Goal: Task Accomplishment & Management: Complete application form

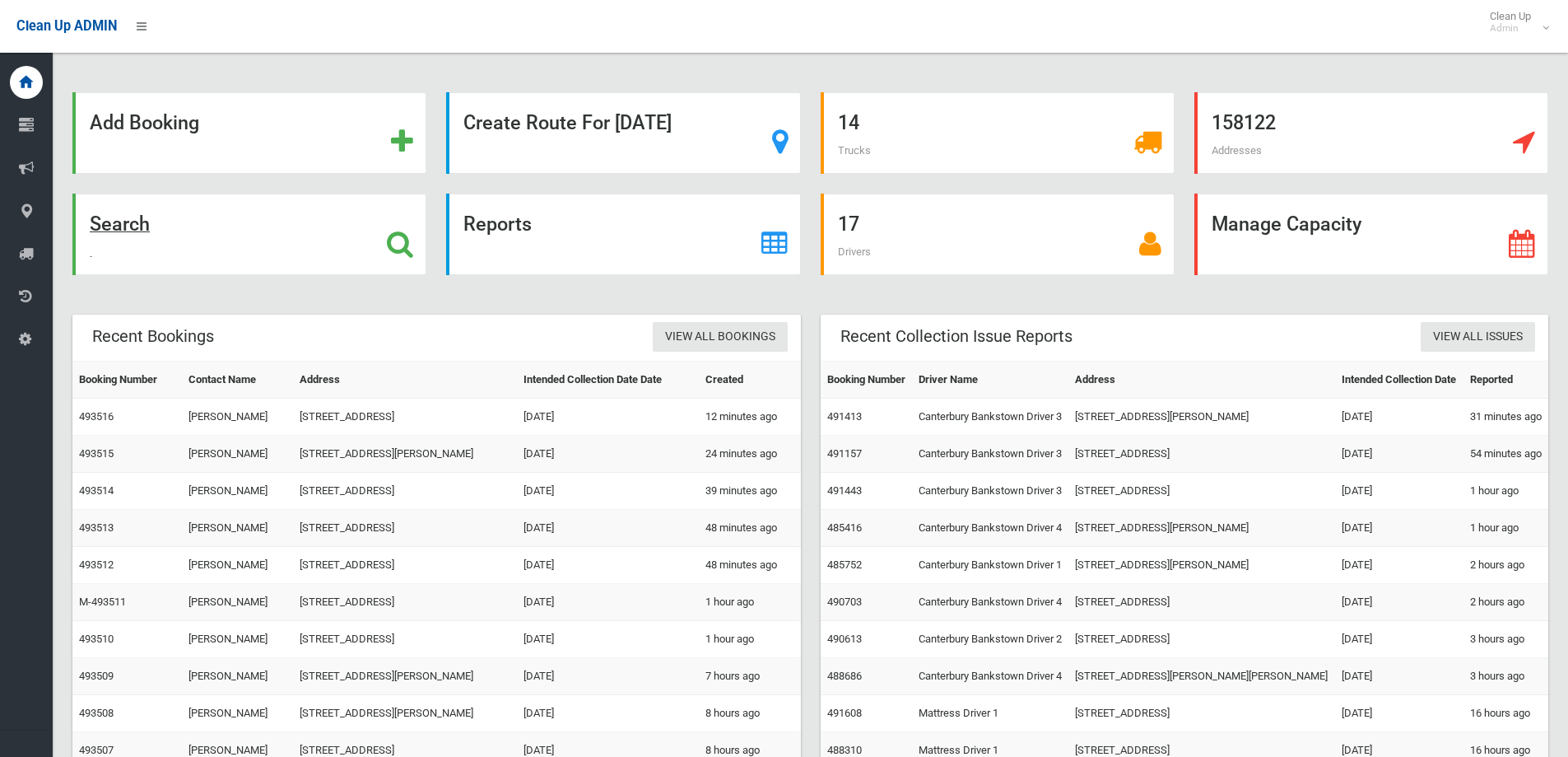
click at [142, 238] on div "Search" at bounding box center [250, 234] width 354 height 81
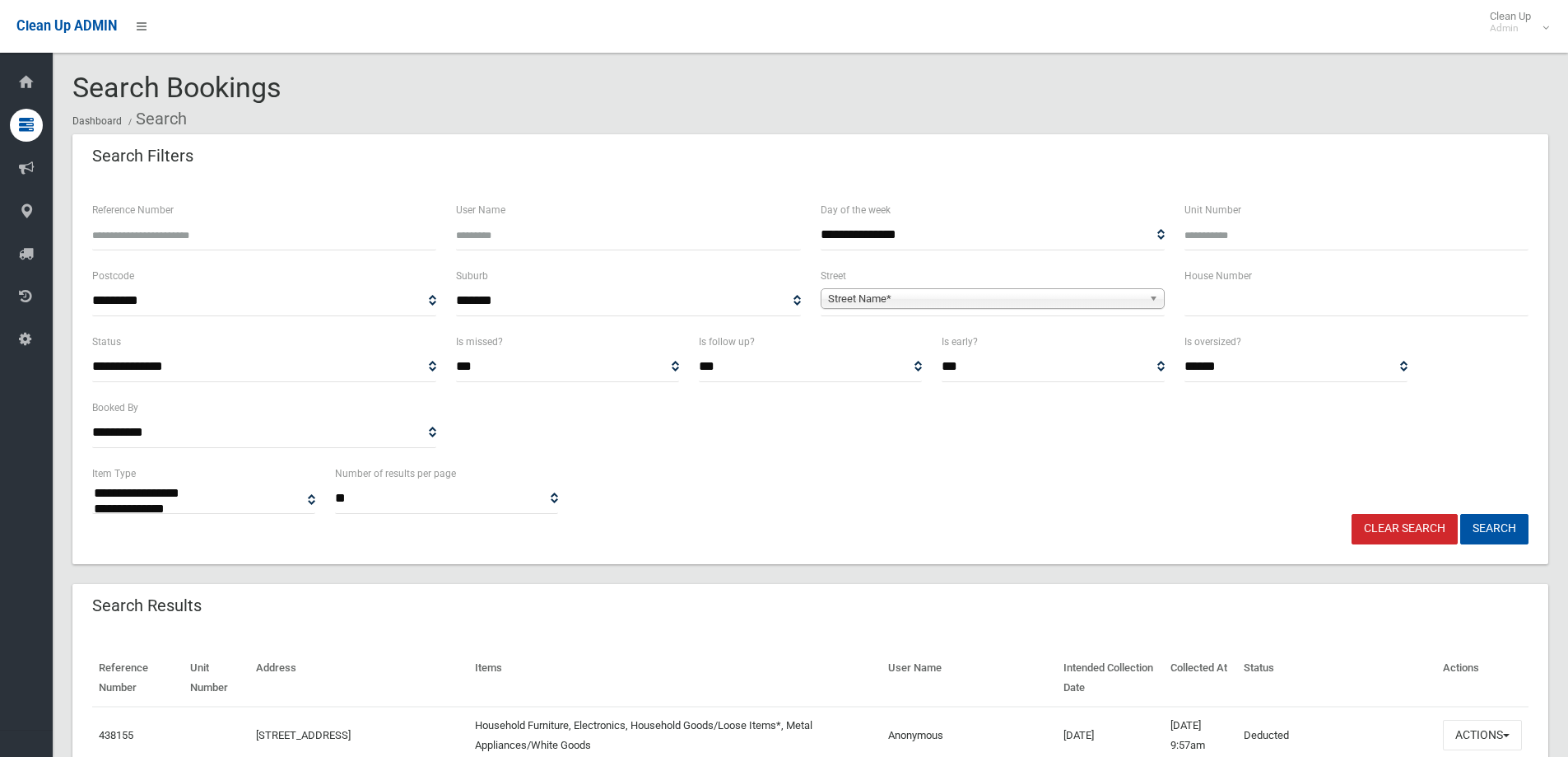
select select
click at [1270, 301] on input "text" at bounding box center [1356, 301] width 344 height 30
type input "**"
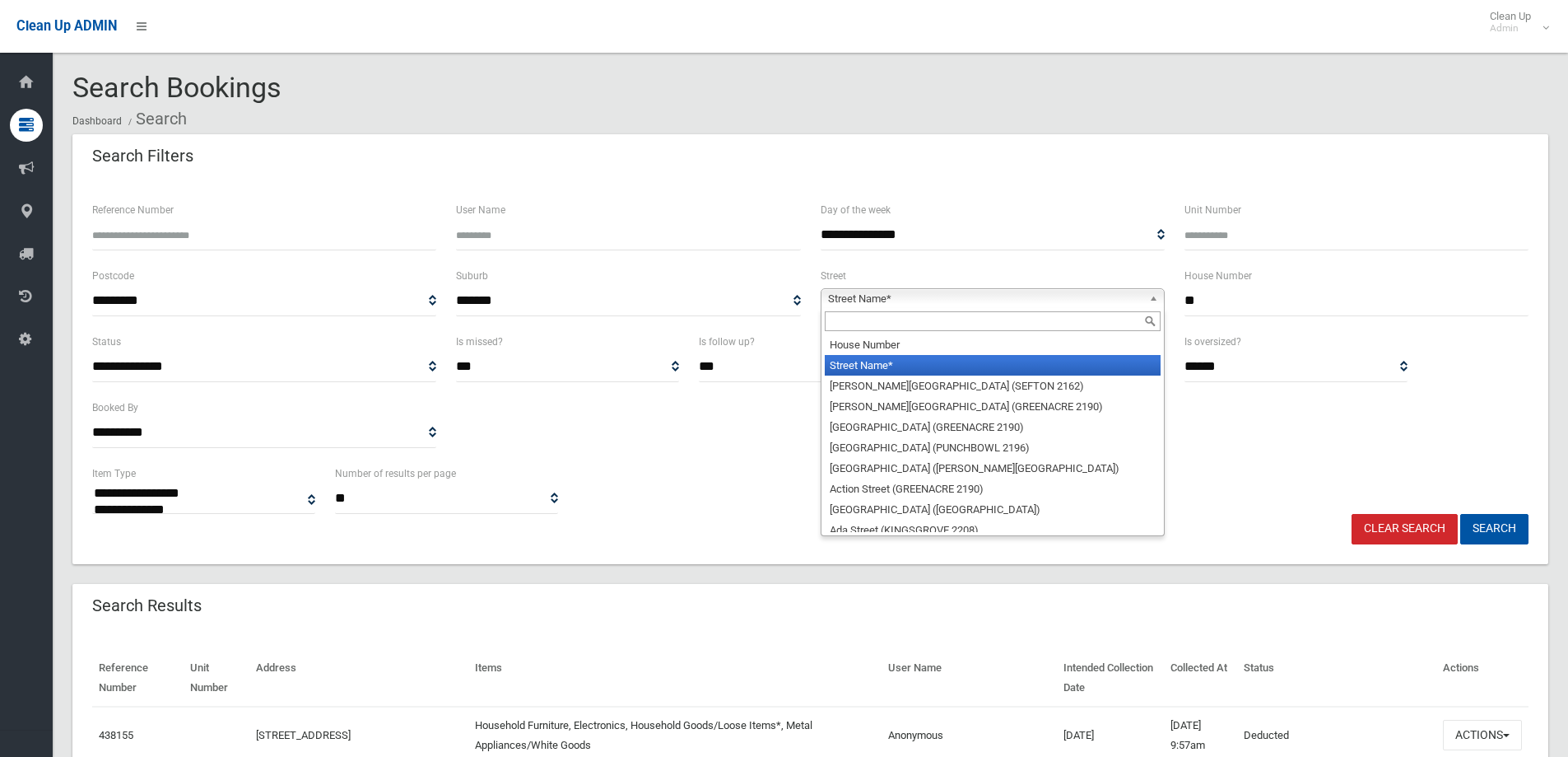
click at [1107, 293] on span "Street Name*" at bounding box center [986, 299] width 315 height 20
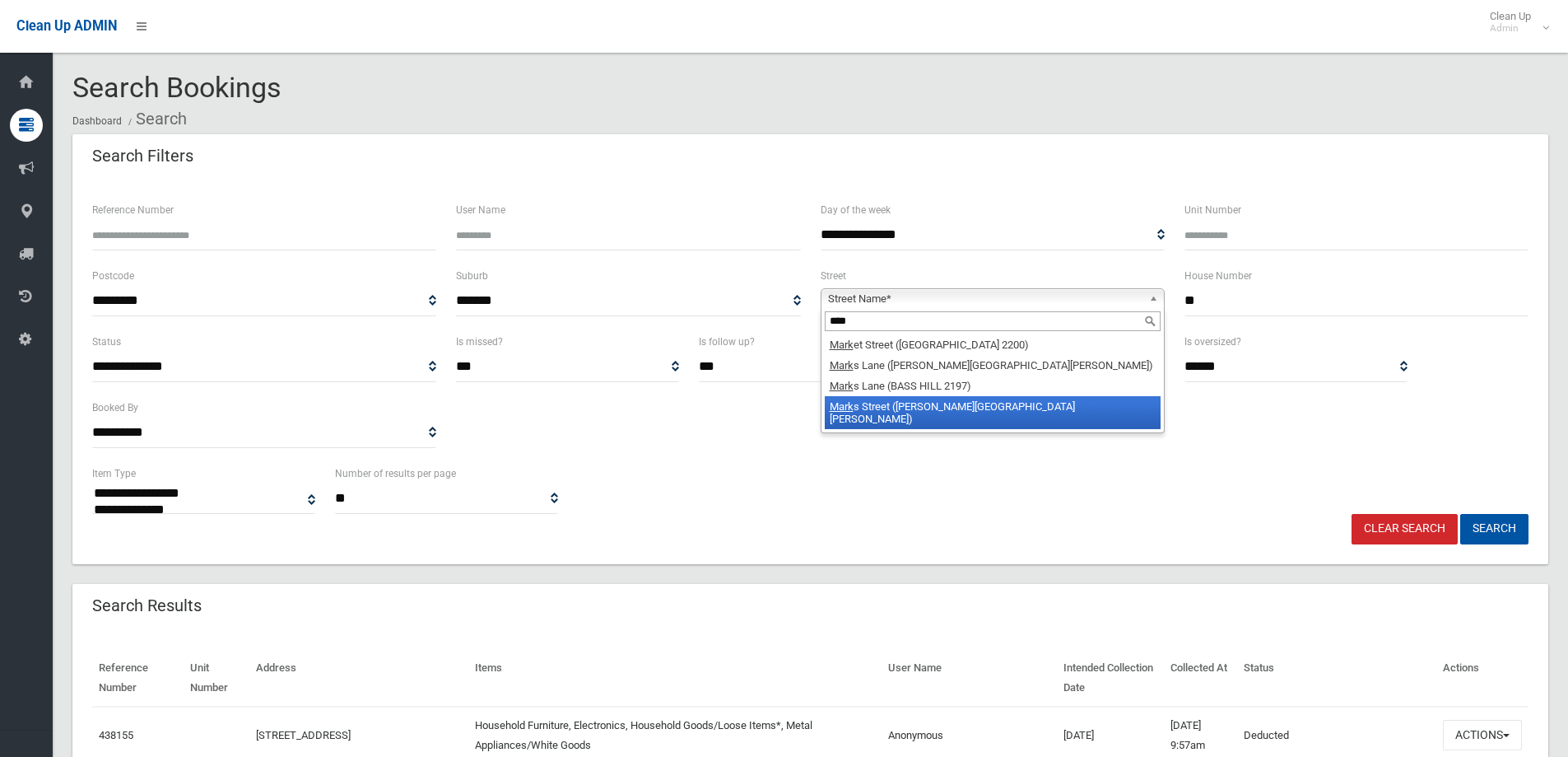
type input "****"
click at [1016, 409] on li "Mark s Street (CHESTER HILL 2162)" at bounding box center [992, 412] width 335 height 33
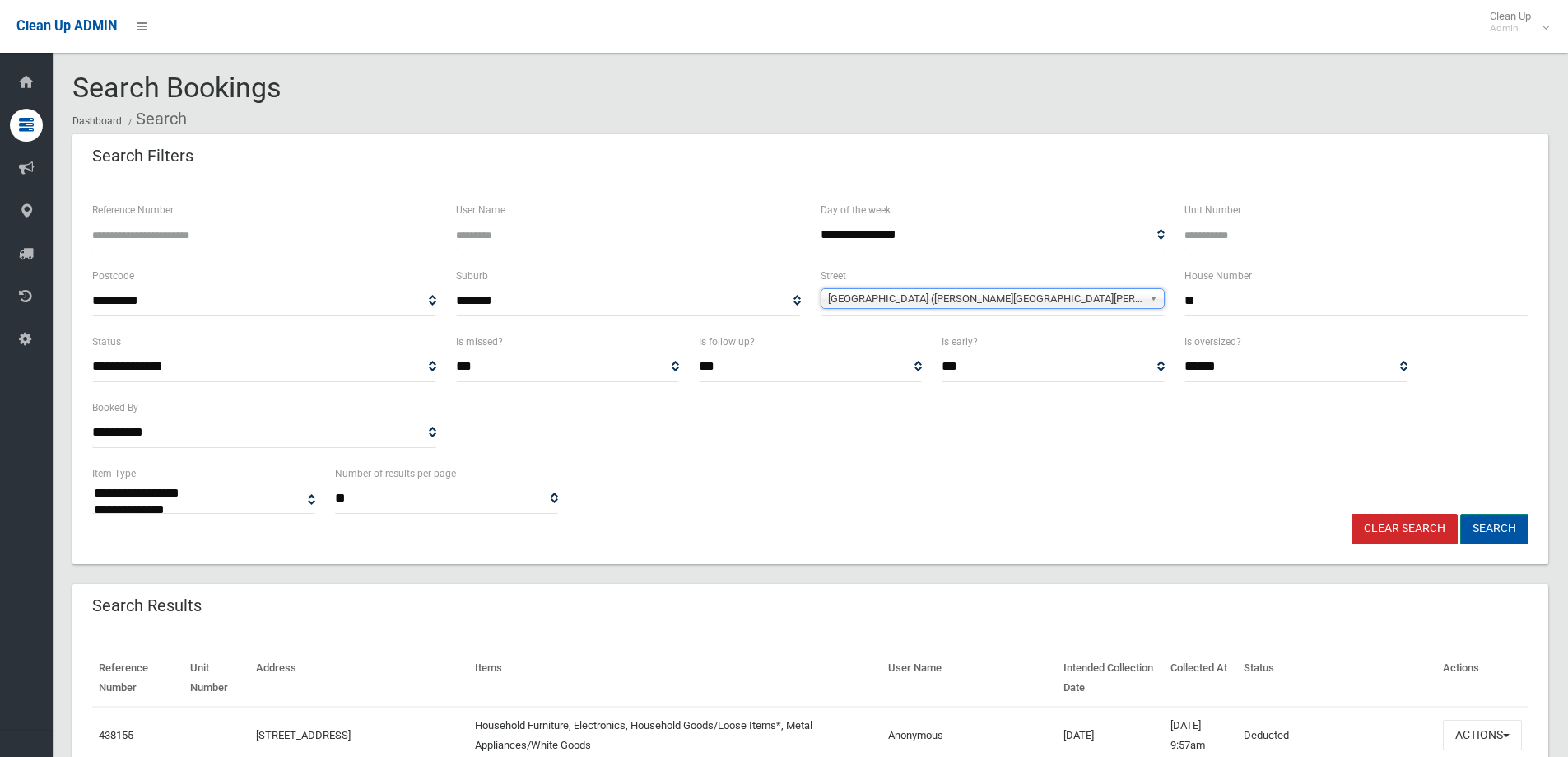
click at [1511, 532] on button "Search" at bounding box center [1494, 529] width 68 height 30
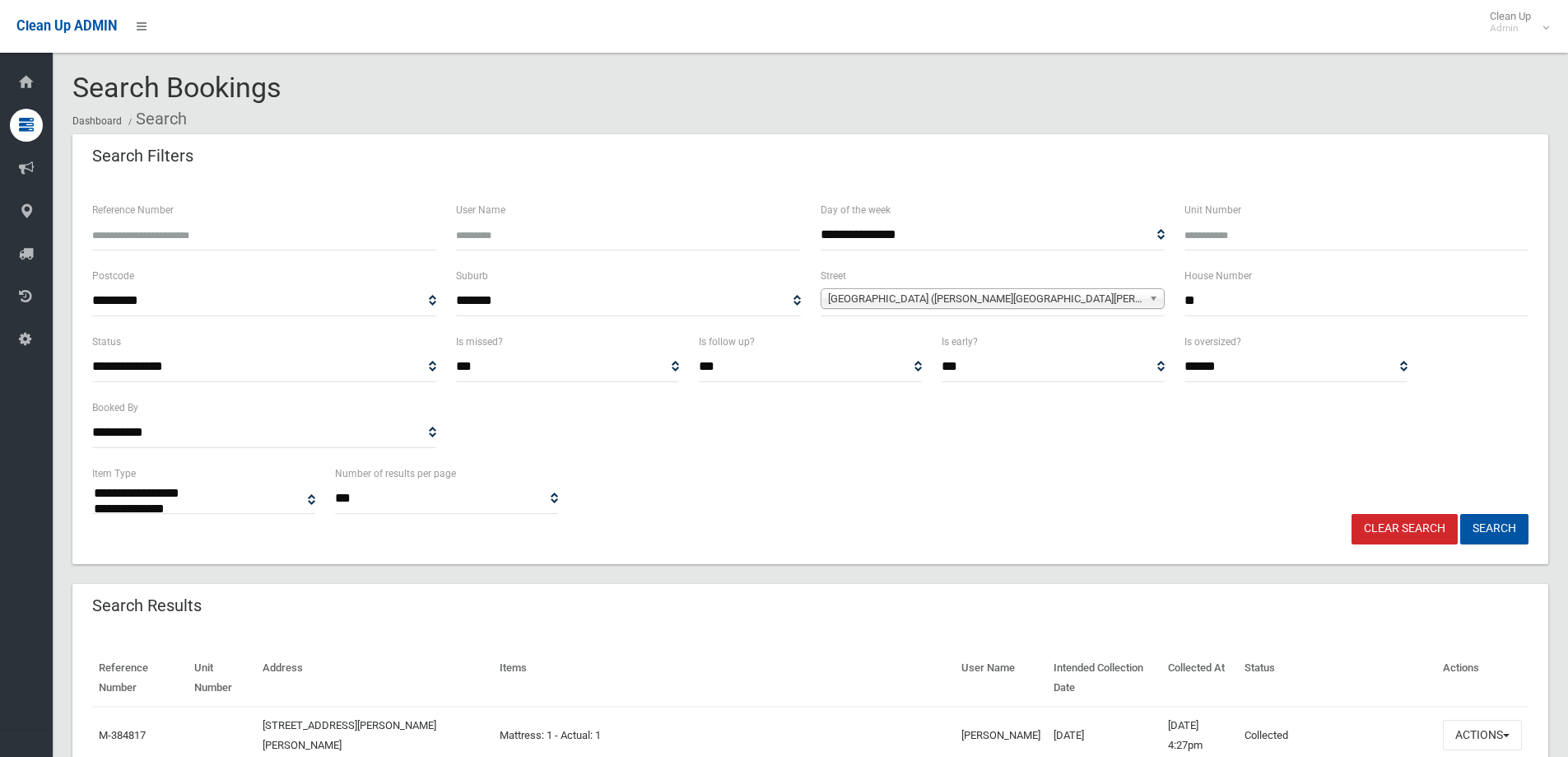
select select
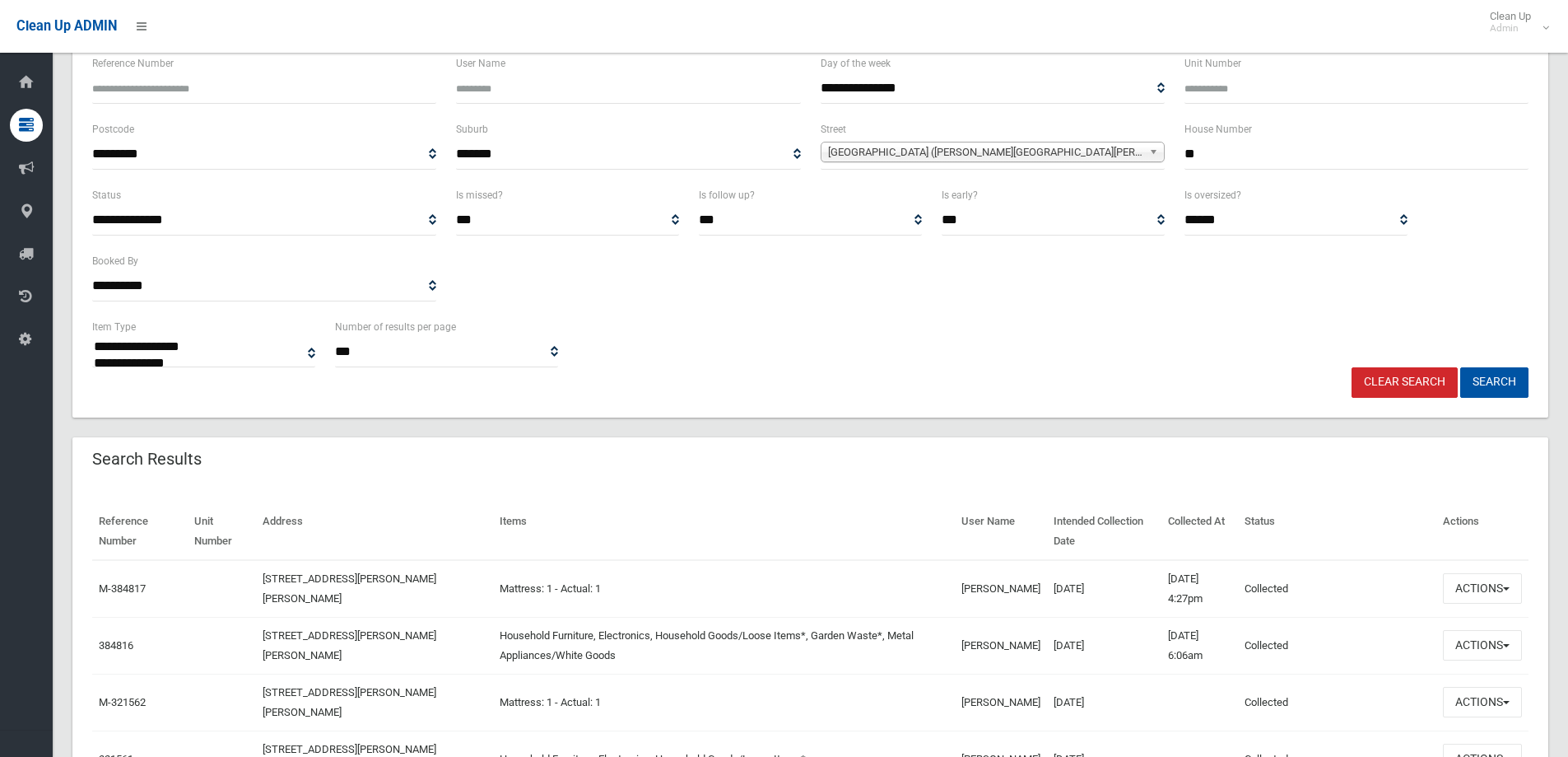
scroll to position [329, 0]
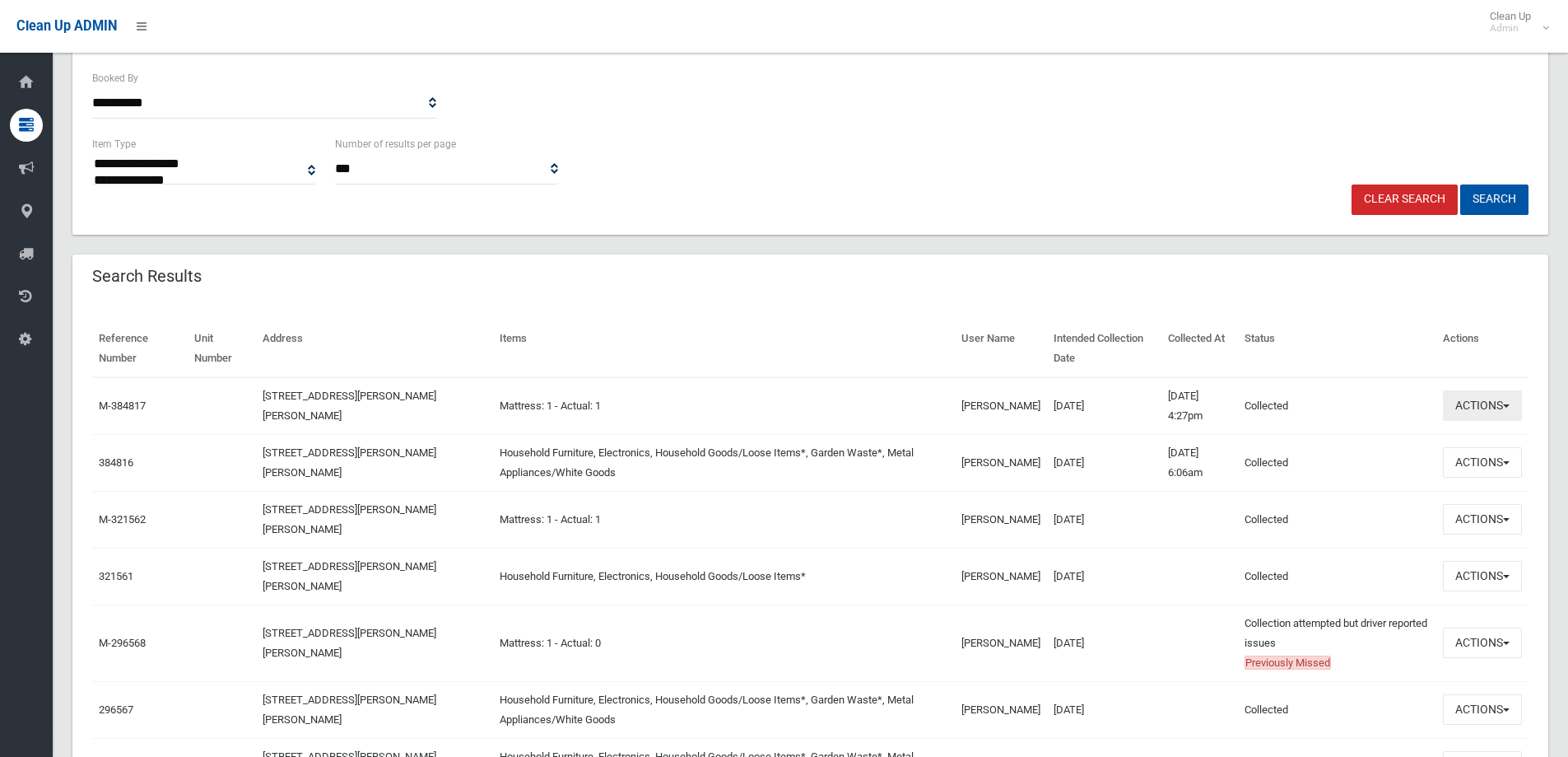
click at [1485, 401] on button "Actions" at bounding box center [1482, 405] width 79 height 30
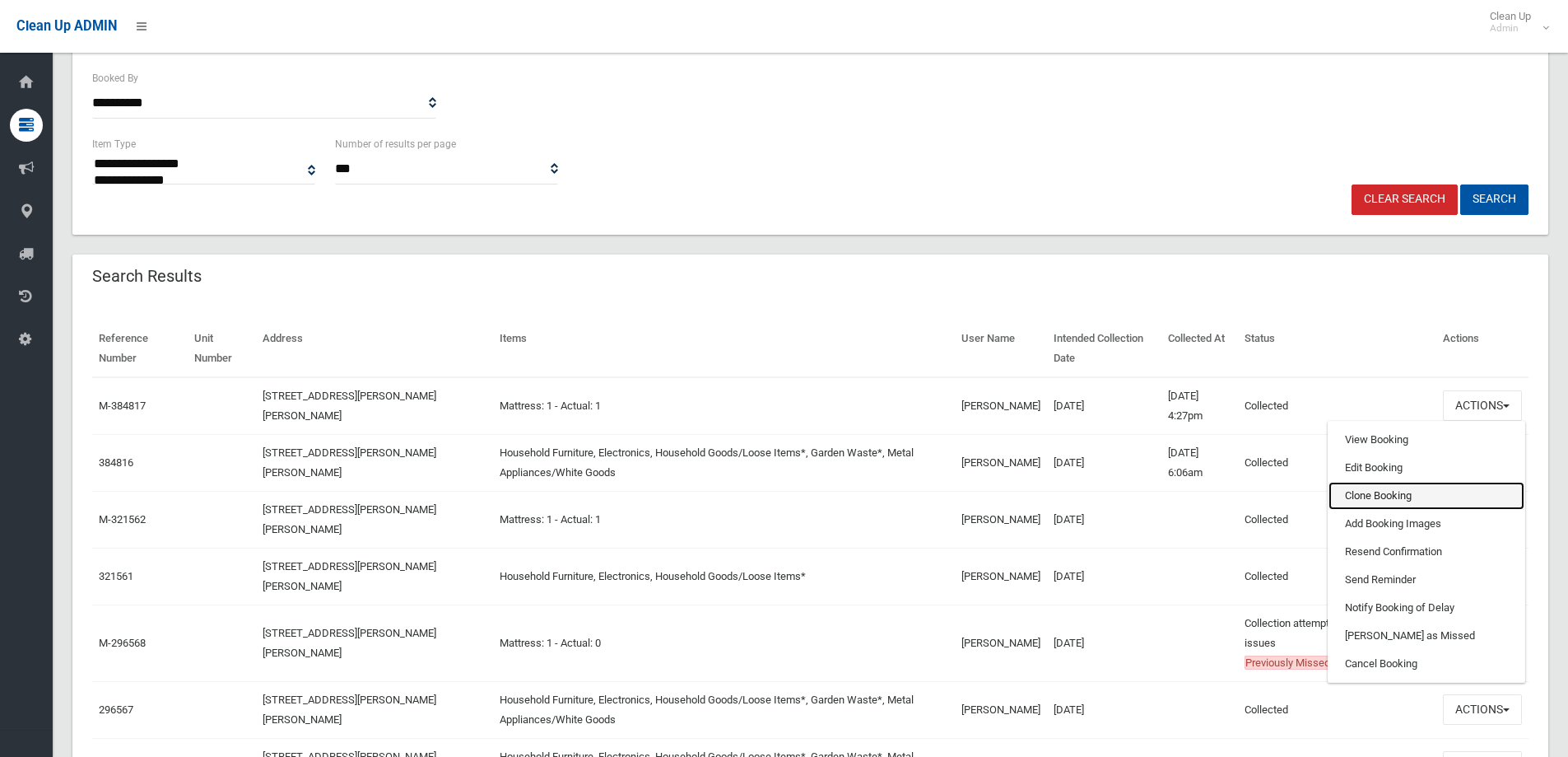
click at [1375, 500] on link "Clone Booking" at bounding box center [1427, 496] width 196 height 28
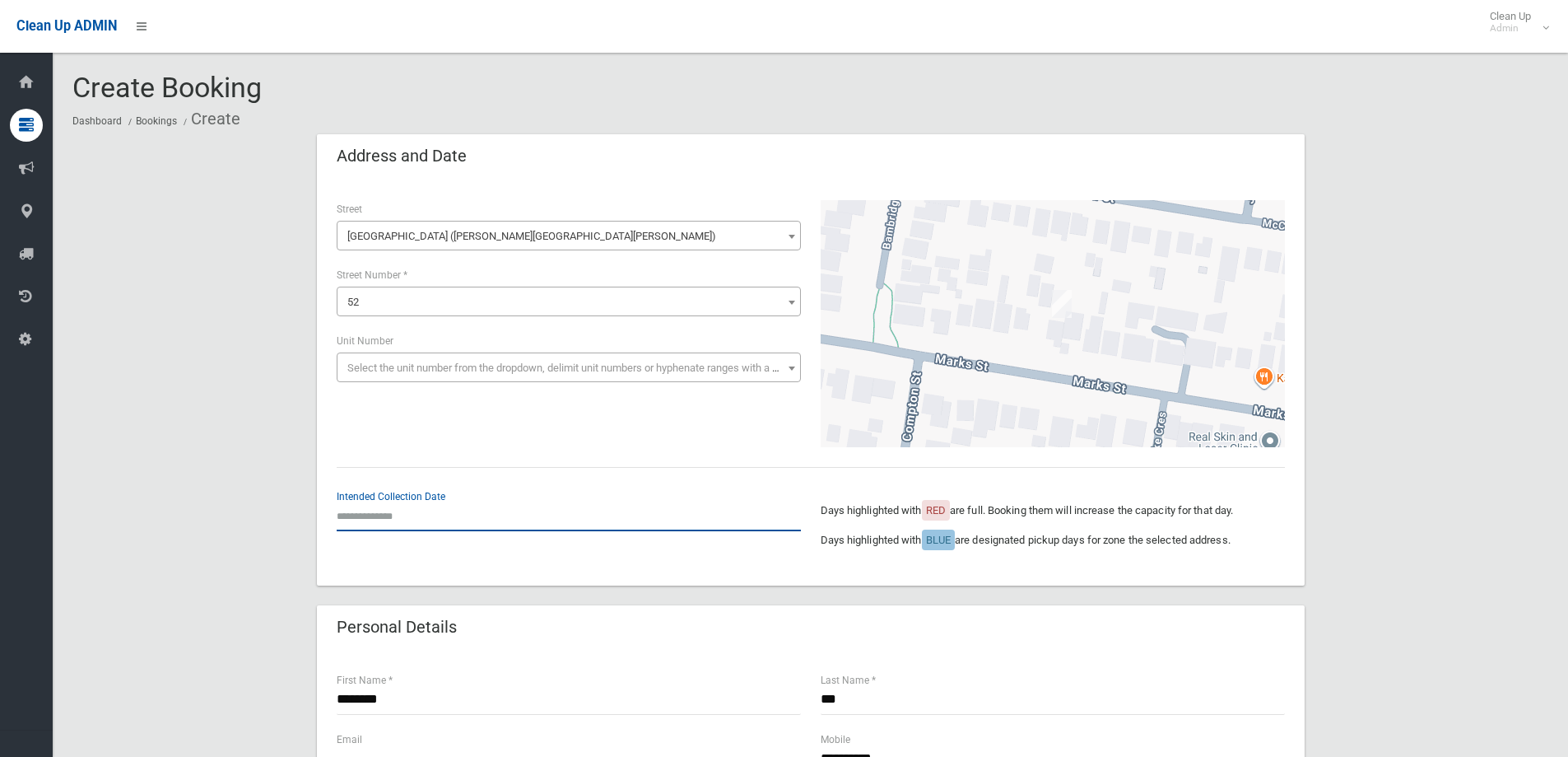
click at [408, 517] on input "text" at bounding box center [568, 516] width 465 height 30
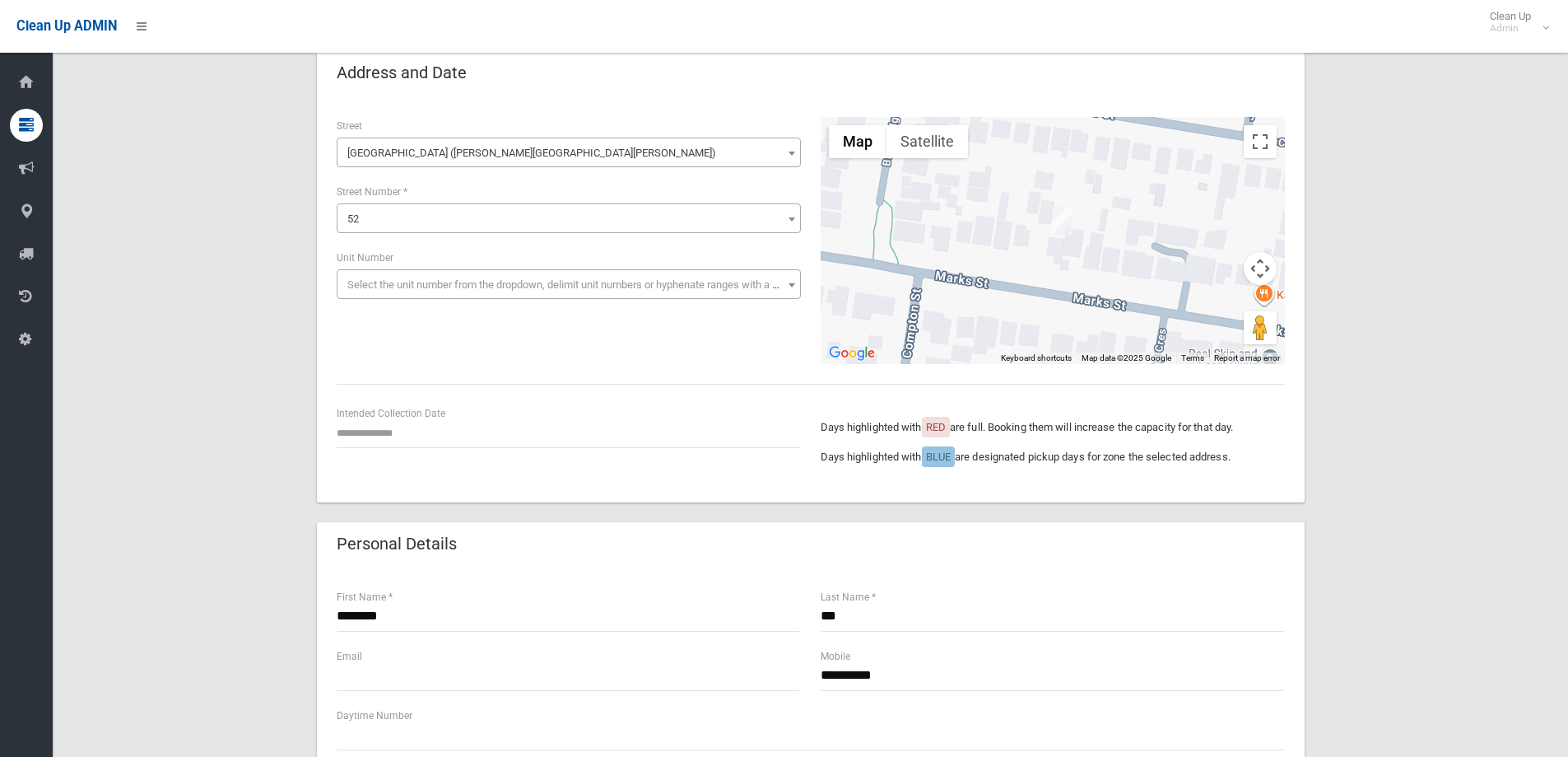
scroll to position [82, 0]
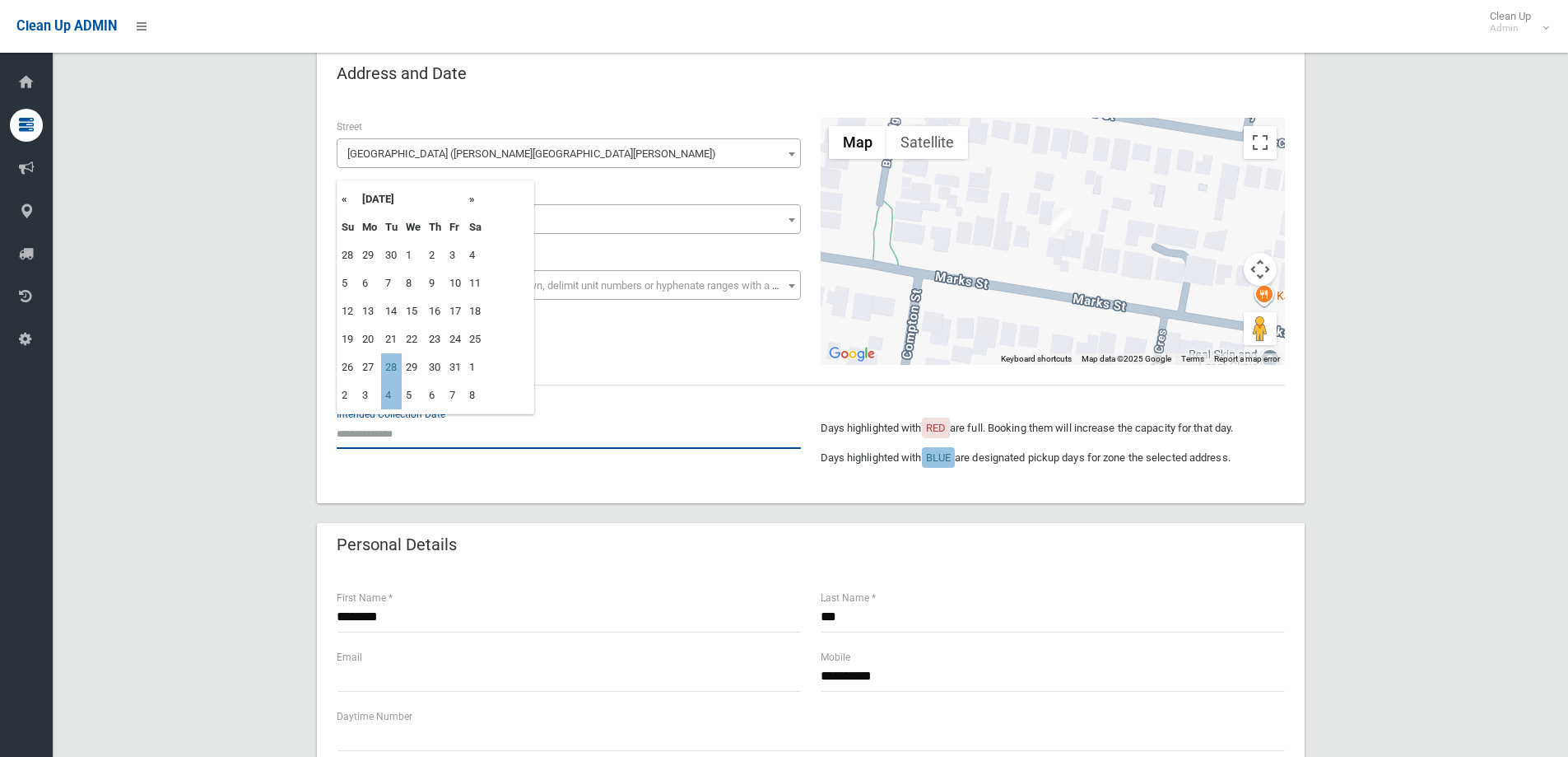
click at [404, 436] on input "text" at bounding box center [568, 434] width 465 height 30
click at [389, 364] on td "28" at bounding box center [391, 368] width 21 height 28
type input "**********"
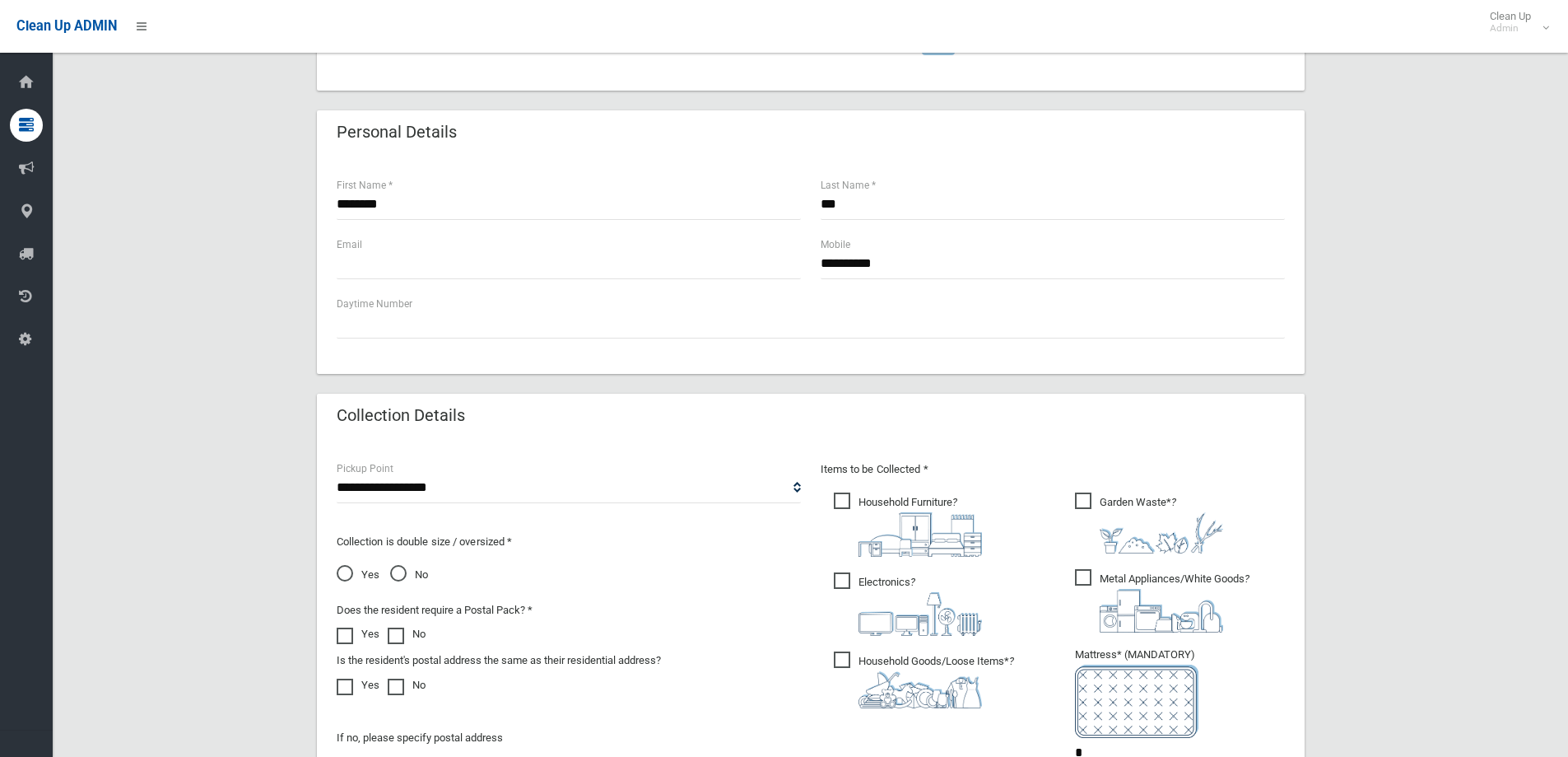
scroll to position [741, 0]
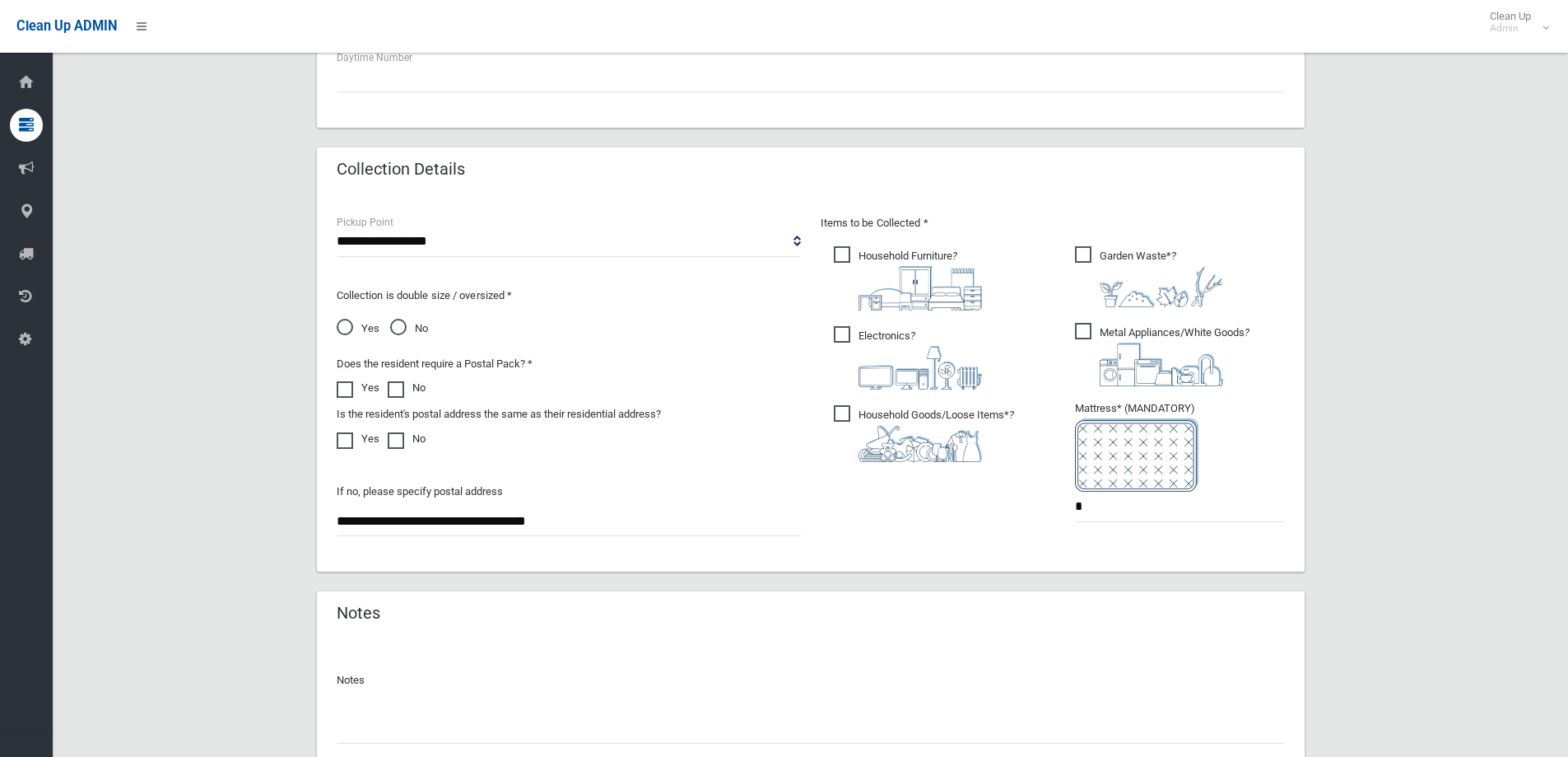
click at [890, 277] on img at bounding box center [920, 288] width 123 height 44
click at [855, 335] on span "Electronics ?" at bounding box center [907, 357] width 148 height 63
click at [828, 403] on ul "Household Furniture ?" at bounding box center [932, 358] width 223 height 231
drag, startPoint x: 841, startPoint y: 415, endPoint x: 950, endPoint y: 399, distance: 110.2
click at [841, 415] on span "Household Goods/Loose Items* ?" at bounding box center [923, 434] width 180 height 57
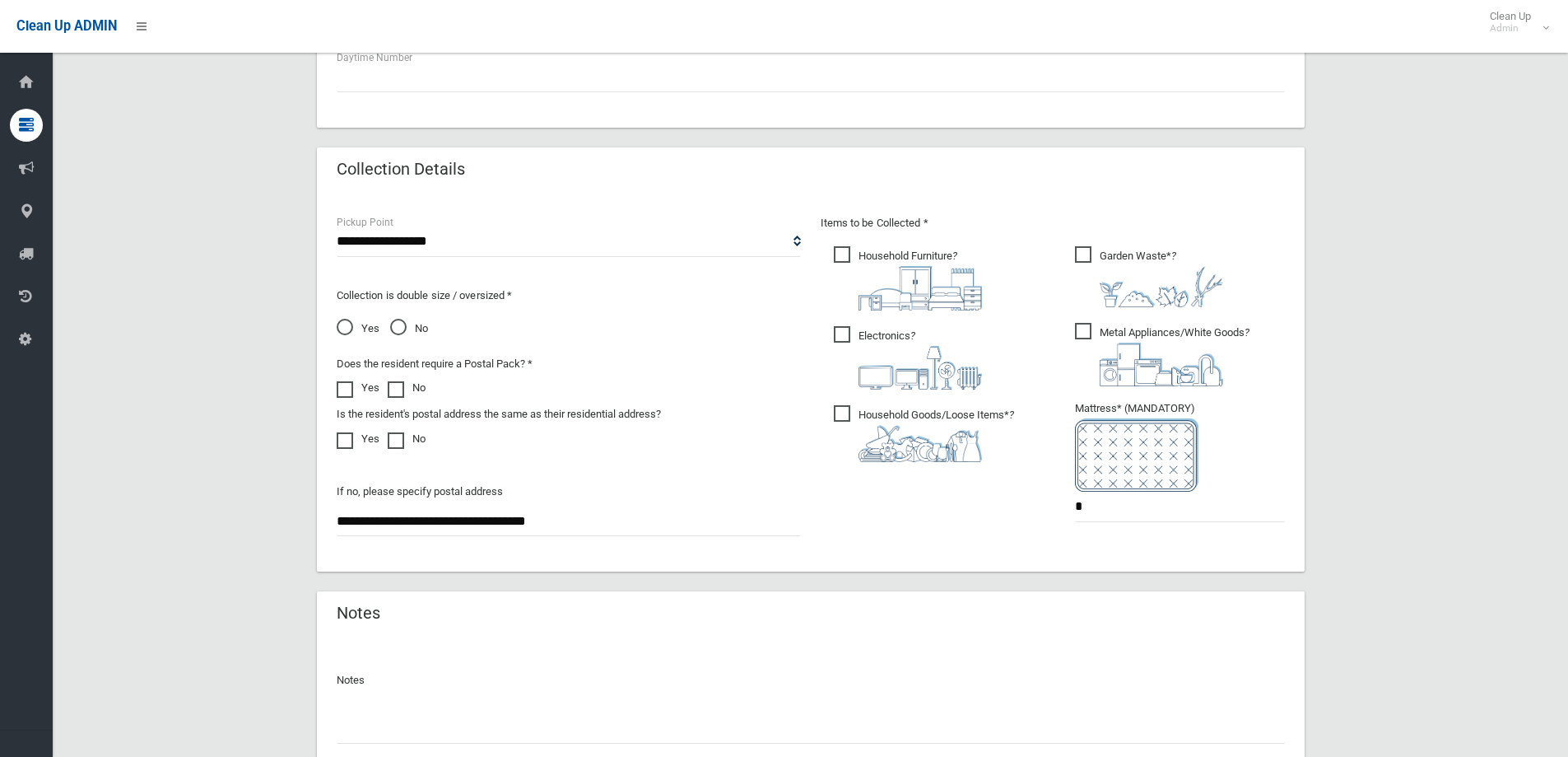
click at [1090, 341] on span "Metal Appliances/White Goods ?" at bounding box center [1162, 354] width 174 height 63
click at [1088, 263] on span "Garden Waste* ?" at bounding box center [1149, 276] width 148 height 61
drag, startPoint x: 1123, startPoint y: 512, endPoint x: 846, endPoint y: 493, distance: 277.7
click at [824, 508] on div "Items to be Collected * Household Furniture ? *" at bounding box center [1053, 378] width 484 height 331
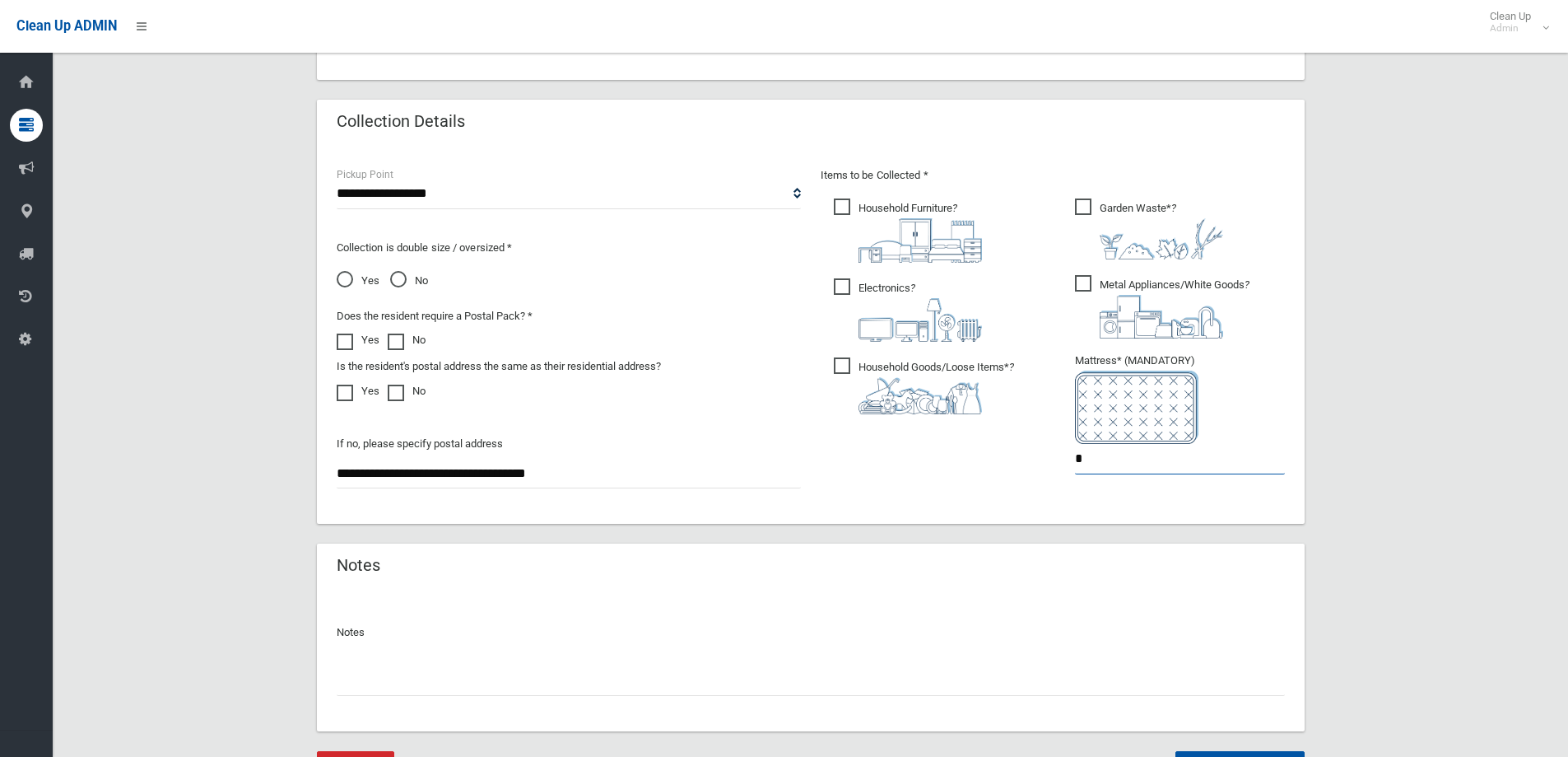
scroll to position [873, 0]
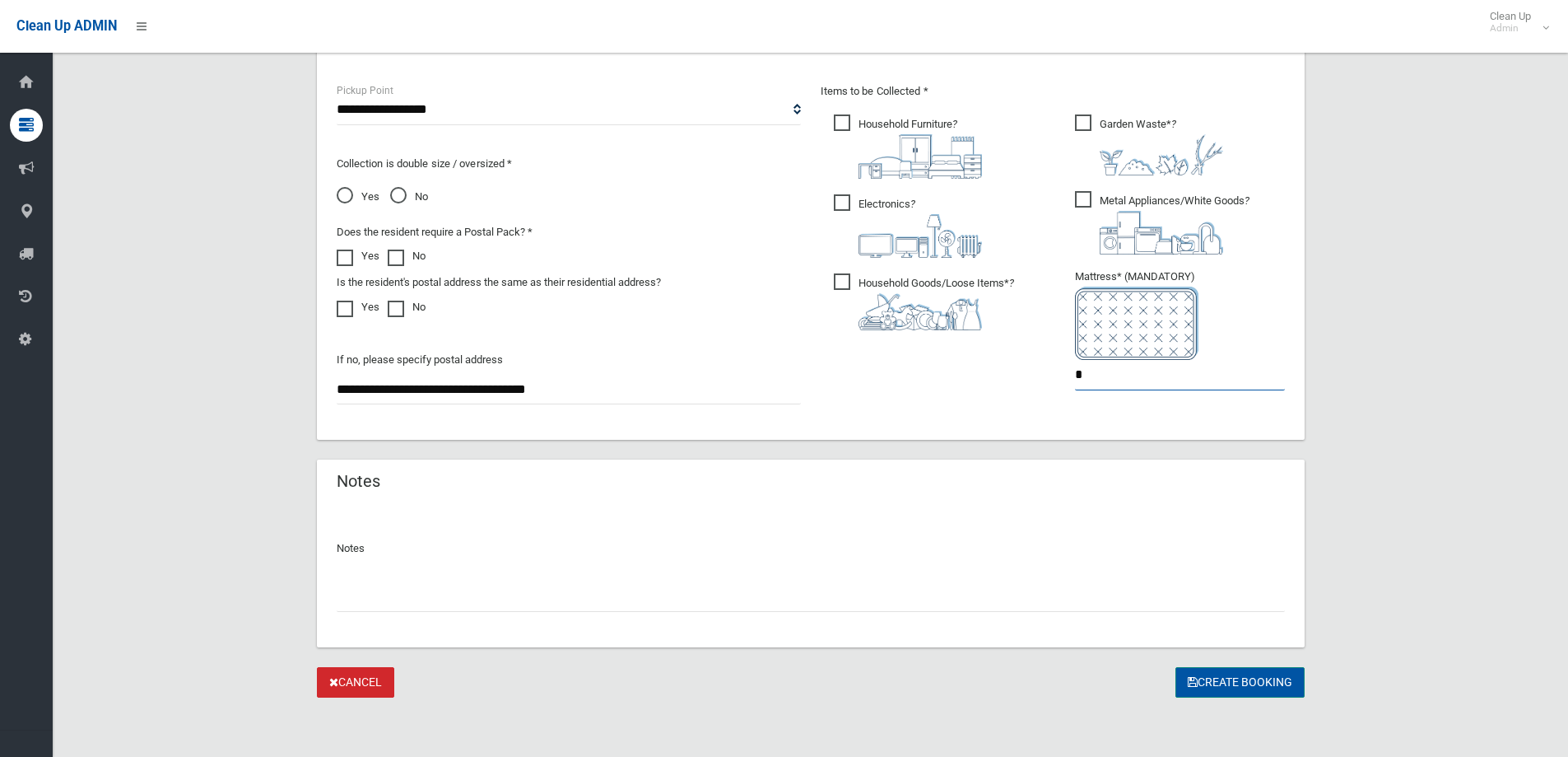
type input "*"
click at [1193, 684] on icon "submit" at bounding box center [1192, 682] width 9 height 11
click at [1234, 676] on div "Create Booking" at bounding box center [1239, 682] width 129 height 30
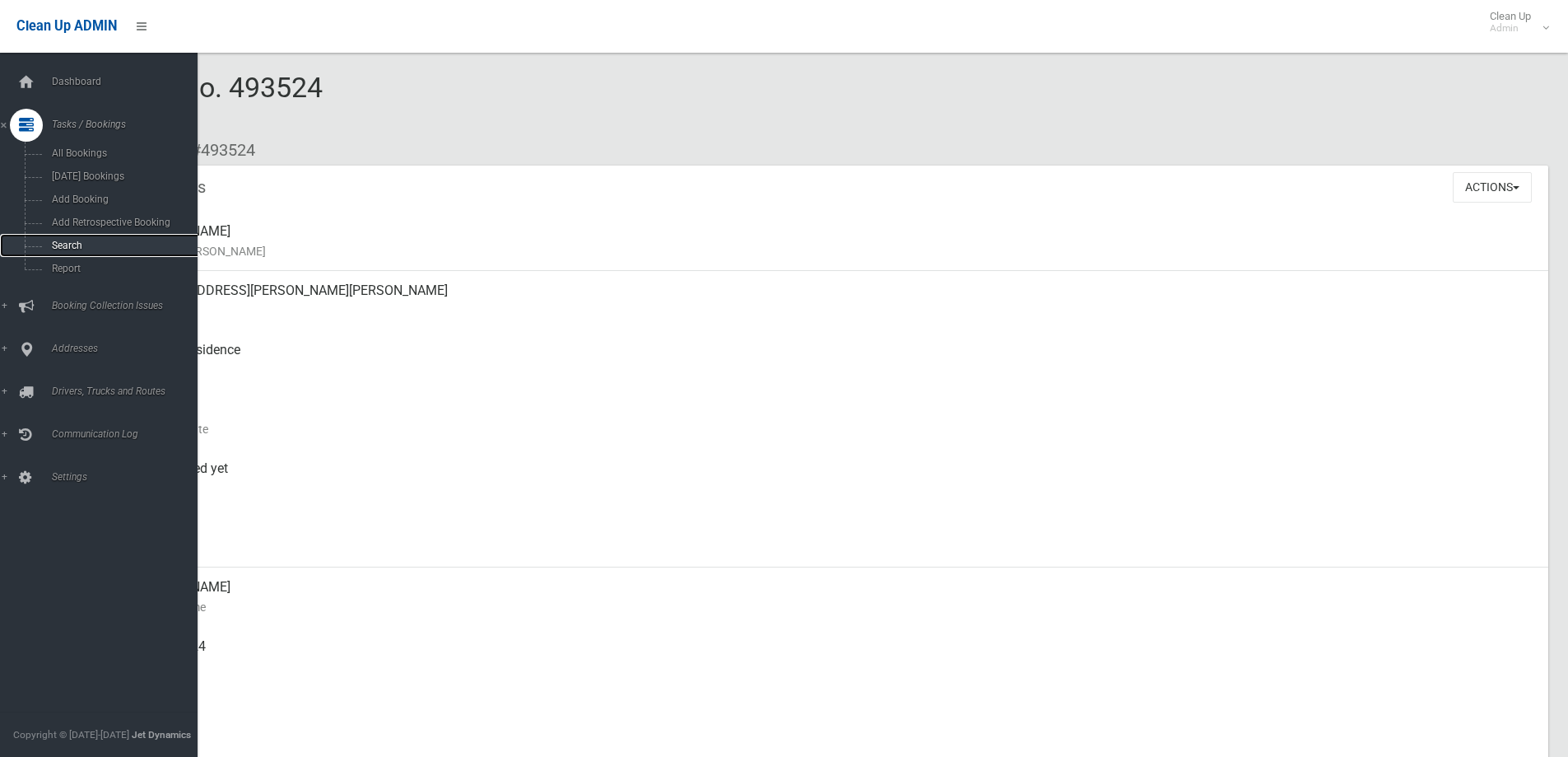
drag, startPoint x: 100, startPoint y: 244, endPoint x: 124, endPoint y: 242, distance: 24.1
click at [100, 244] on span "Search" at bounding box center [122, 245] width 149 height 11
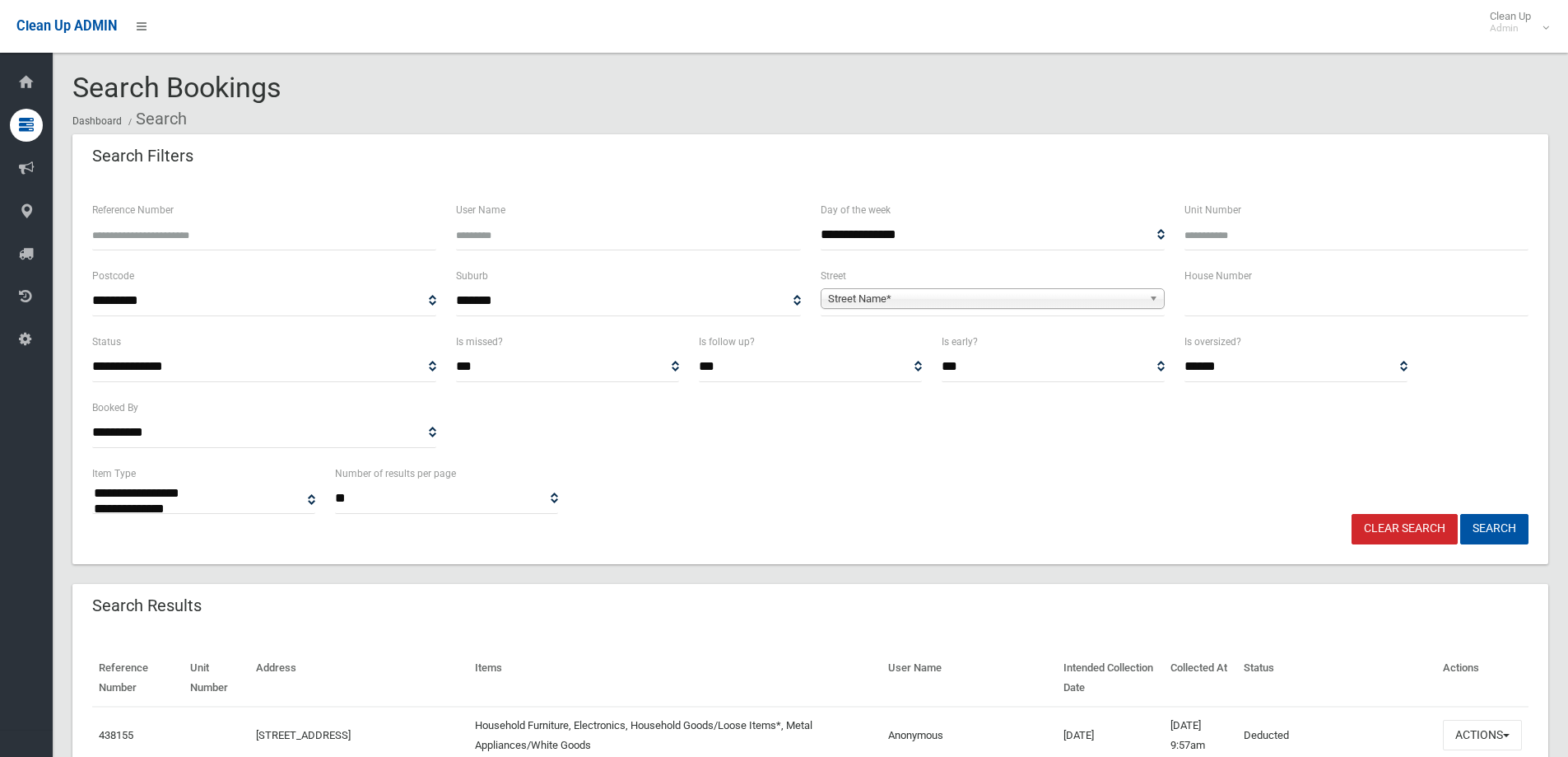
select select
click at [155, 227] on input "Reference Number" at bounding box center [264, 235] width 344 height 30
type input "******"
click at [1460, 514] on button "Search" at bounding box center [1494, 529] width 68 height 30
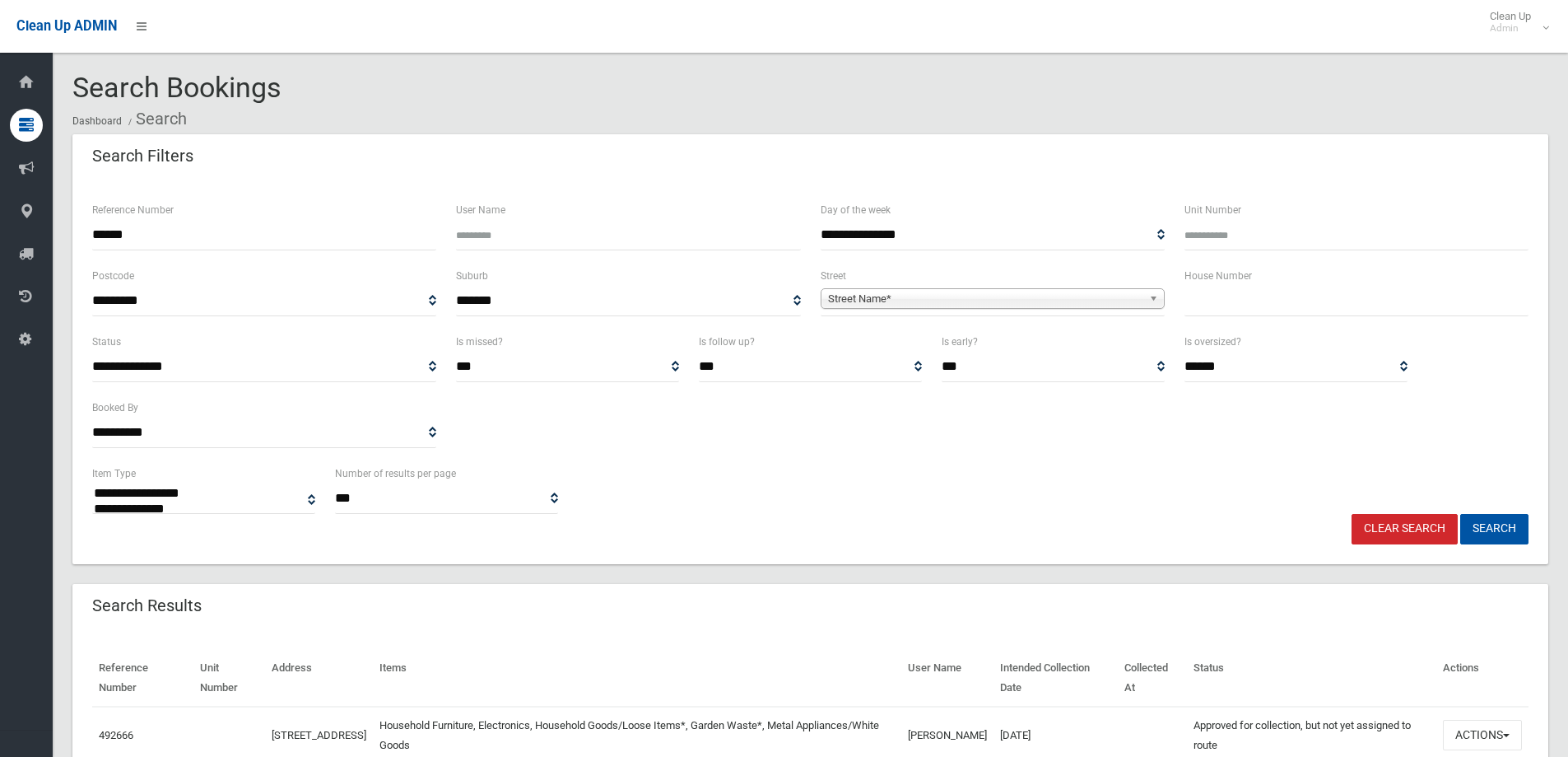
select select
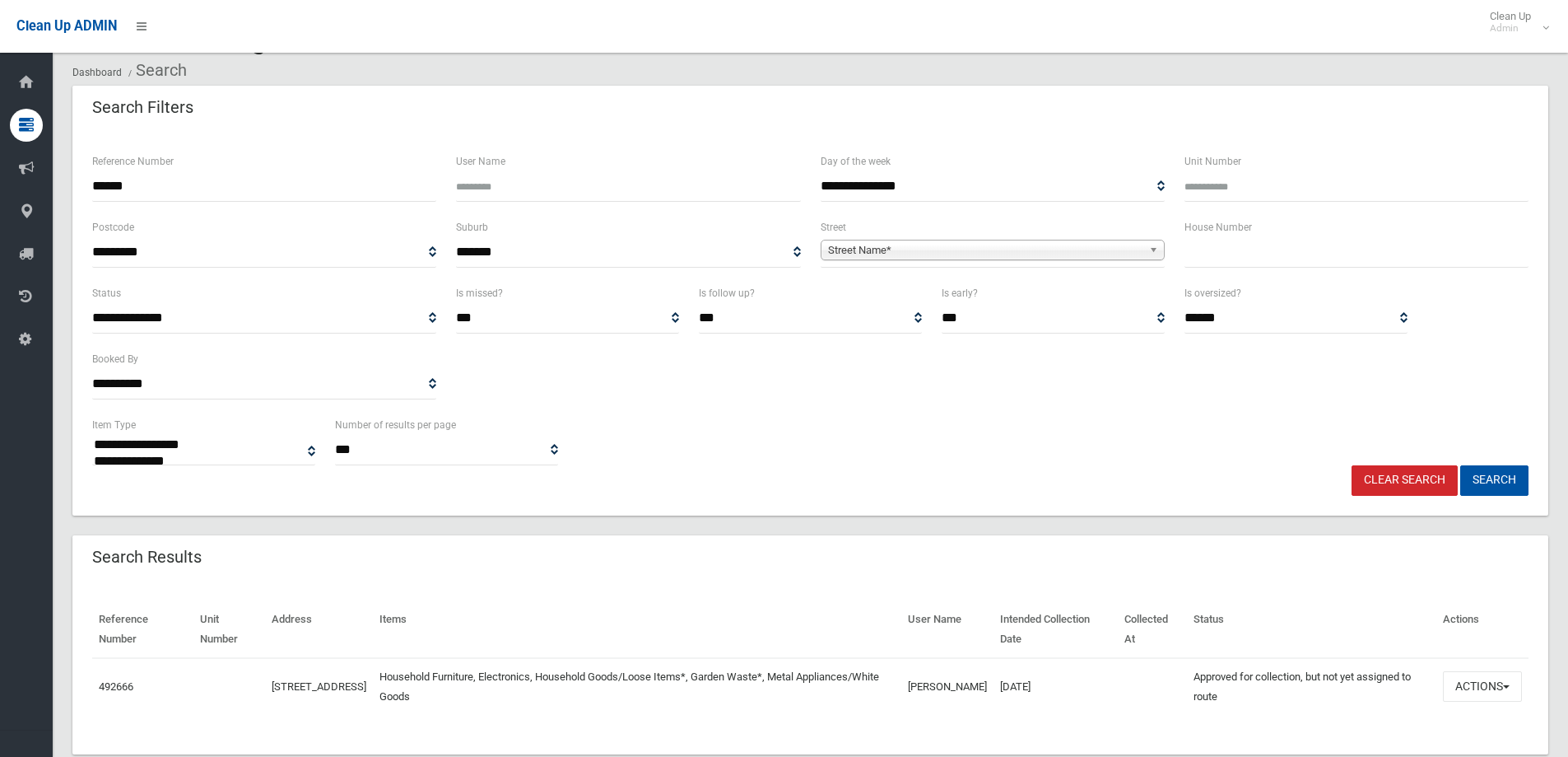
scroll to position [86, 0]
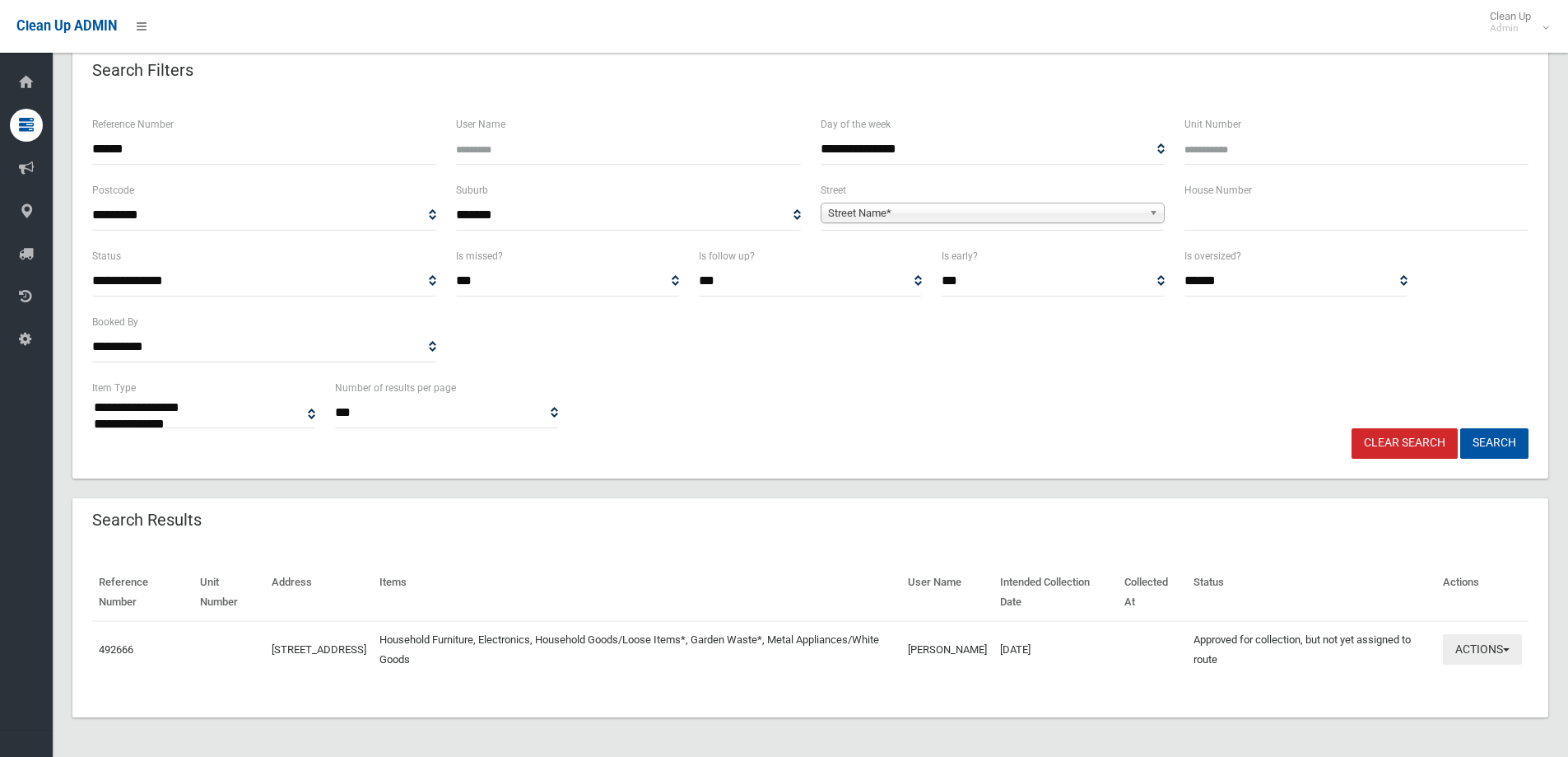
click at [1502, 647] on button "Actions" at bounding box center [1482, 649] width 79 height 30
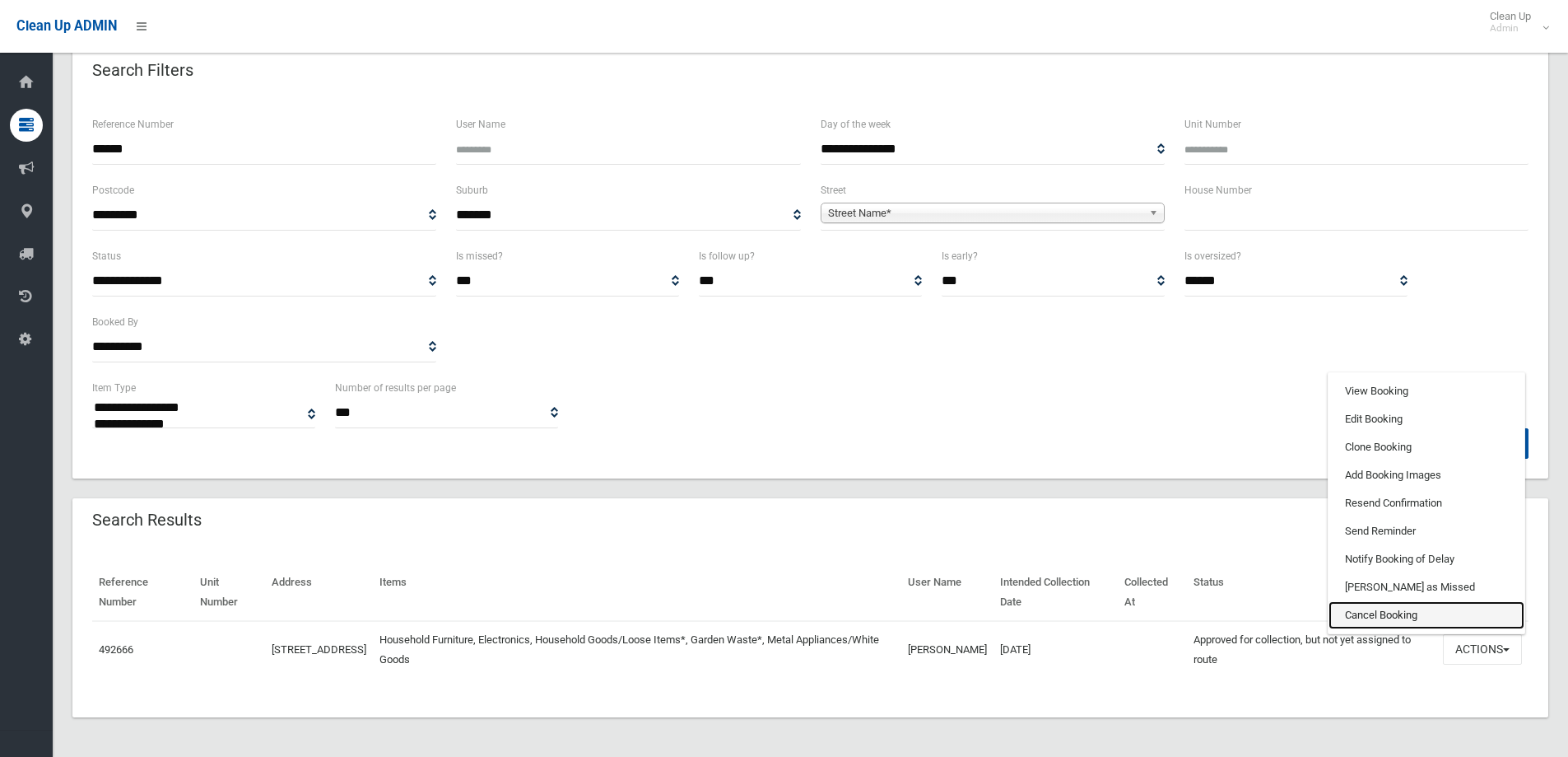
click at [1377, 620] on link "Cancel Booking" at bounding box center [1427, 616] width 196 height 28
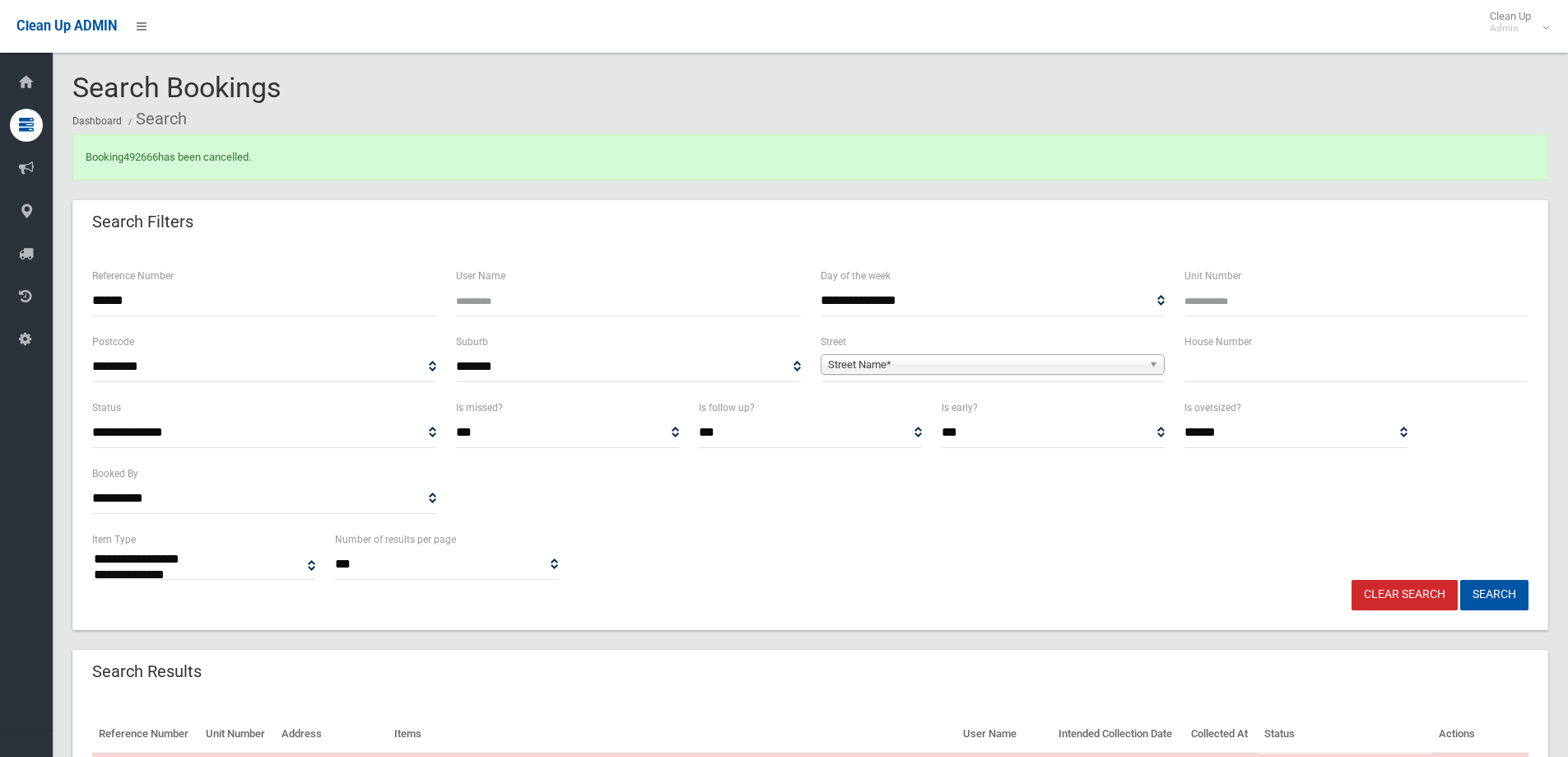
select select
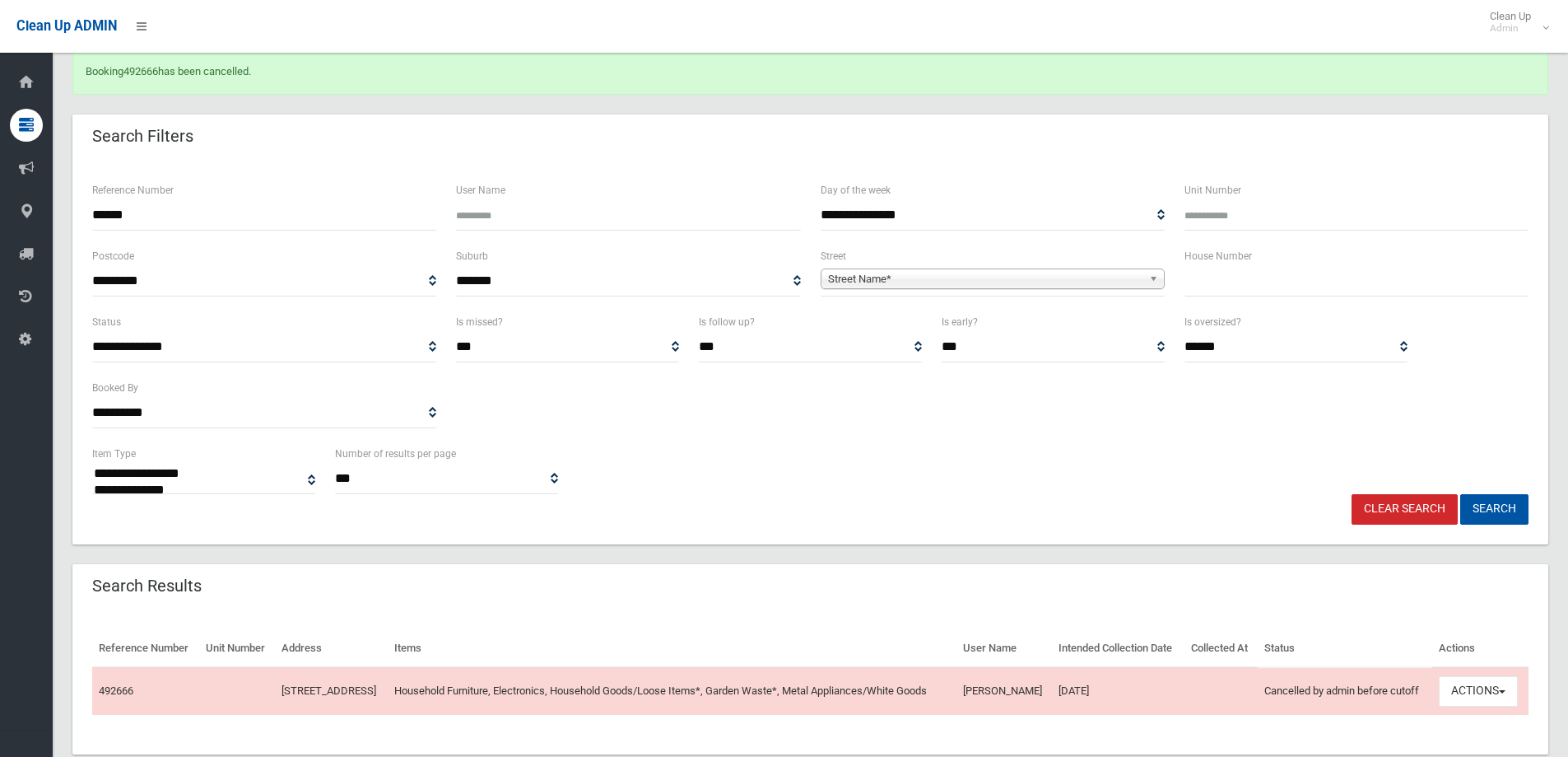
scroll to position [152, 0]
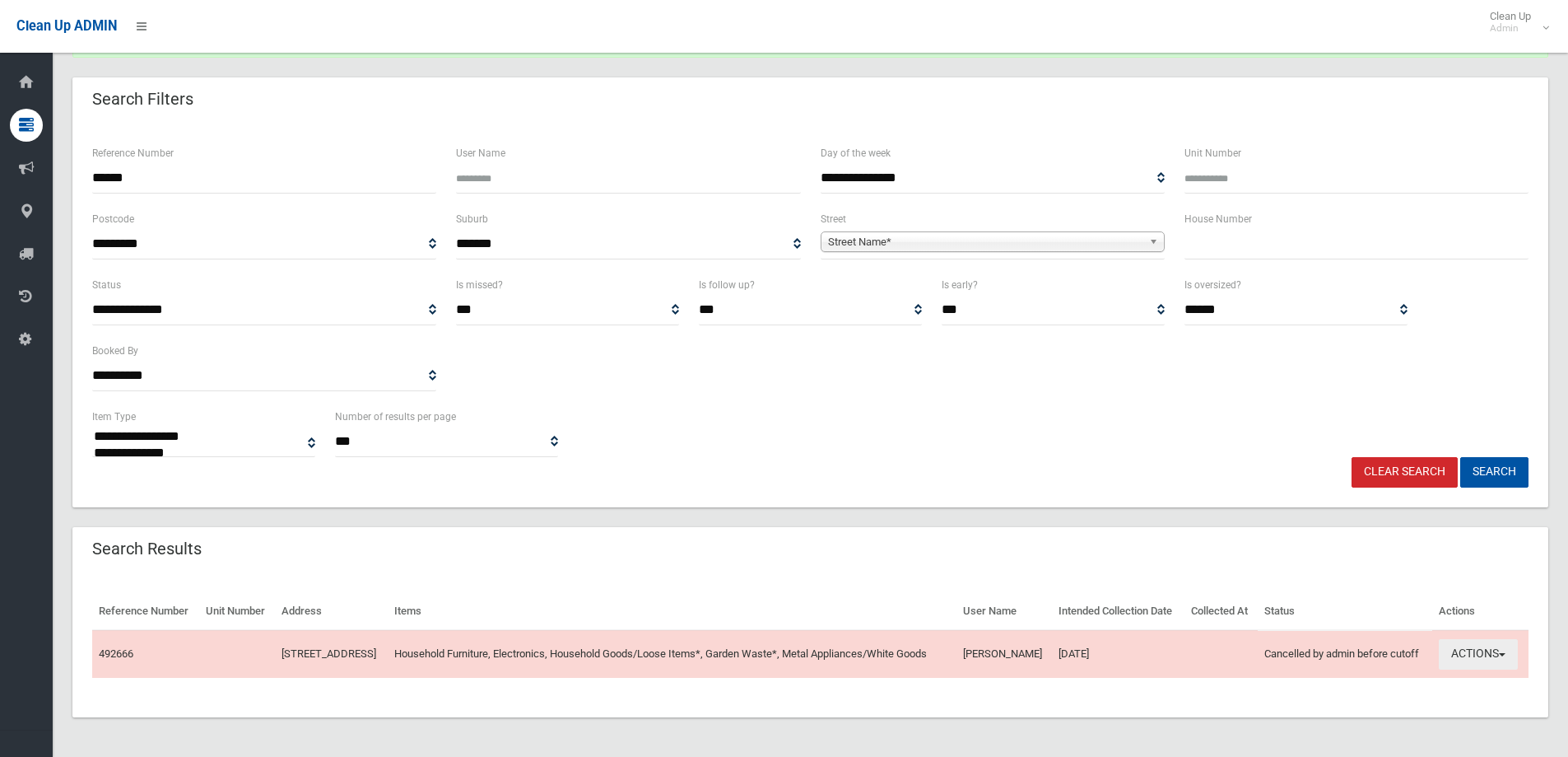
click at [1511, 650] on button "Actions" at bounding box center [1478, 654] width 79 height 30
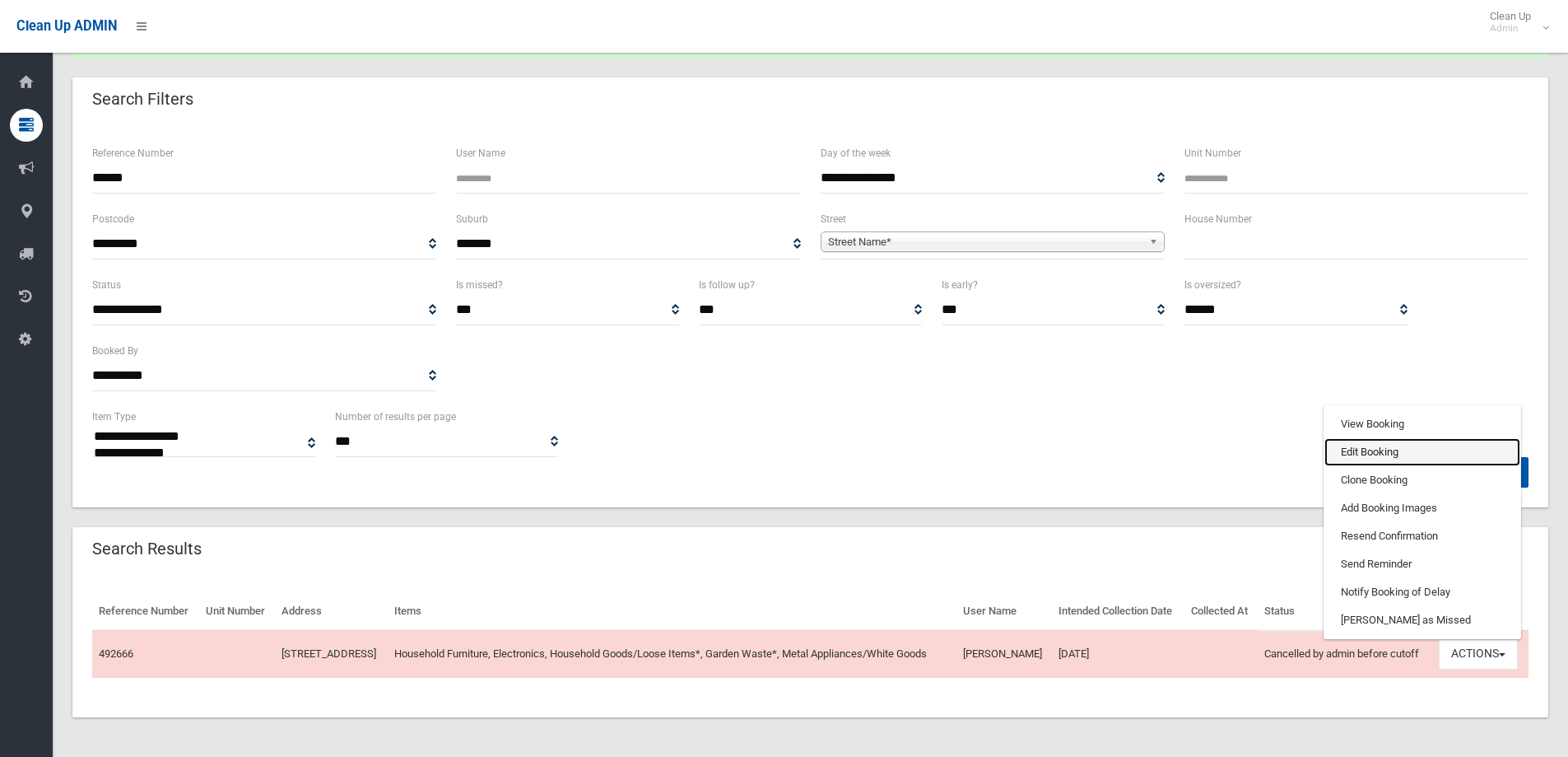
click at [1386, 452] on link "Edit Booking" at bounding box center [1422, 453] width 196 height 28
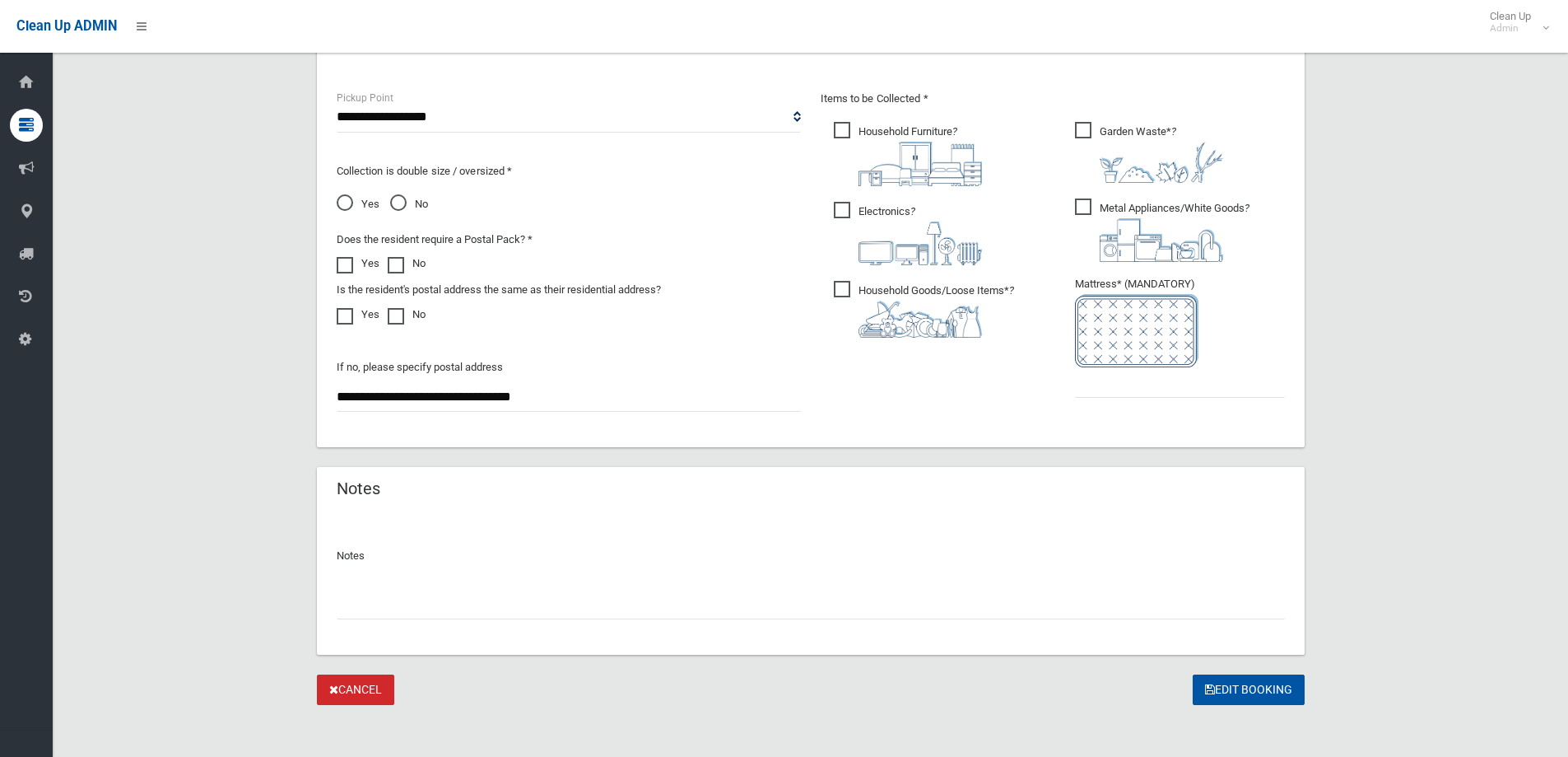
scroll to position [873, 0]
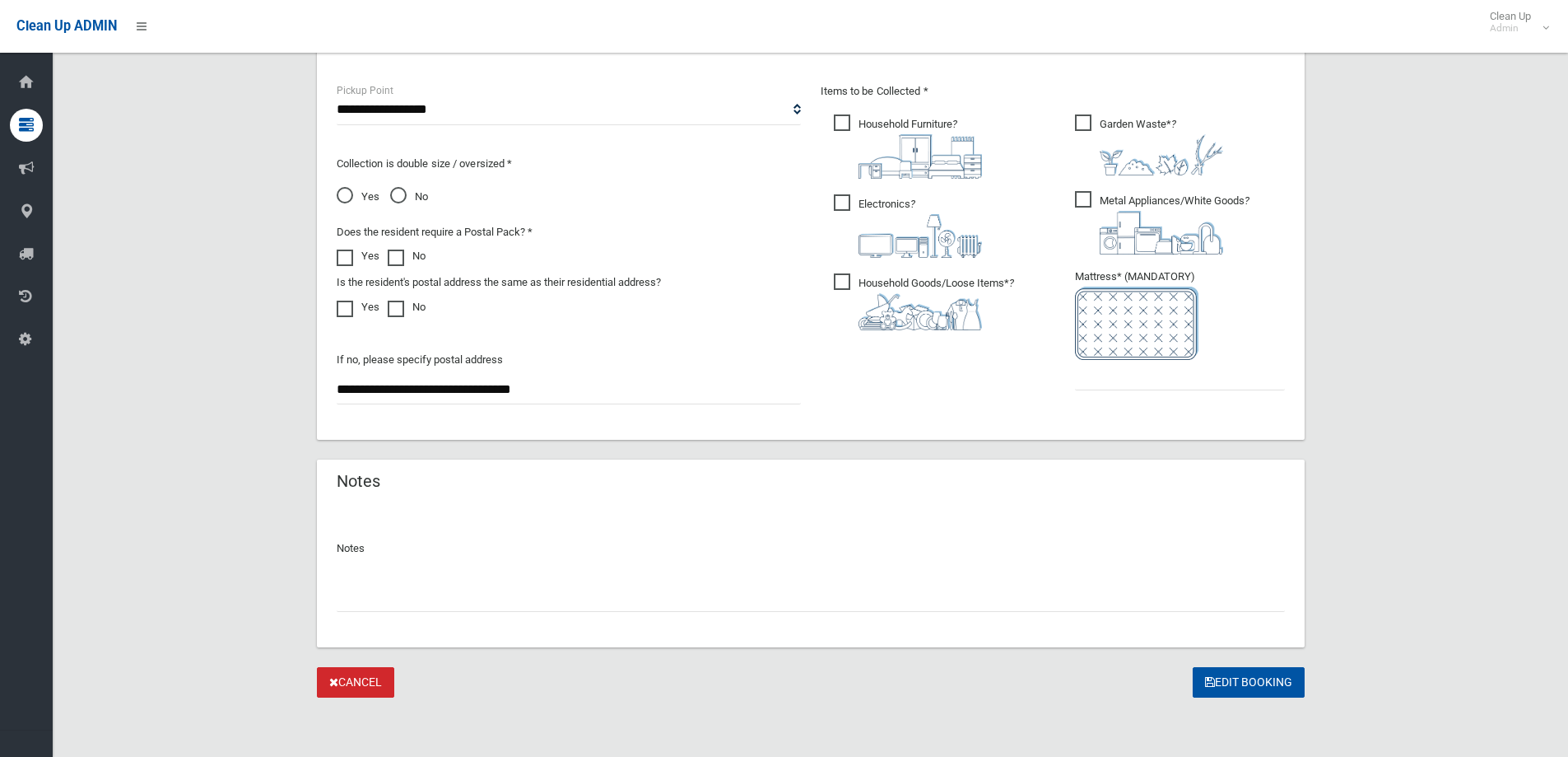
click at [400, 598] on input "text" at bounding box center [810, 597] width 948 height 30
type input "**********"
click at [1233, 669] on button "Edit Booking" at bounding box center [1249, 682] width 112 height 30
type input "*"
click at [1282, 690] on button "Edit Booking" at bounding box center [1249, 682] width 112 height 30
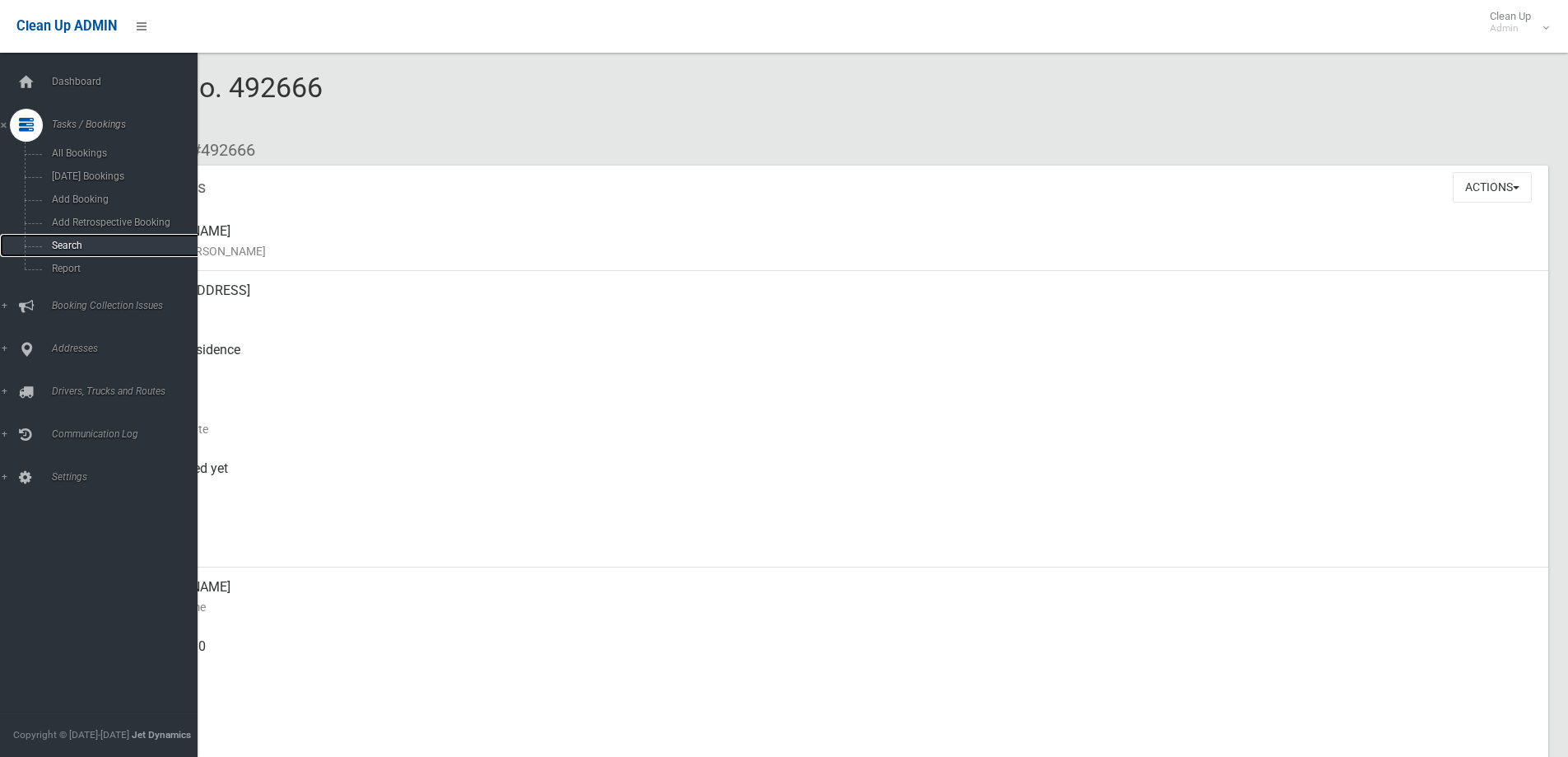
click at [96, 238] on link "Search" at bounding box center [105, 245] width 210 height 23
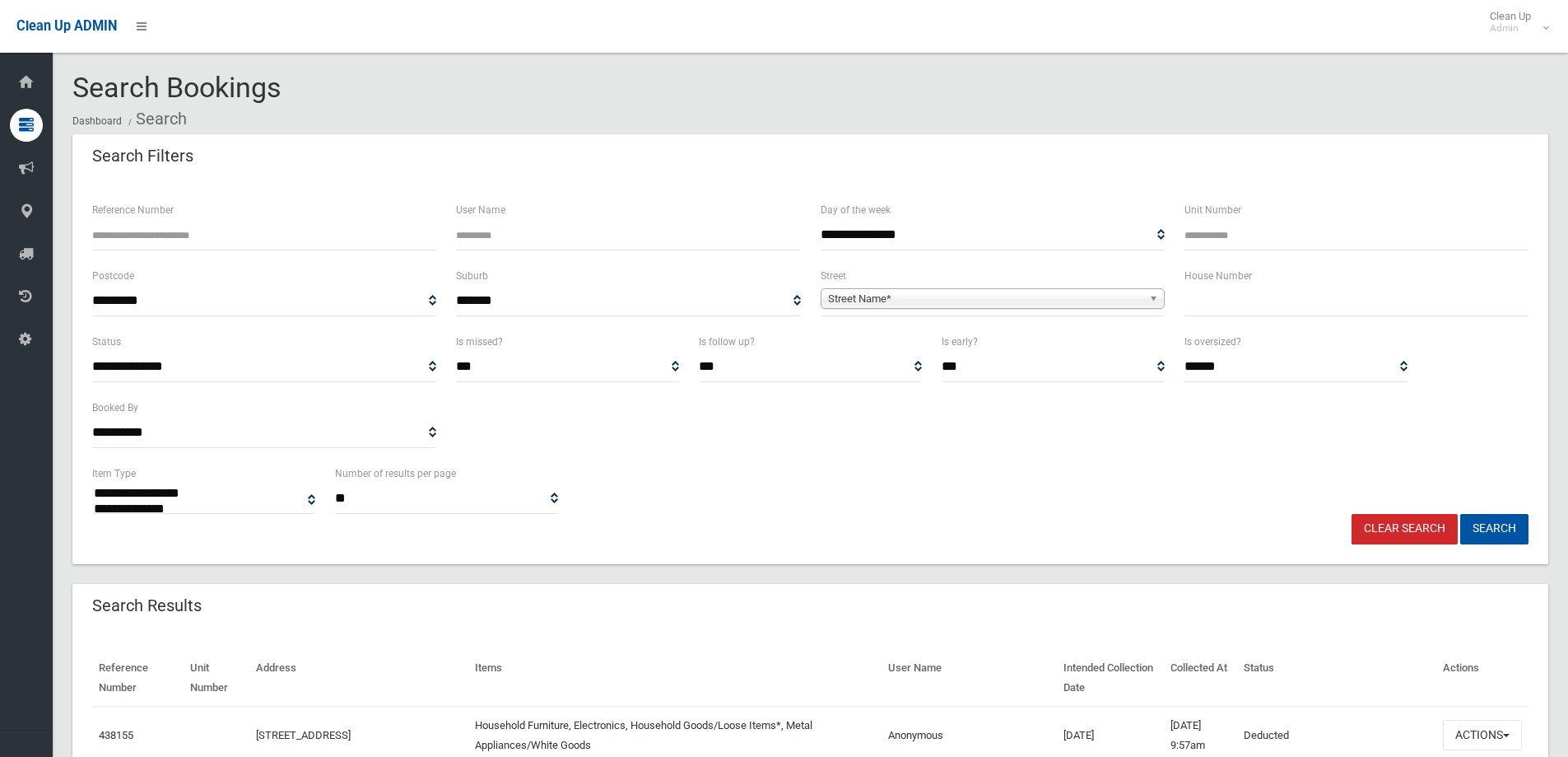
select select
click at [1195, 300] on input "text" at bounding box center [1356, 301] width 344 height 30
type input "**"
click at [1129, 299] on span "Street Name*" at bounding box center [986, 299] width 315 height 20
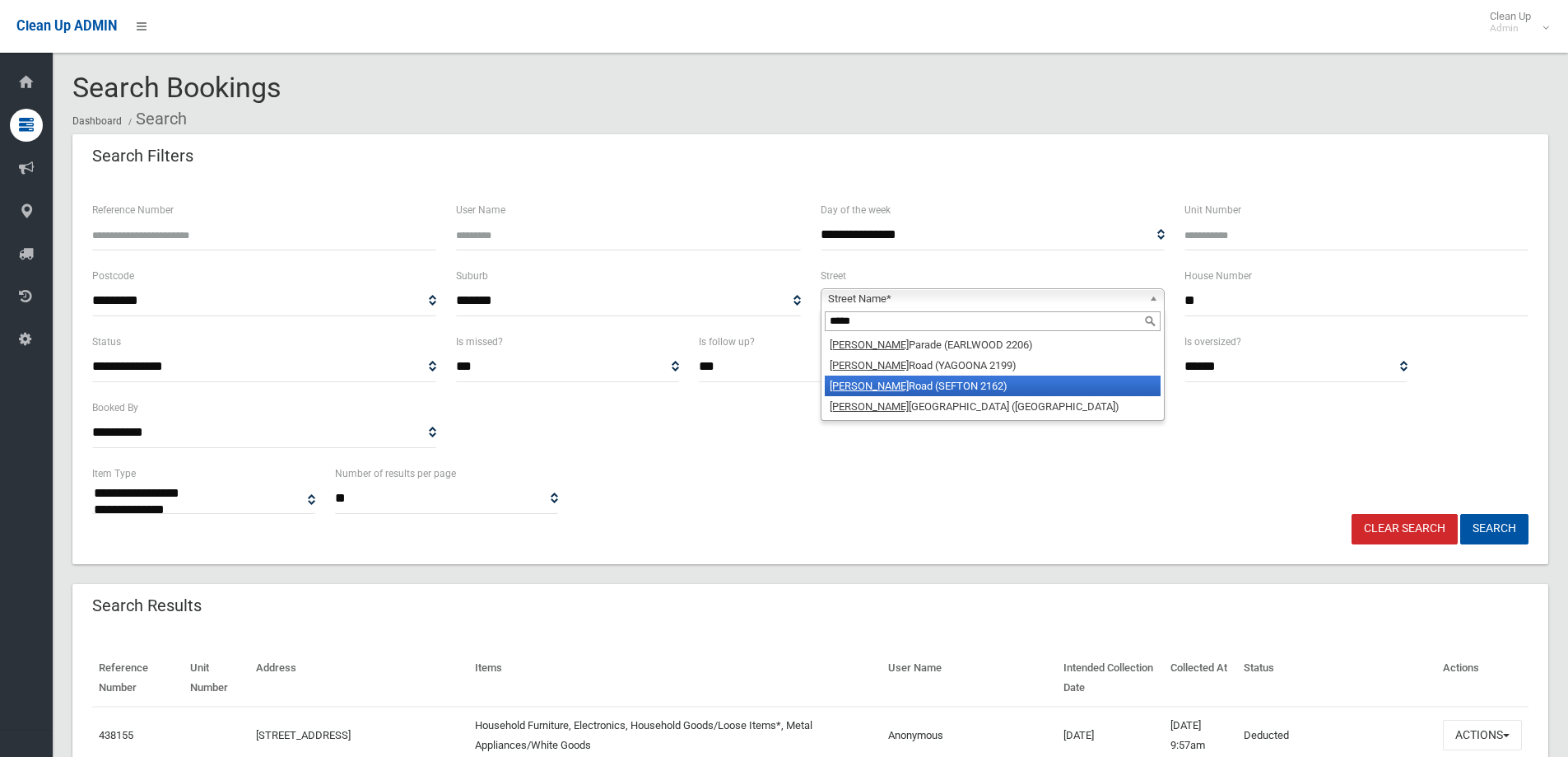
type input "*****"
click at [973, 390] on li "Woods Road (SEFTON 2162)" at bounding box center [992, 386] width 335 height 21
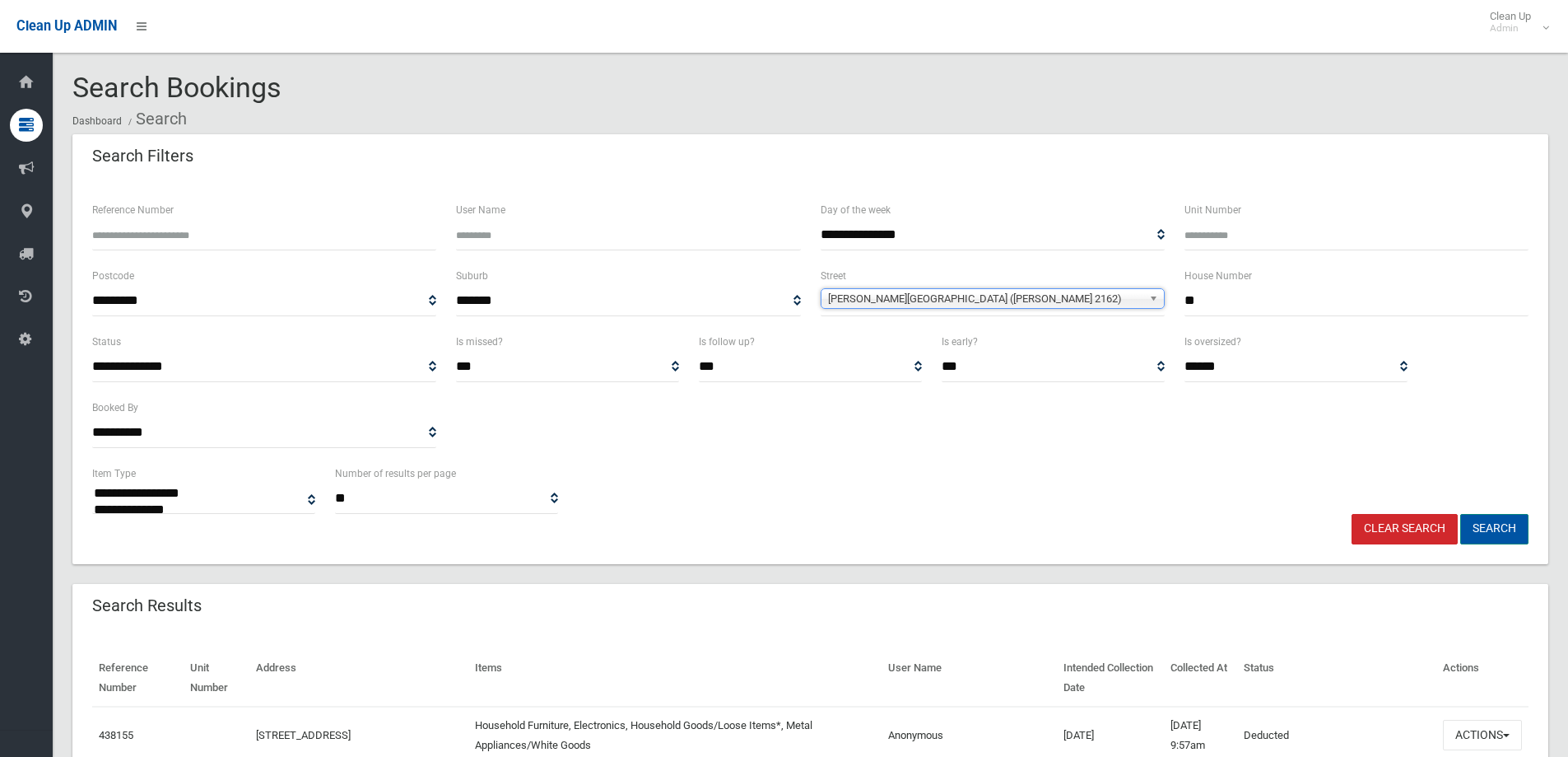
click at [1516, 522] on button "Search" at bounding box center [1494, 529] width 68 height 30
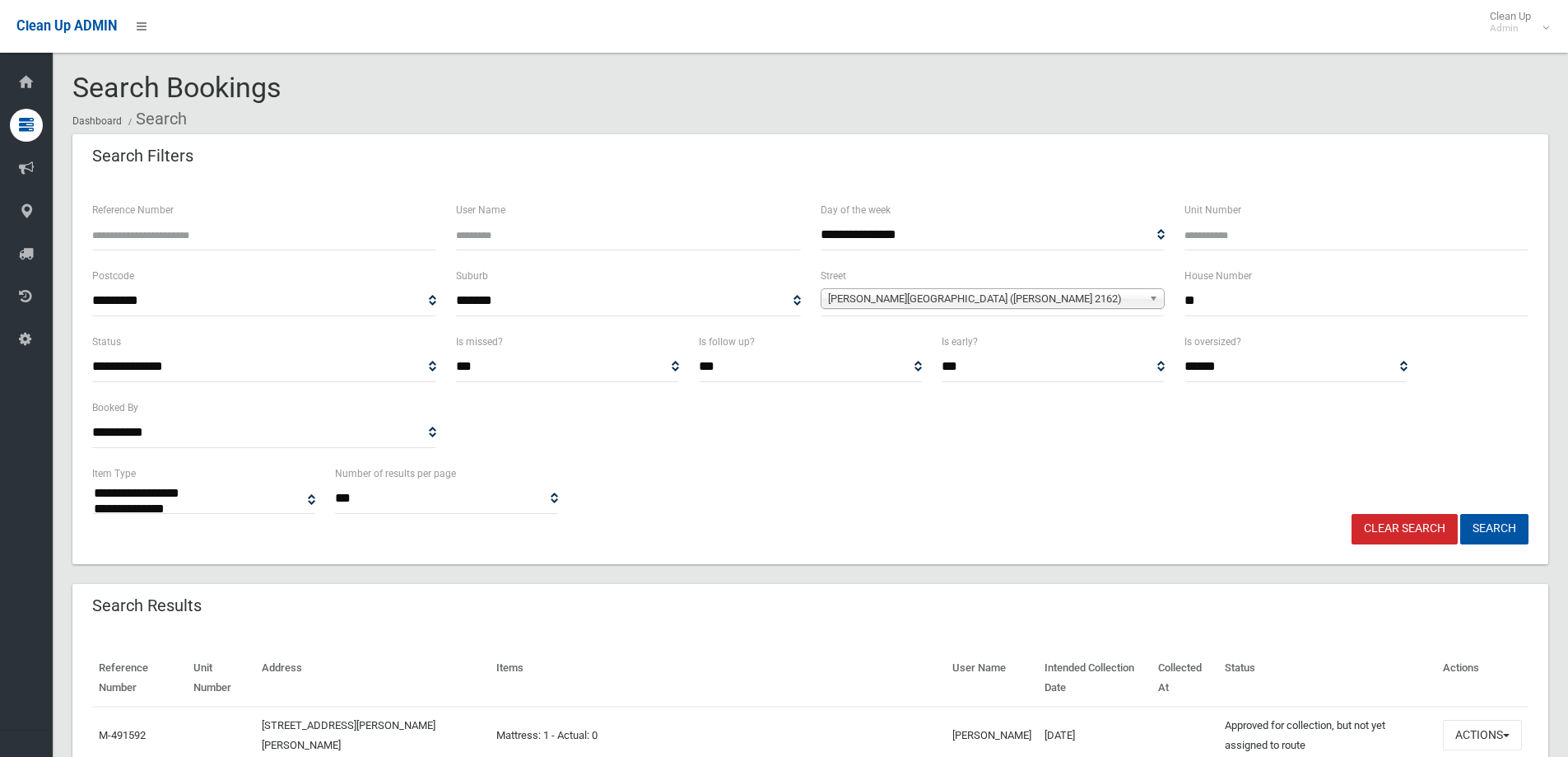
select select
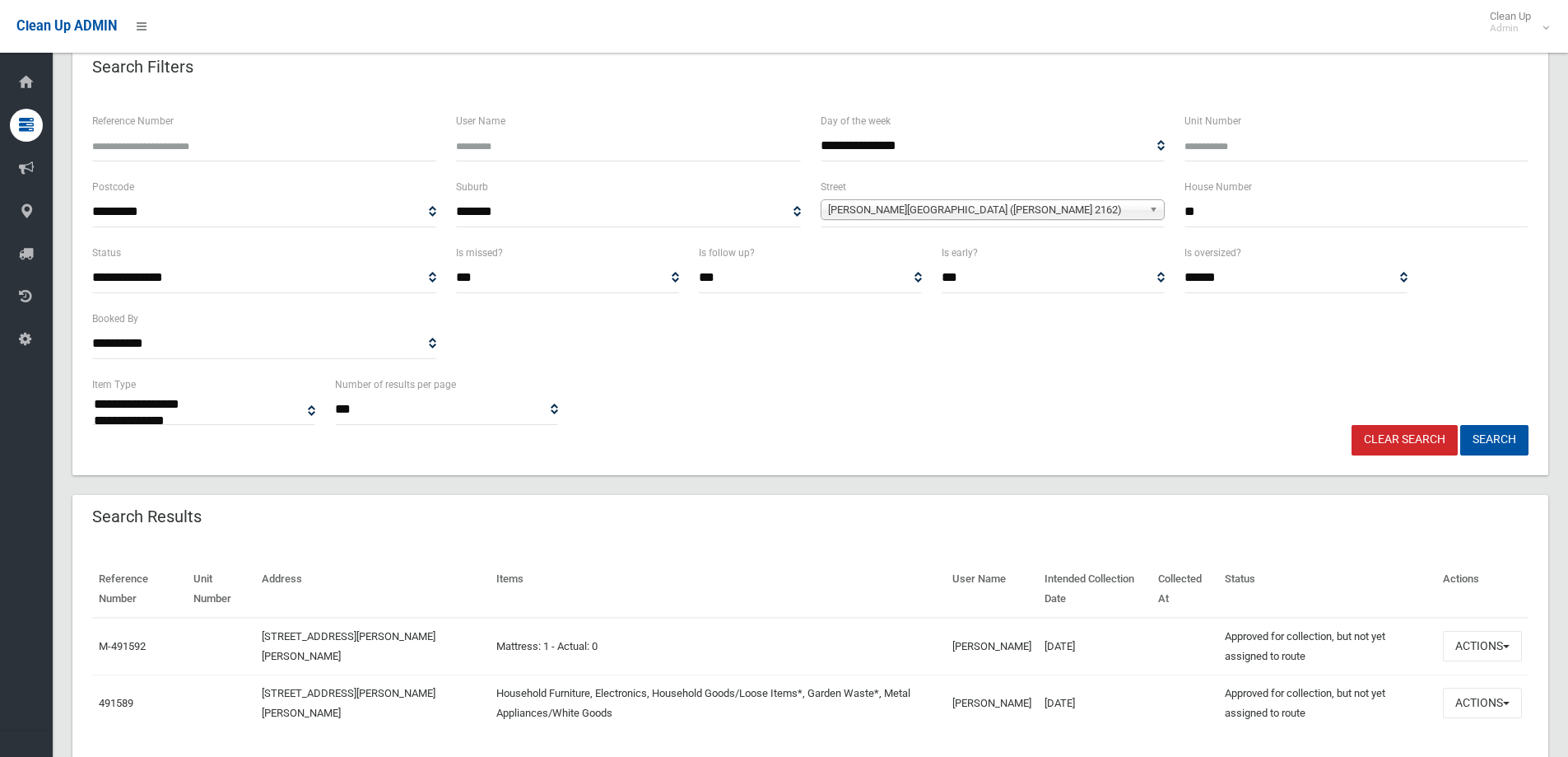
scroll to position [60, 0]
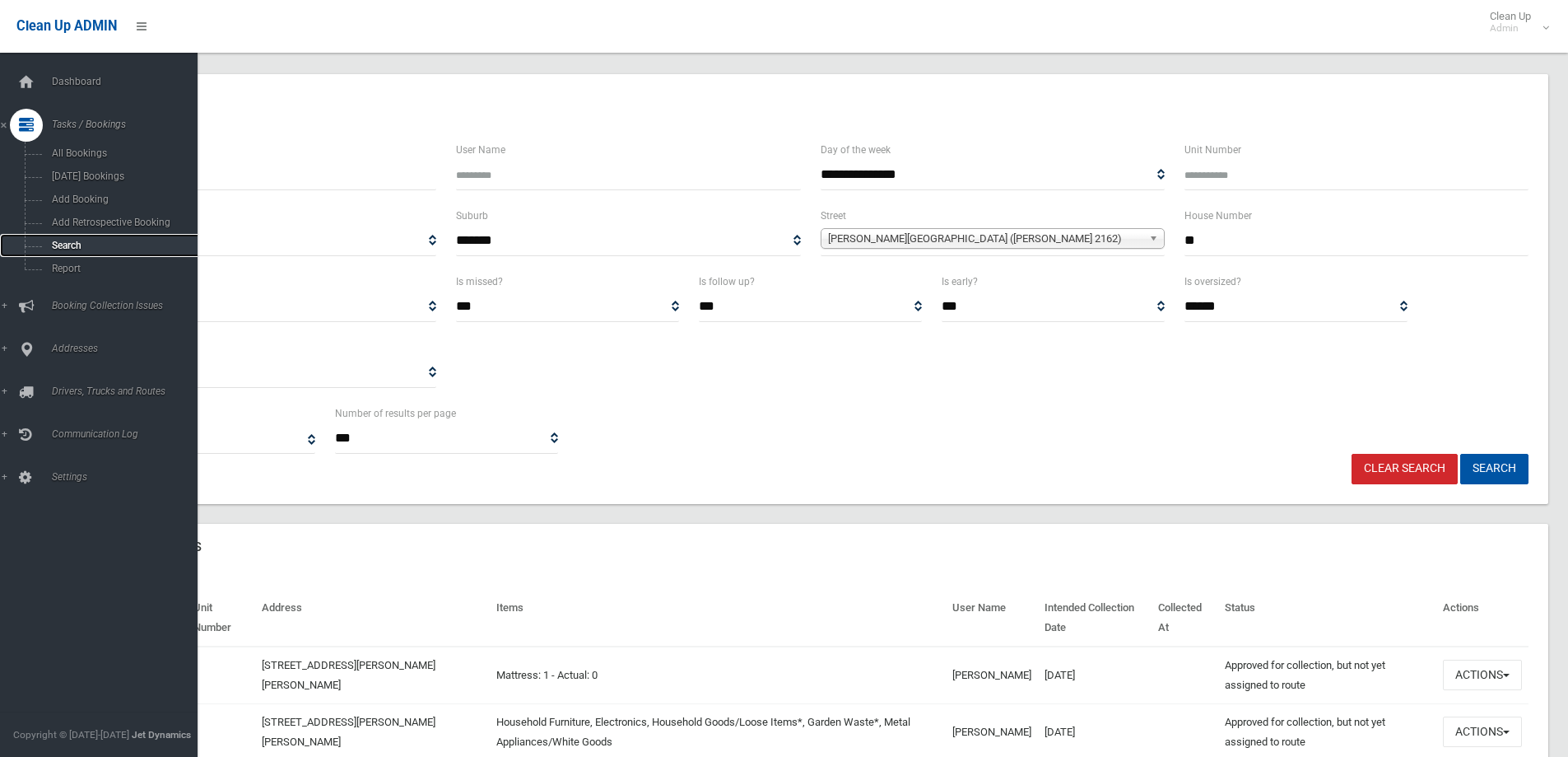
click at [89, 246] on span "Search" at bounding box center [122, 245] width 149 height 11
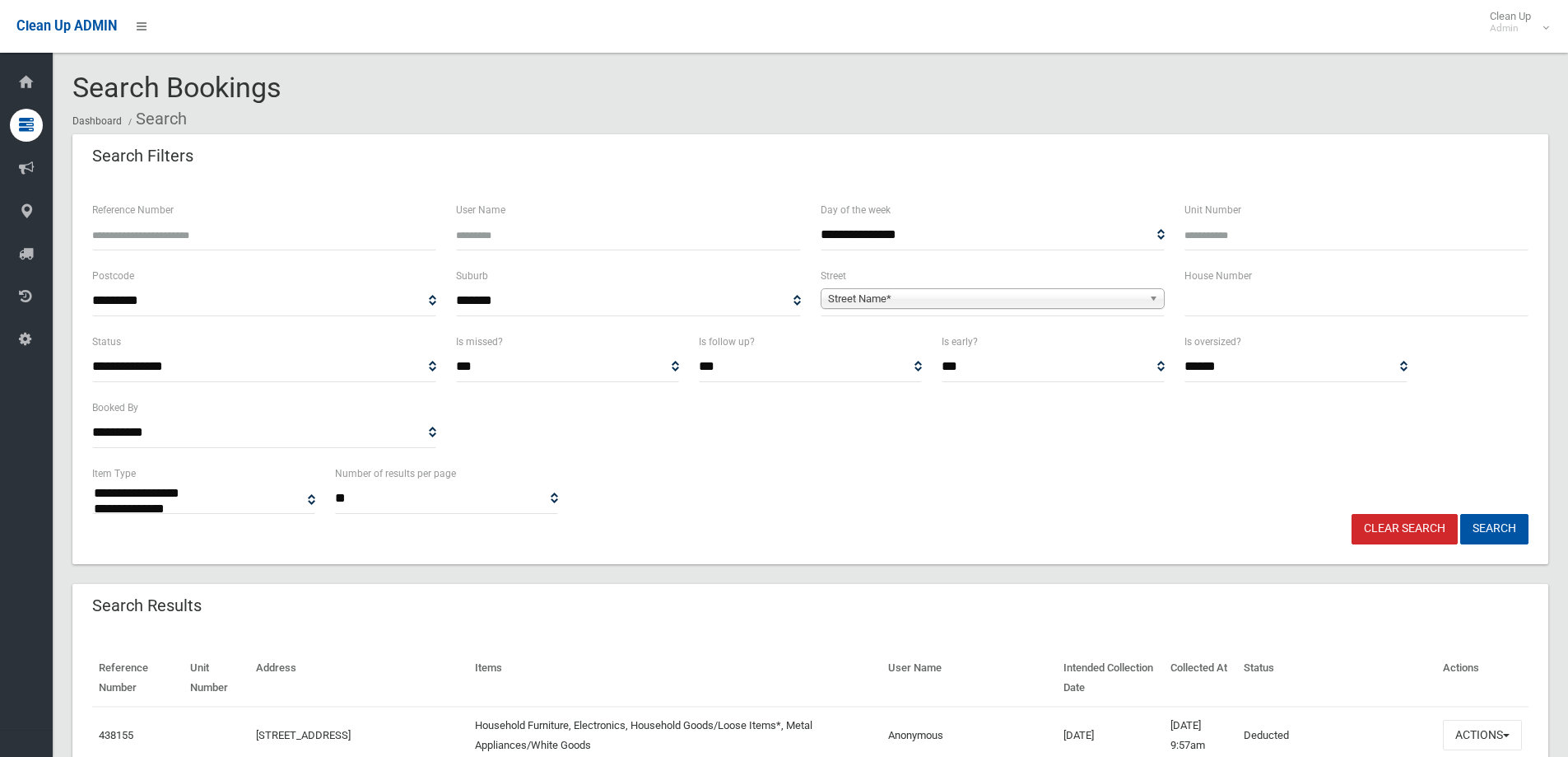
select select
click at [1209, 297] on input "text" at bounding box center [1356, 301] width 344 height 30
type input "*"
type input "**"
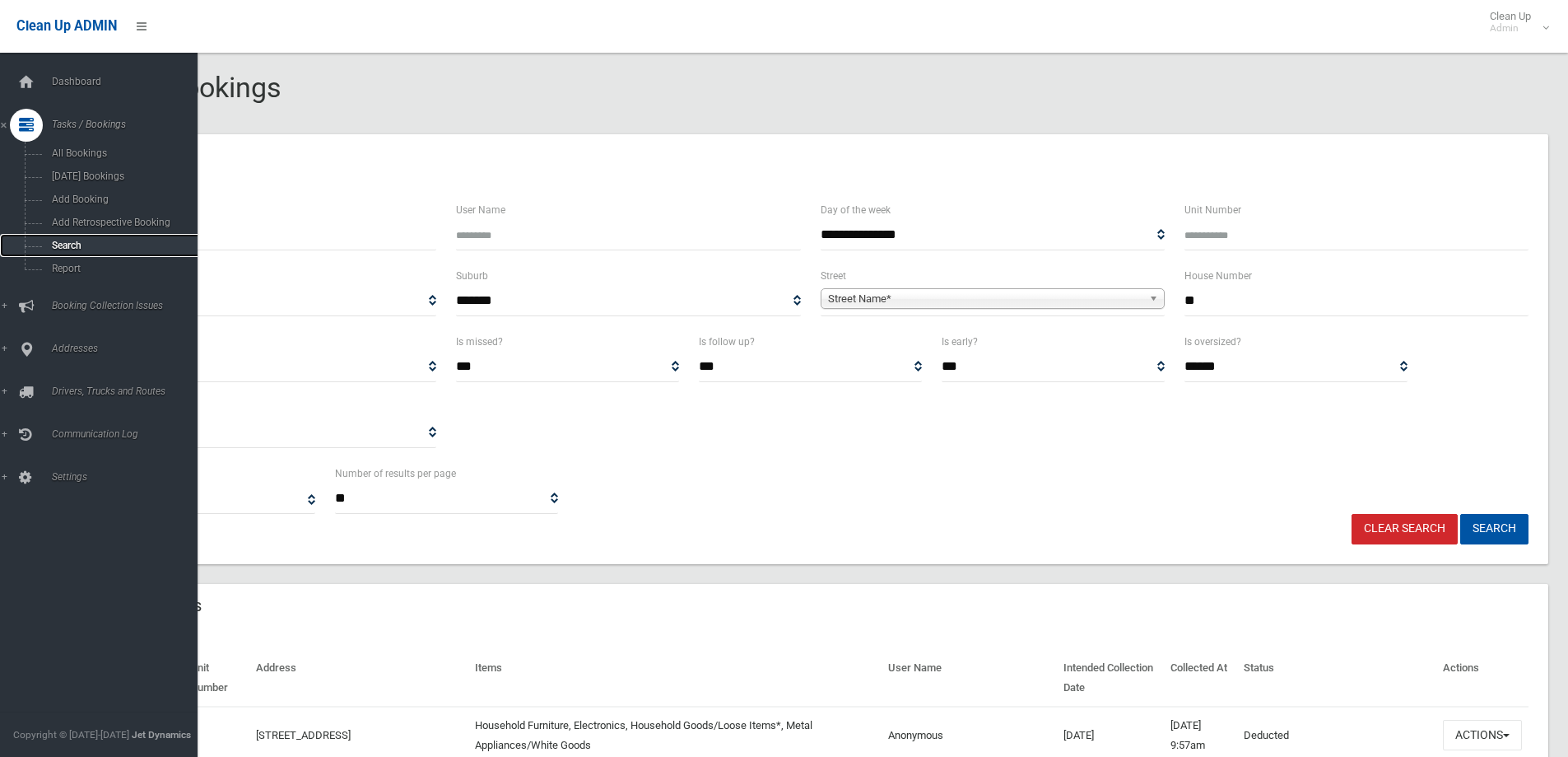
click at [96, 249] on span "Search" at bounding box center [122, 245] width 149 height 11
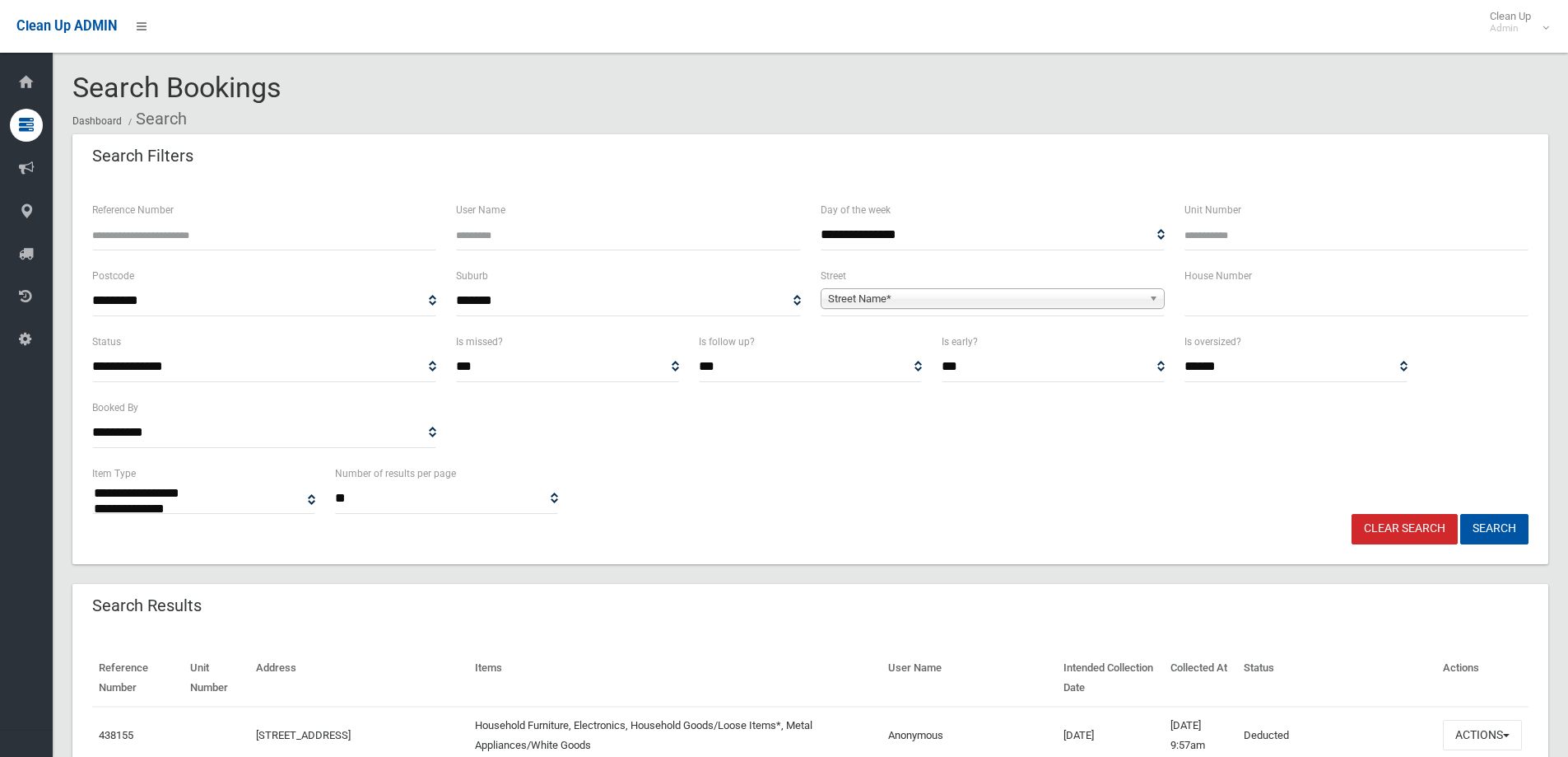
select select
click at [1263, 304] on input "text" at bounding box center [1356, 301] width 344 height 30
type input "*"
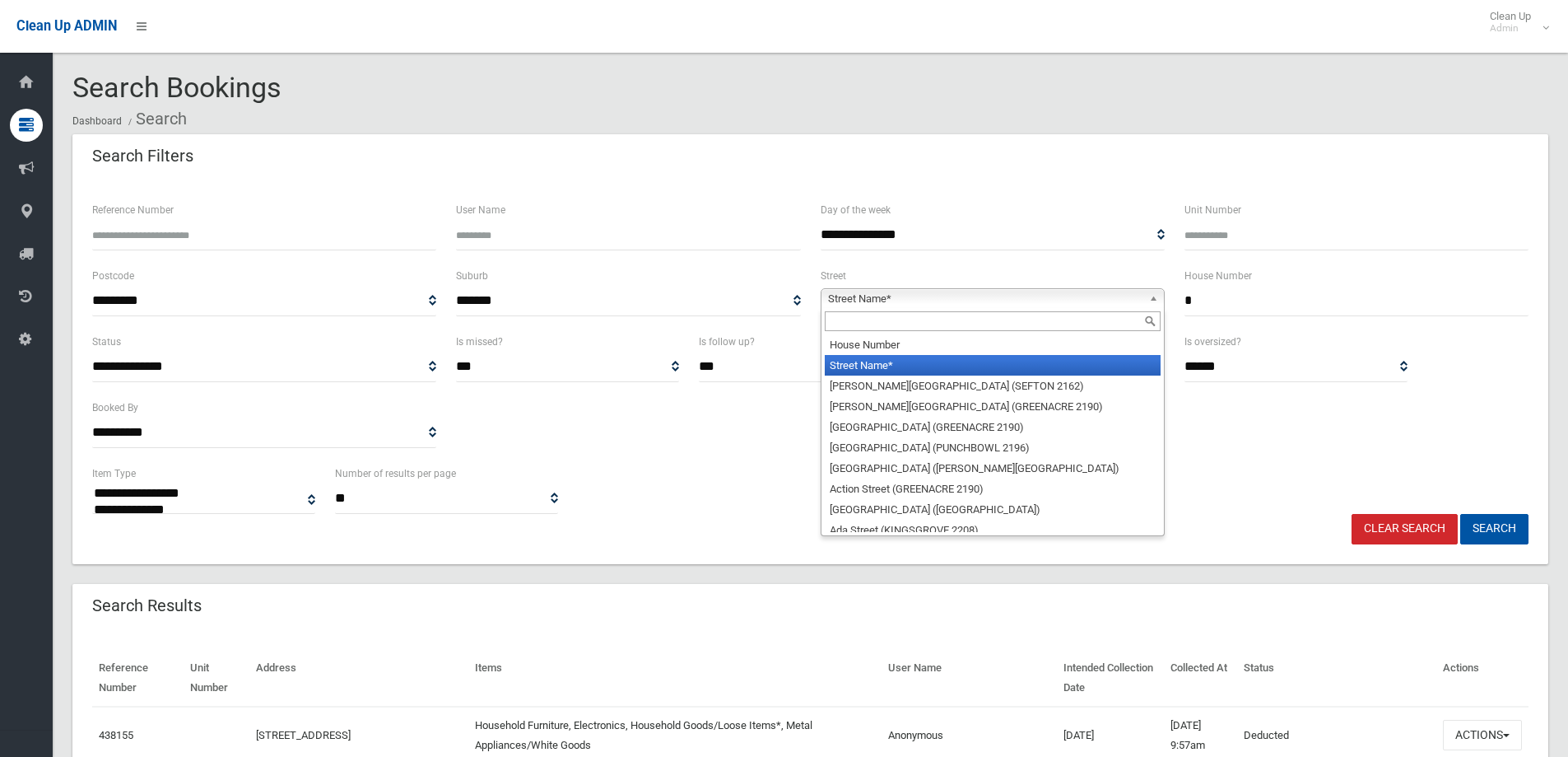
click at [1116, 282] on div "**********" at bounding box center [992, 290] width 344 height 50
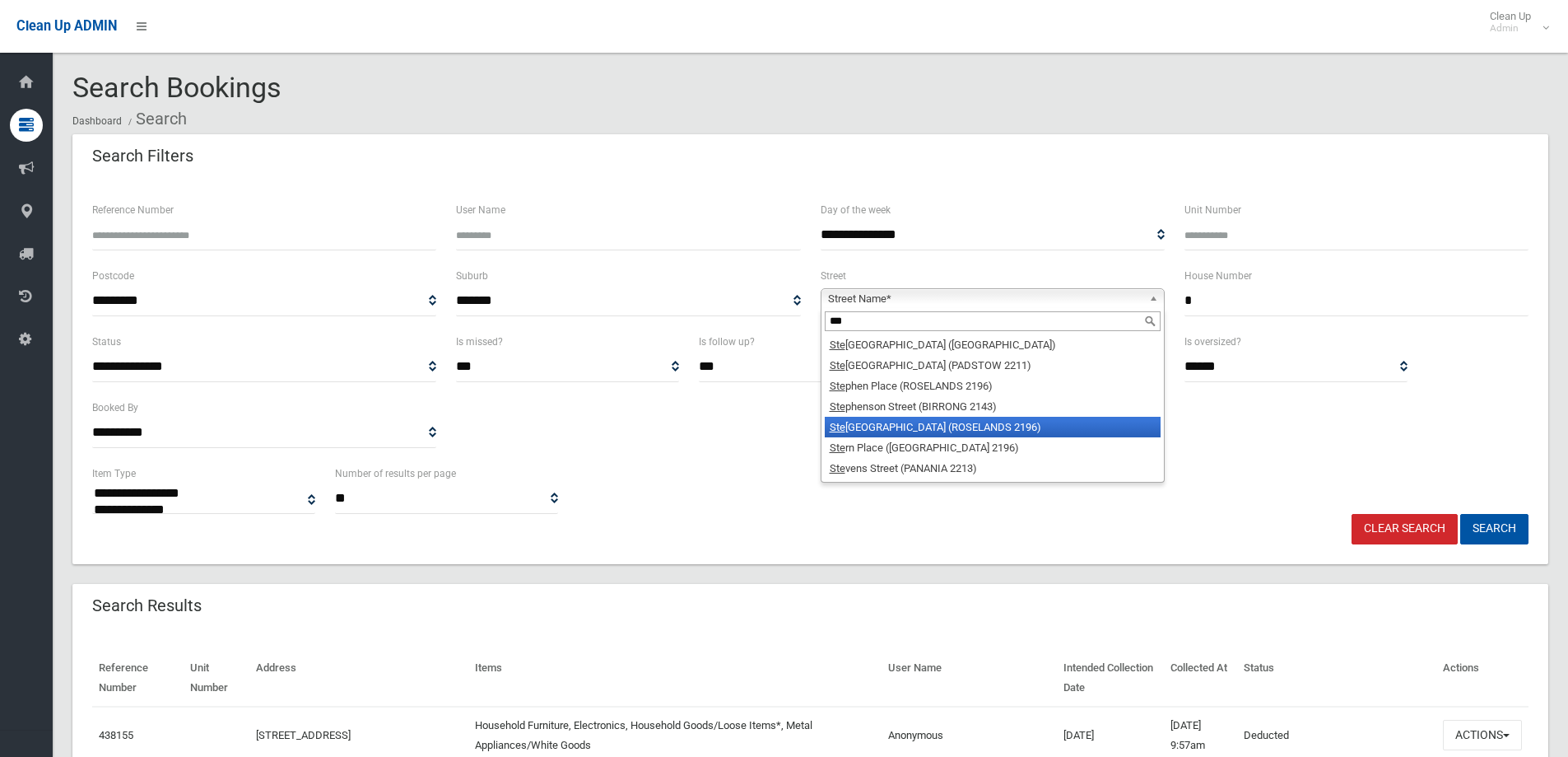
type input "***"
click at [934, 426] on li "Ste phenson Street (ROSELANDS 2196)" at bounding box center [992, 427] width 335 height 21
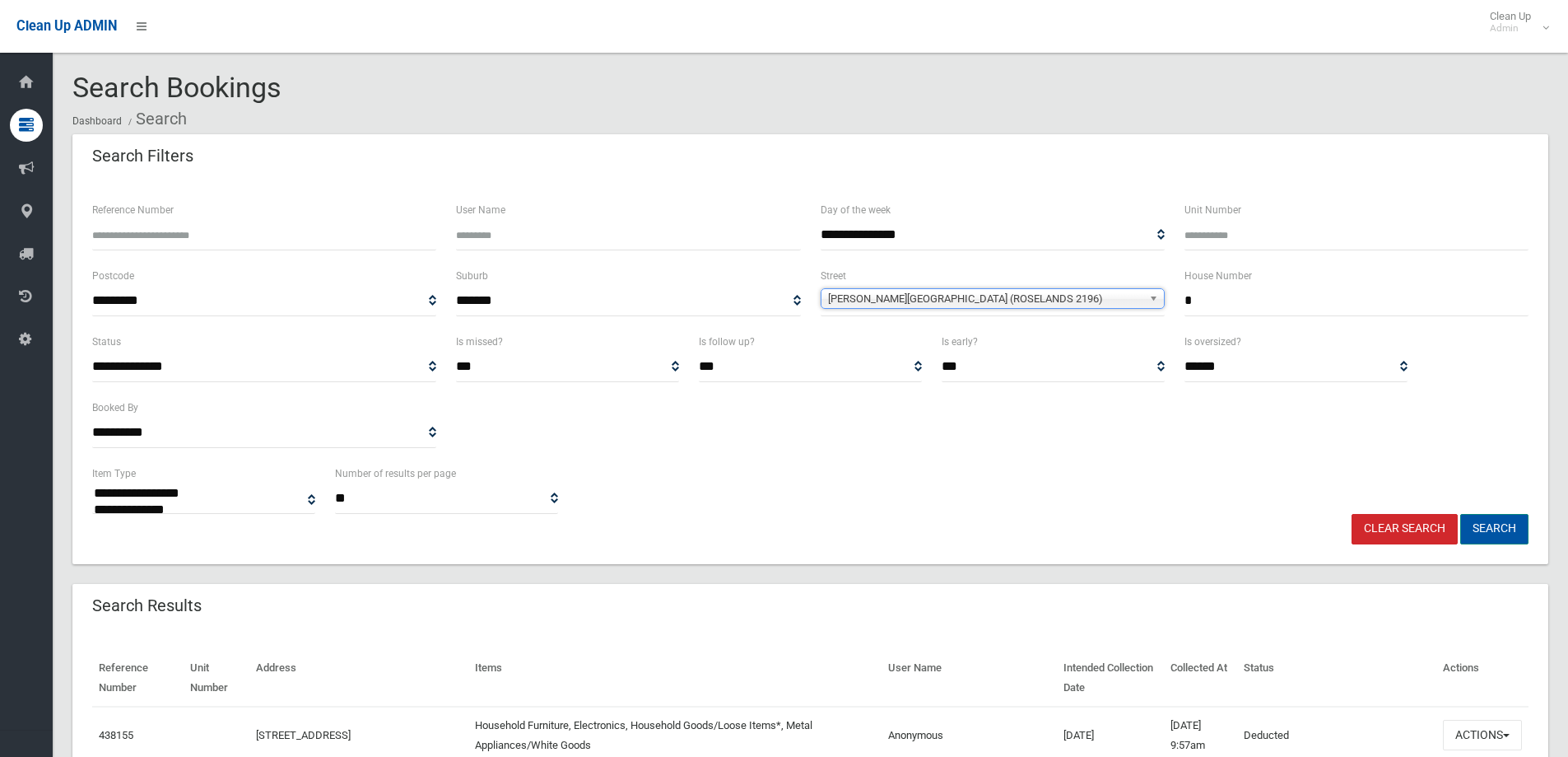
click at [1496, 534] on button "Search" at bounding box center [1494, 529] width 68 height 30
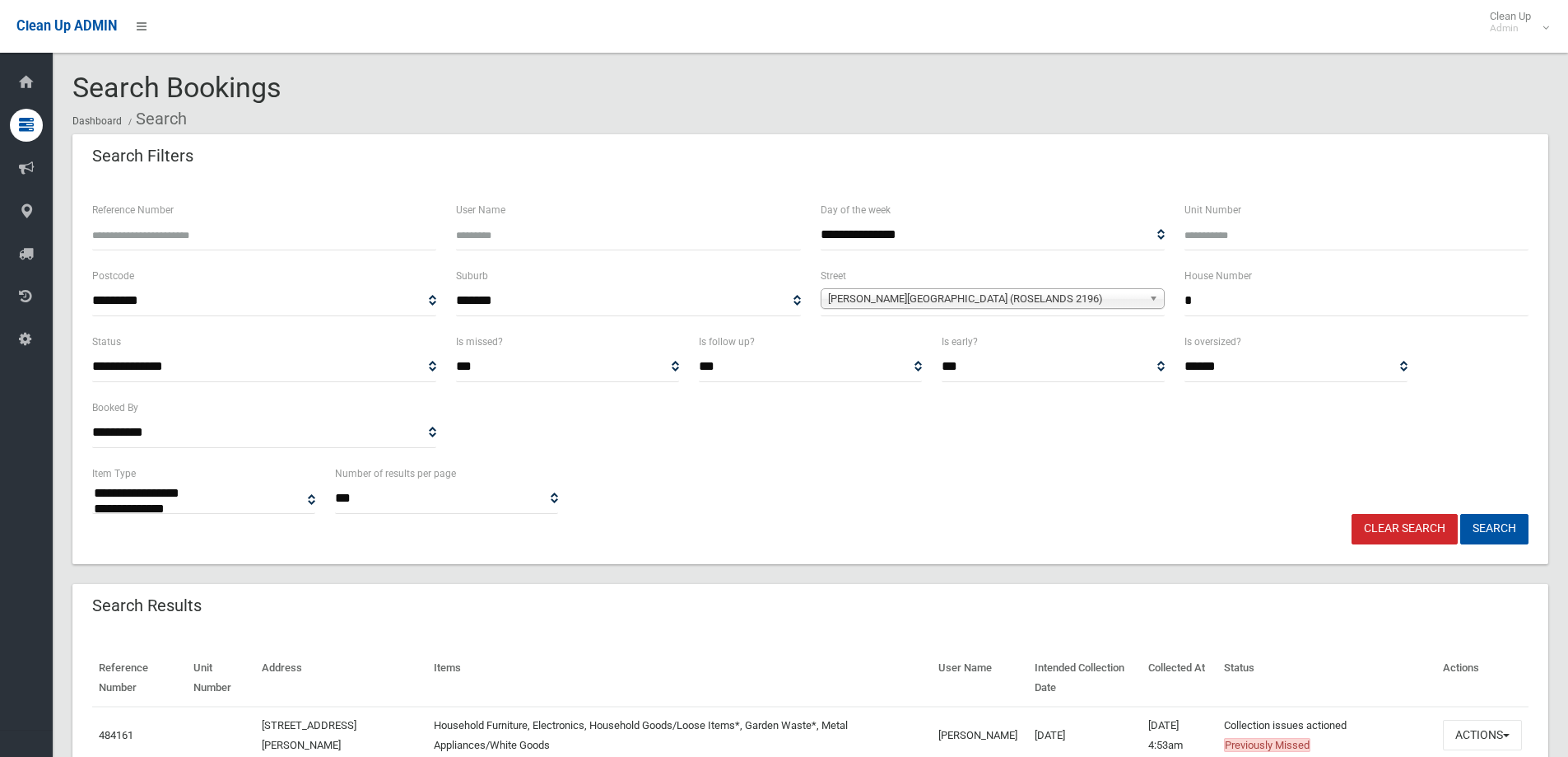
select select
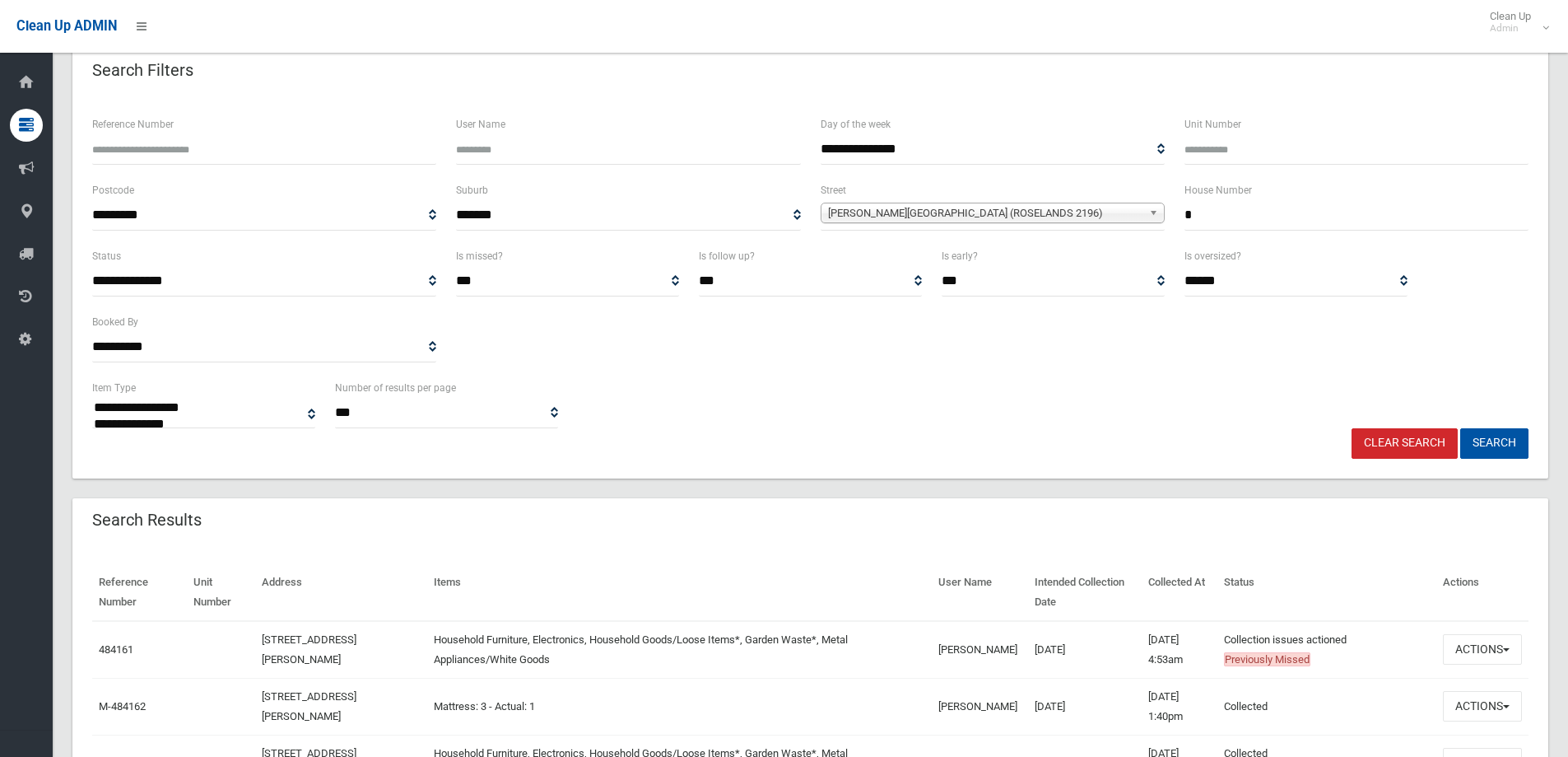
scroll to position [247, 0]
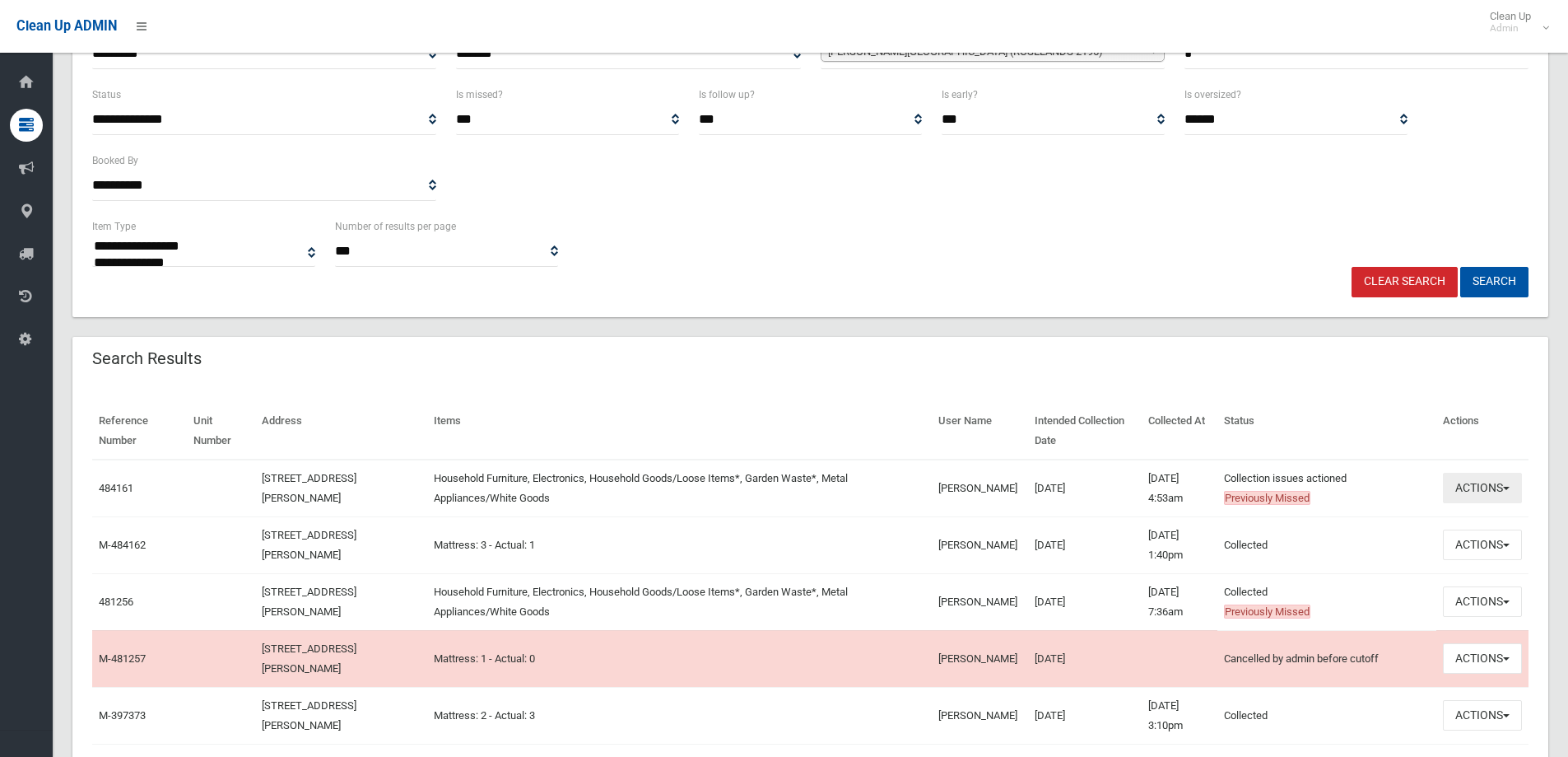
click at [1503, 491] on button "Actions" at bounding box center [1482, 487] width 79 height 30
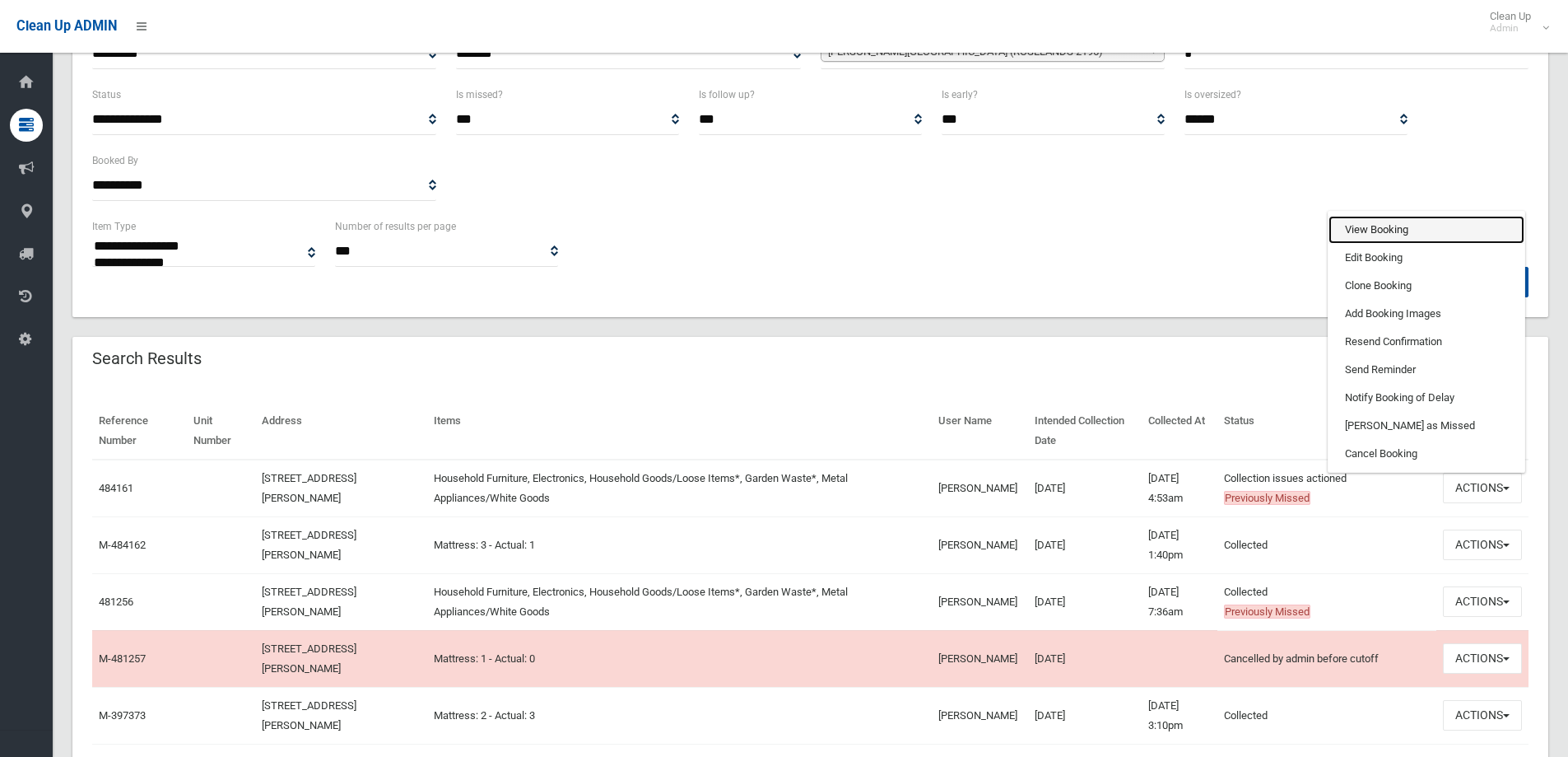
click at [1387, 227] on link "View Booking" at bounding box center [1427, 230] width 196 height 28
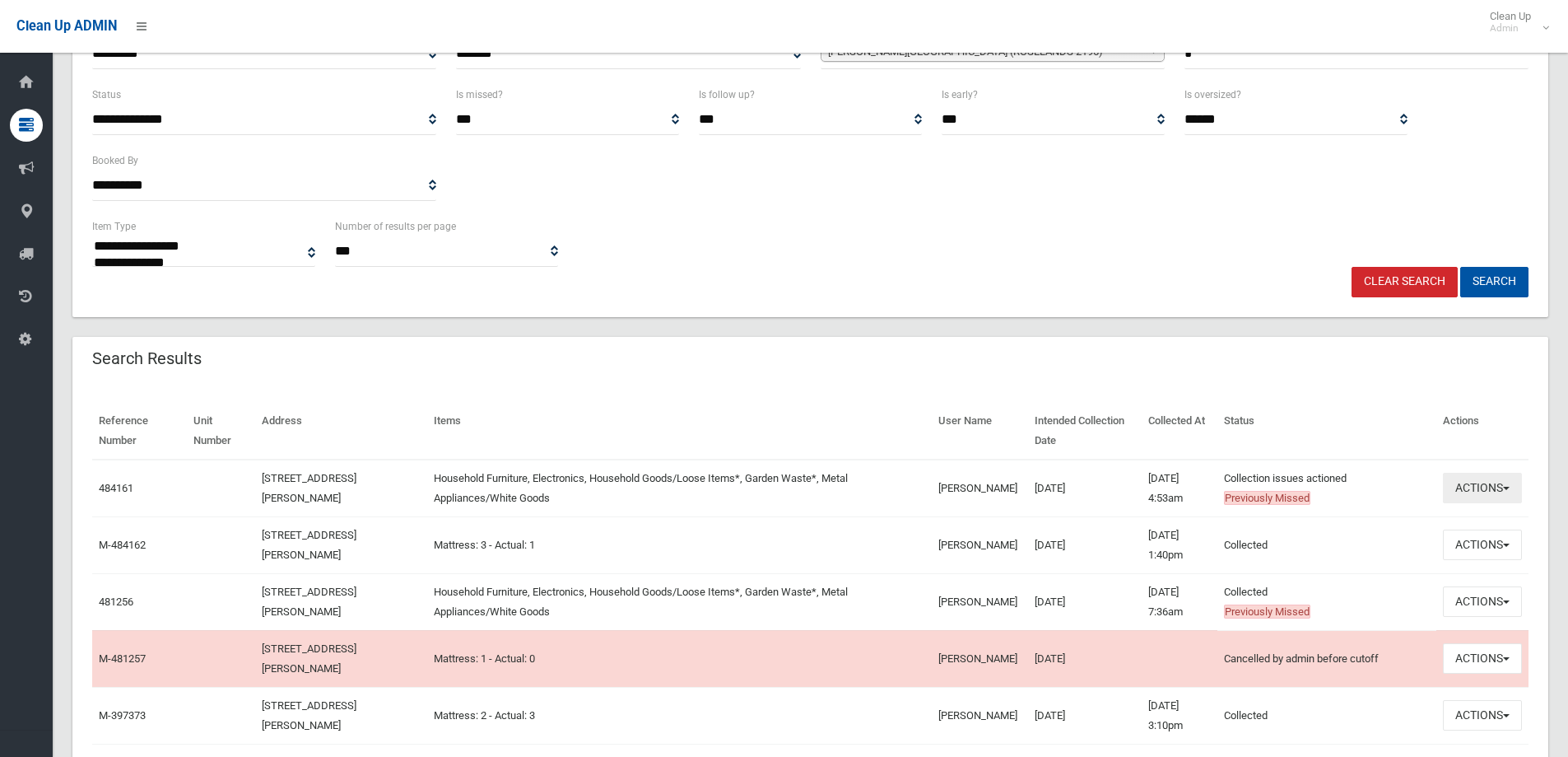
click at [1483, 485] on button "Actions" at bounding box center [1482, 487] width 79 height 30
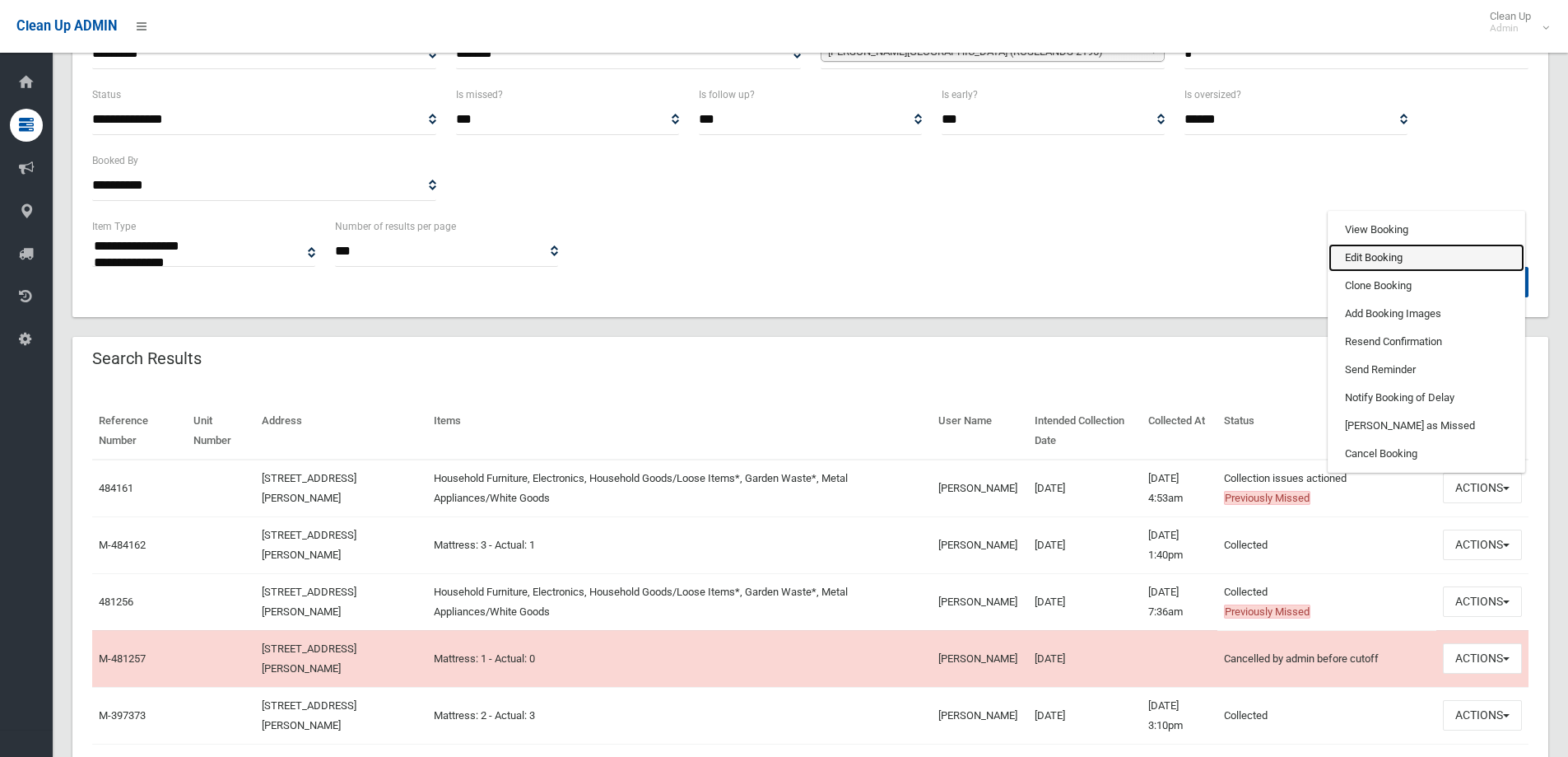
click at [1372, 248] on link "Edit Booking" at bounding box center [1427, 258] width 196 height 28
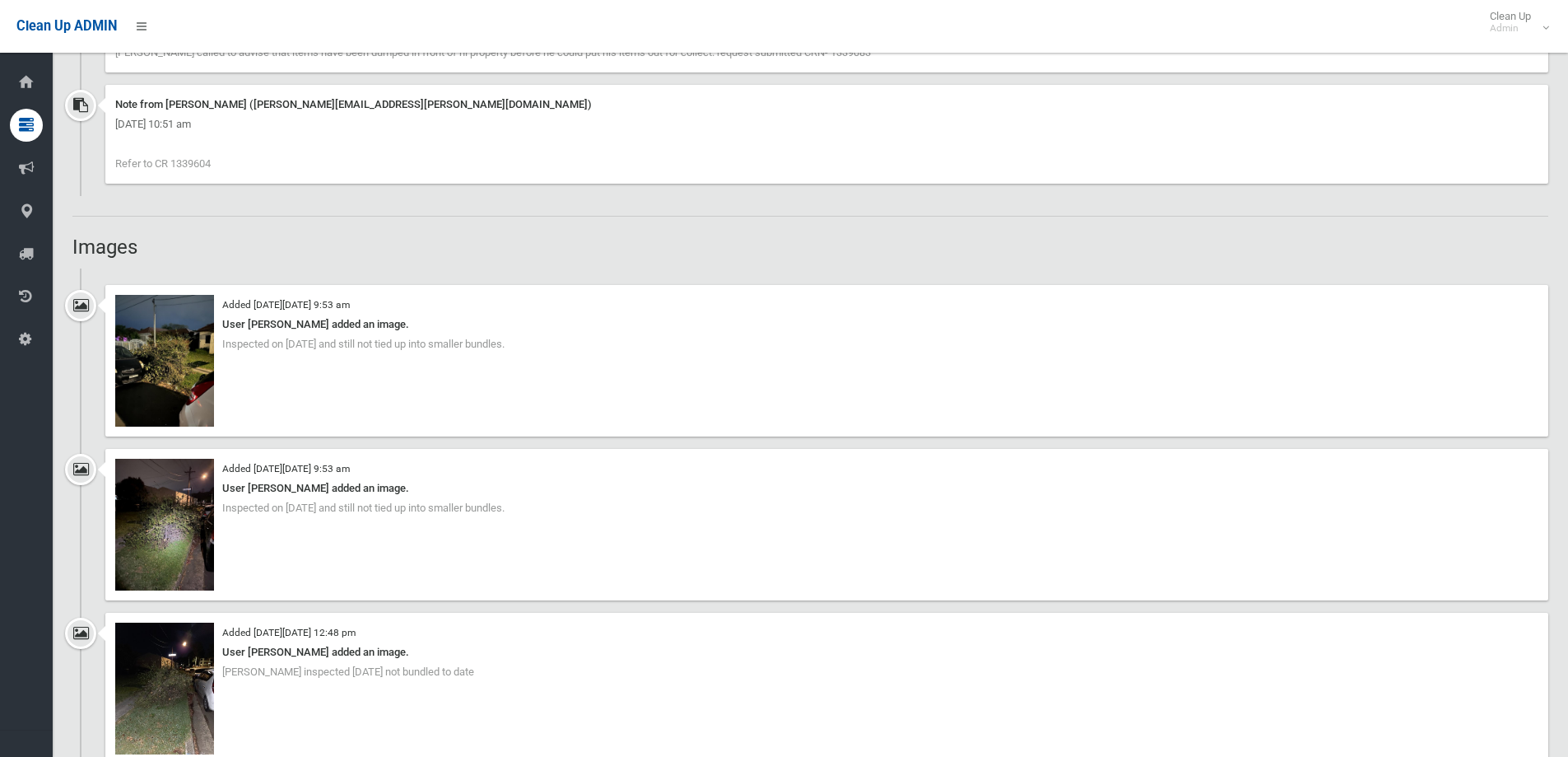
scroll to position [1400, 0]
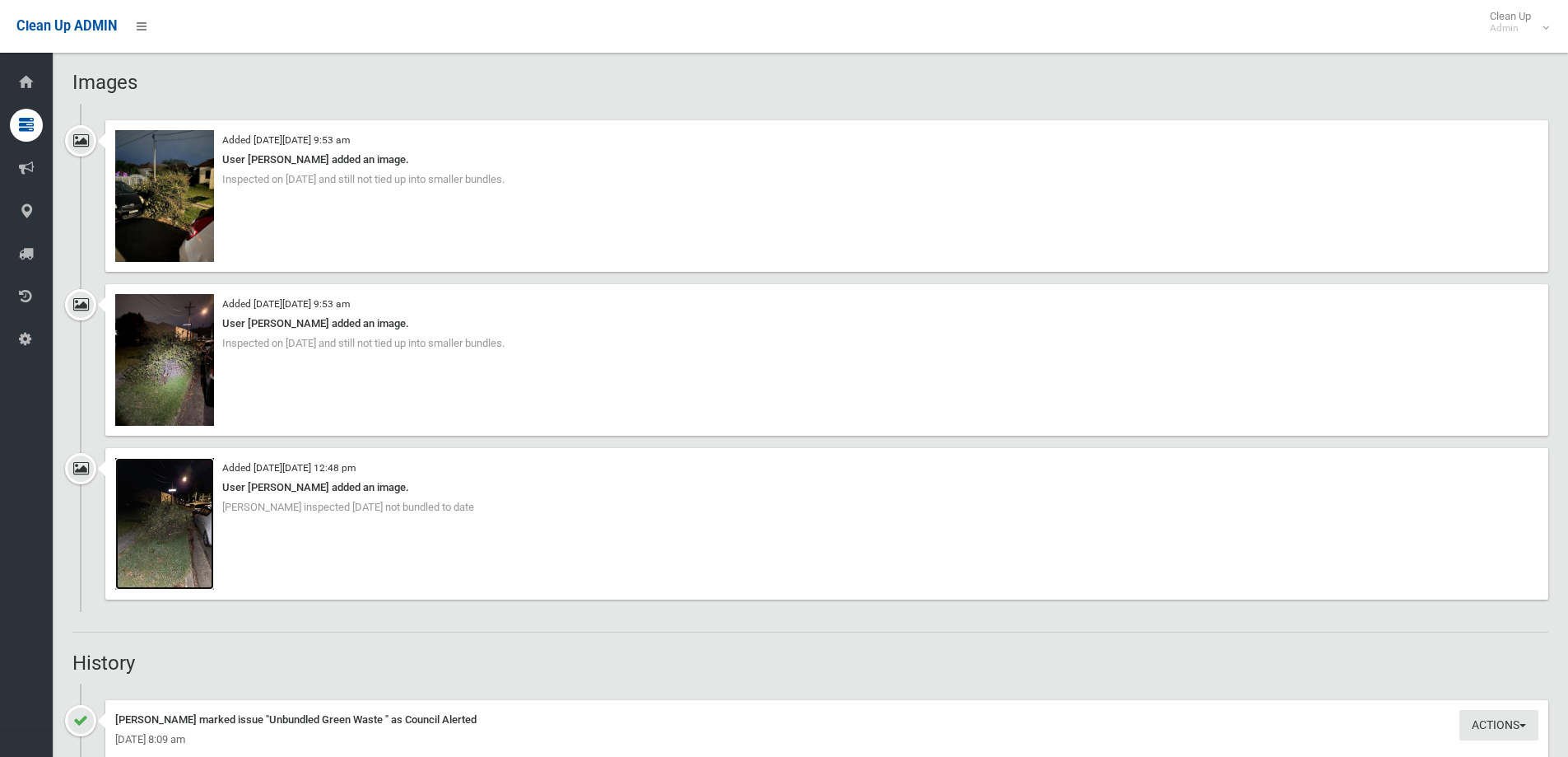
click at [181, 514] on img at bounding box center [164, 524] width 99 height 132
click at [154, 179] on img at bounding box center [164, 196] width 99 height 132
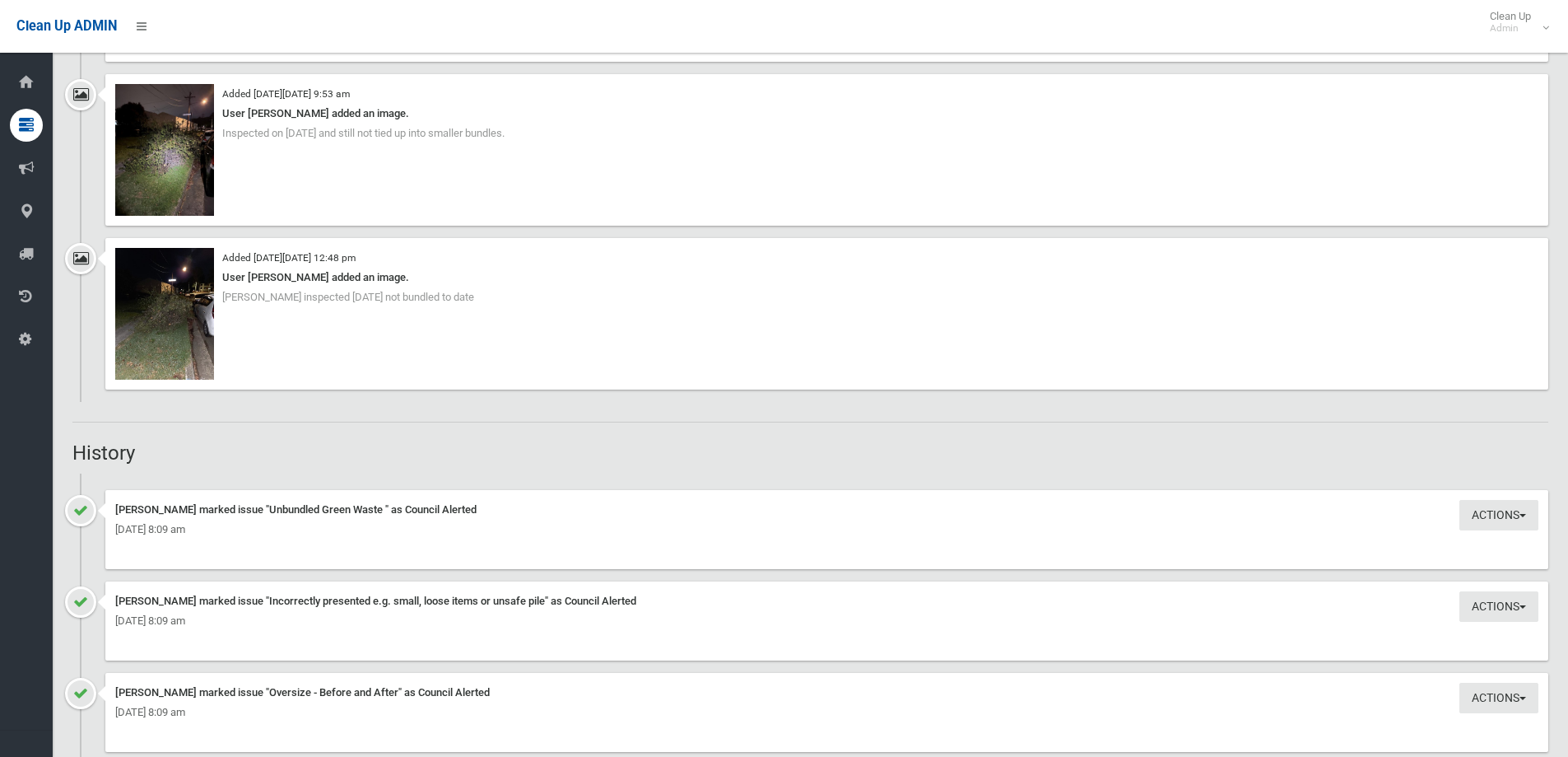
scroll to position [1482, 0]
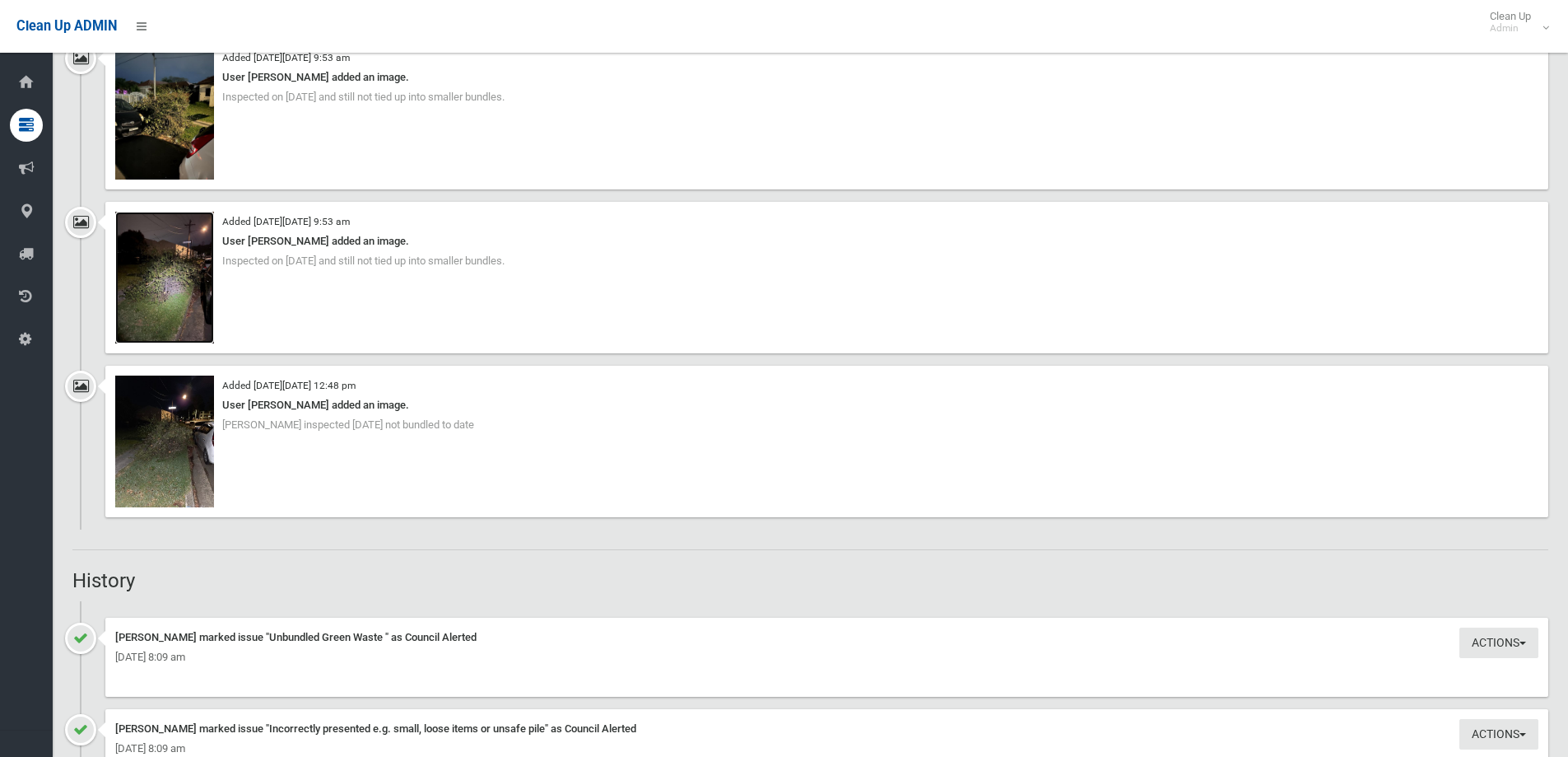
click at [174, 251] on img at bounding box center [164, 277] width 99 height 132
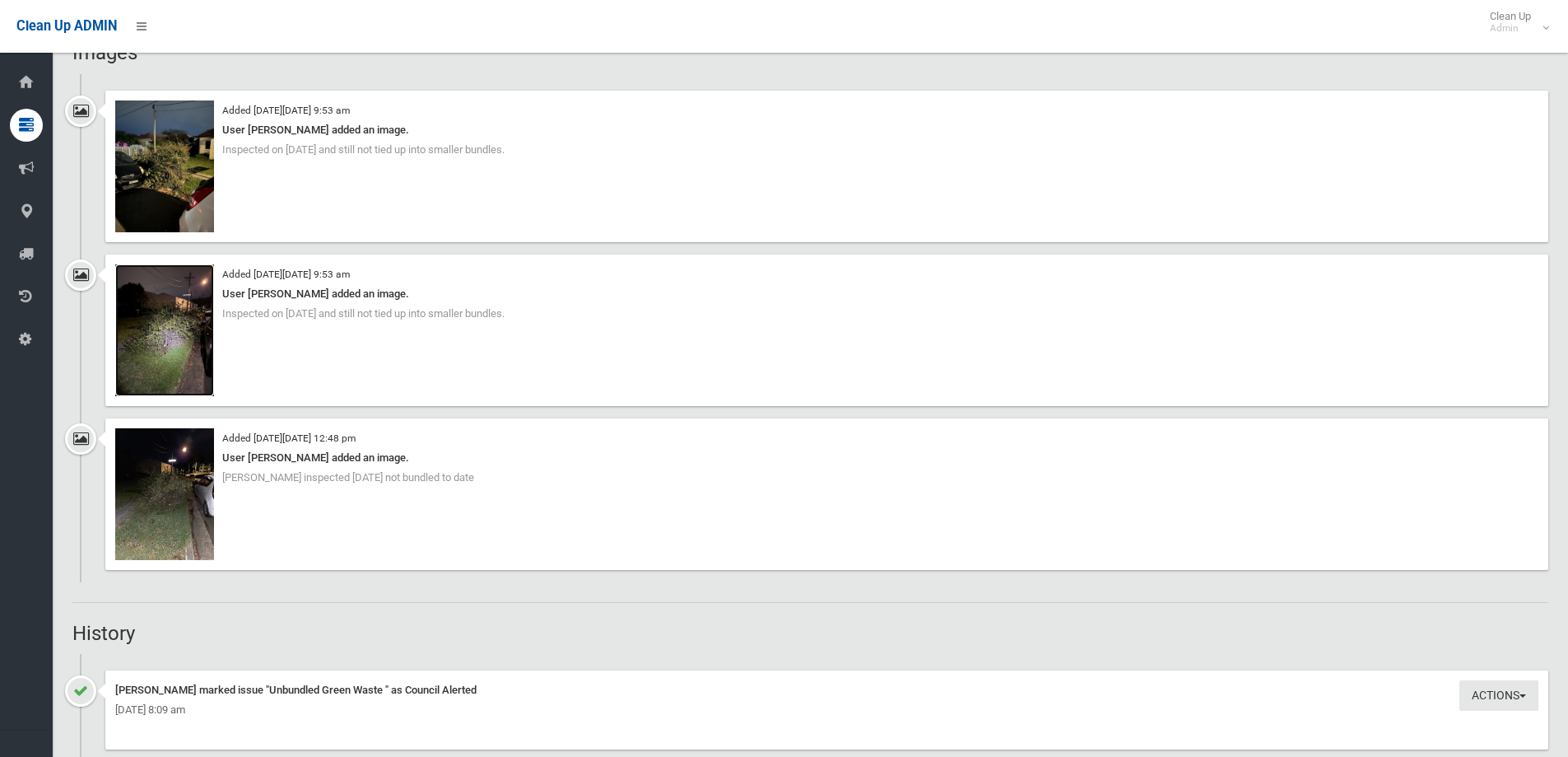
scroll to position [1400, 0]
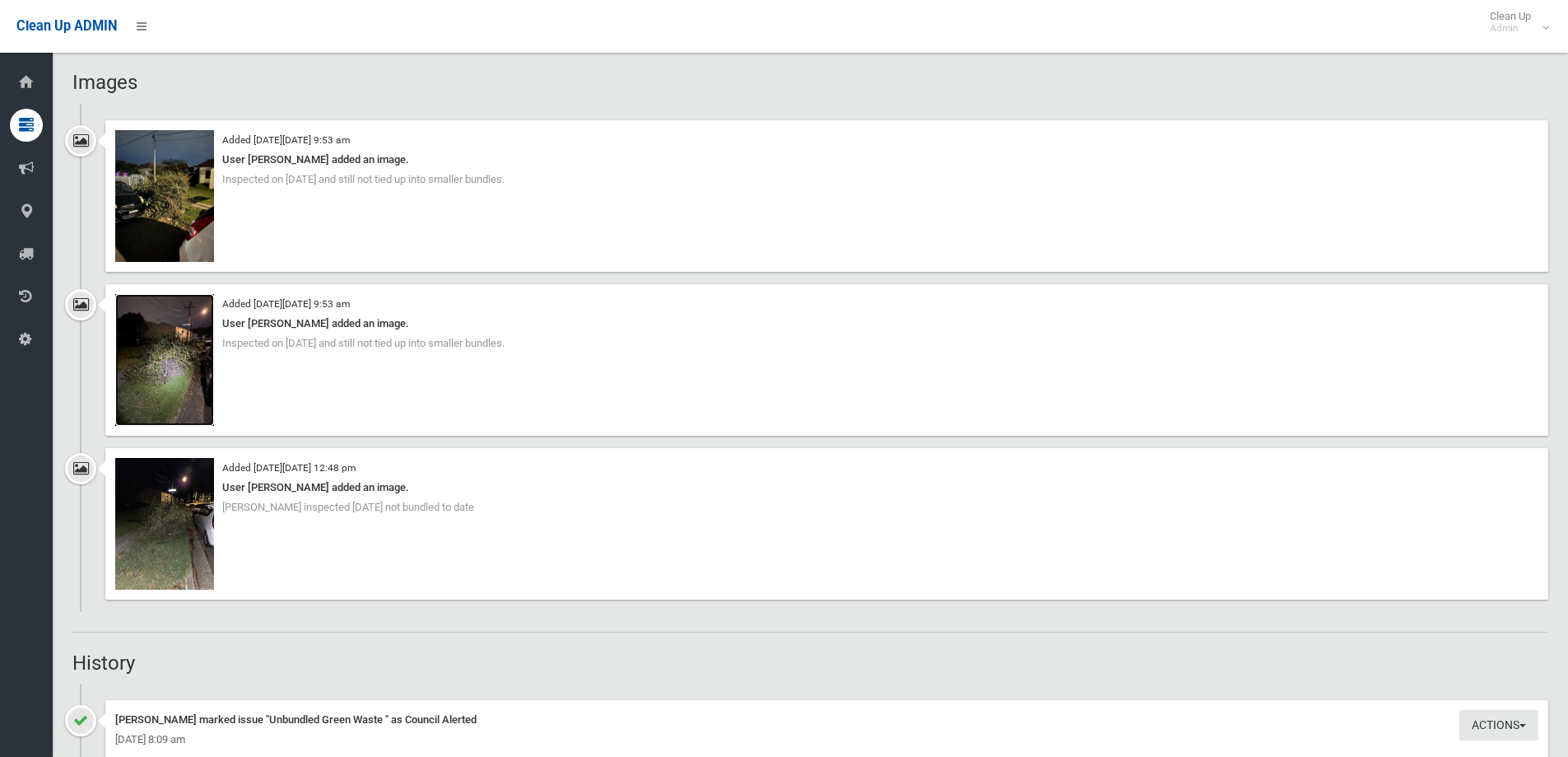
click at [166, 389] on img at bounding box center [164, 360] width 99 height 132
click at [144, 208] on img at bounding box center [164, 196] width 99 height 132
click at [194, 214] on img at bounding box center [164, 196] width 99 height 132
click at [181, 352] on img at bounding box center [164, 360] width 99 height 132
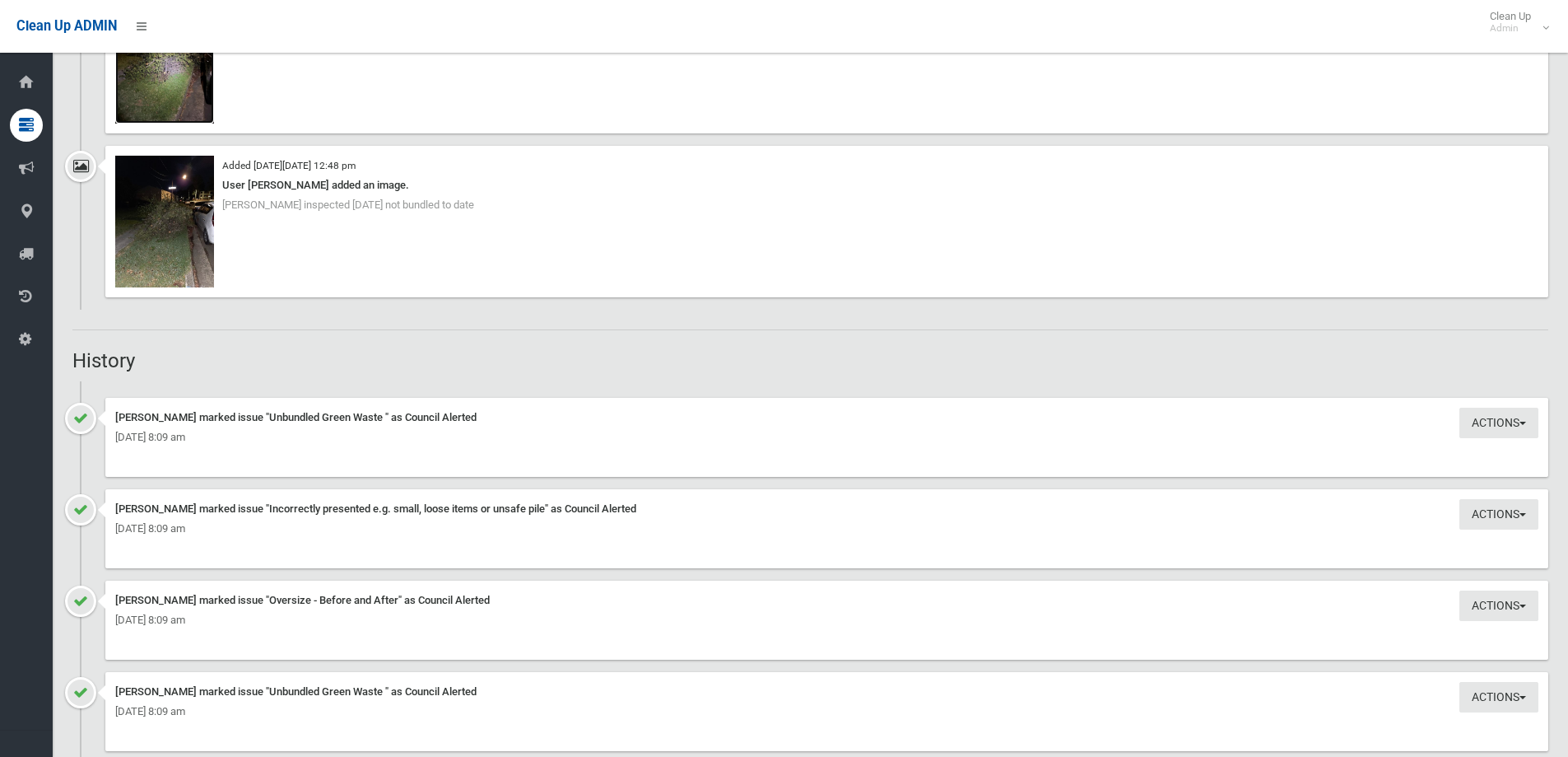
scroll to position [1729, 0]
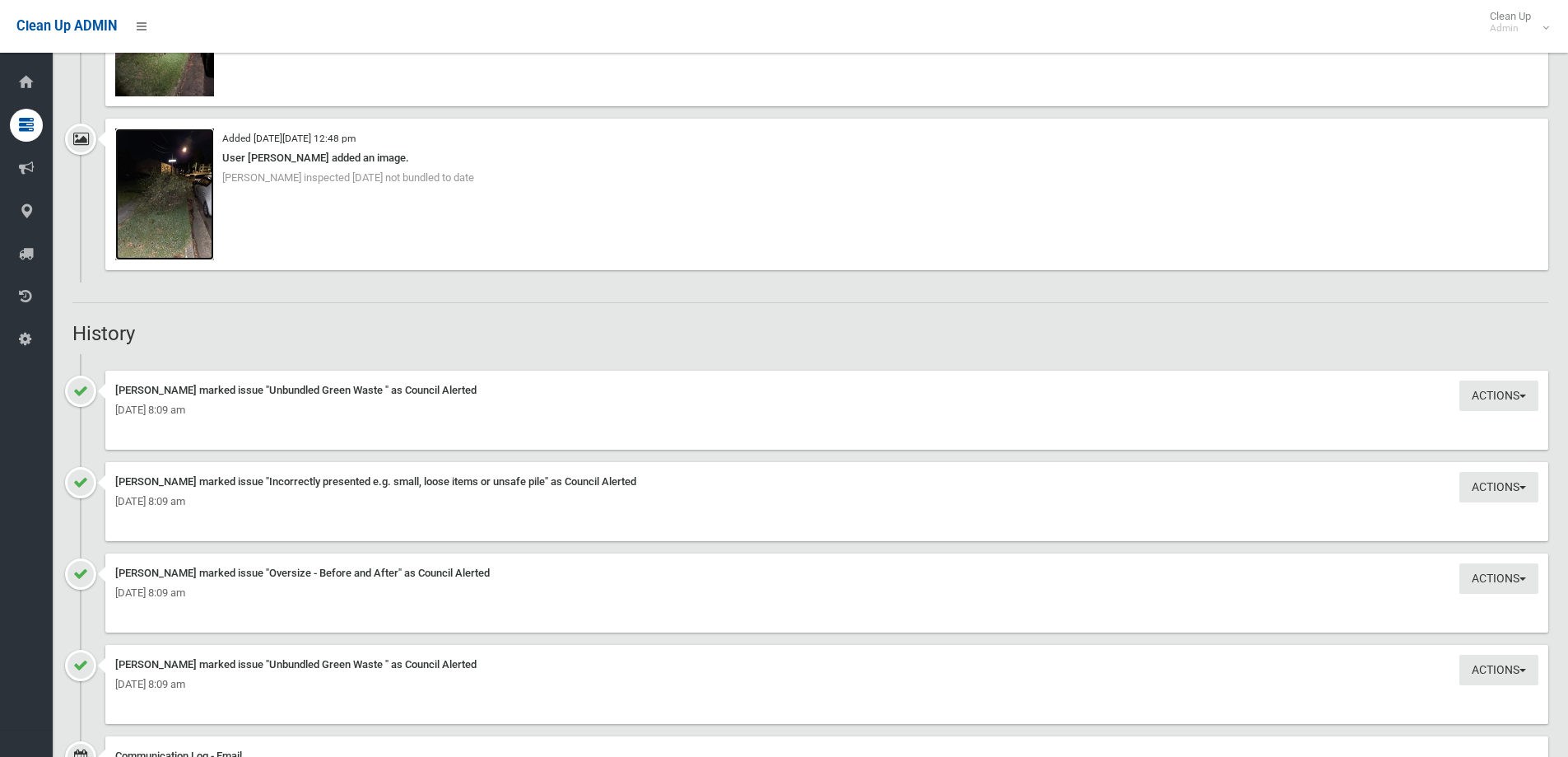
click at [199, 204] on img at bounding box center [164, 194] width 99 height 132
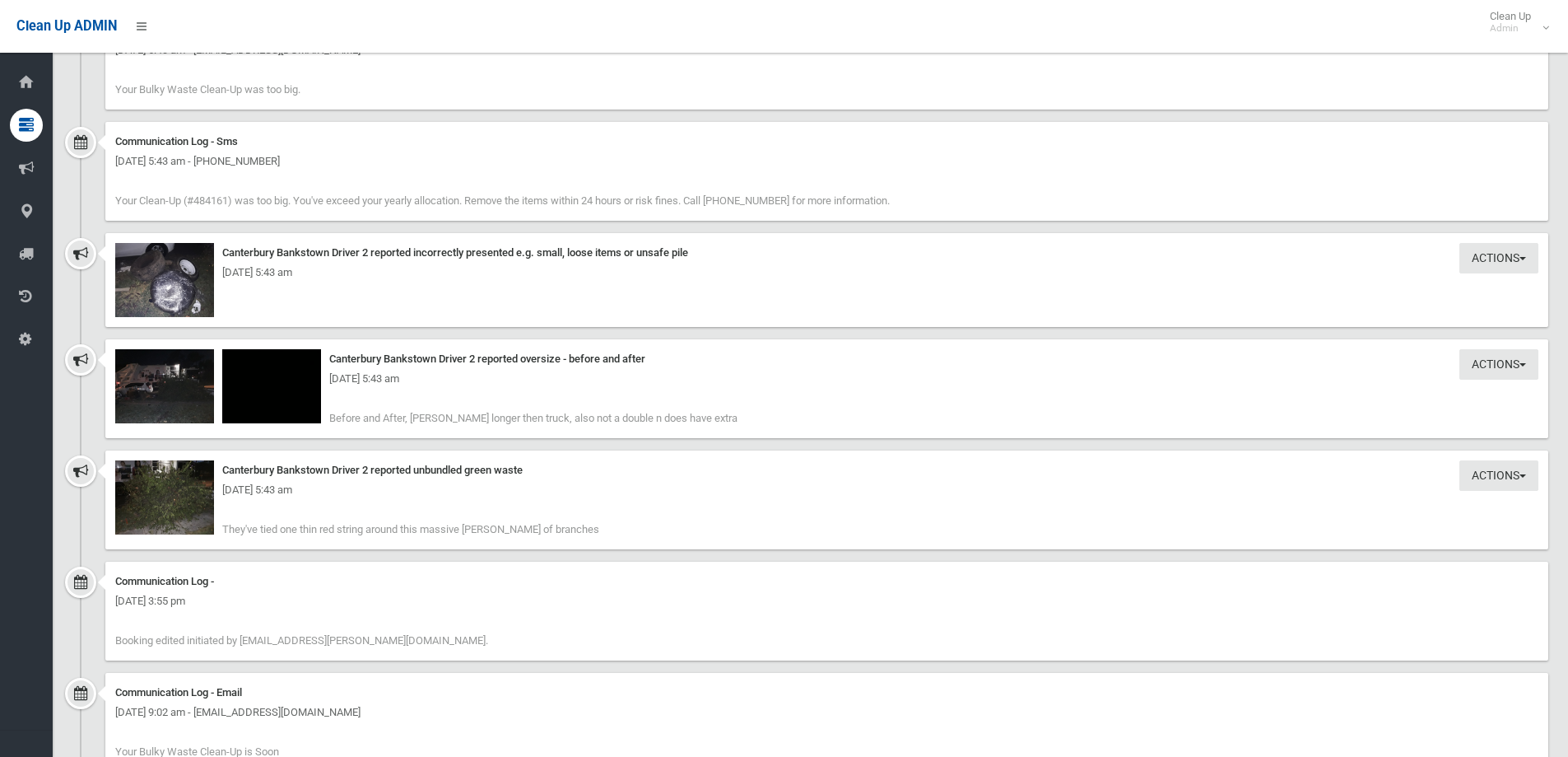
scroll to position [3952, 0]
click at [172, 475] on img at bounding box center [164, 496] width 99 height 74
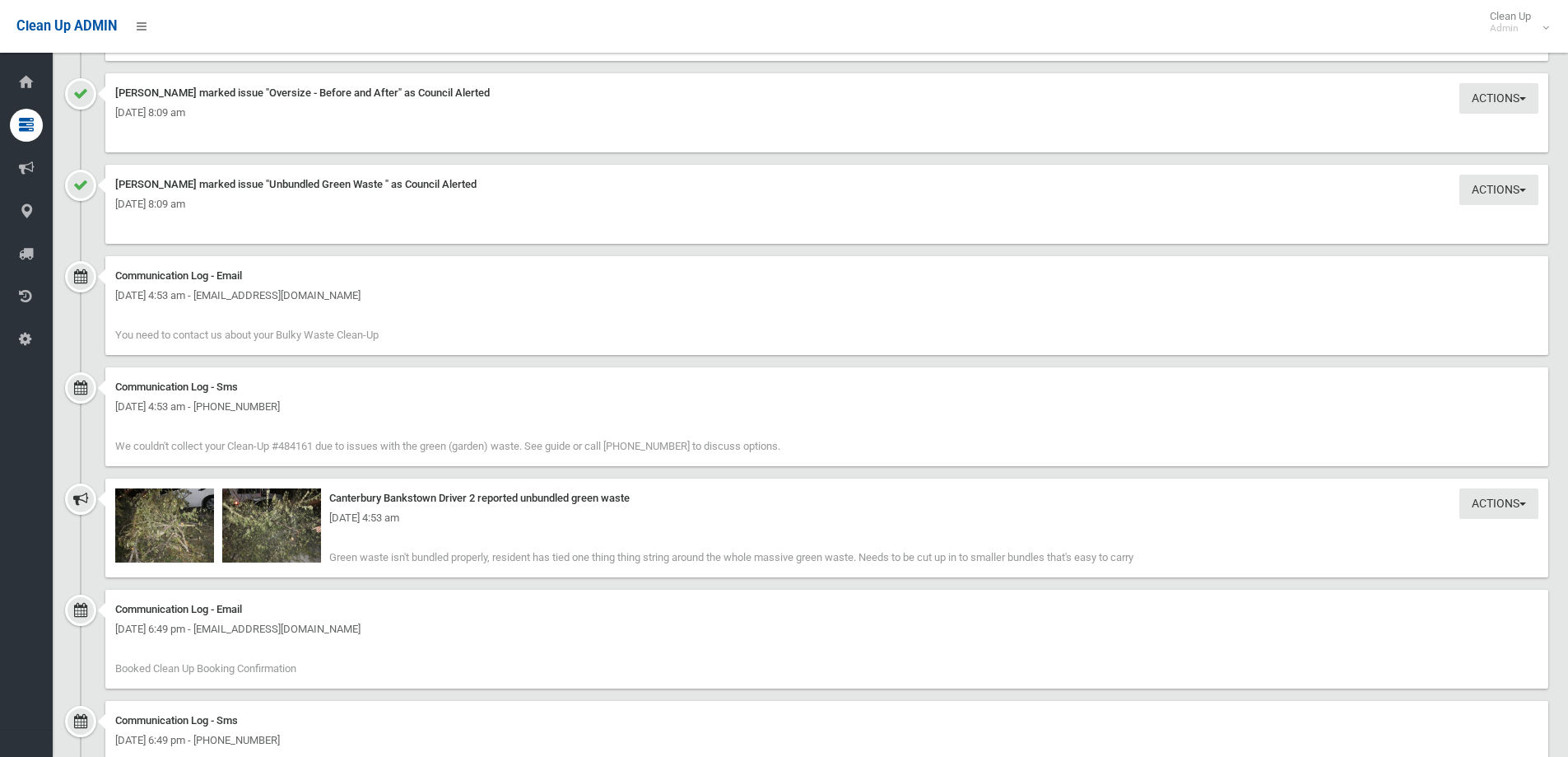
scroll to position [2141, 0]
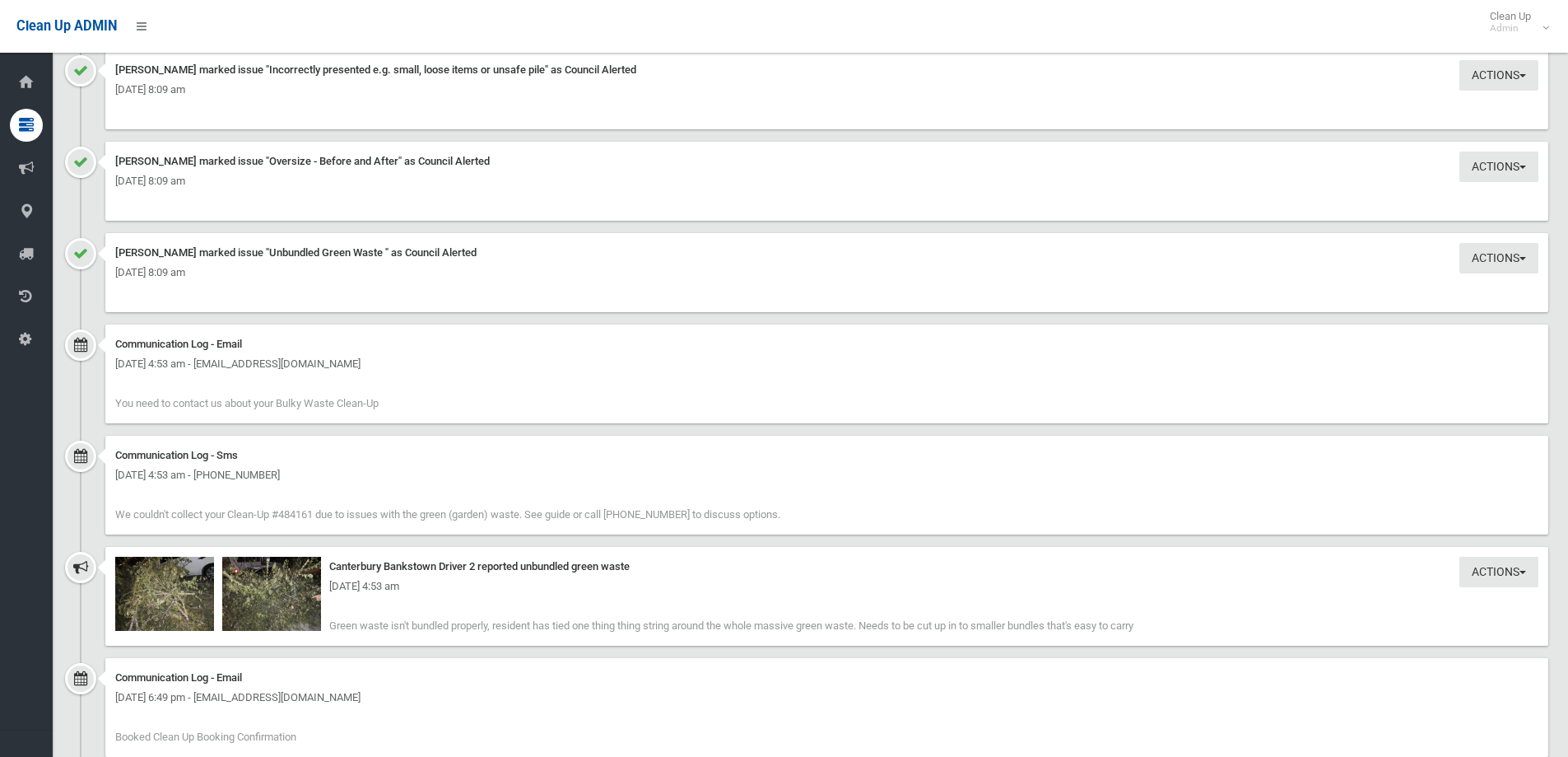
click at [191, 582] on div "Monday 13th October 2025 - 4:53 am" at bounding box center [826, 585] width 1423 height 20
click at [160, 594] on div "[DATE] 4:53 am" at bounding box center [826, 585] width 1423 height 20
click at [198, 609] on img at bounding box center [164, 593] width 99 height 74
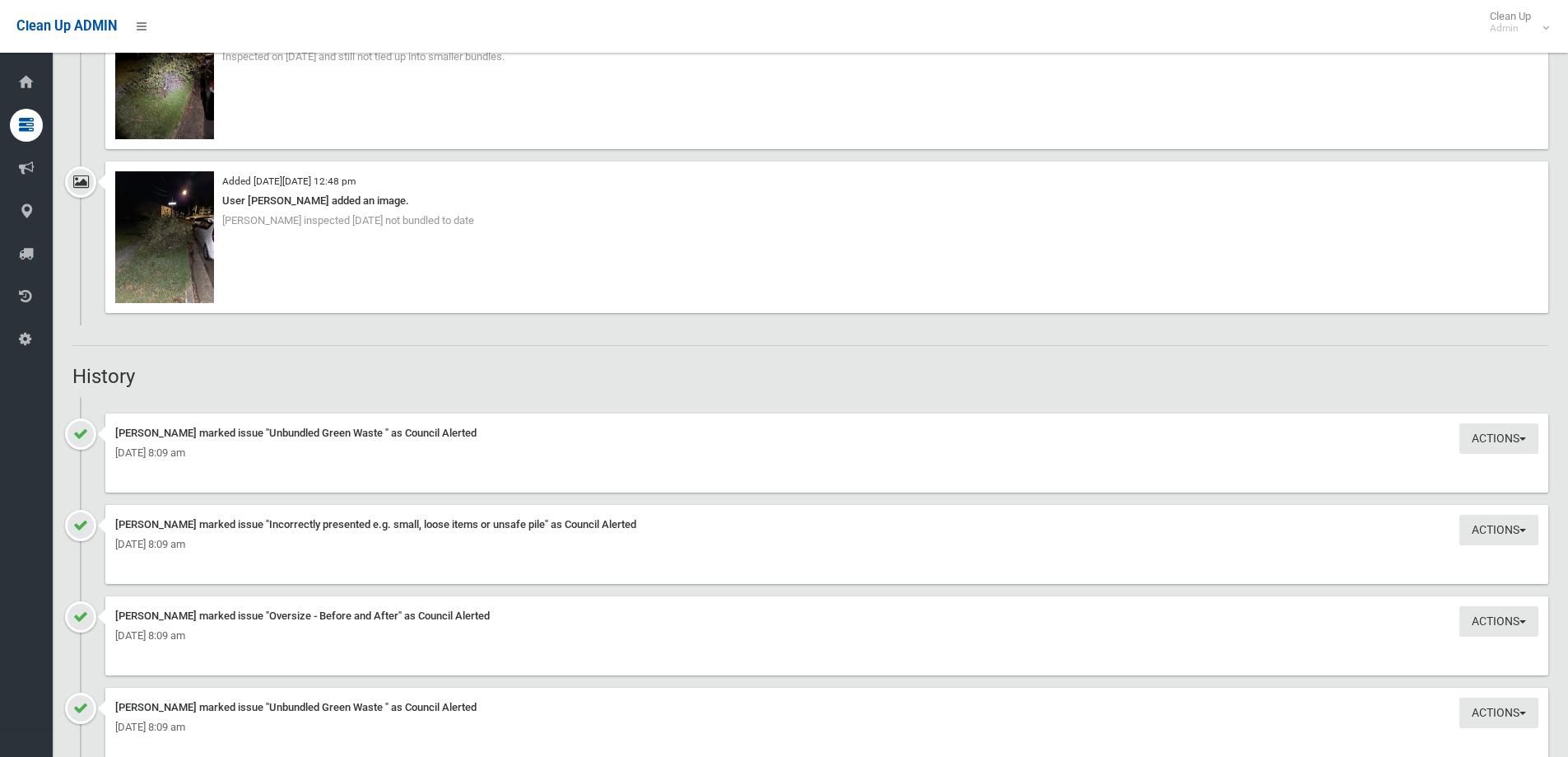
scroll to position [1564, 0]
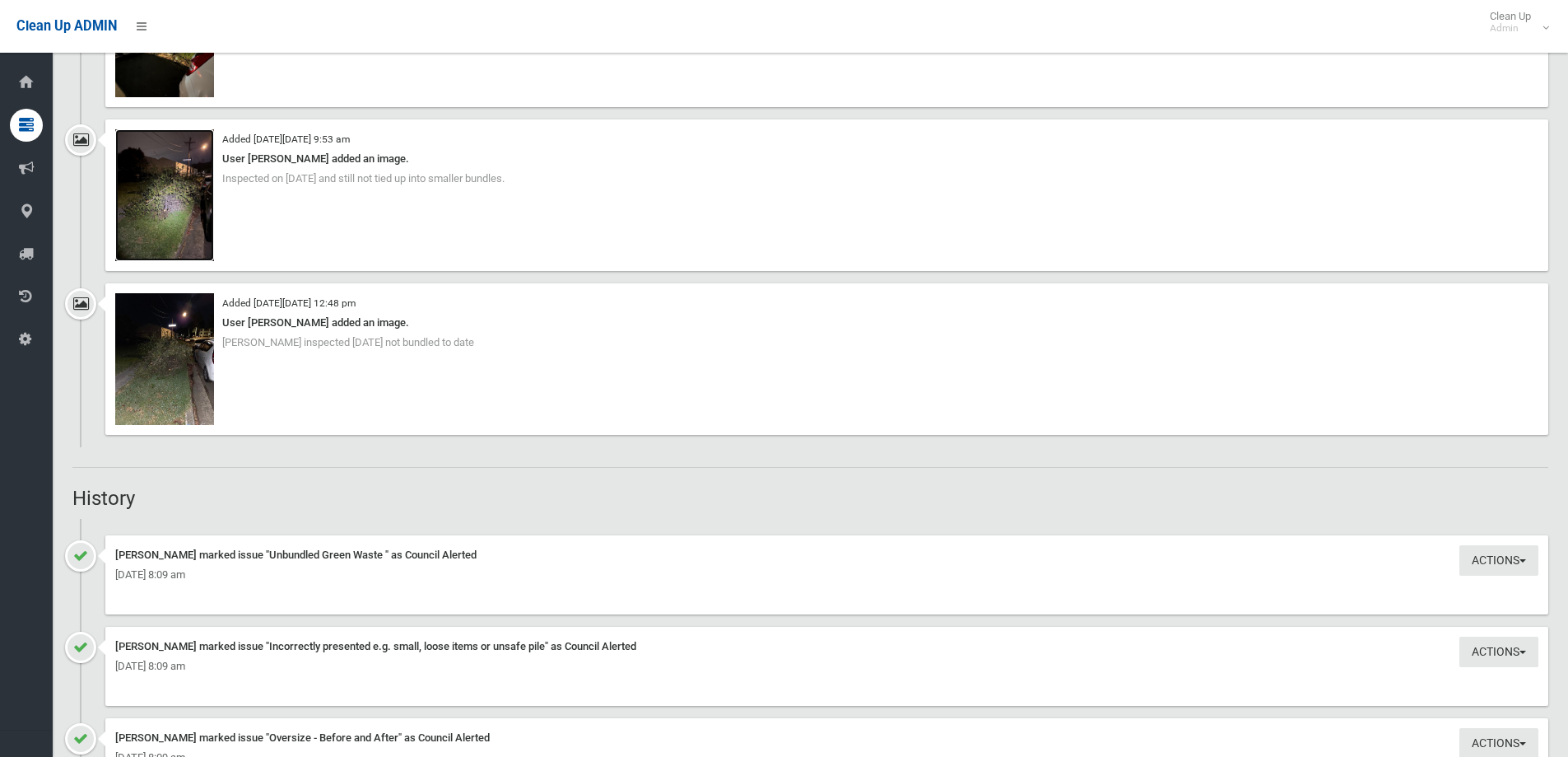
click at [159, 183] on img at bounding box center [164, 195] width 99 height 132
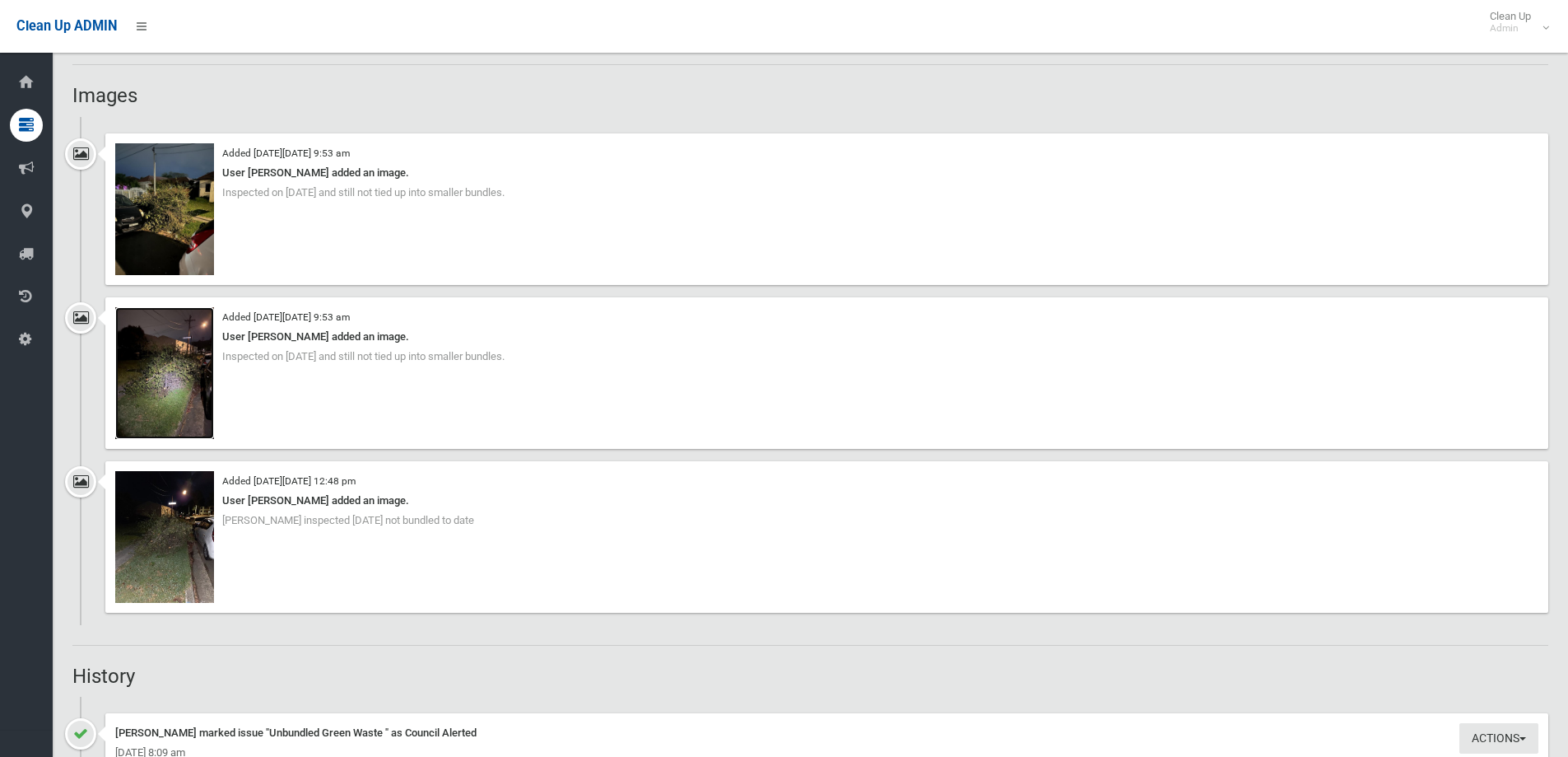
scroll to position [1400, 0]
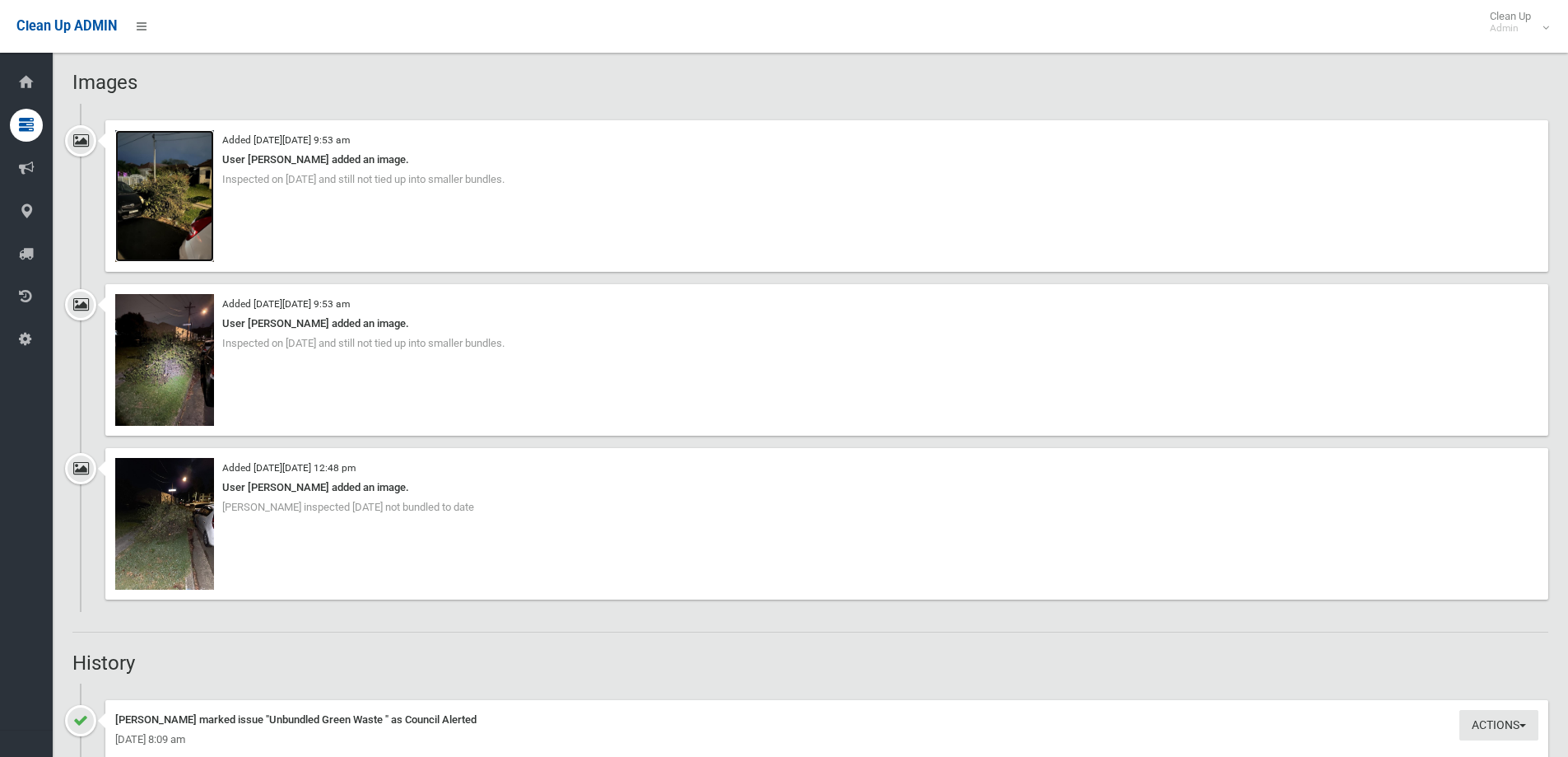
click at [180, 243] on img at bounding box center [164, 196] width 99 height 132
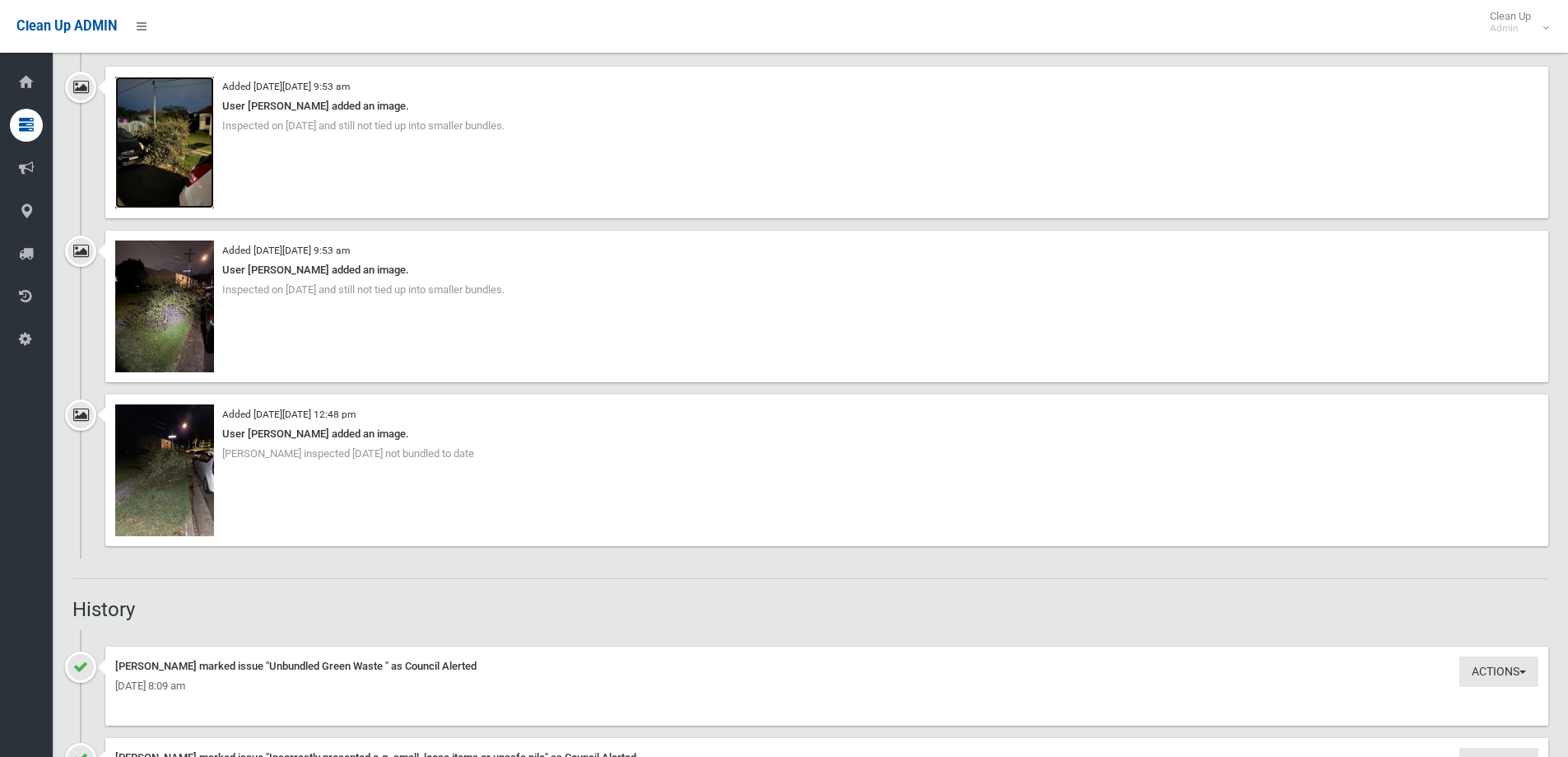
scroll to position [1482, 0]
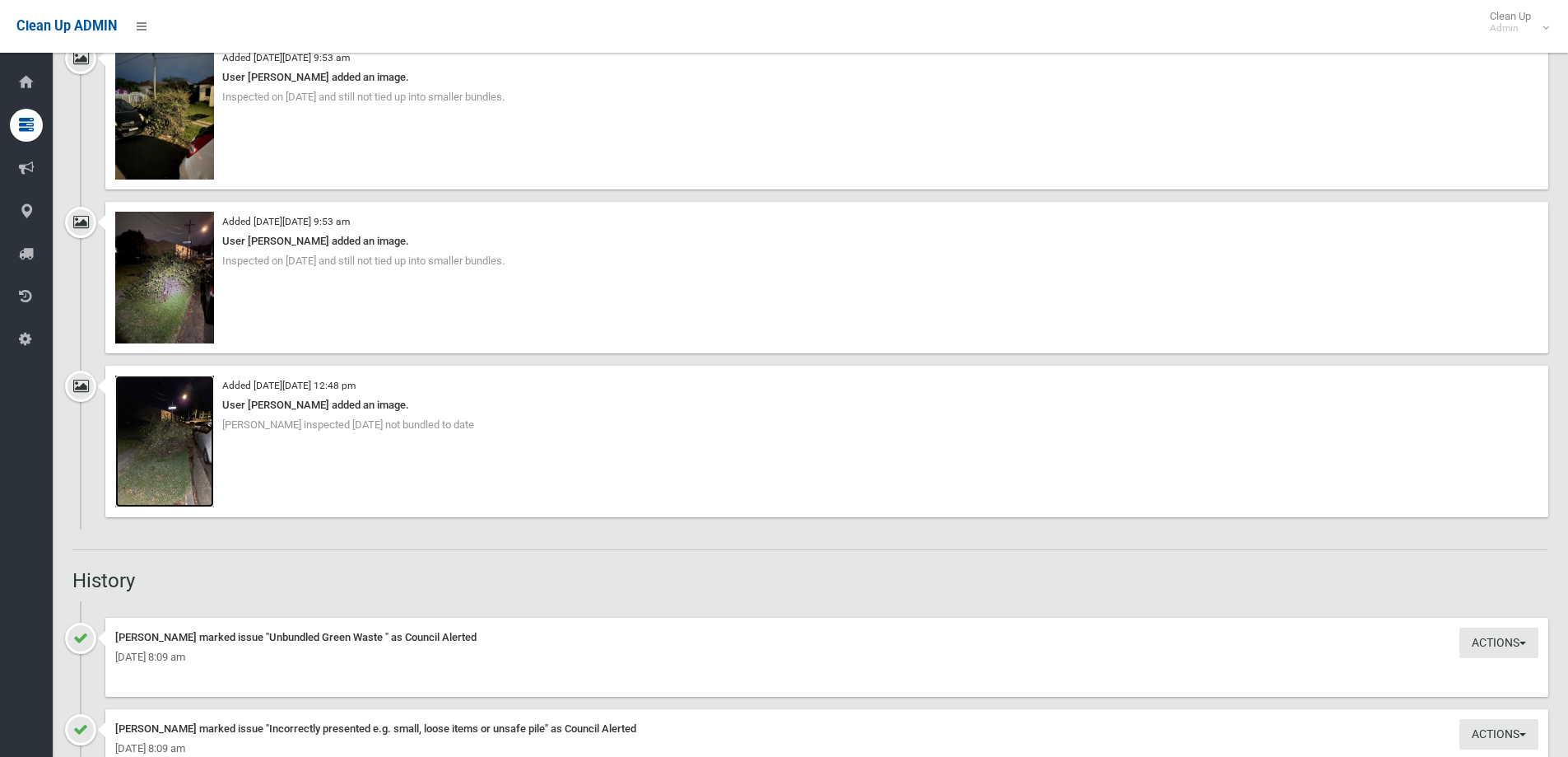
click at [191, 455] on img at bounding box center [164, 441] width 99 height 132
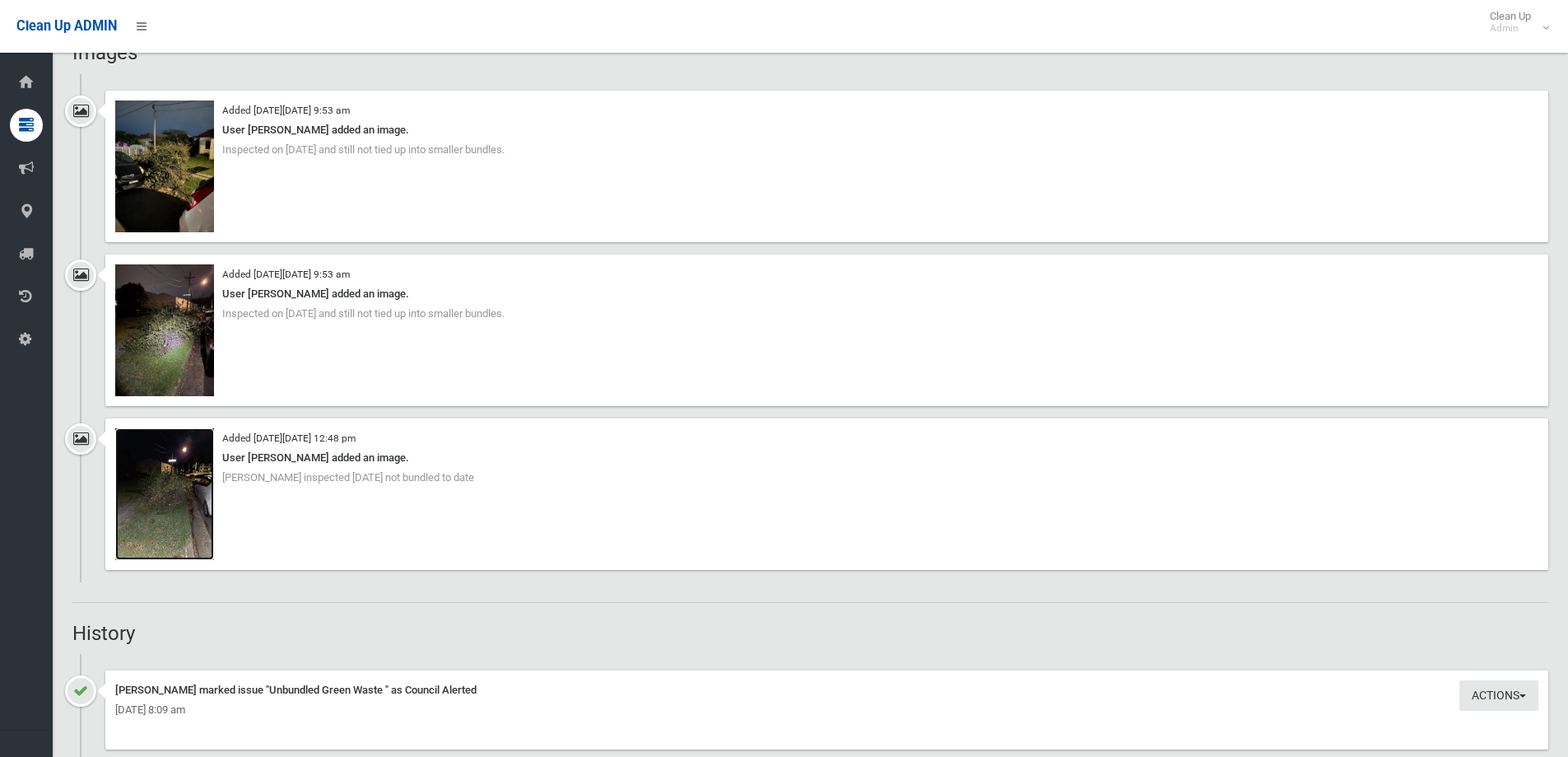
scroll to position [1400, 0]
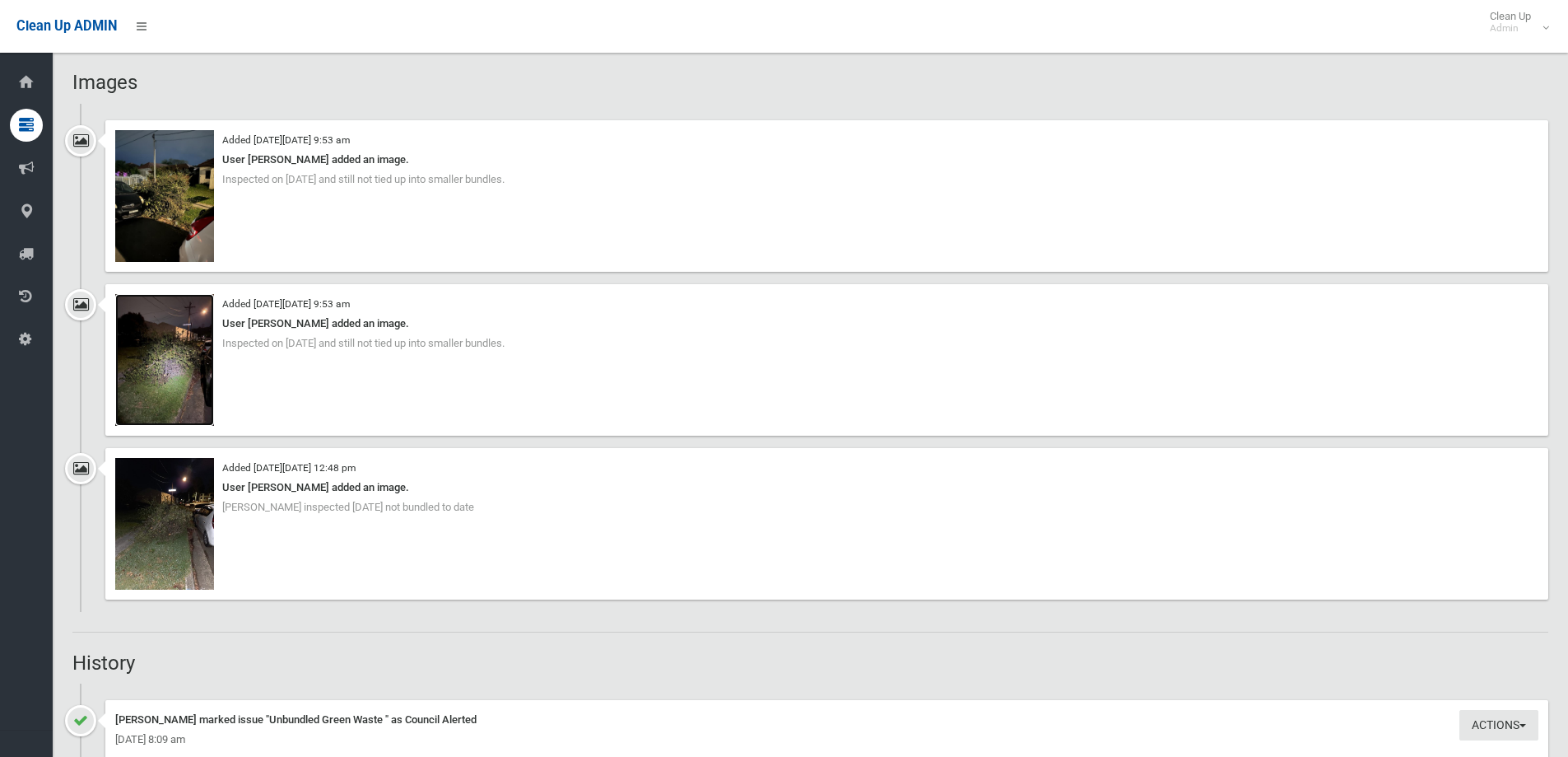
click at [174, 377] on img at bounding box center [164, 360] width 99 height 132
click at [139, 192] on img at bounding box center [164, 196] width 99 height 132
click at [152, 335] on img at bounding box center [164, 360] width 99 height 132
click at [171, 509] on img at bounding box center [164, 524] width 99 height 132
click at [160, 348] on img at bounding box center [164, 360] width 99 height 132
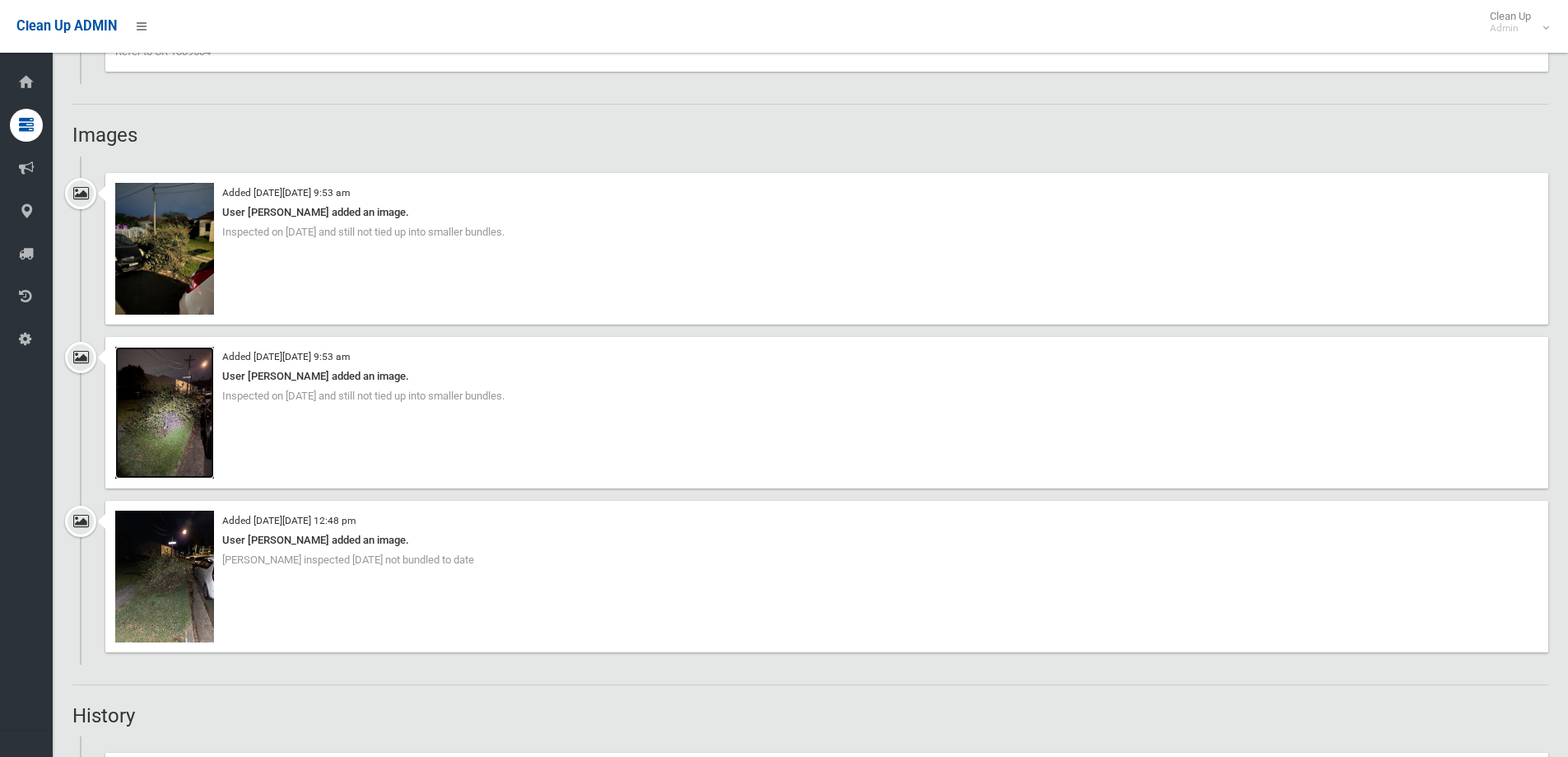
scroll to position [1317, 0]
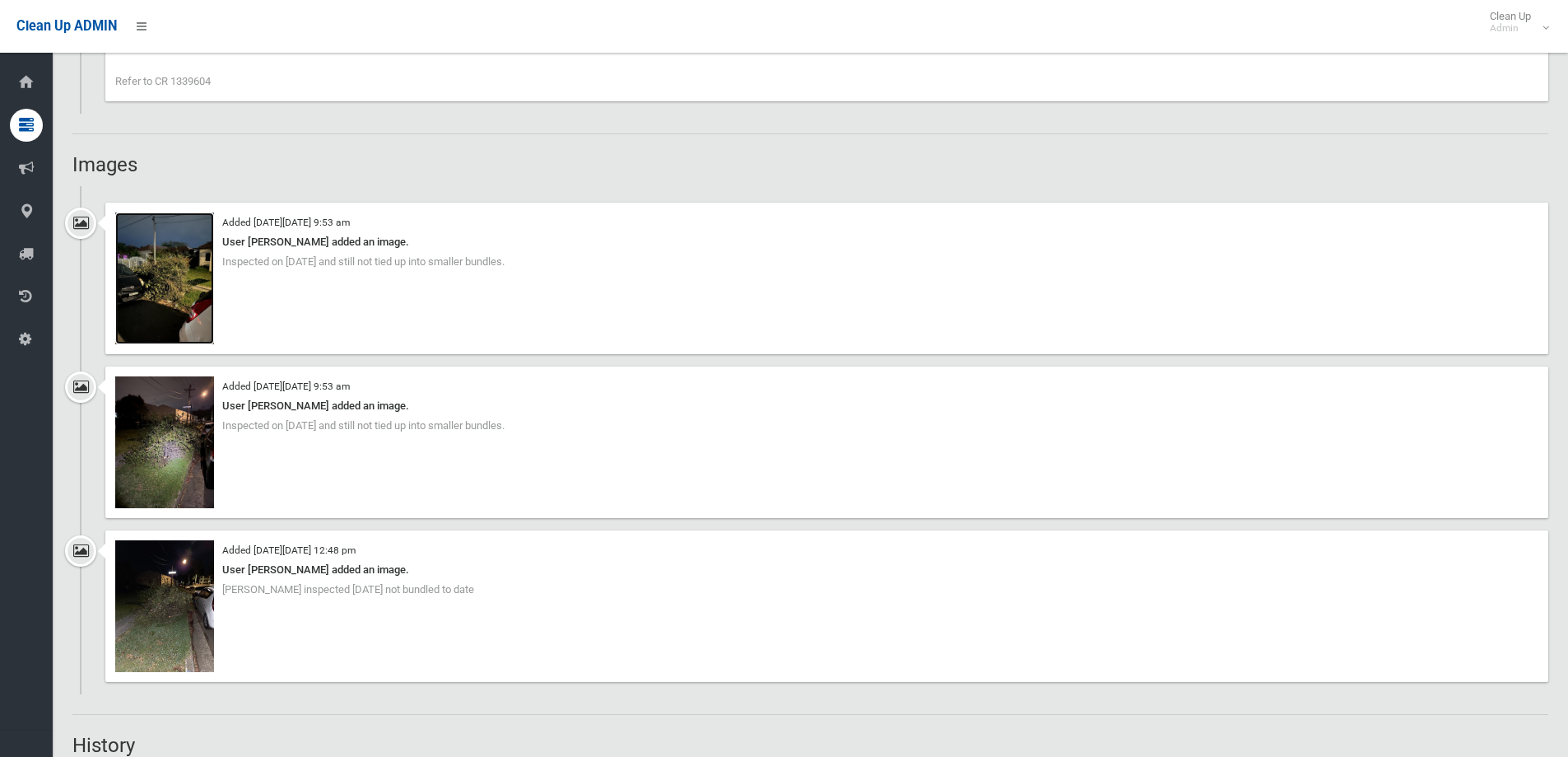
click at [173, 252] on img at bounding box center [164, 278] width 99 height 132
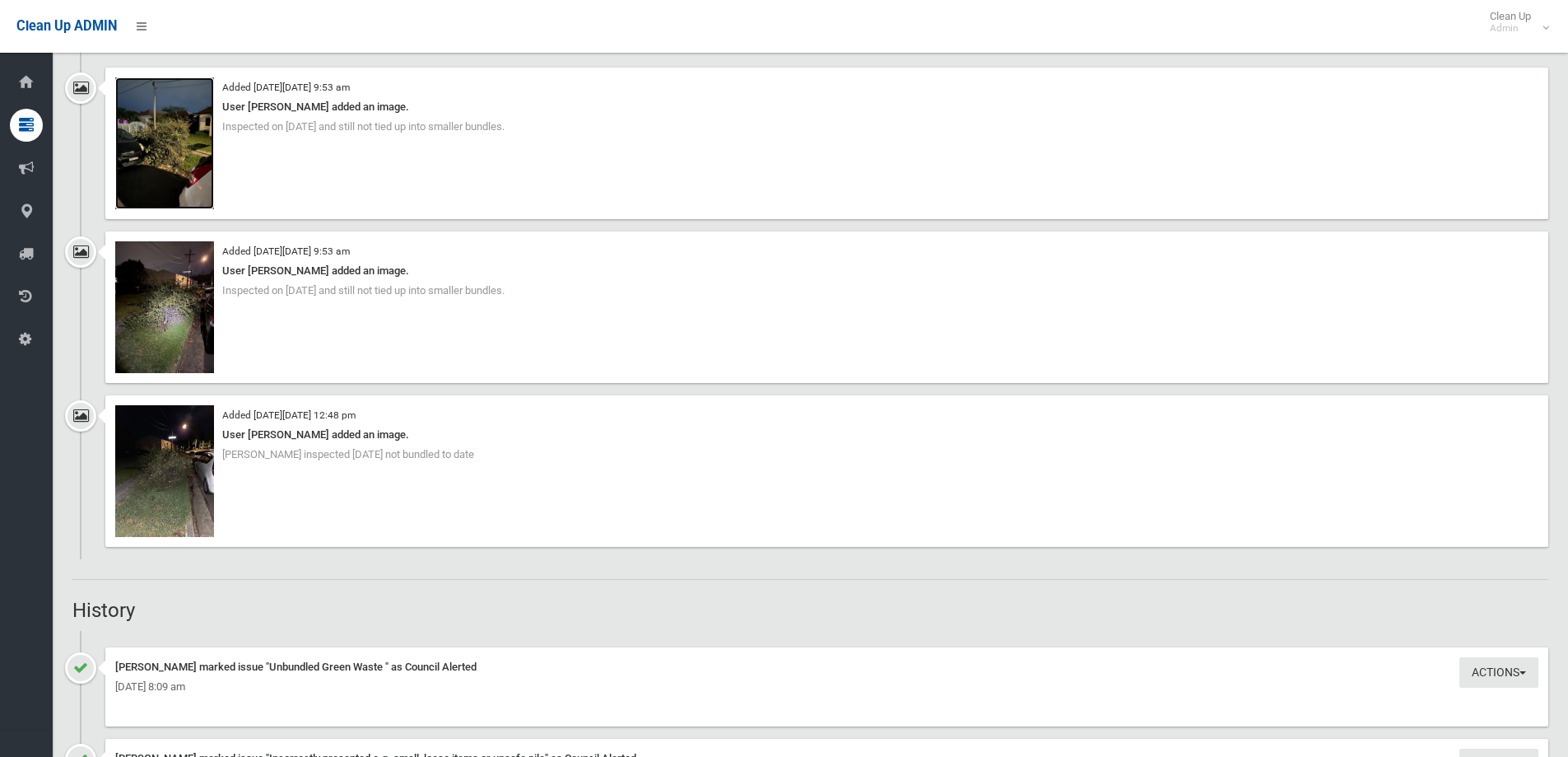
scroll to position [1482, 0]
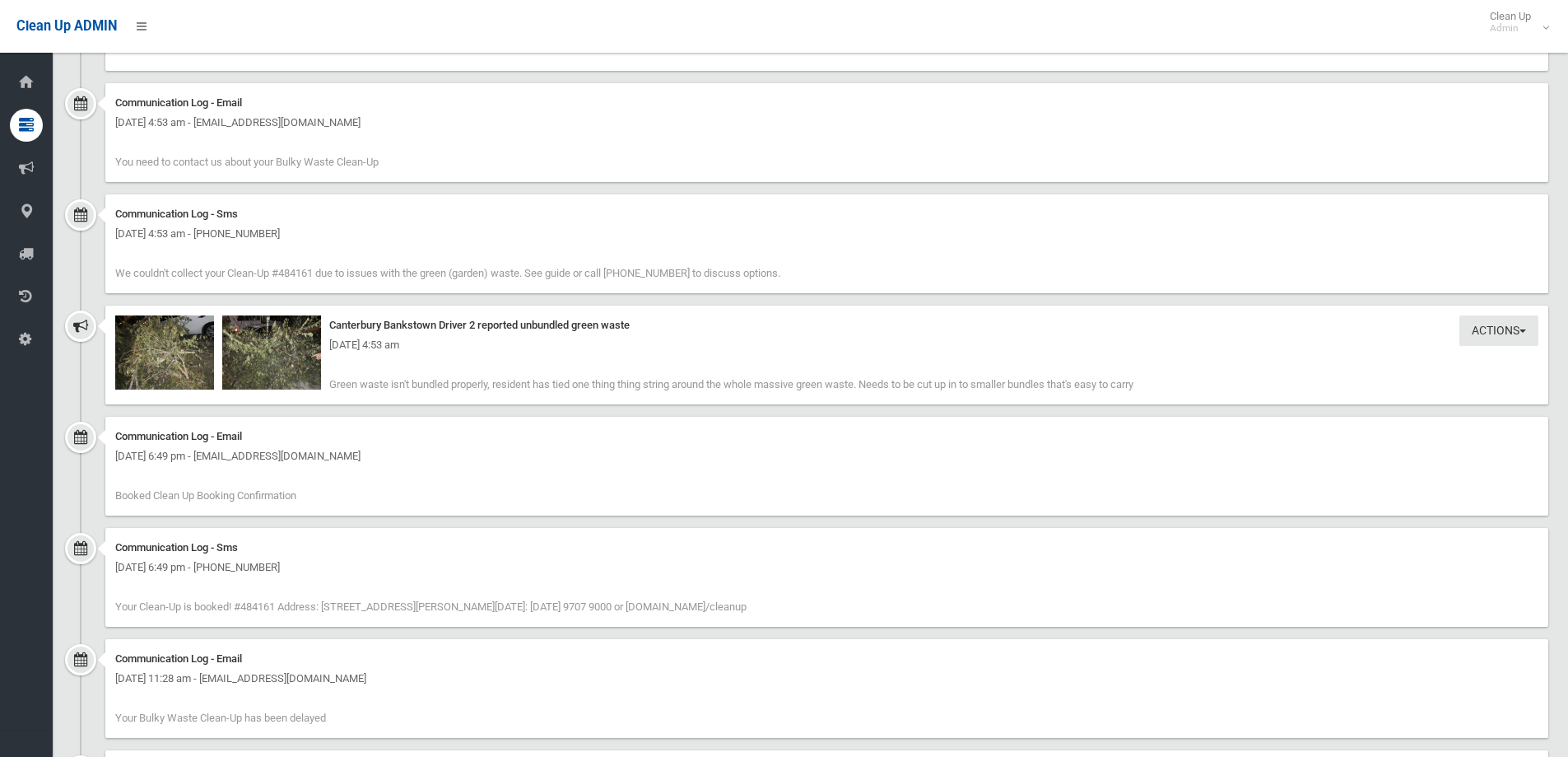
scroll to position [2470, 0]
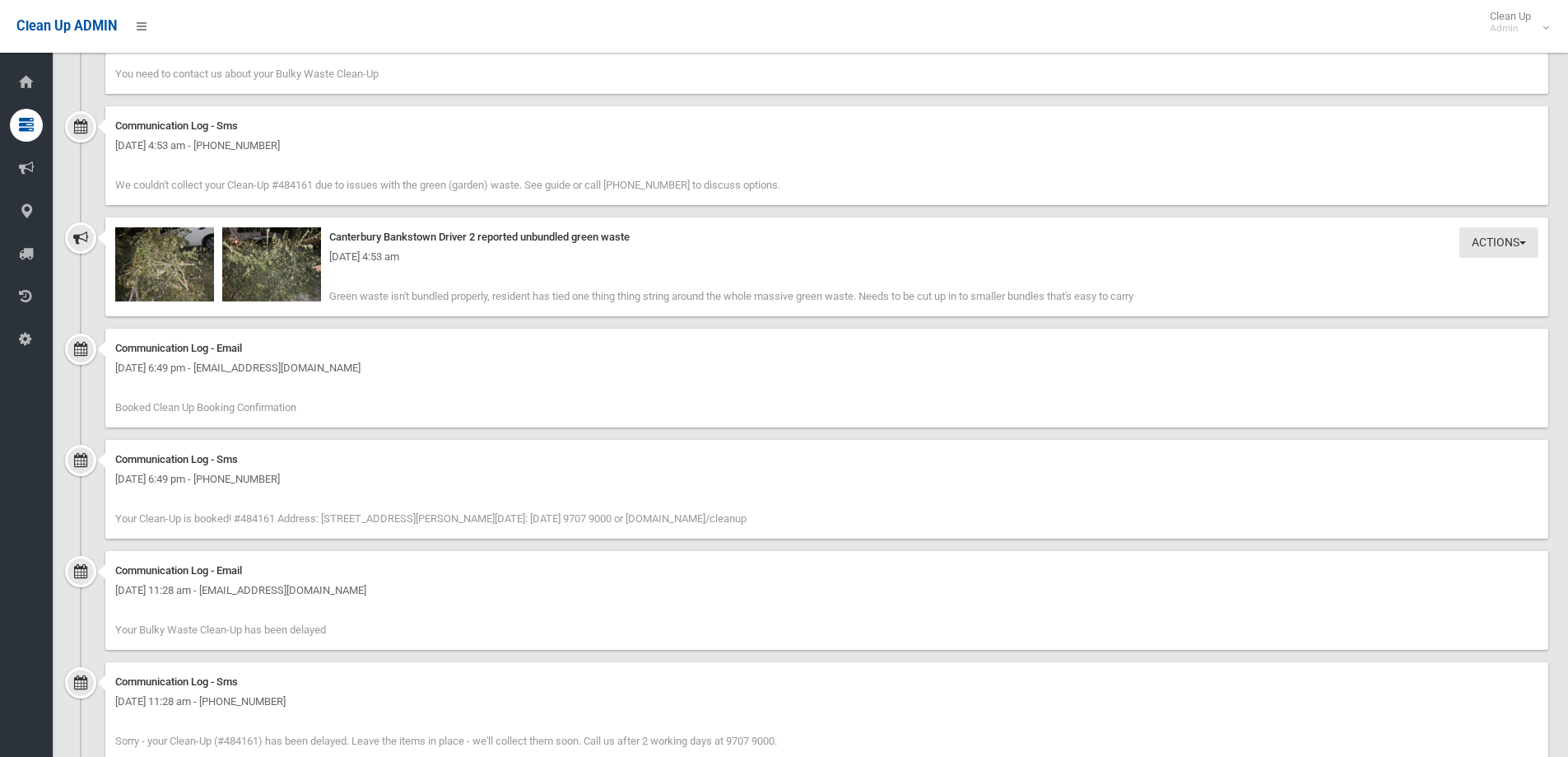
click at [178, 255] on div "[DATE] 4:53 am" at bounding box center [826, 256] width 1423 height 20
click at [168, 270] on img at bounding box center [164, 264] width 99 height 74
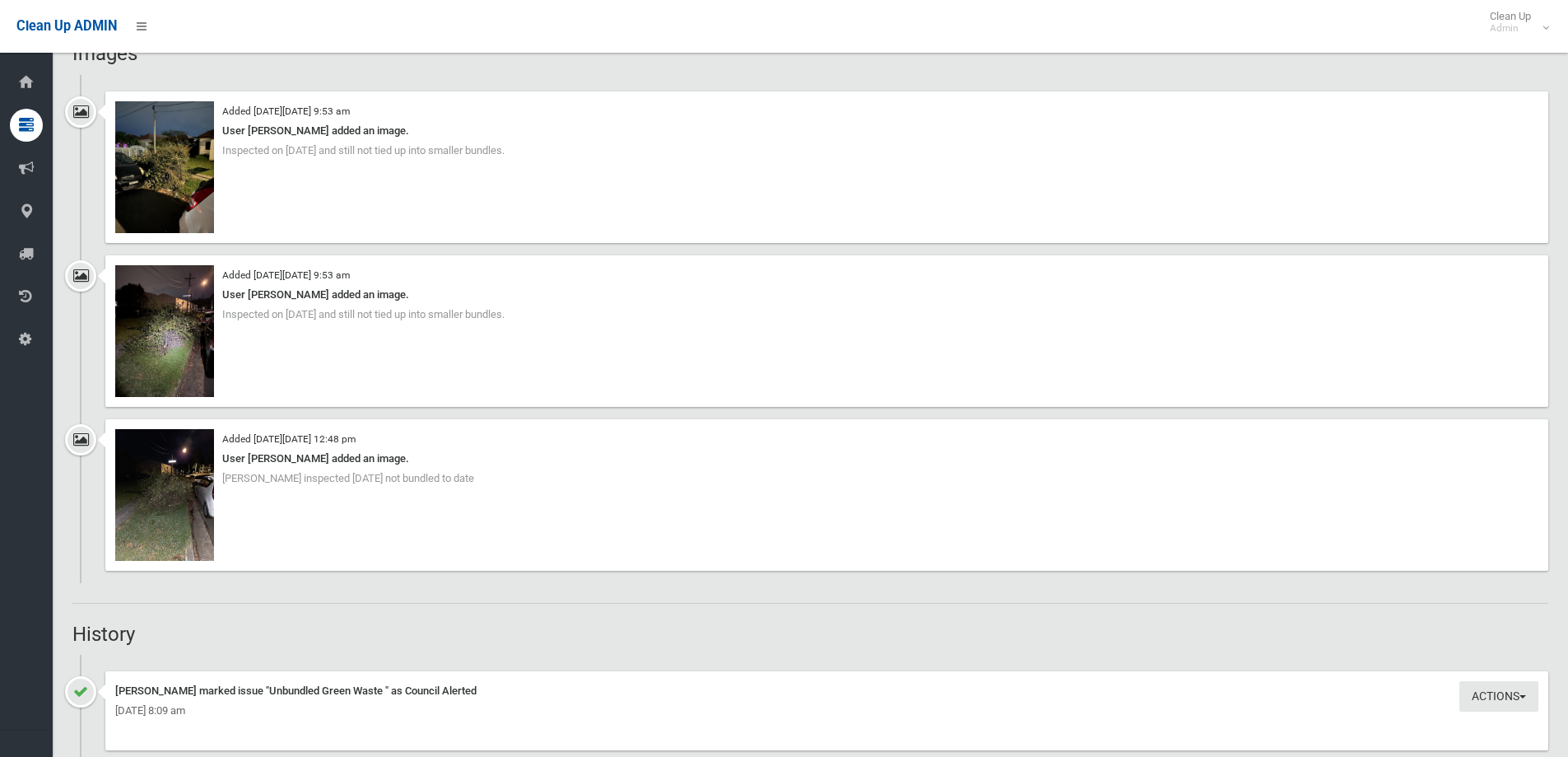
scroll to position [1400, 0]
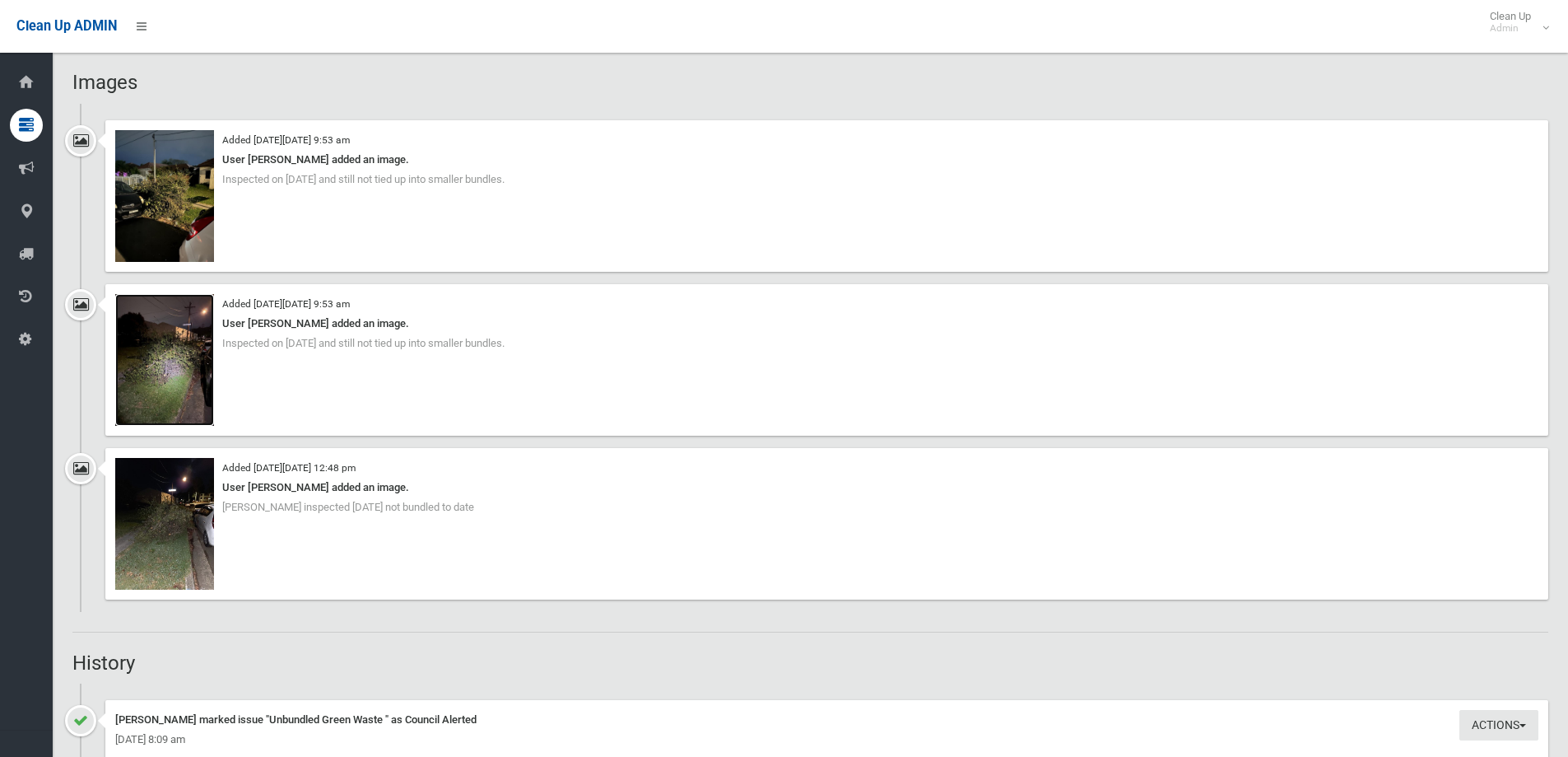
click at [162, 363] on img at bounding box center [164, 360] width 99 height 132
click at [188, 530] on img at bounding box center [164, 524] width 99 height 132
click at [179, 210] on img at bounding box center [164, 196] width 99 height 132
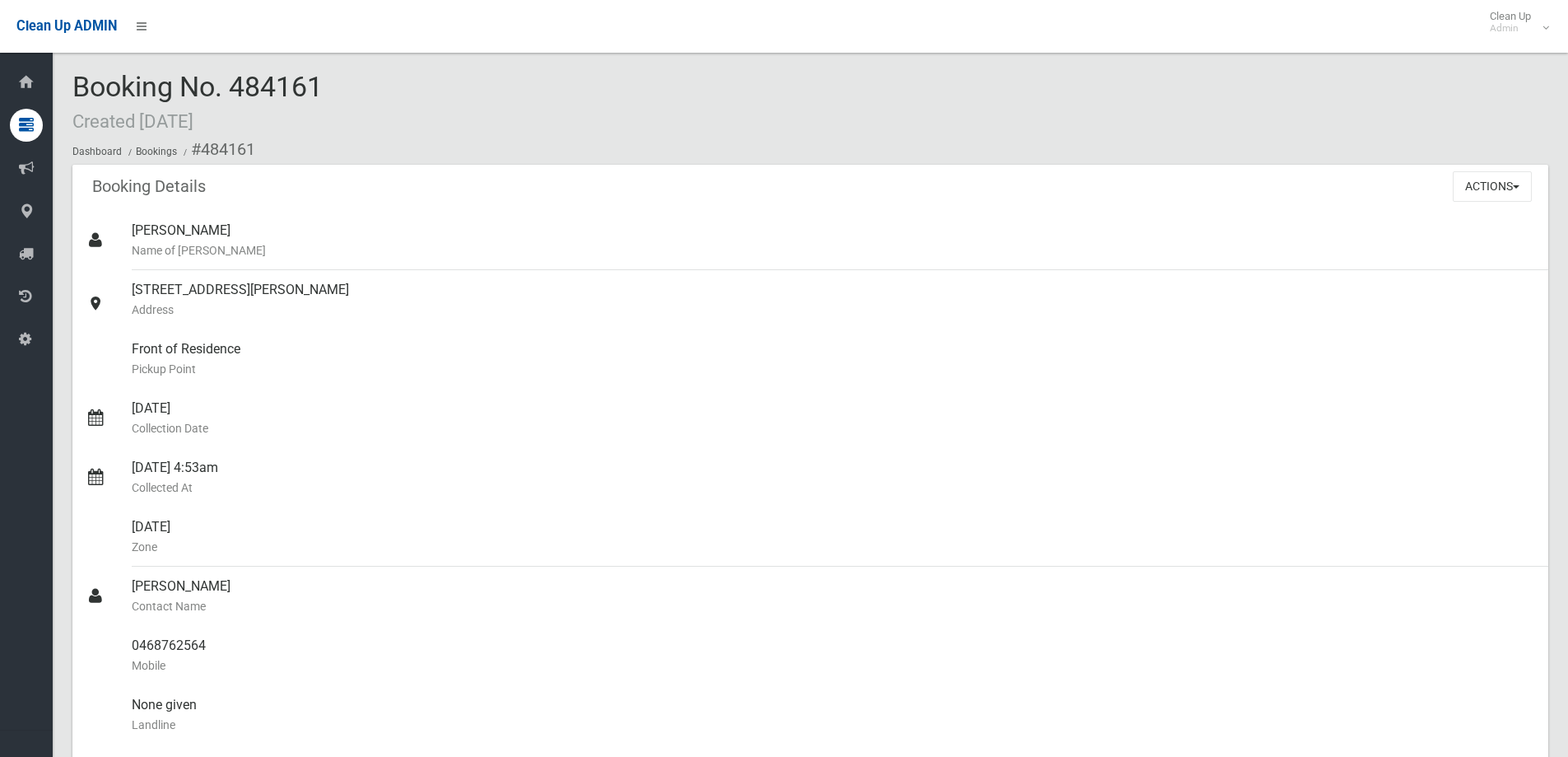
scroll to position [0, 0]
click at [1496, 190] on button "Actions" at bounding box center [1492, 188] width 79 height 30
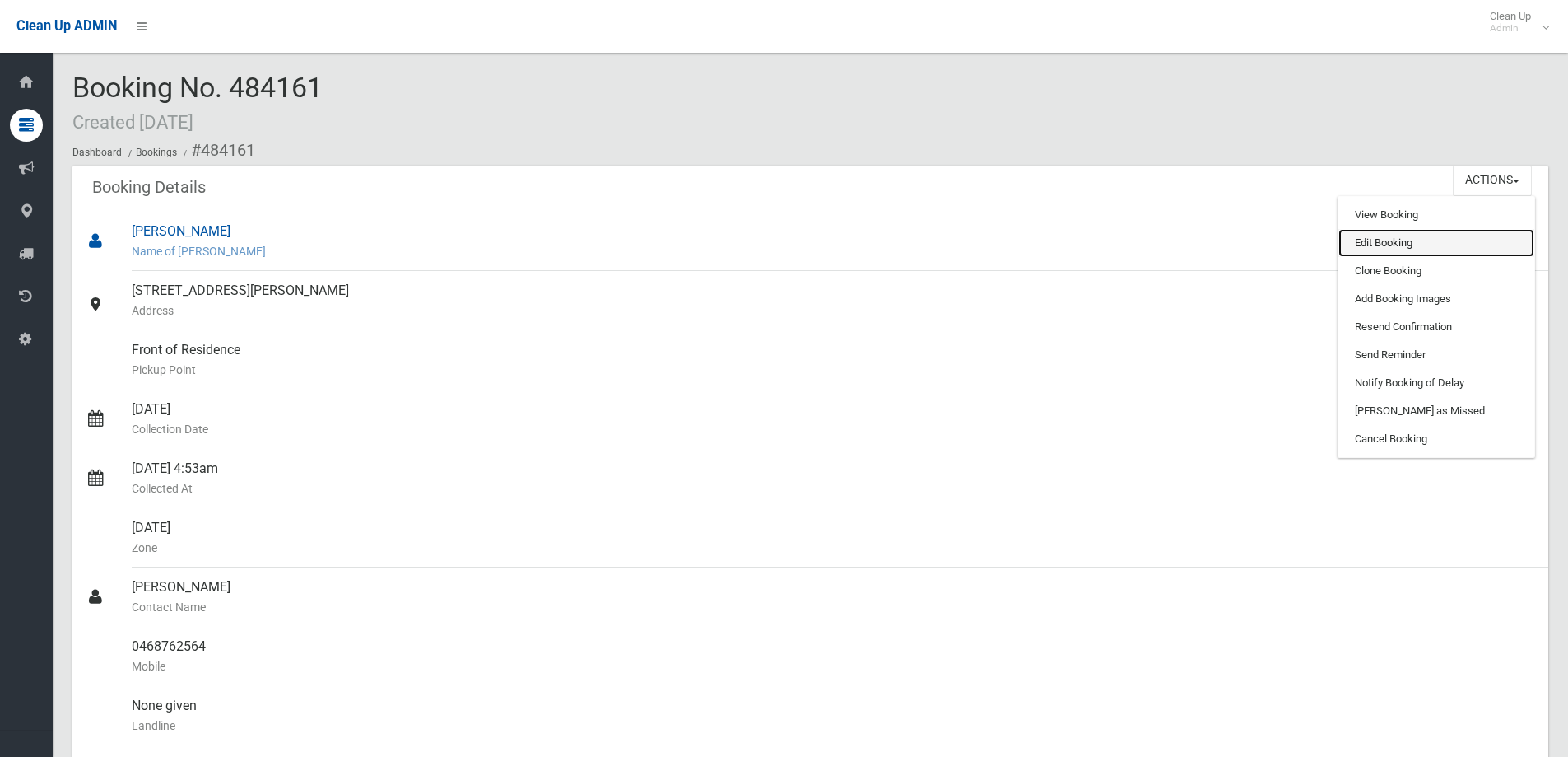
click at [1383, 240] on link "Edit Booking" at bounding box center [1436, 243] width 196 height 28
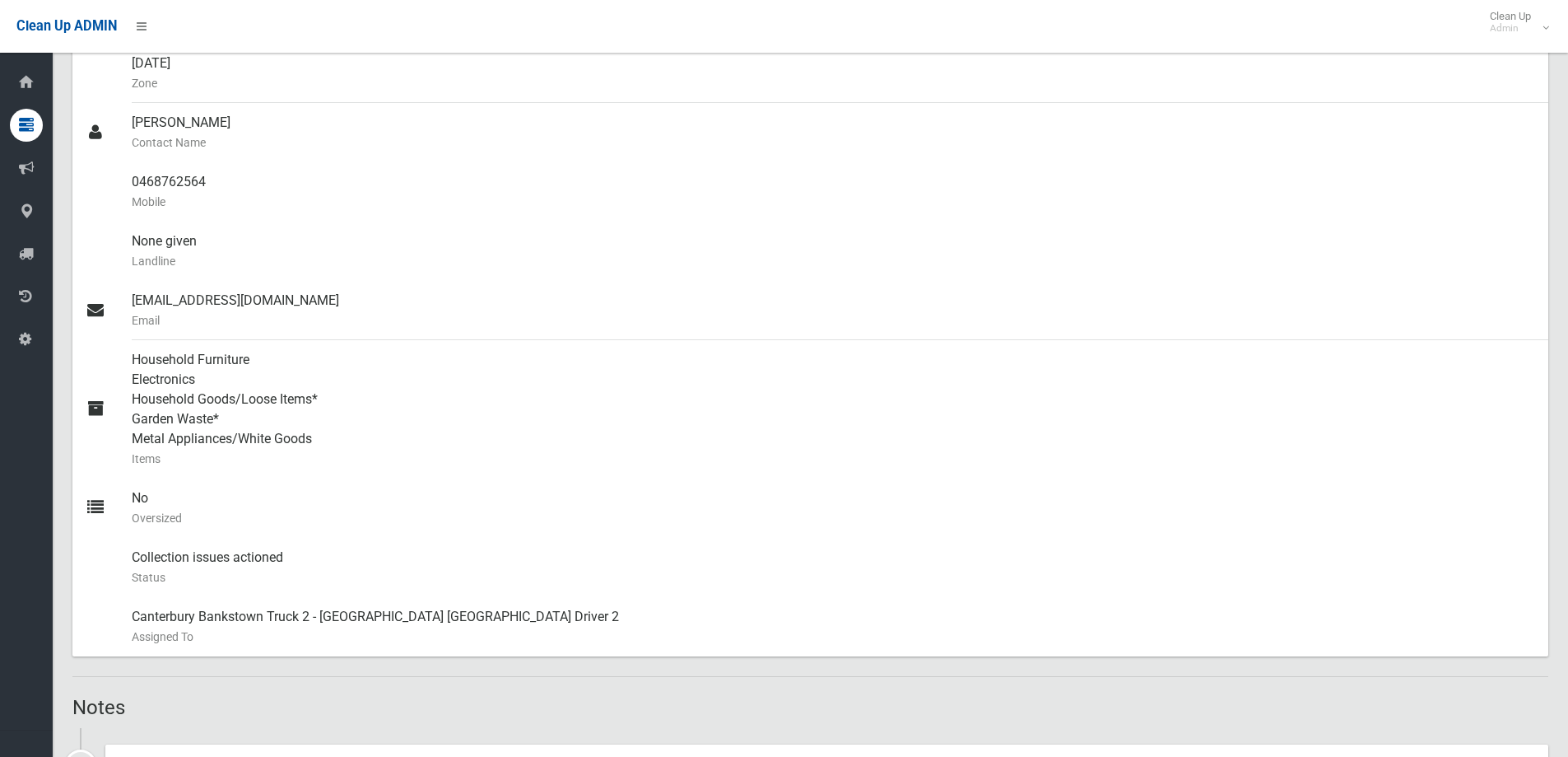
scroll to position [494, 0]
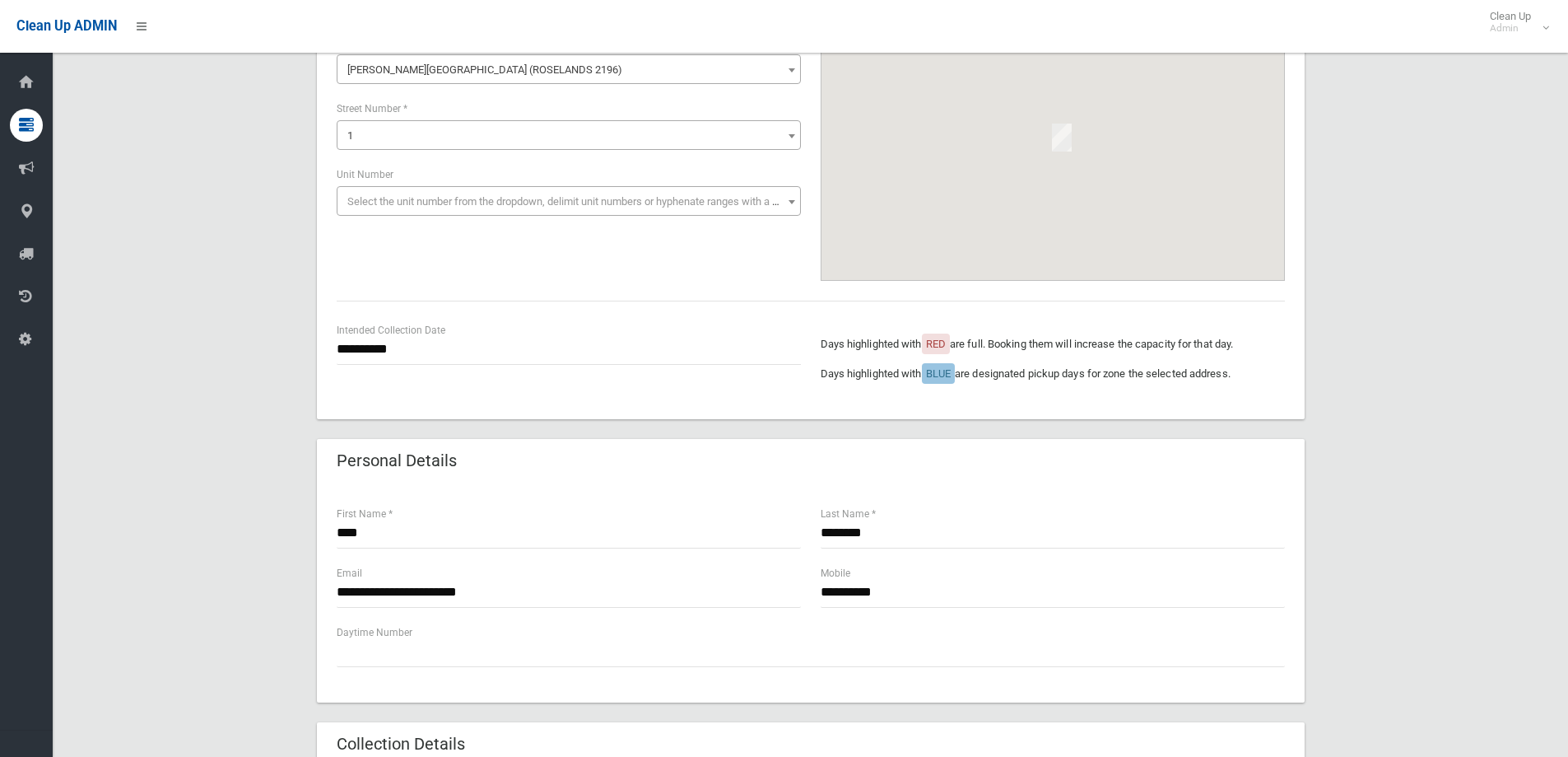
scroll to position [165, 0]
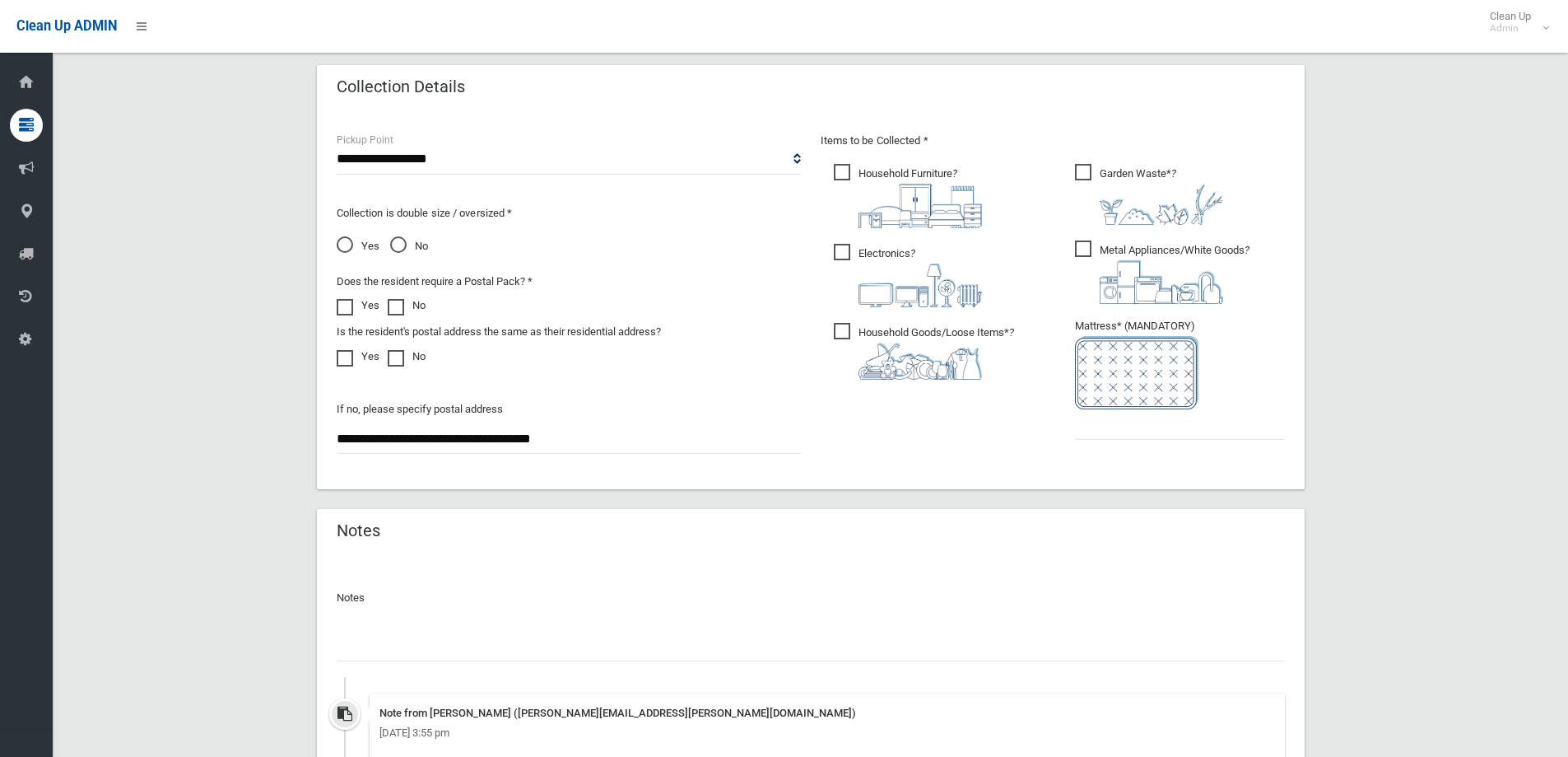
scroll to position [1127, 0]
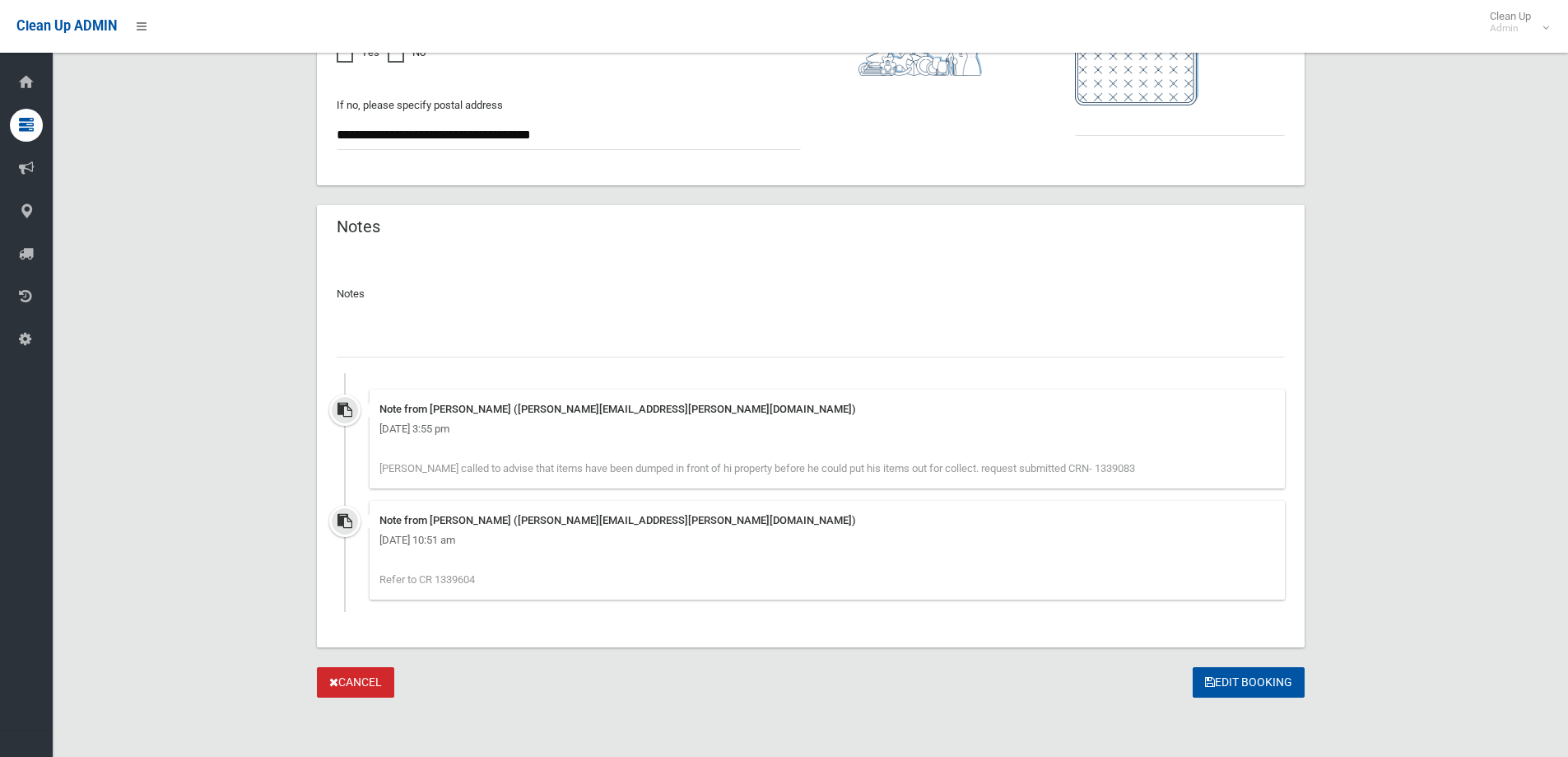
click at [406, 349] on input "text" at bounding box center [810, 342] width 948 height 30
click at [638, 352] on input "text" at bounding box center [810, 342] width 948 height 30
click at [519, 337] on input "text" at bounding box center [810, 342] width 948 height 30
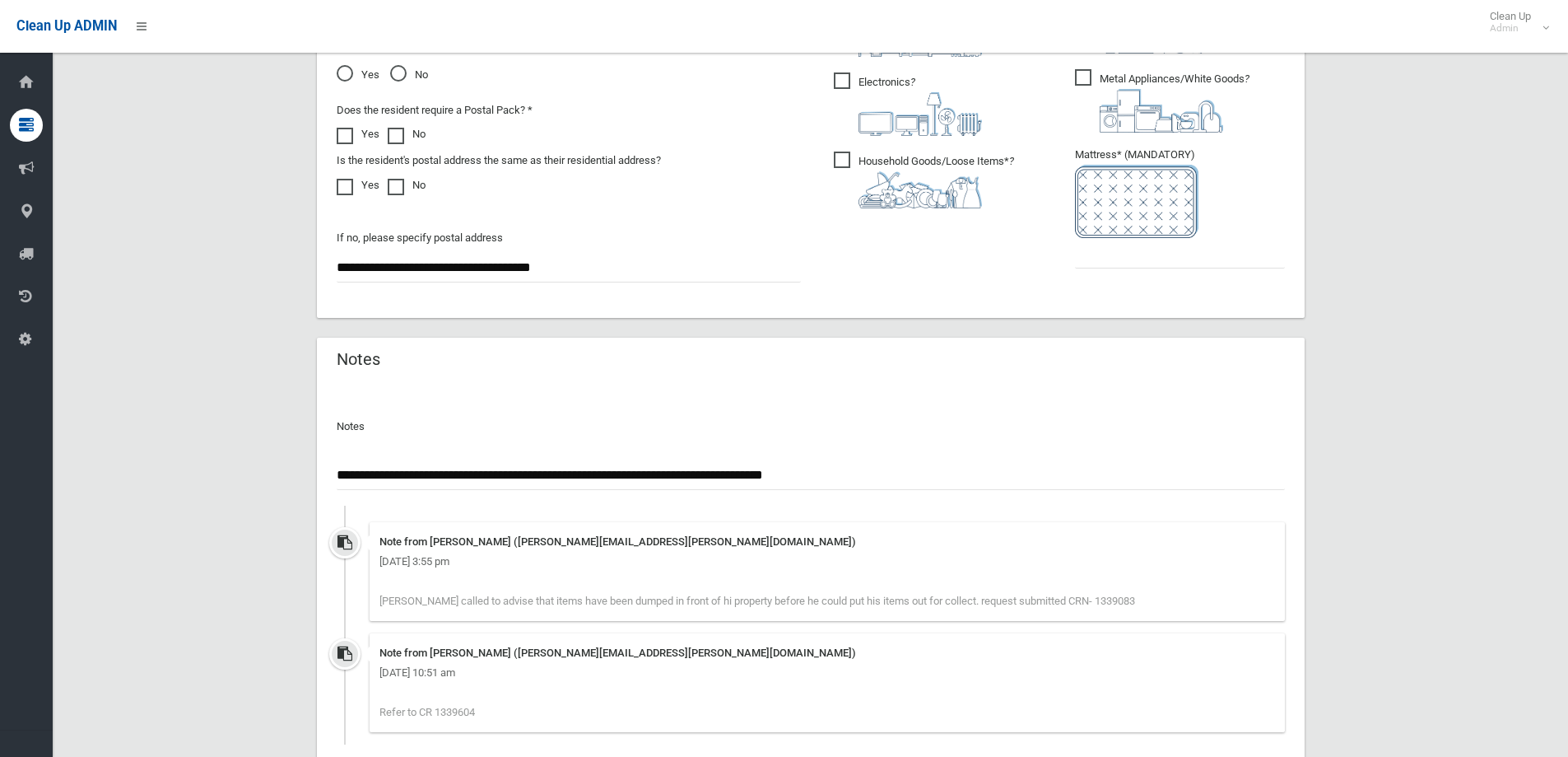
scroll to position [880, 0]
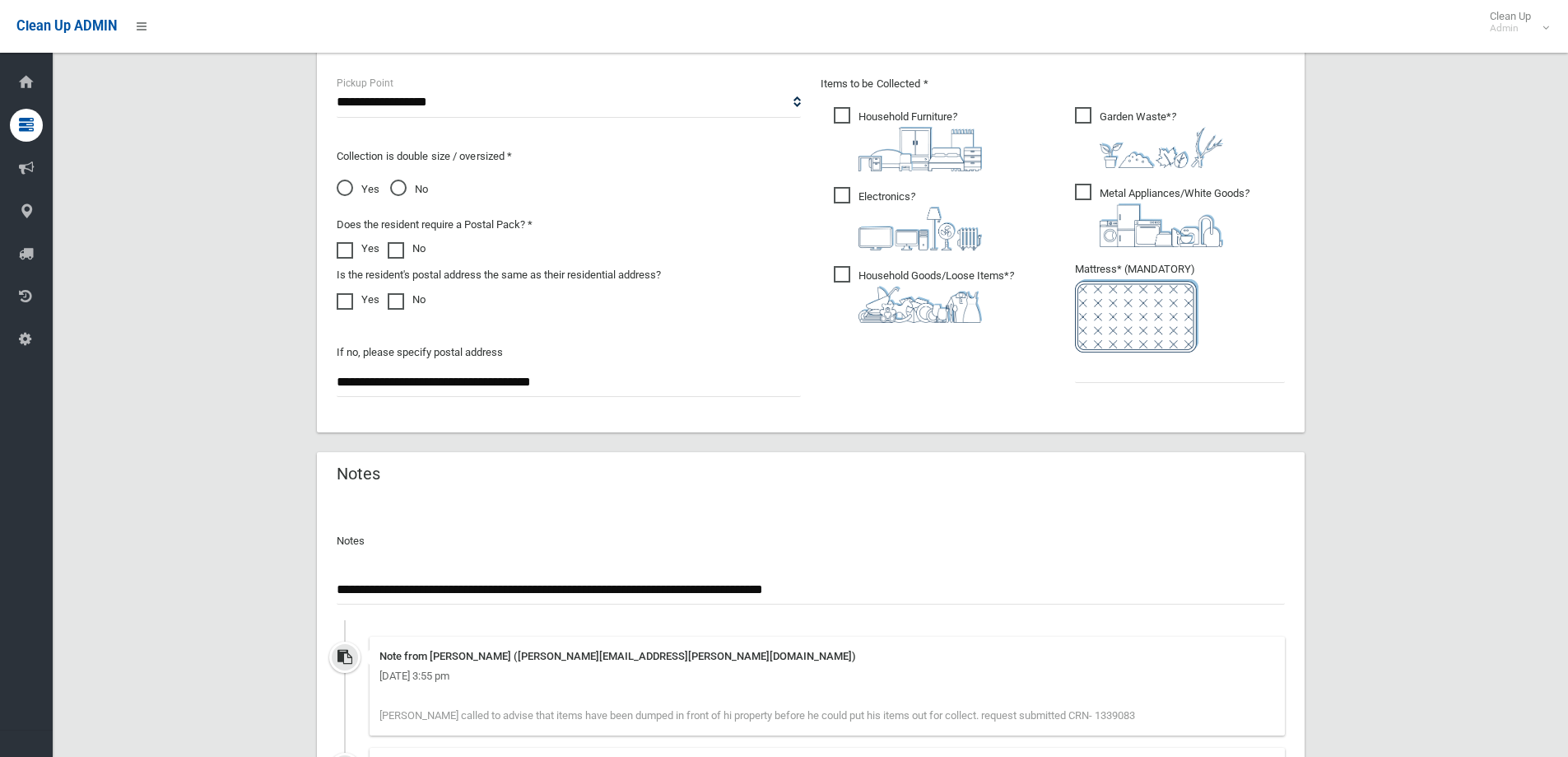
click at [352, 593] on input "**********" at bounding box center [810, 589] width 948 height 30
click at [880, 585] on input "**********" at bounding box center [810, 589] width 948 height 30
click at [784, 593] on input "**********" at bounding box center [810, 589] width 948 height 30
click at [1074, 591] on input "**********" at bounding box center [810, 589] width 948 height 30
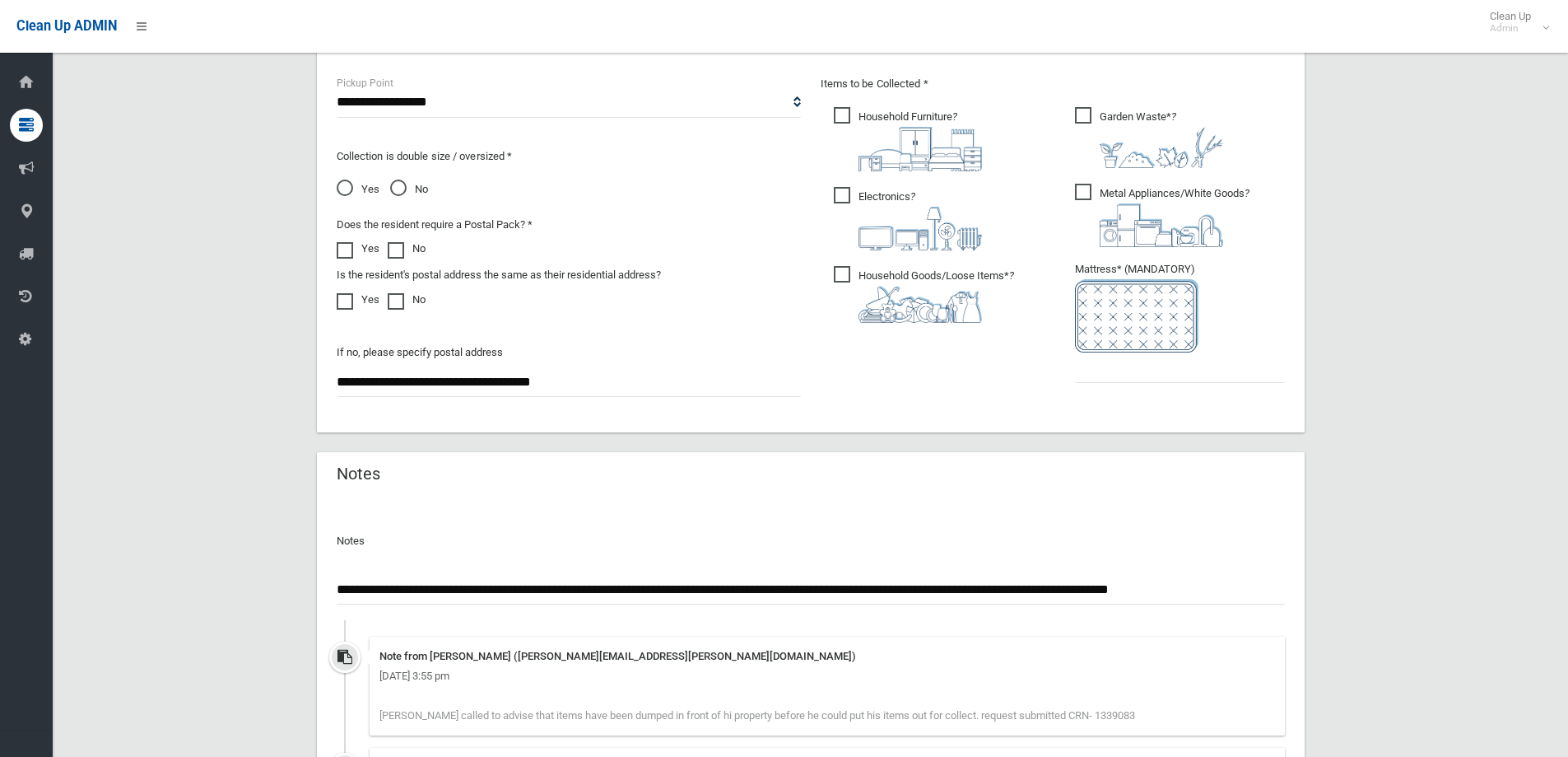
click at [1274, 594] on input "**********" at bounding box center [810, 589] width 948 height 30
click at [396, 587] on input "**********" at bounding box center [810, 589] width 948 height 30
click at [933, 591] on input "**********" at bounding box center [810, 589] width 948 height 30
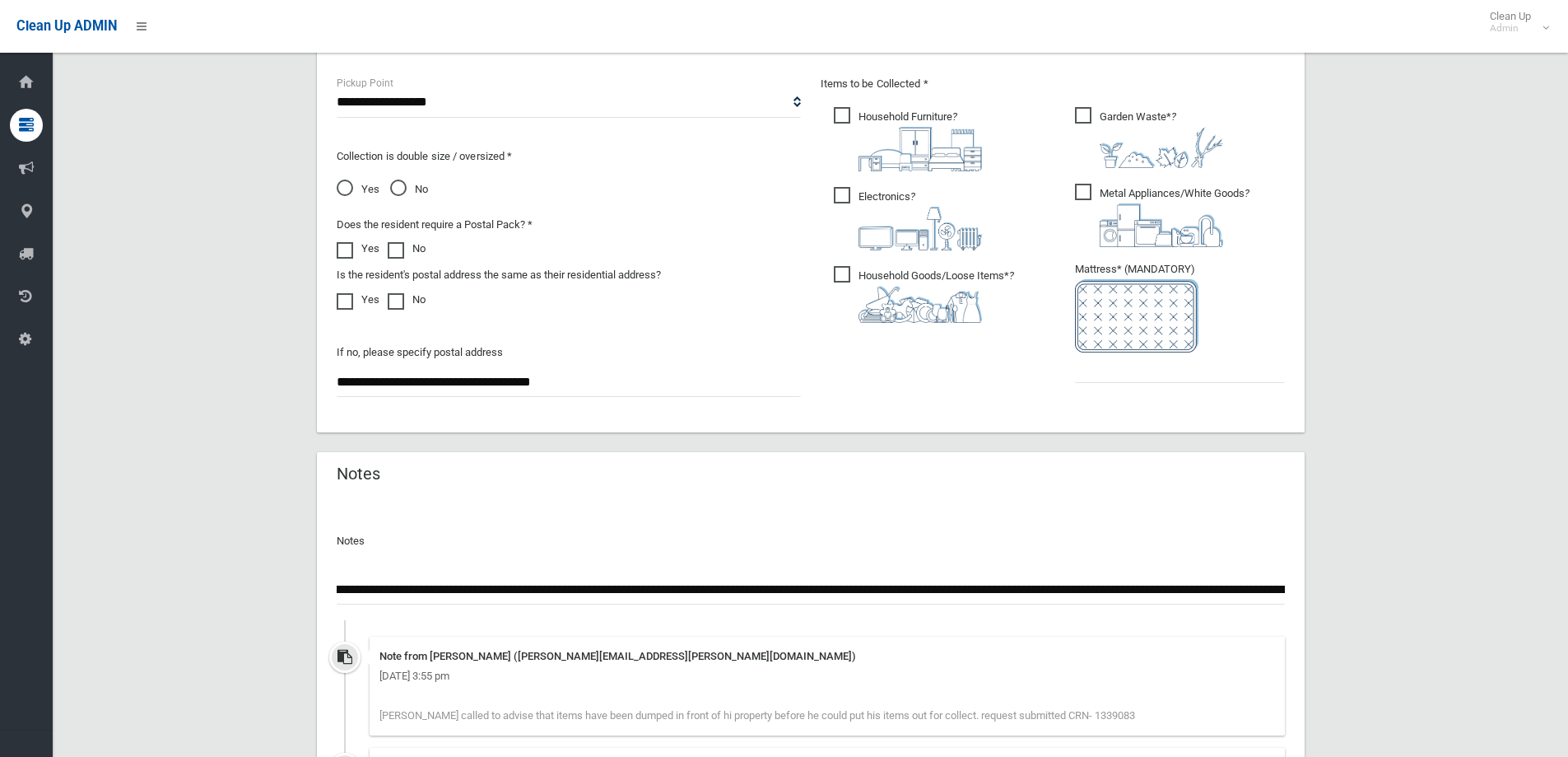
scroll to position [0, 1092]
click at [1001, 592] on input "**********" at bounding box center [810, 589] width 948 height 30
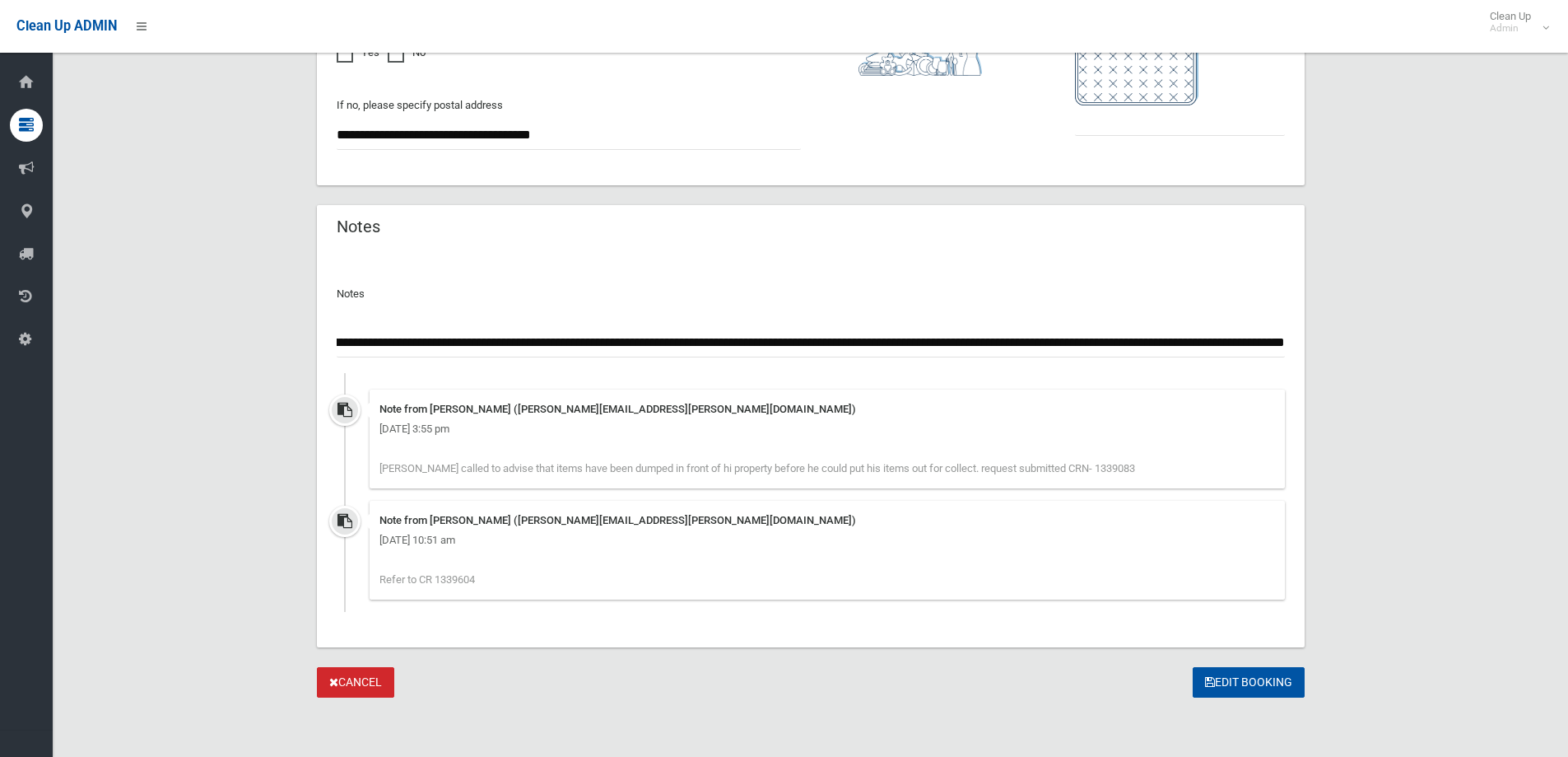
scroll to position [0, 1436]
type input "**********"
click at [1212, 688] on button "Edit Booking" at bounding box center [1249, 682] width 112 height 30
type input "*"
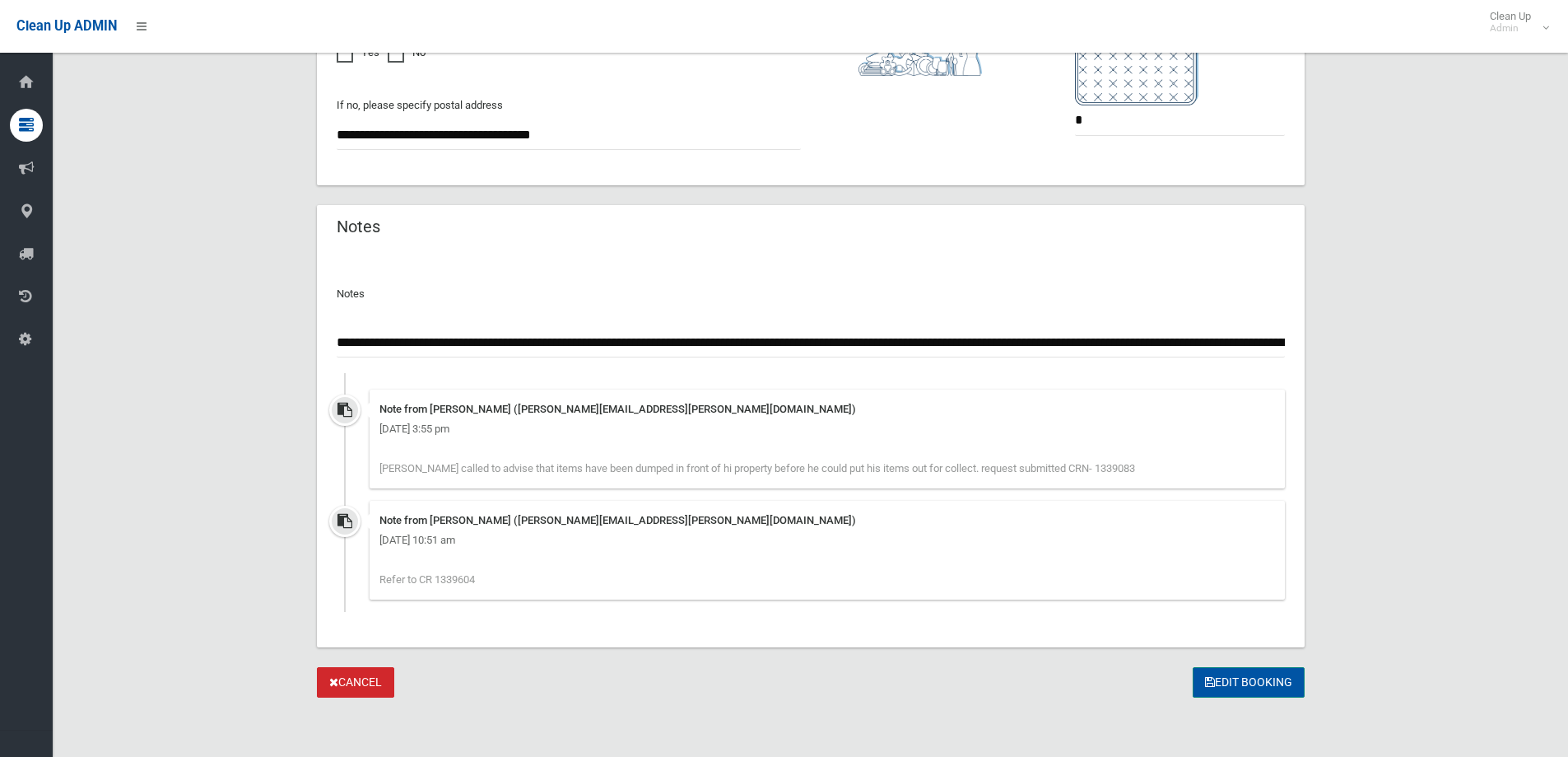
click at [1254, 680] on button "Edit Booking" at bounding box center [1249, 682] width 112 height 30
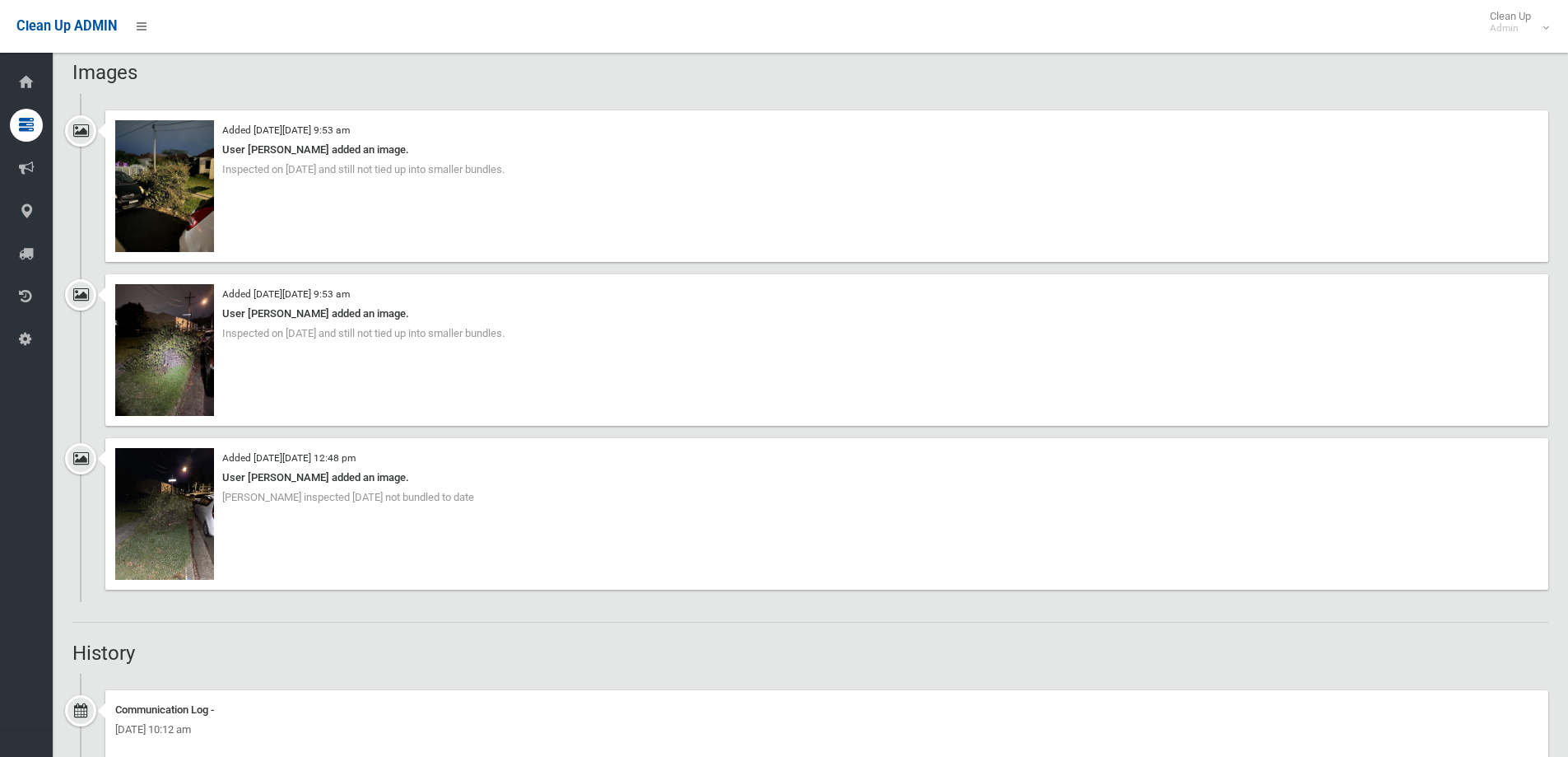
scroll to position [1564, 0]
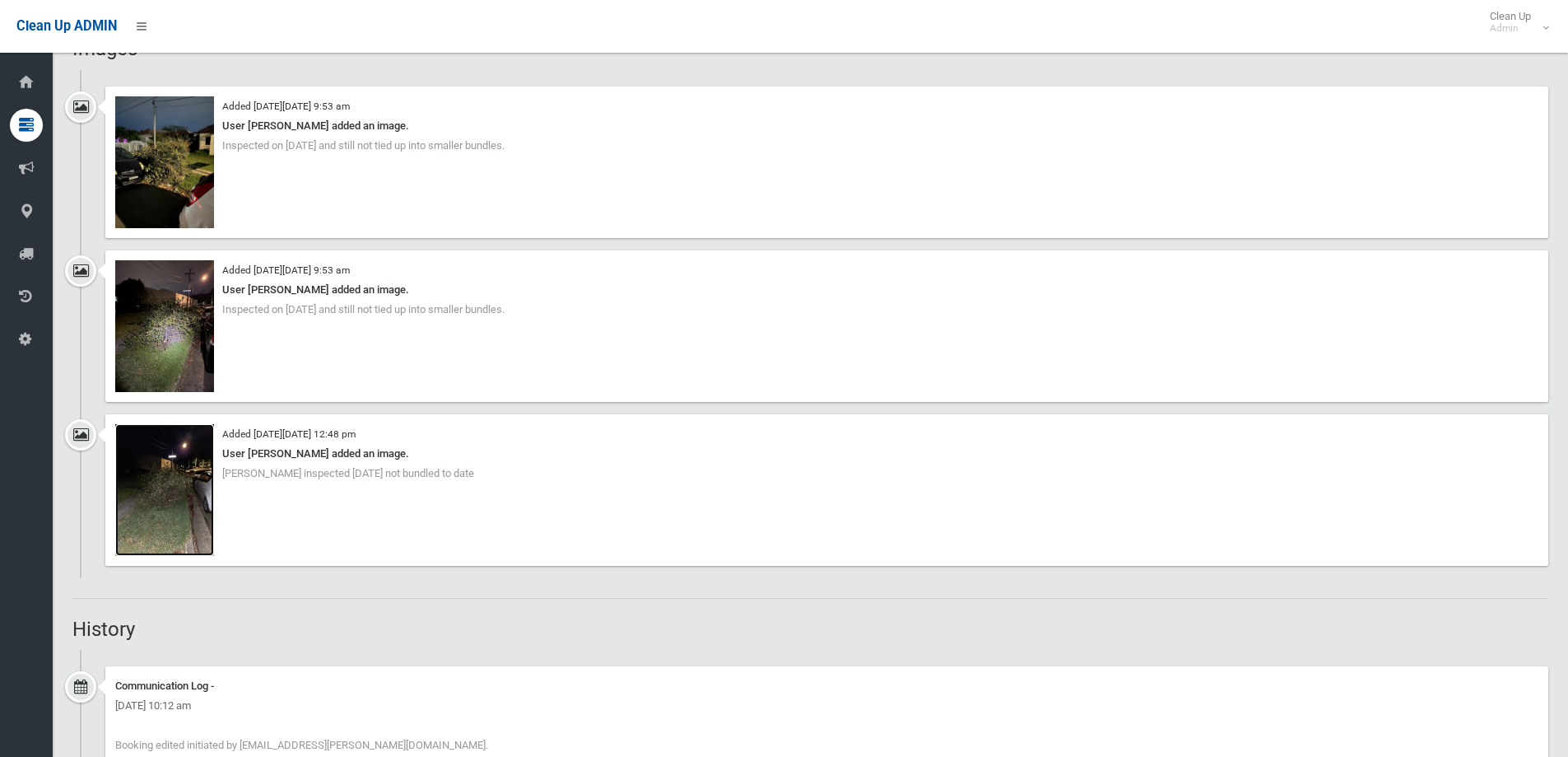
click at [152, 491] on img at bounding box center [164, 490] width 99 height 132
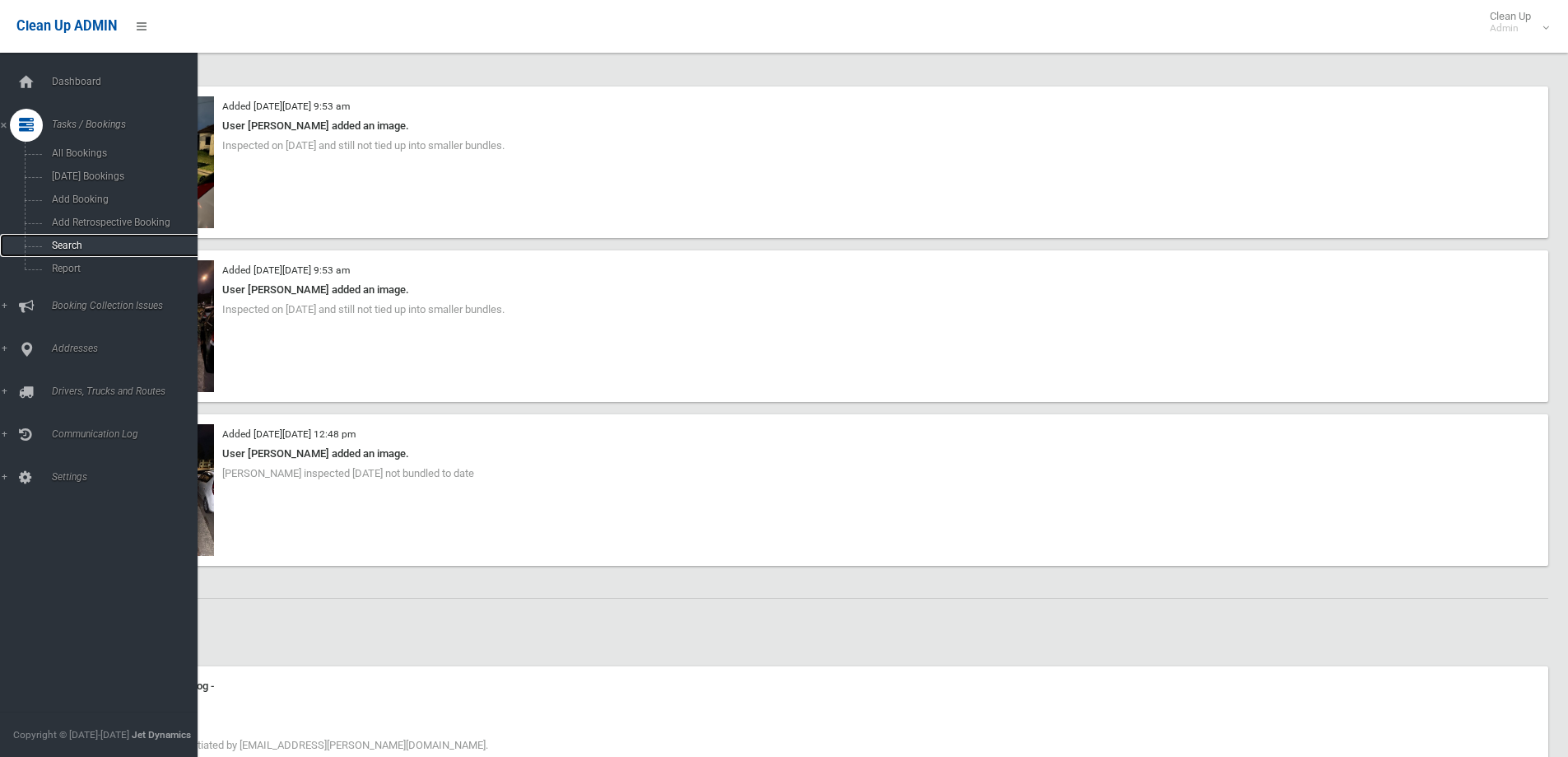
click at [62, 245] on span "Search" at bounding box center [122, 245] width 149 height 11
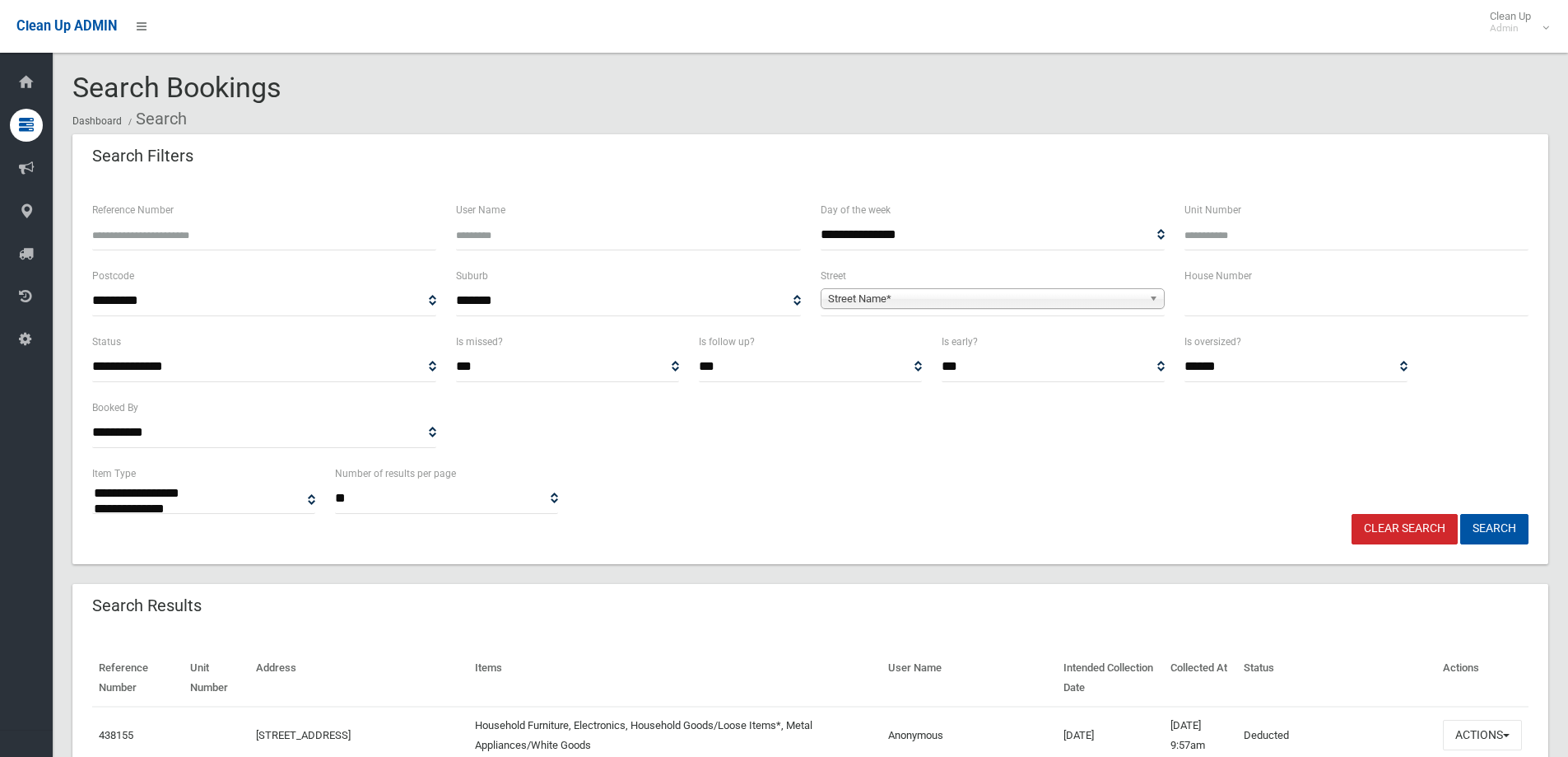
select select
click at [1211, 302] on input "text" at bounding box center [1356, 301] width 344 height 30
type input "**"
click at [1126, 296] on span "Street Name*" at bounding box center [986, 299] width 315 height 20
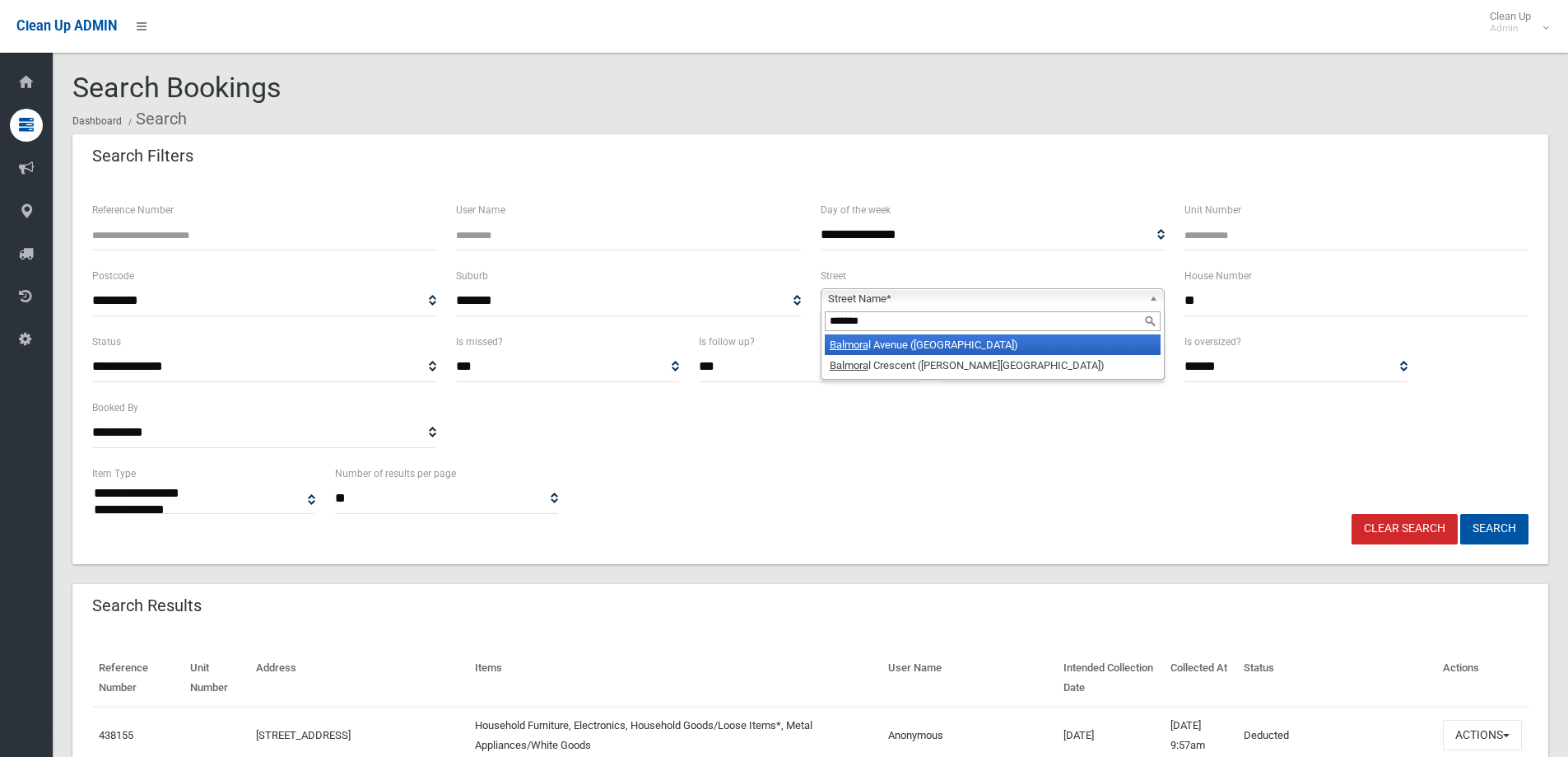
type input "*******"
click at [1070, 343] on li "Balmora l Avenue (CROYDON PARK 2133)" at bounding box center [992, 345] width 335 height 21
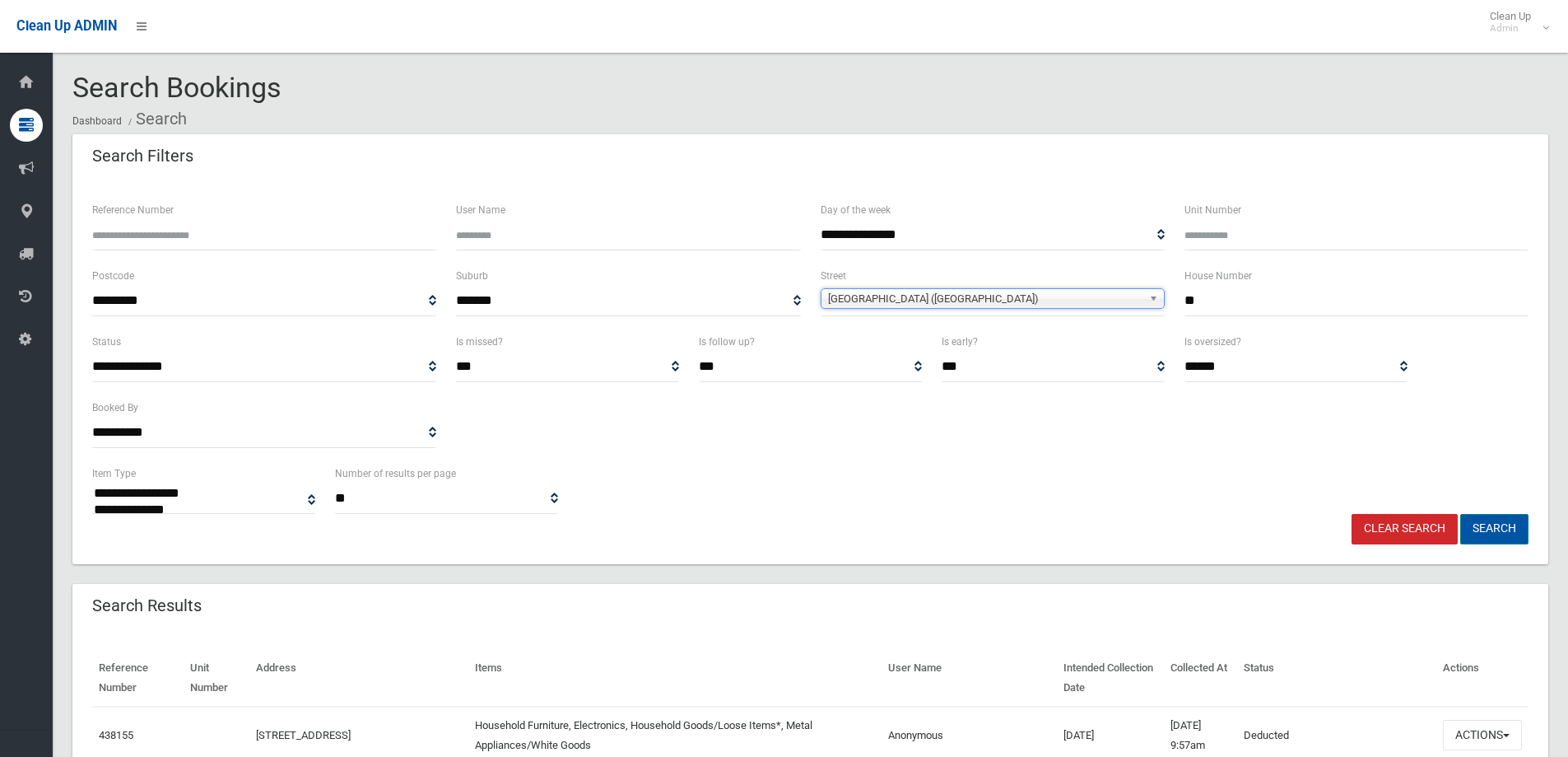
click at [1504, 539] on button "Search" at bounding box center [1494, 529] width 68 height 30
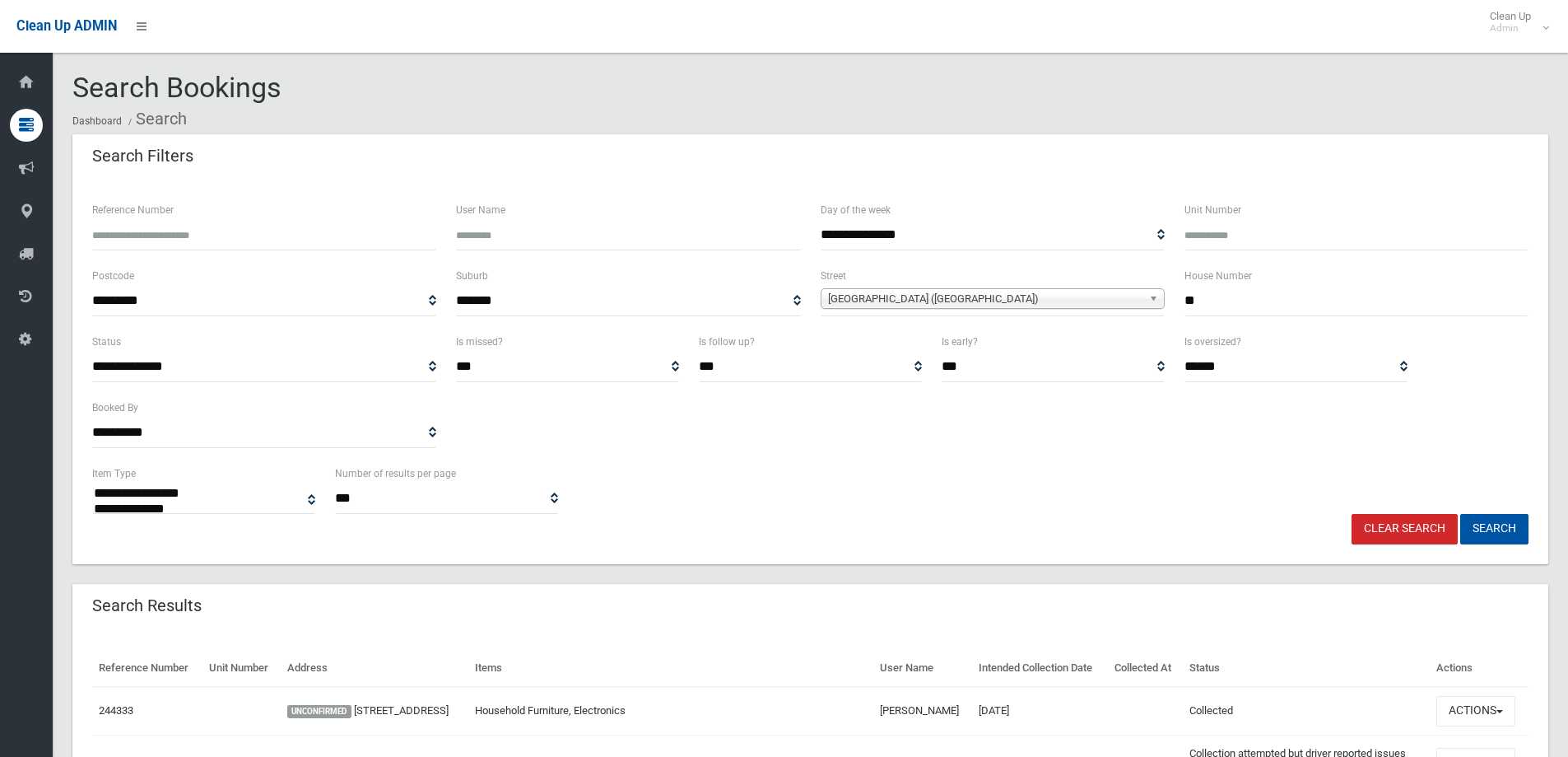
select select
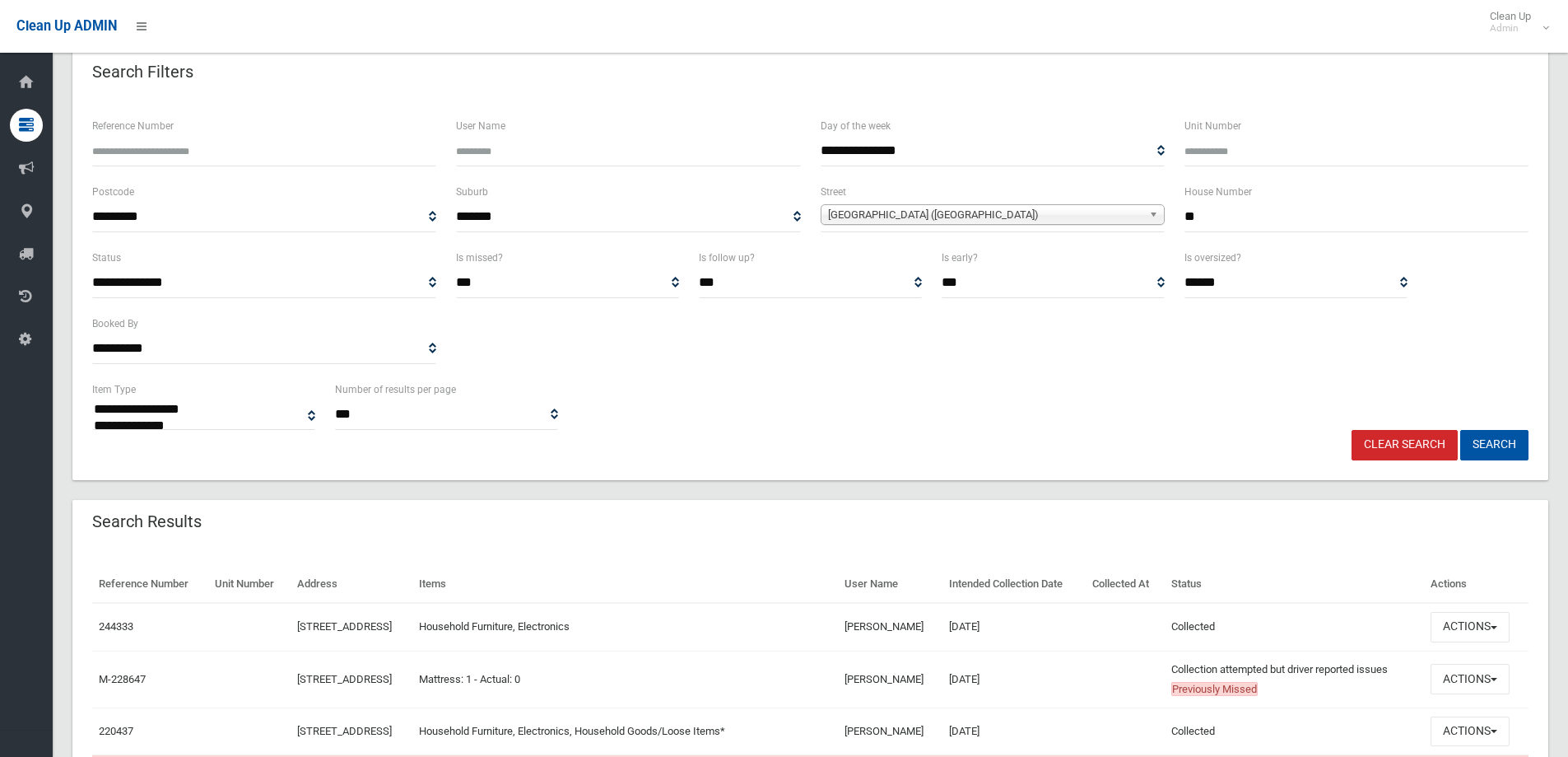
scroll to position [82, 0]
click at [1495, 433] on button "Search" at bounding box center [1494, 447] width 68 height 30
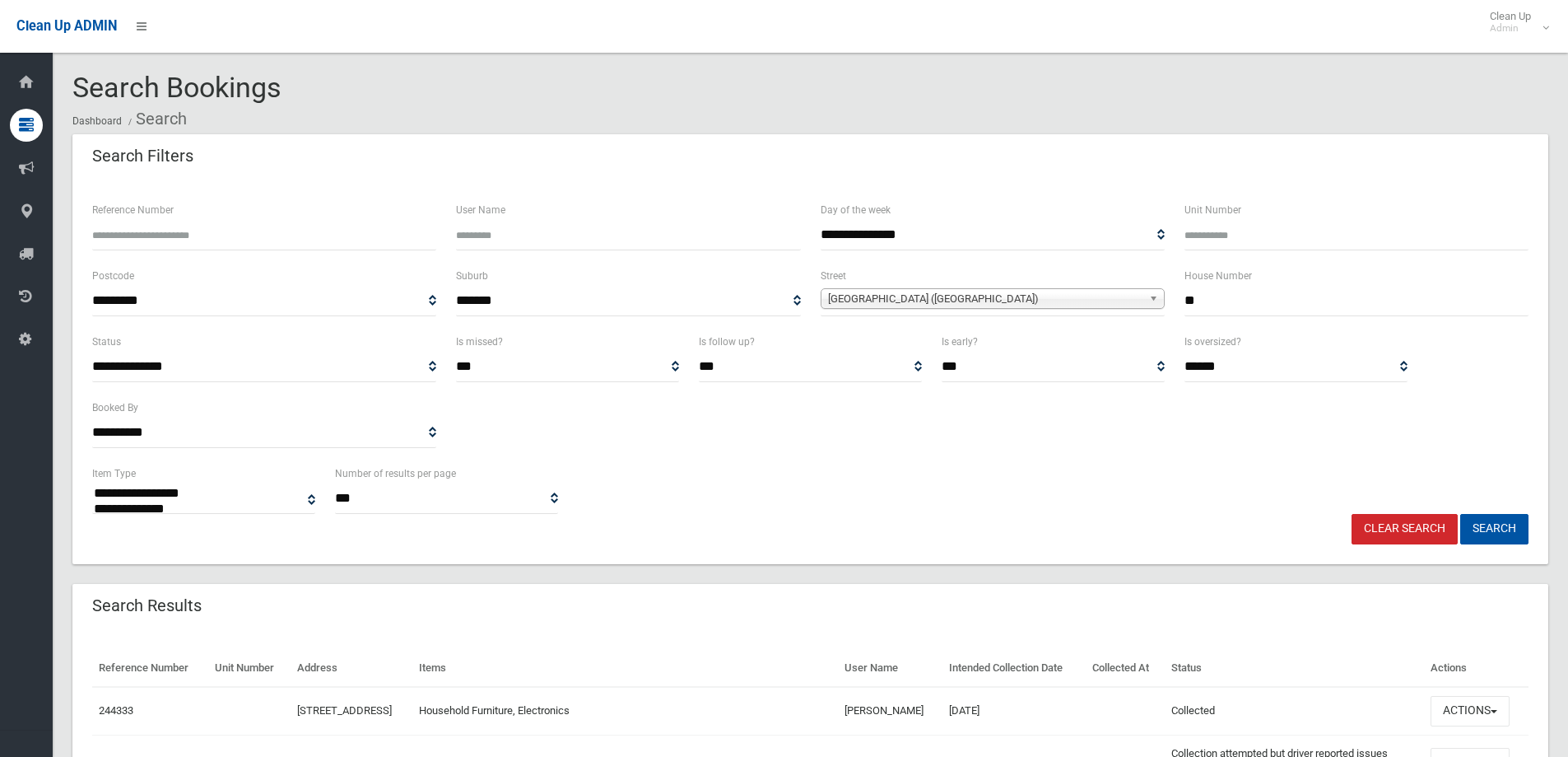
select select
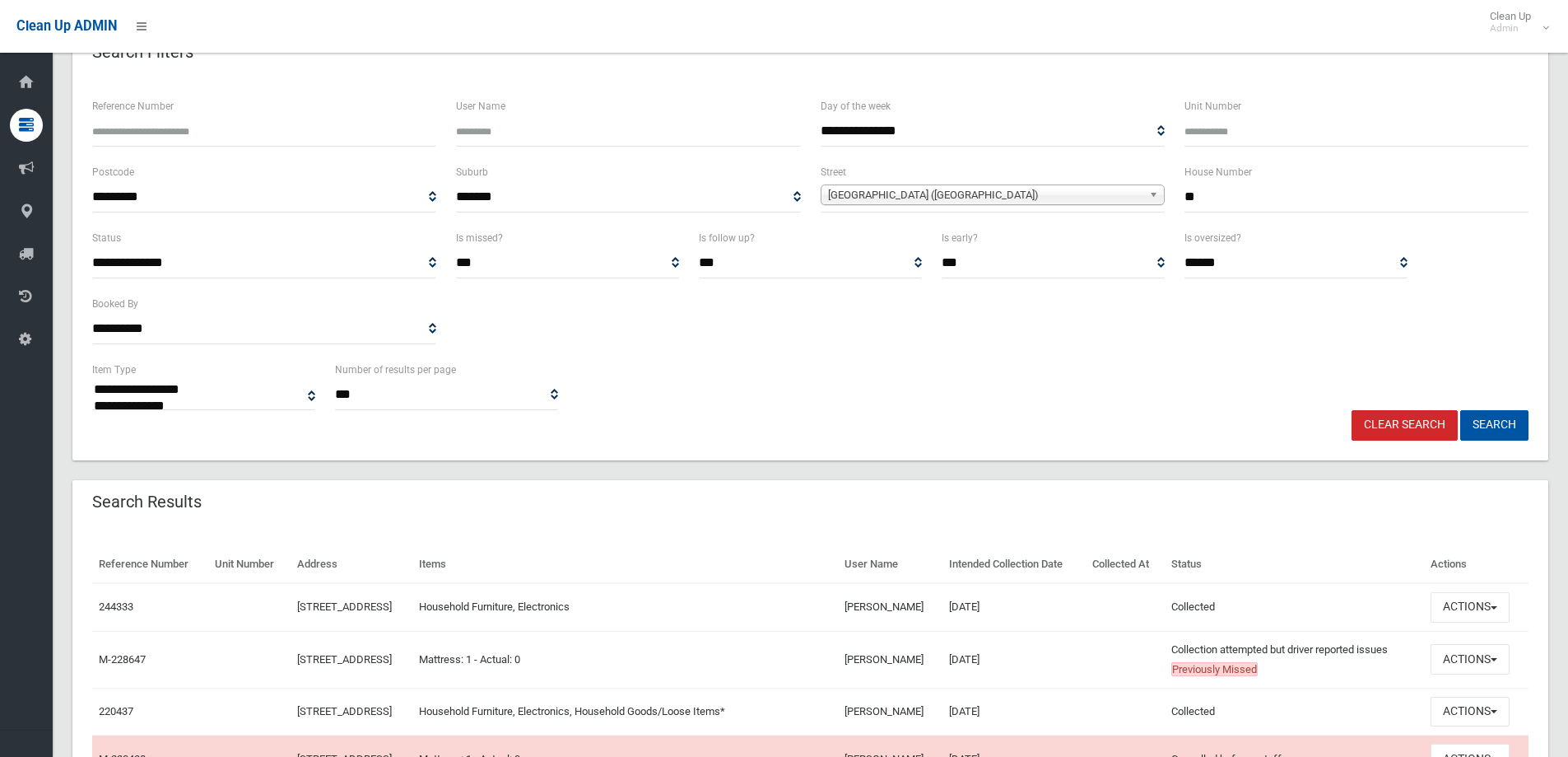
scroll to position [247, 0]
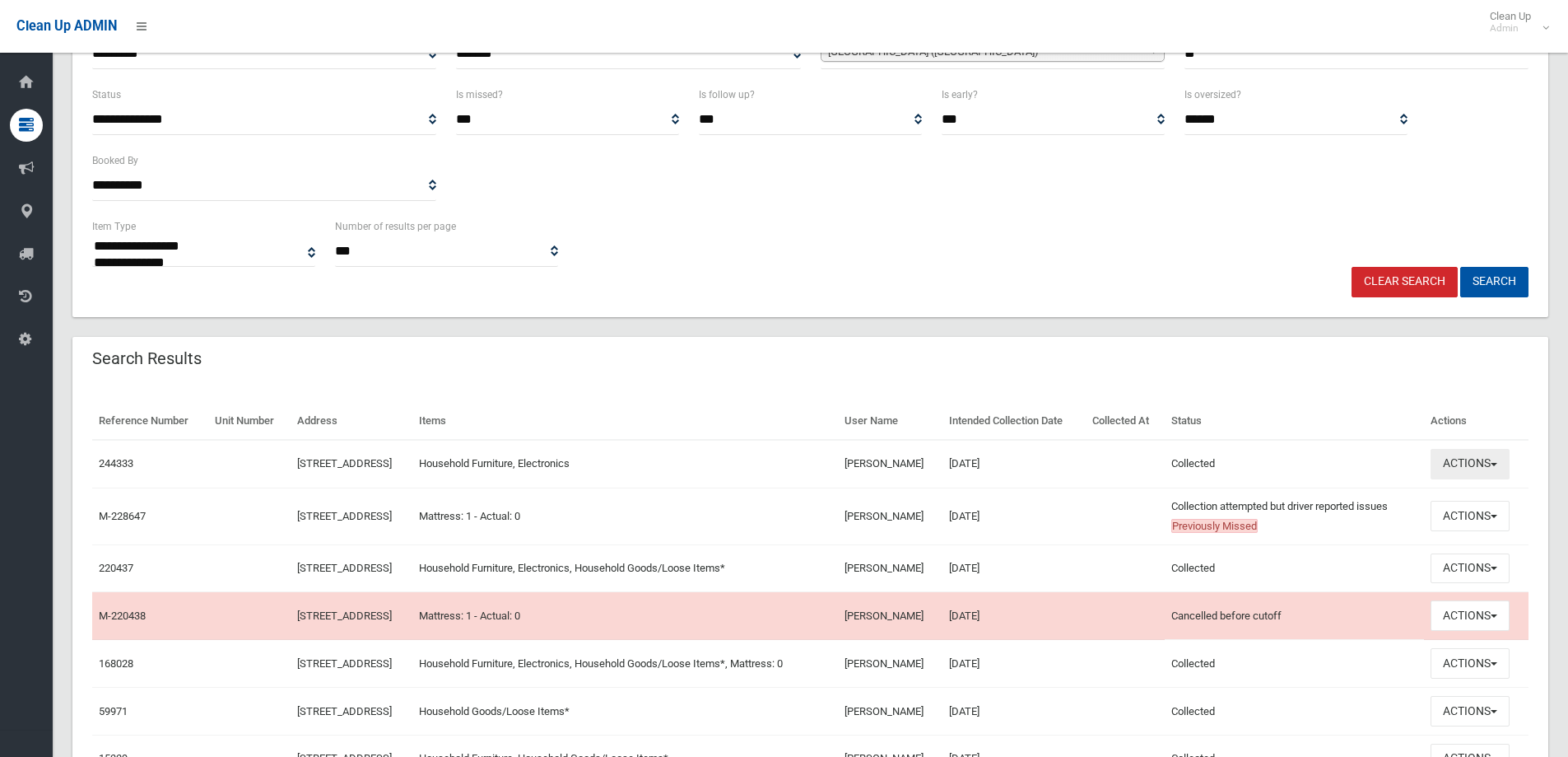
drag, startPoint x: 1495, startPoint y: 473, endPoint x: 1472, endPoint y: 452, distance: 31.1
click at [1495, 473] on button "Actions" at bounding box center [1470, 464] width 79 height 30
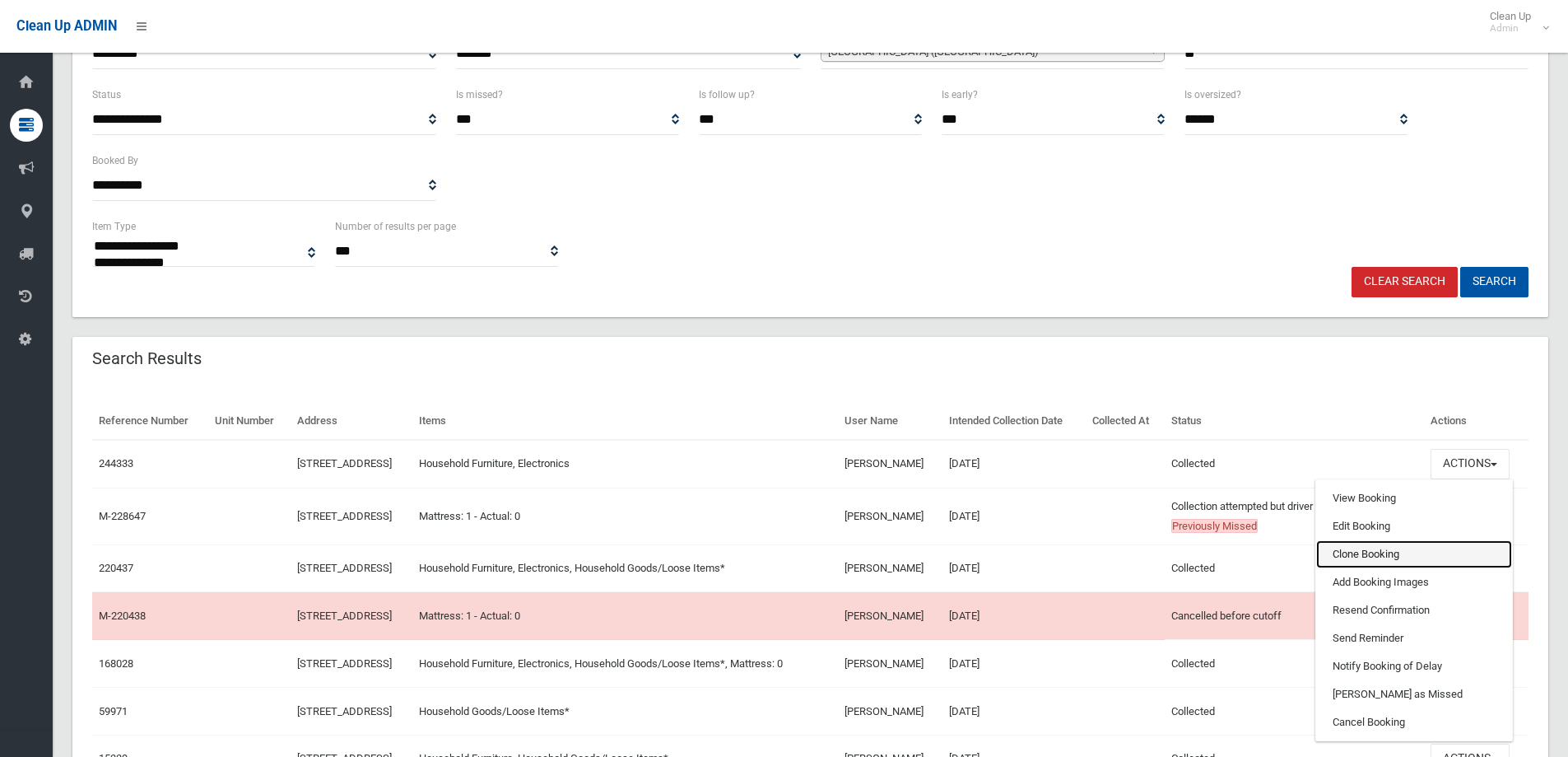
click at [1389, 553] on link "Clone Booking" at bounding box center [1414, 554] width 196 height 28
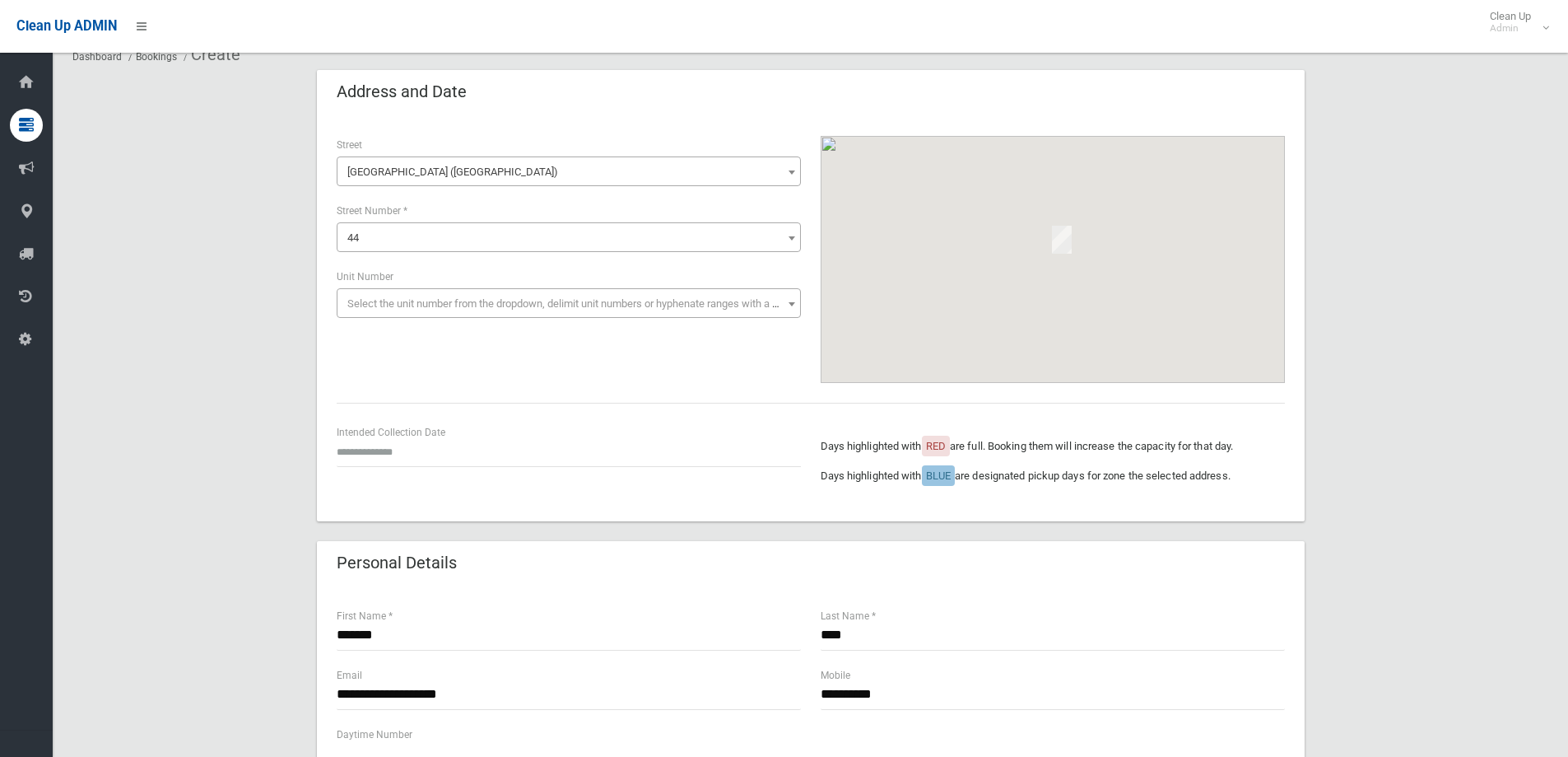
scroll to position [82, 0]
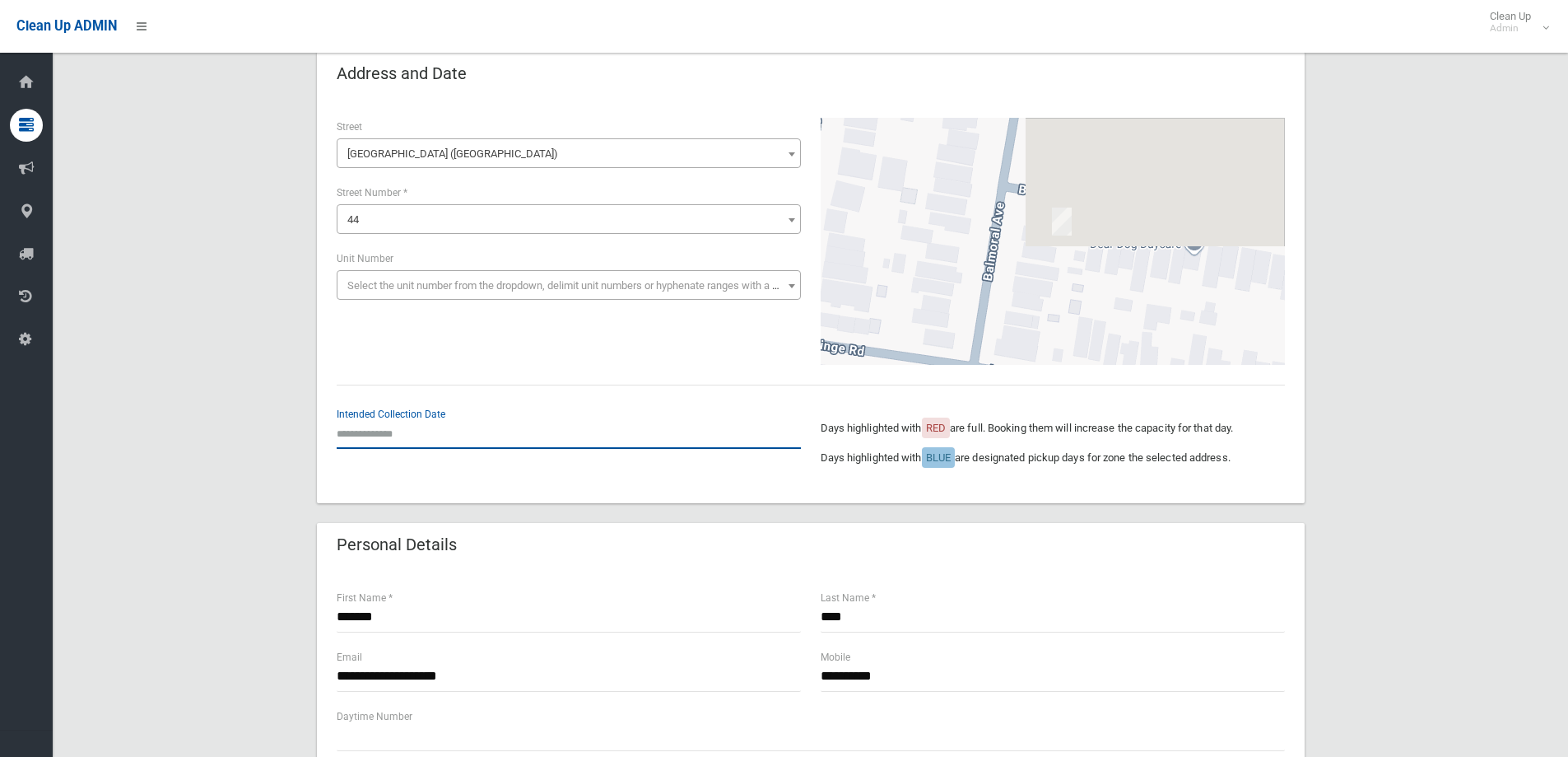
click at [416, 440] on input "text" at bounding box center [568, 434] width 465 height 30
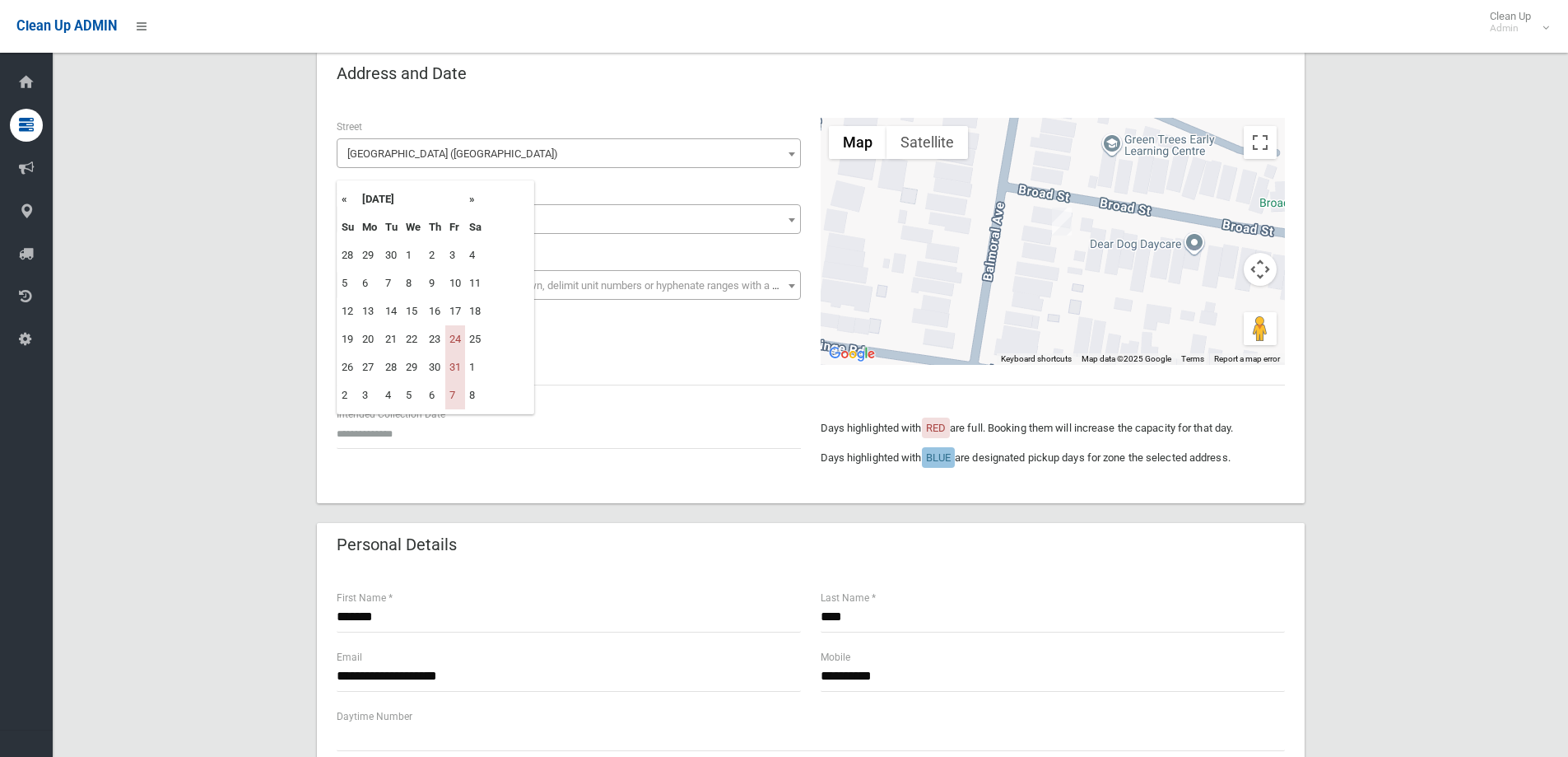
click at [467, 198] on th "»" at bounding box center [475, 200] width 21 height 28
click at [463, 311] on td "14" at bounding box center [454, 311] width 20 height 28
type input "**********"
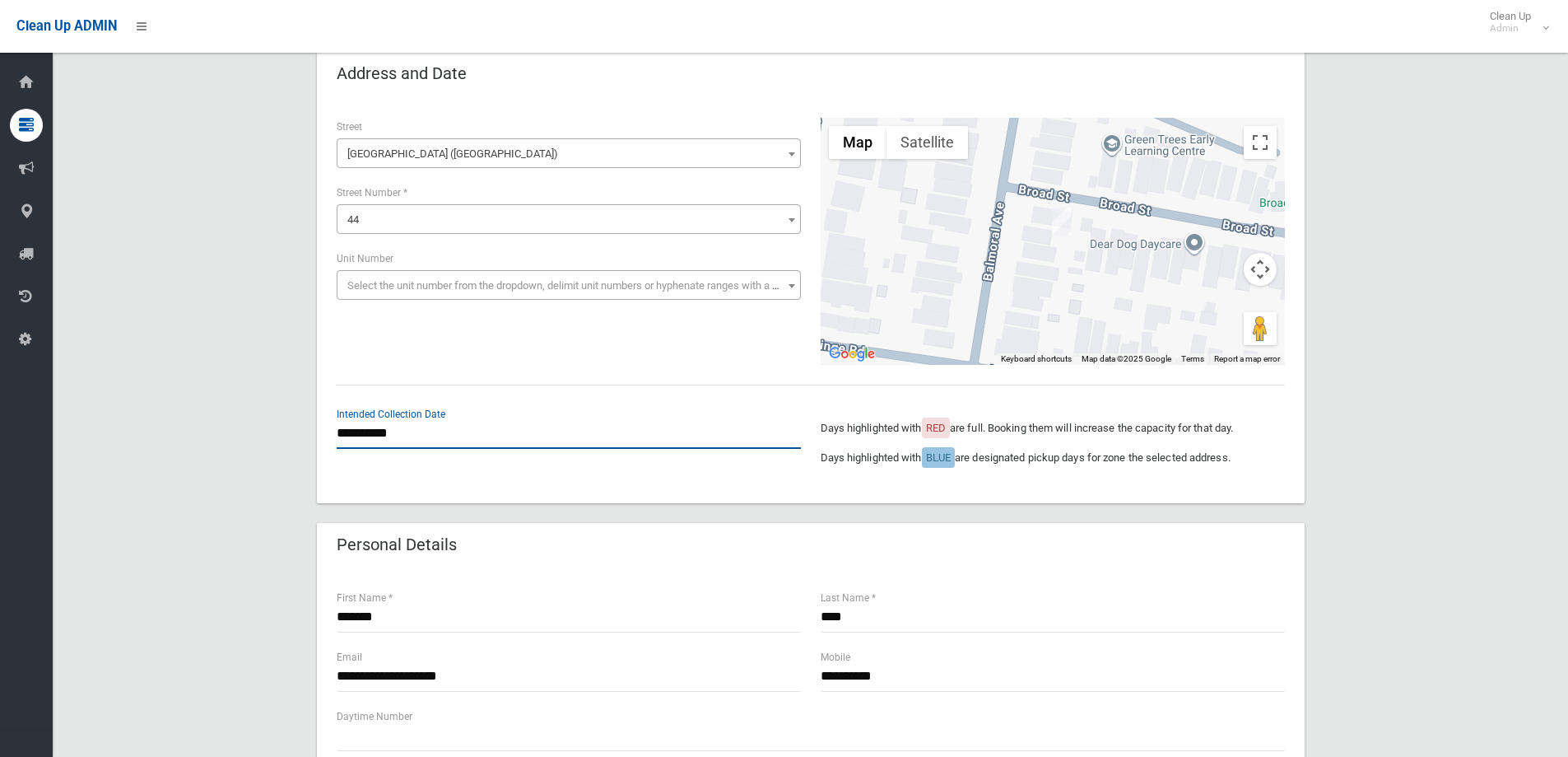
click at [456, 436] on input "**********" at bounding box center [568, 434] width 465 height 30
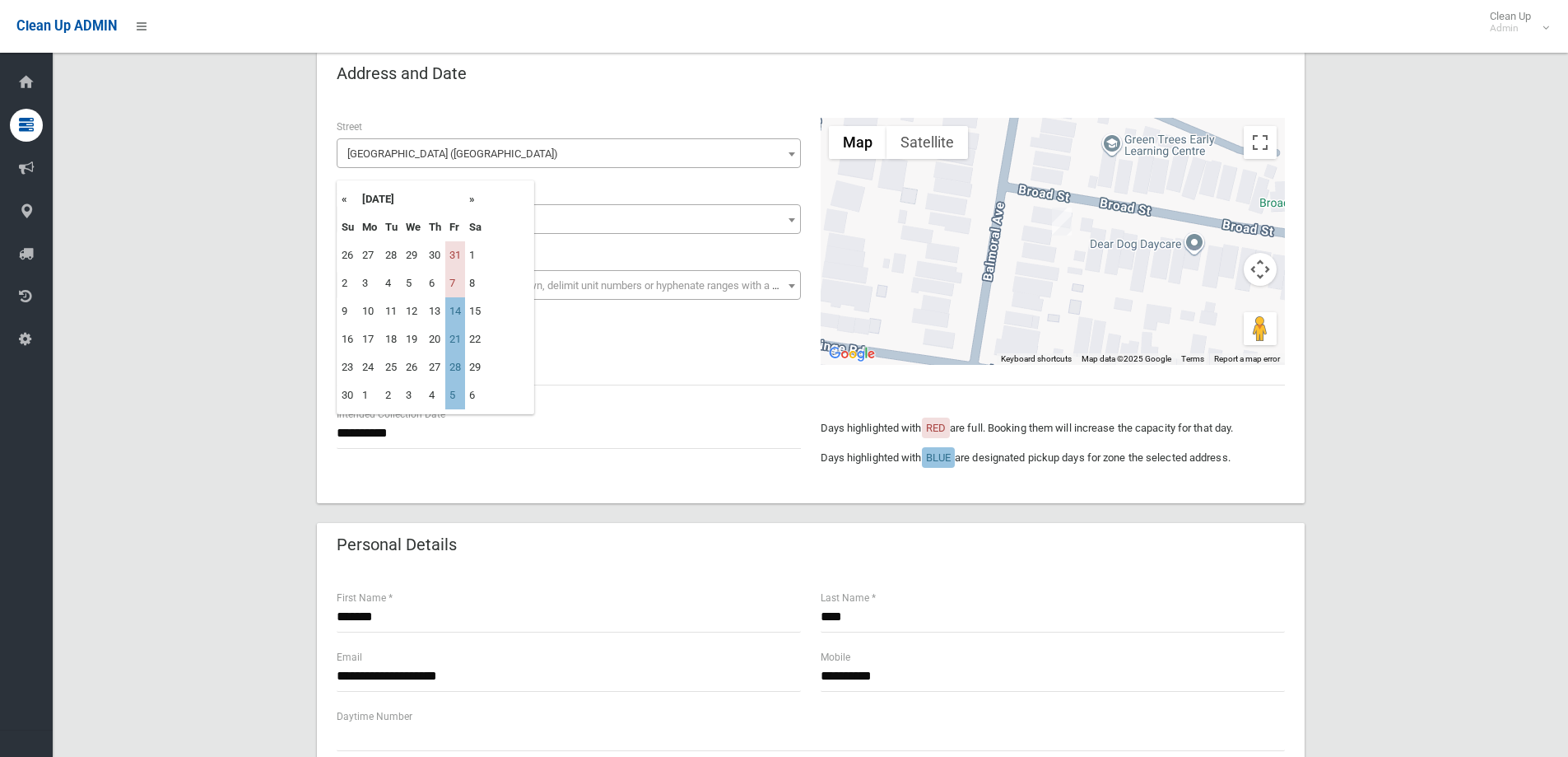
click at [548, 481] on div "**********" at bounding box center [810, 444] width 968 height 78
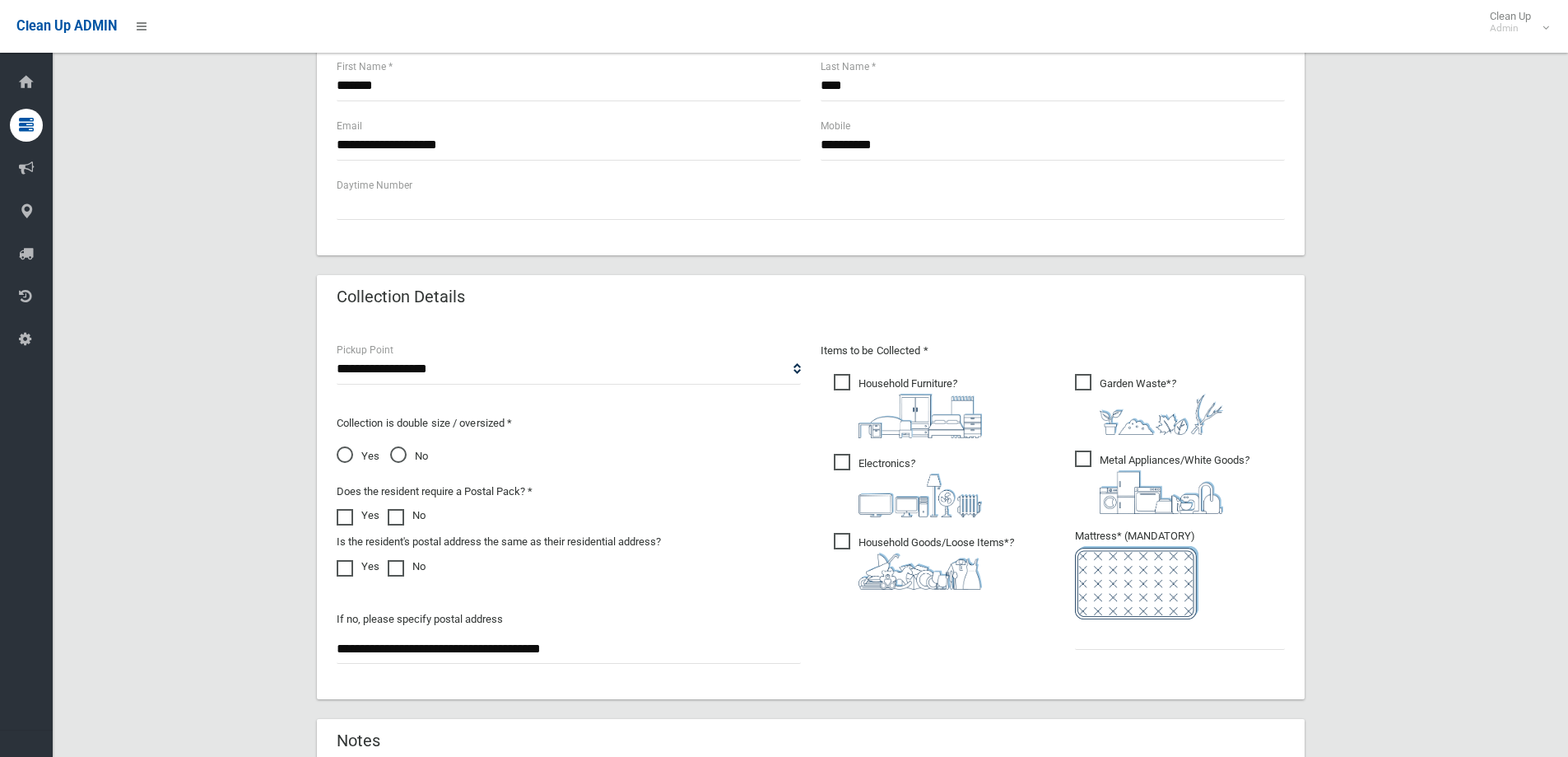
scroll to position [741, 0]
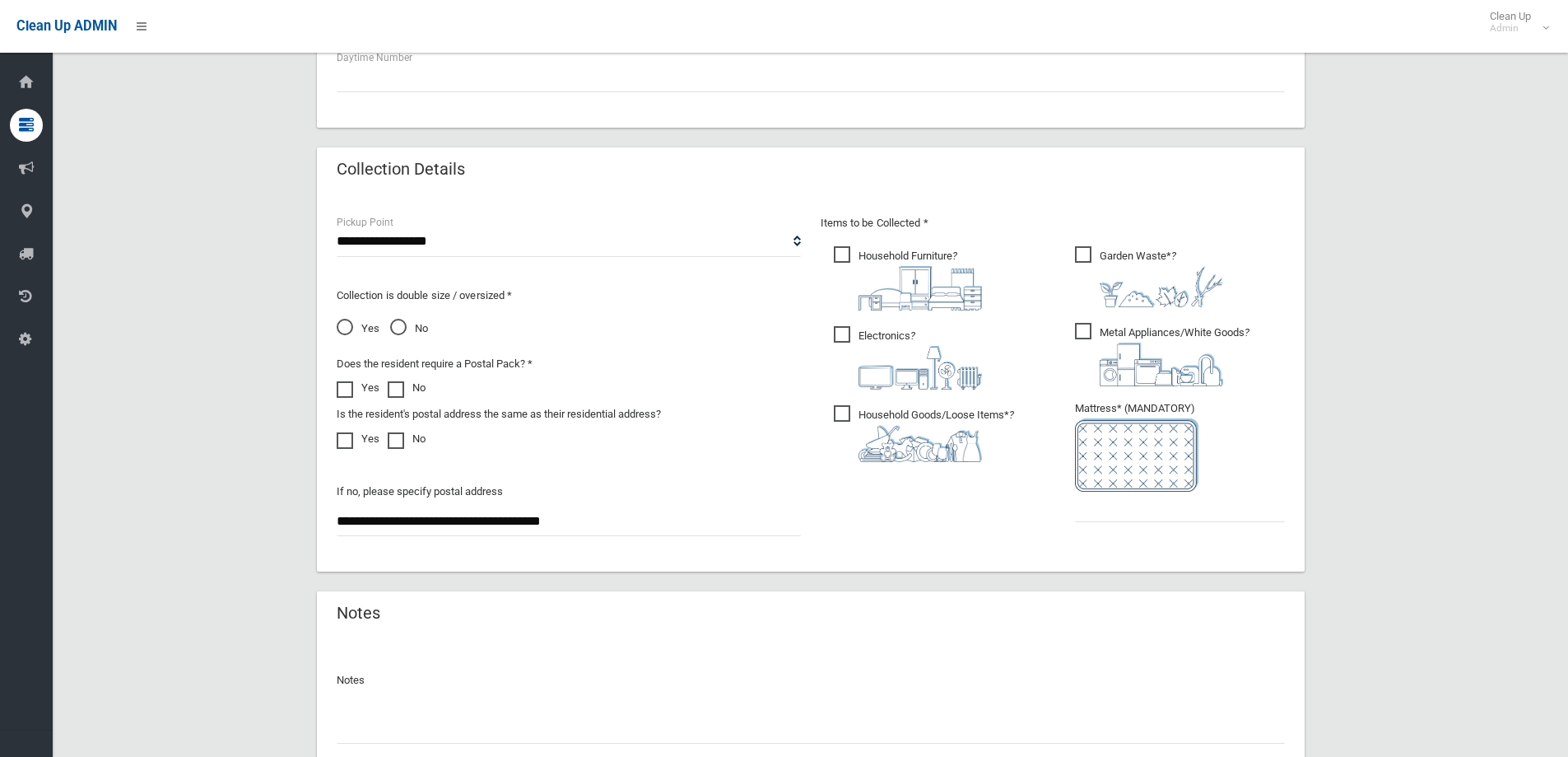
click at [1091, 256] on span "Garden Waste* ?" at bounding box center [1149, 276] width 148 height 61
drag, startPoint x: 1075, startPoint y: 325, endPoint x: 1054, endPoint y: 334, distance: 22.8
click at [1076, 325] on span "Metal Appliances/White Goods ?" at bounding box center [1162, 354] width 174 height 63
click at [846, 416] on span "Household Goods/Loose Items* ?" at bounding box center [923, 434] width 180 height 57
click at [1127, 508] on input "text" at bounding box center [1180, 506] width 210 height 30
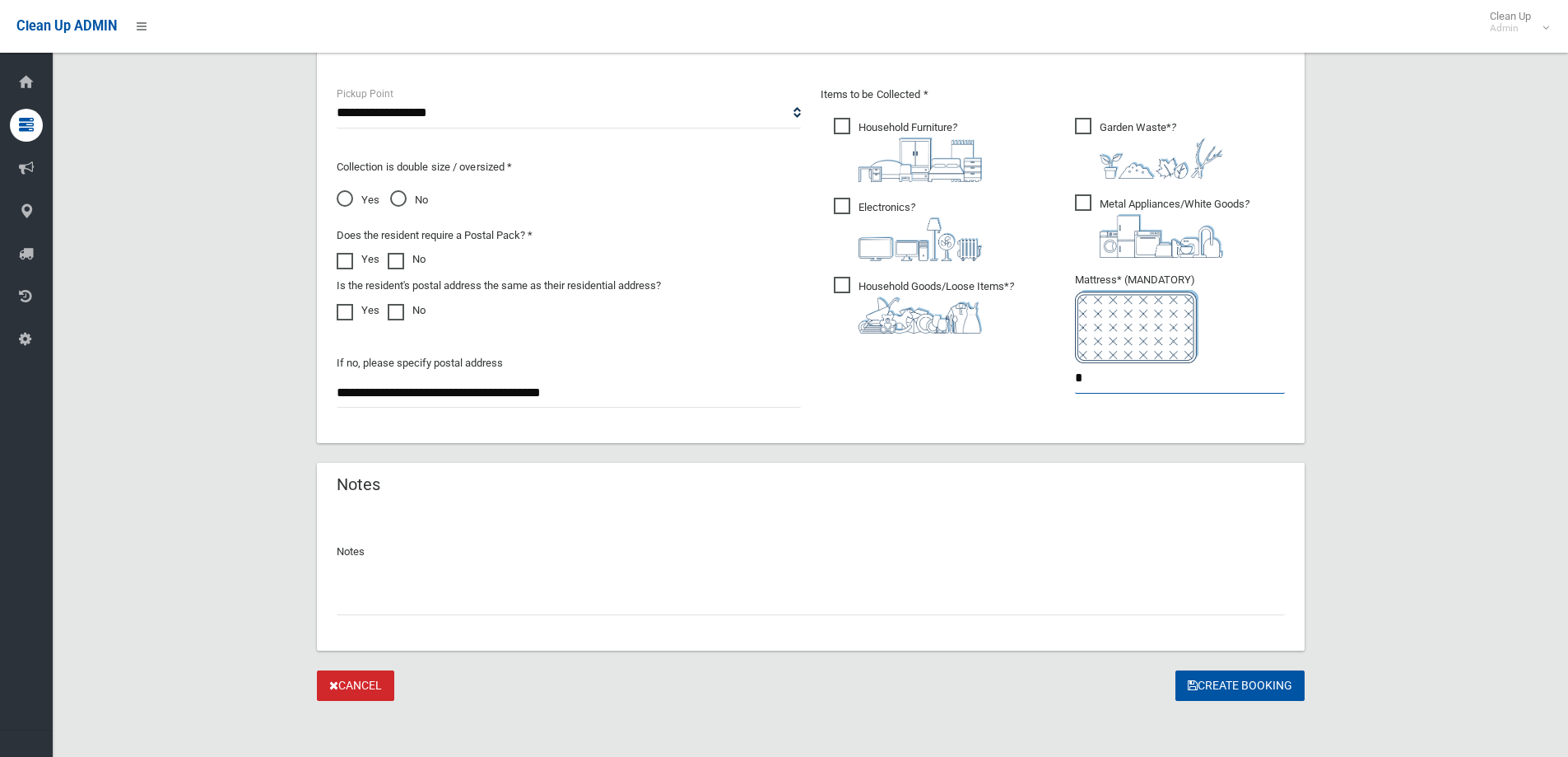
scroll to position [873, 0]
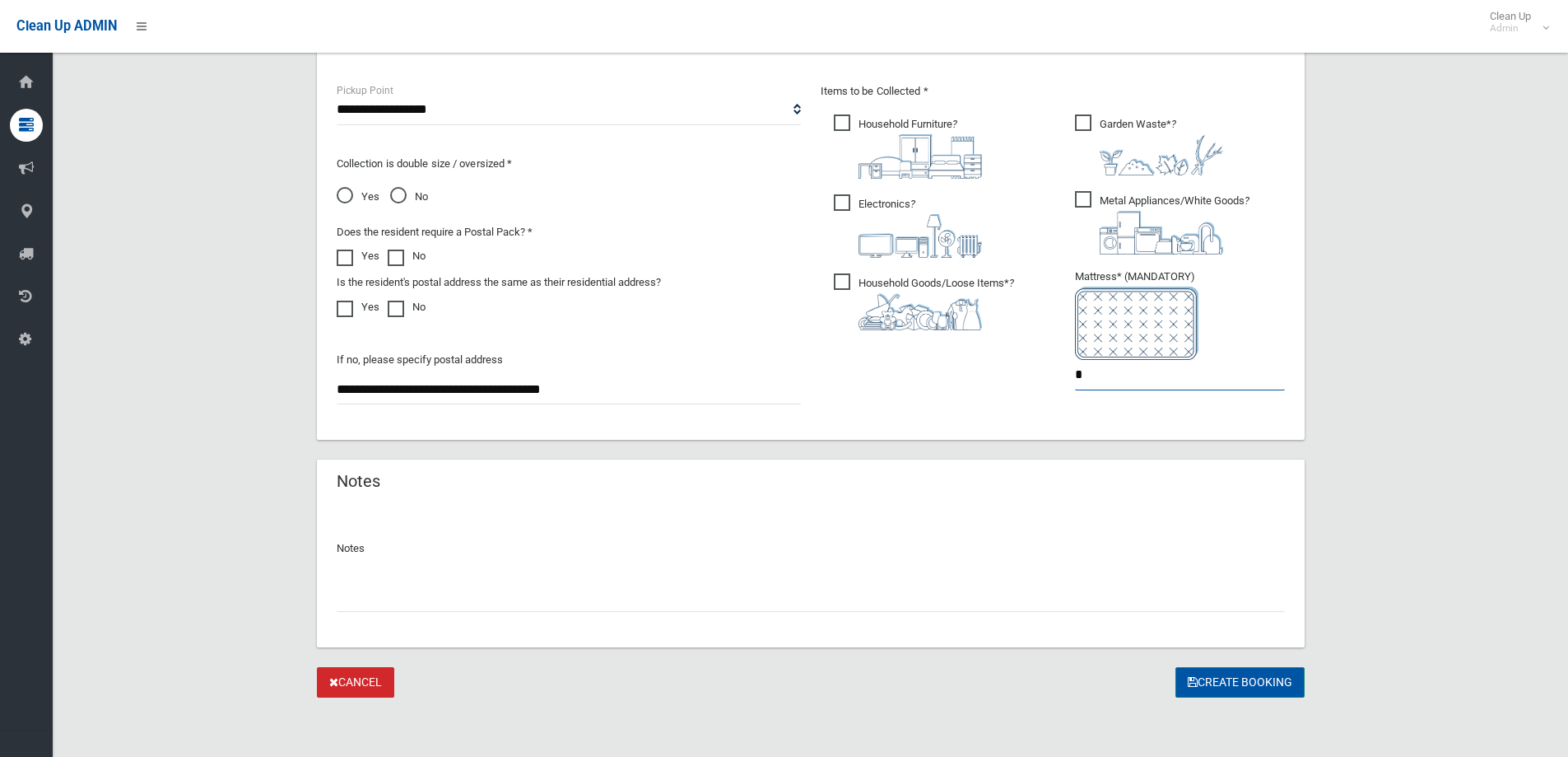
type input "*"
click at [1218, 679] on button "Create Booking" at bounding box center [1239, 682] width 129 height 30
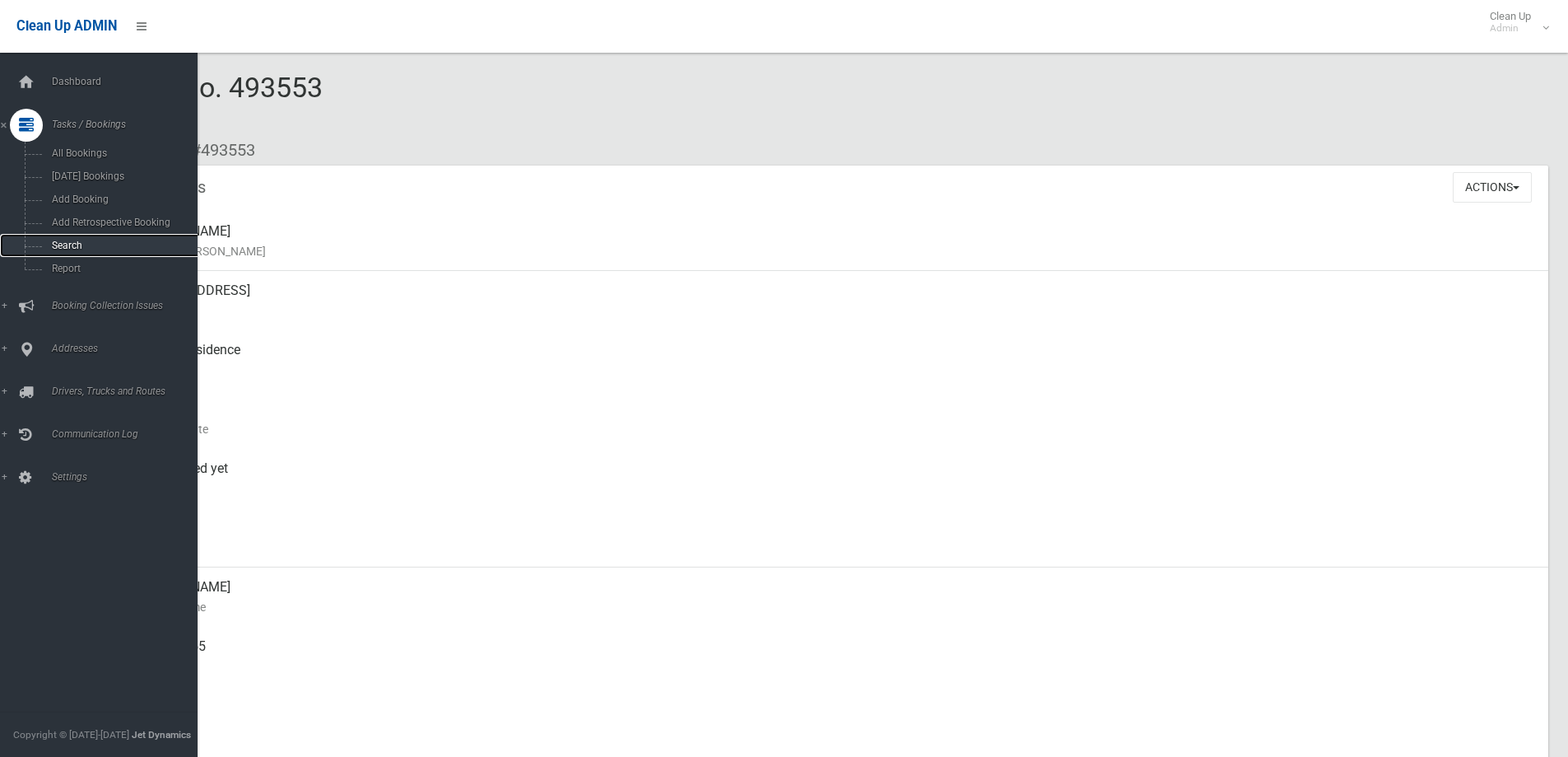
click at [103, 247] on span "Search" at bounding box center [122, 245] width 149 height 11
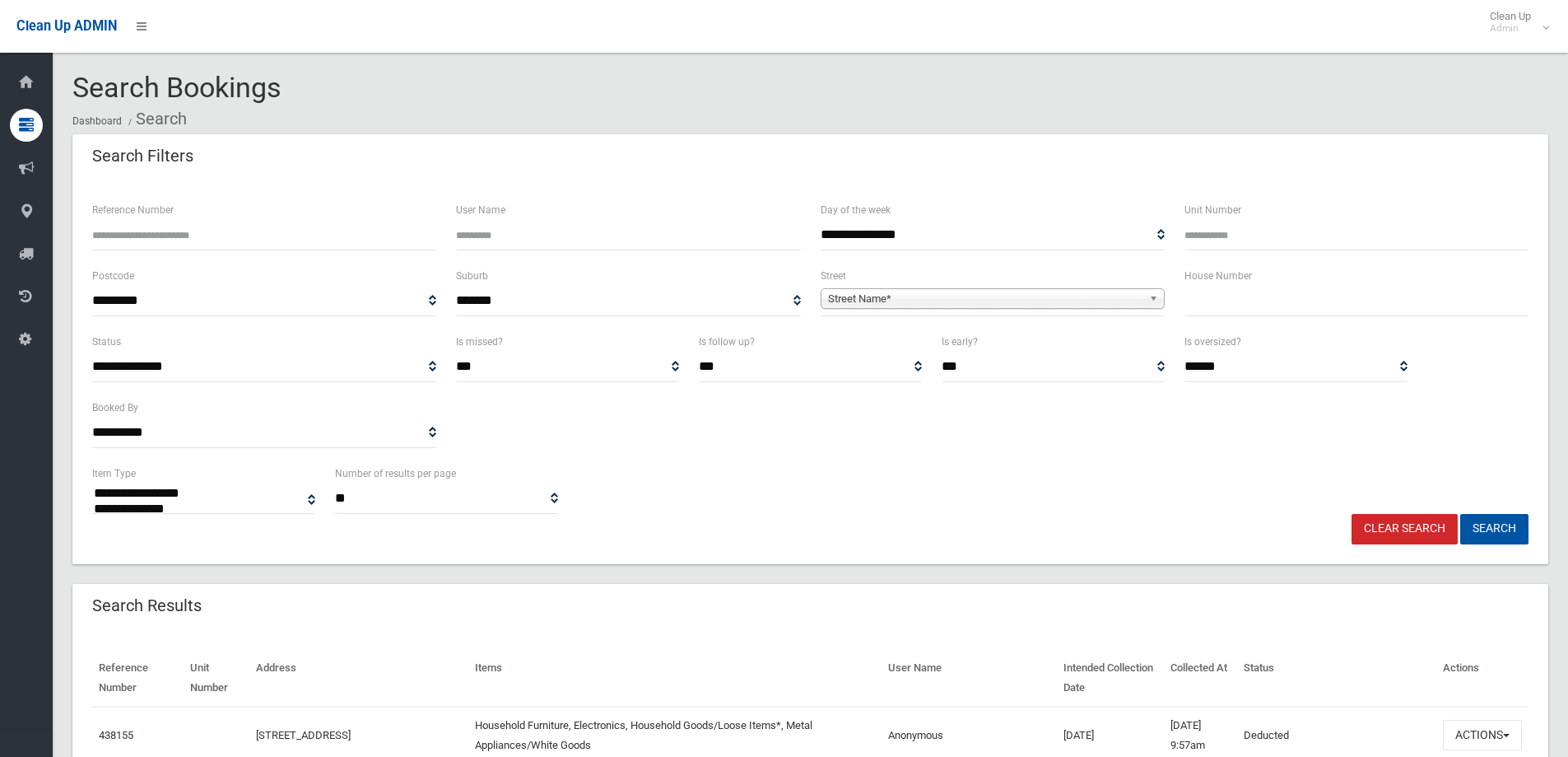
select select
click at [1247, 303] on input "text" at bounding box center [1356, 301] width 344 height 30
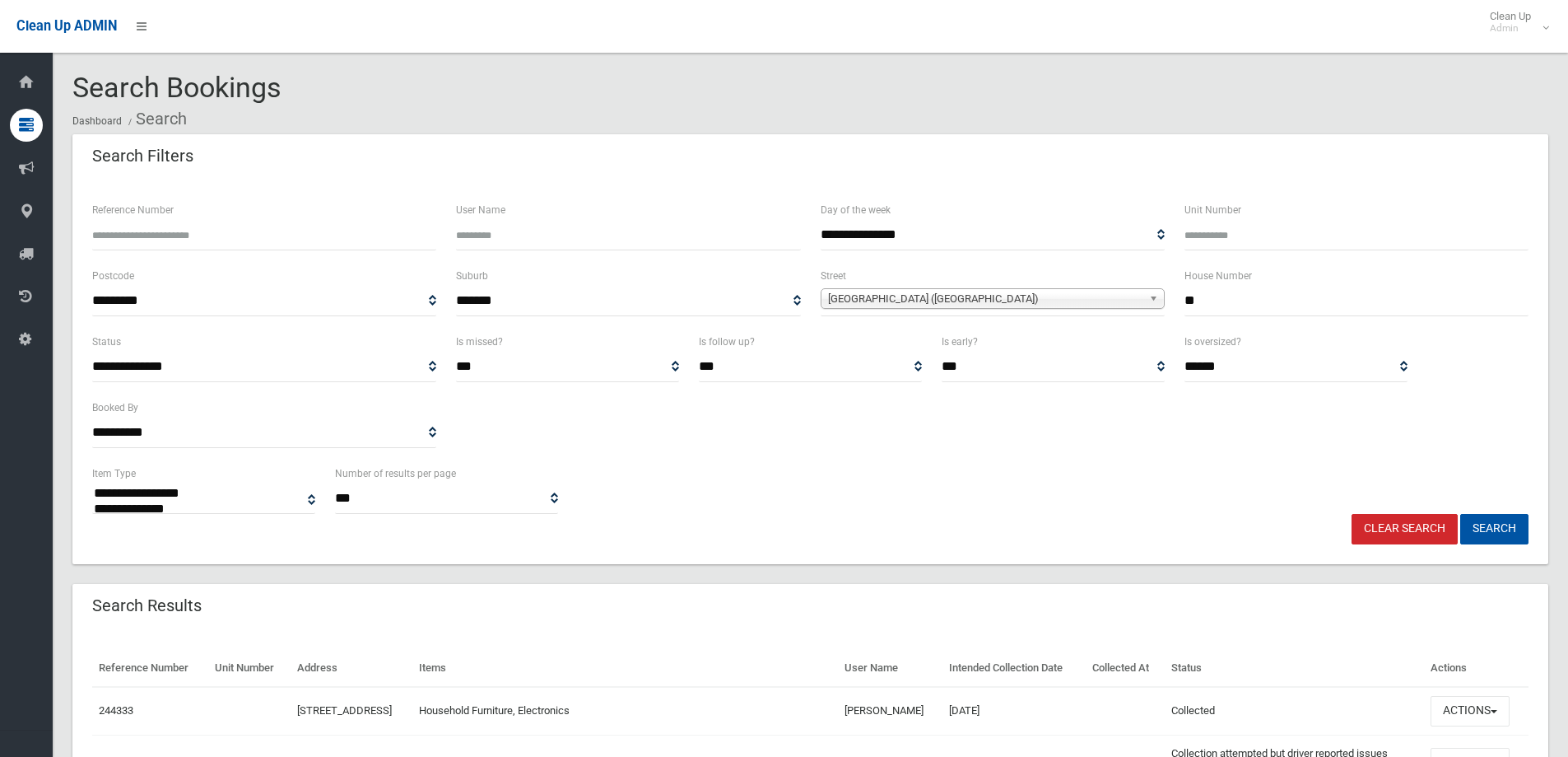
select select
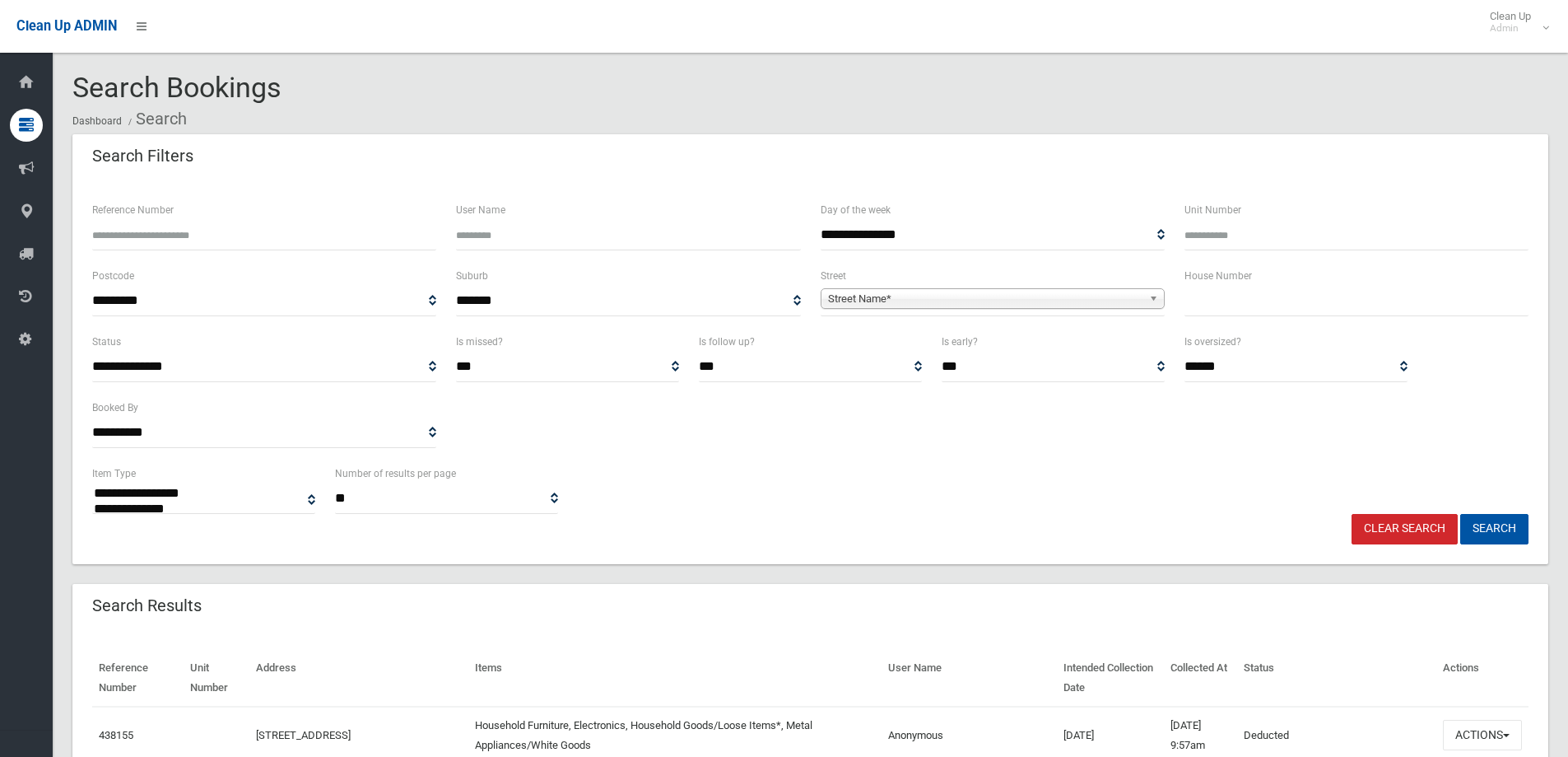
select select
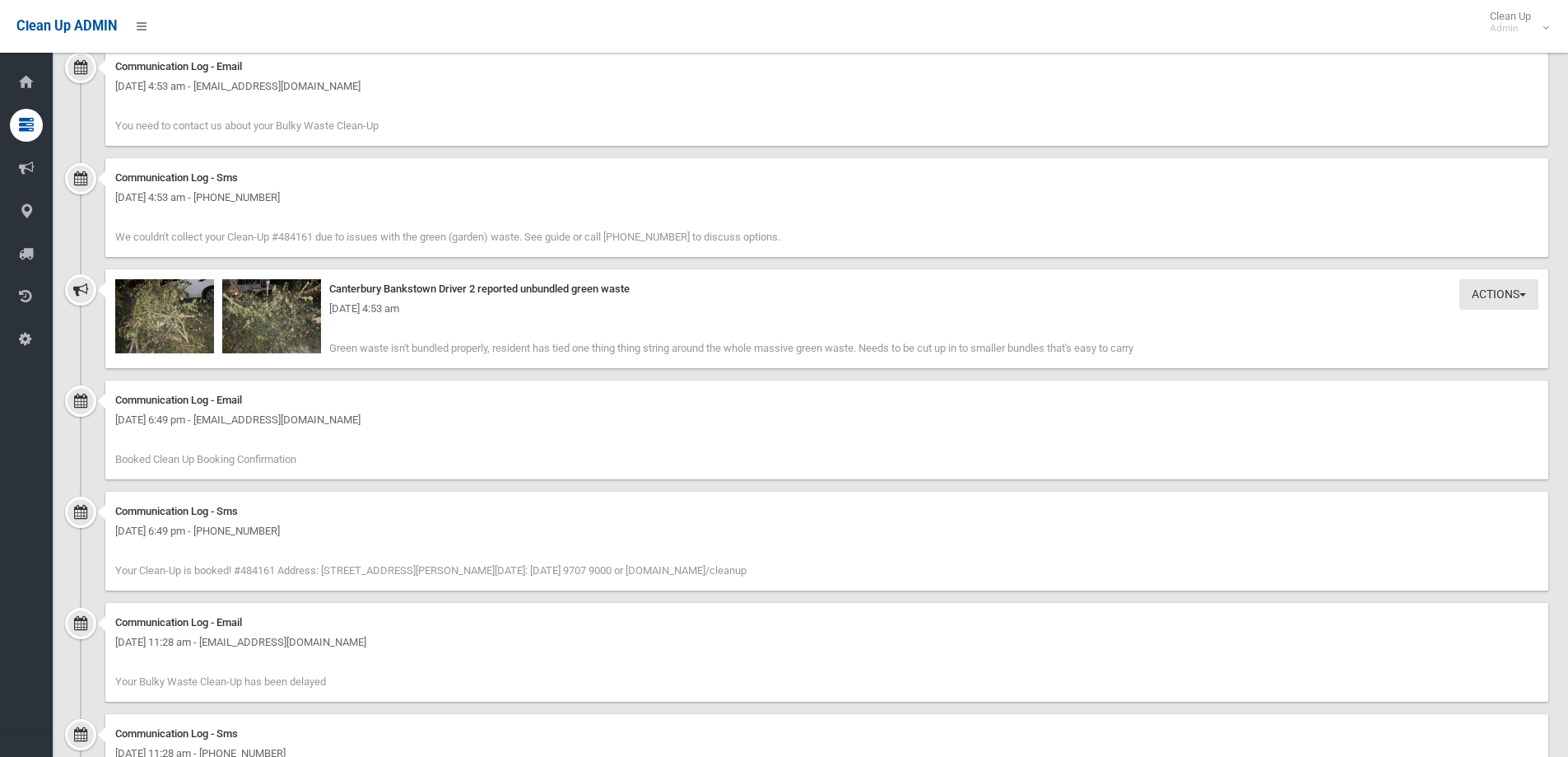
scroll to position [2635, 0]
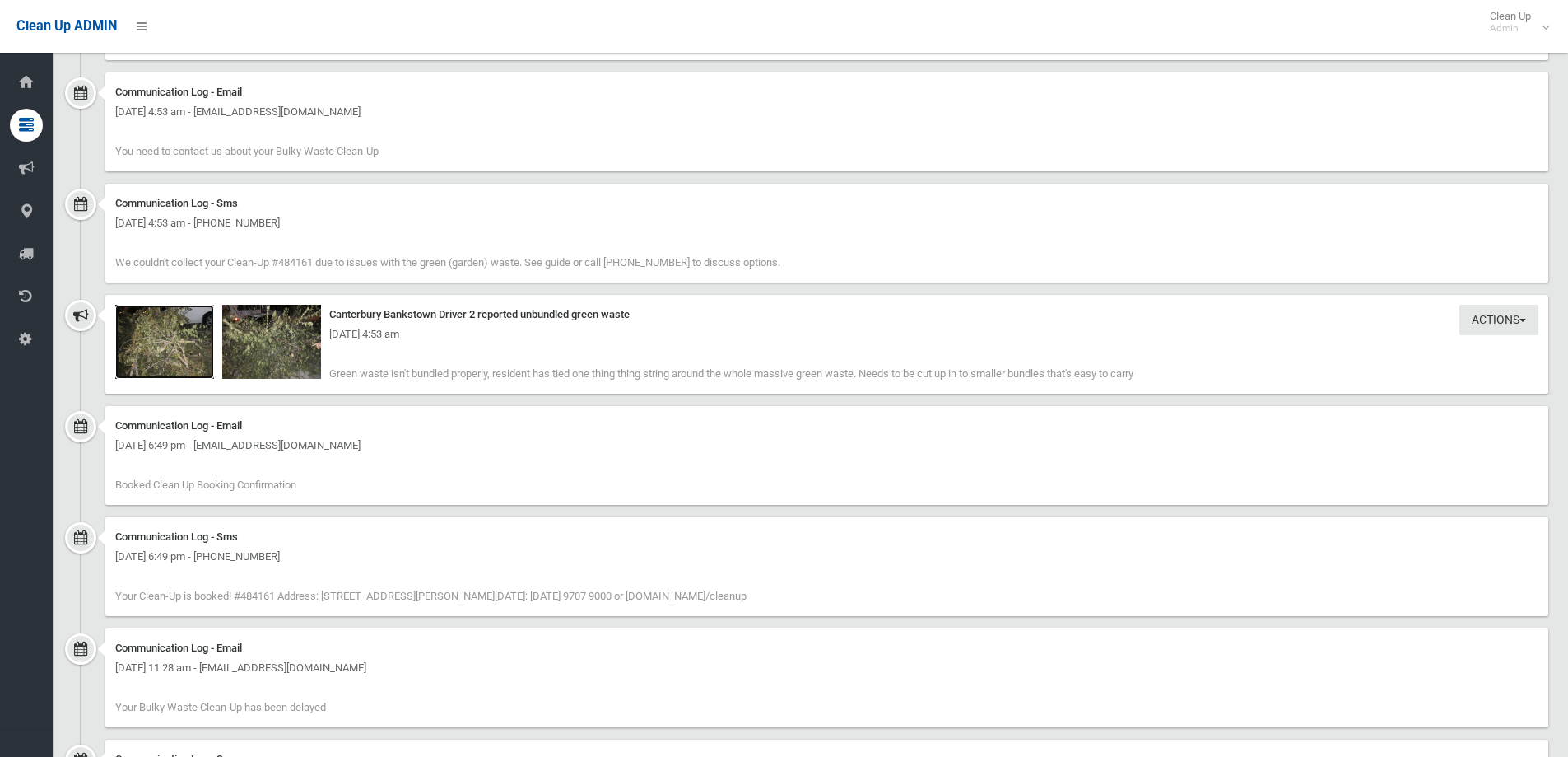
click at [186, 319] on img at bounding box center [164, 341] width 99 height 74
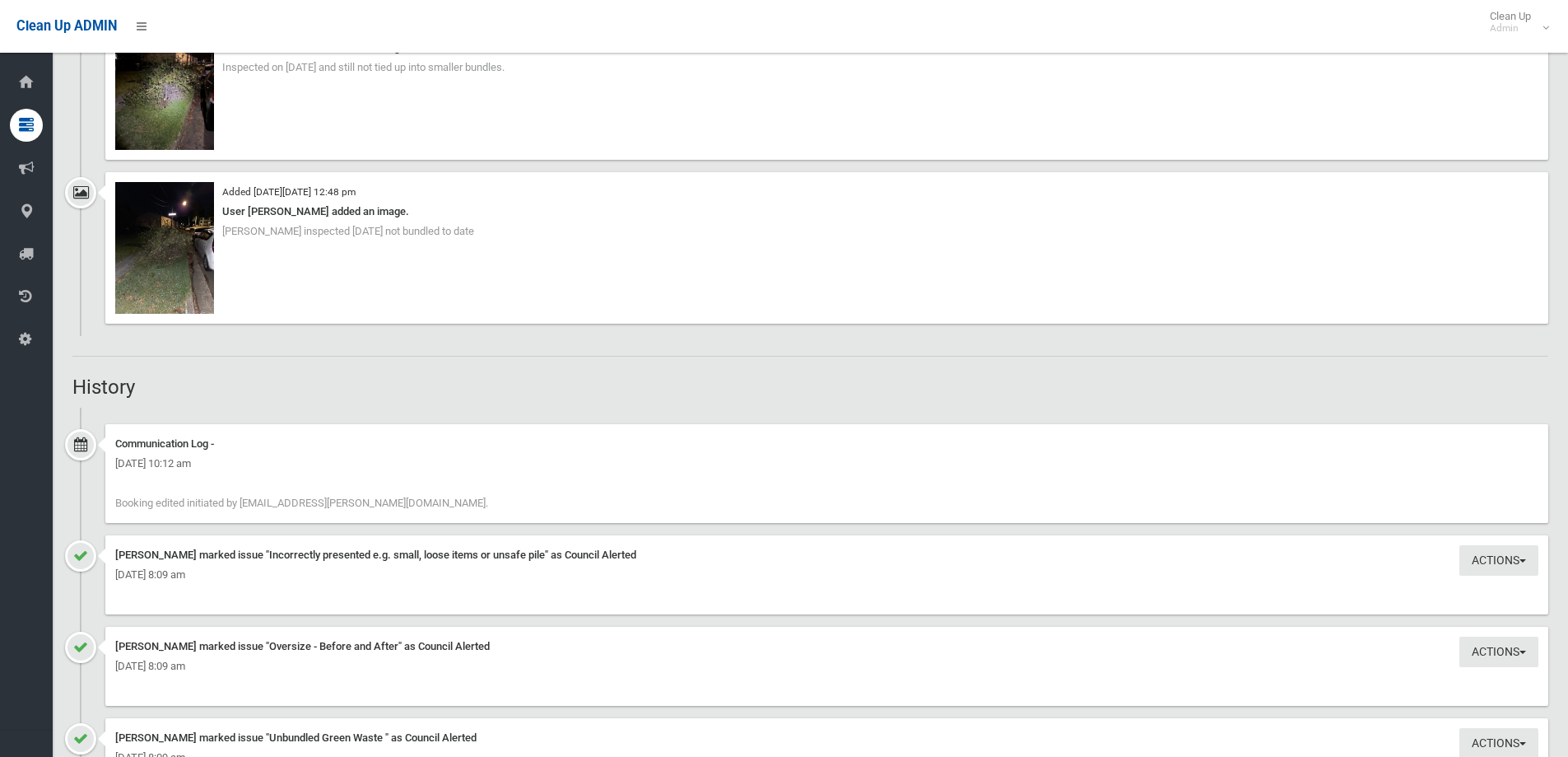
scroll to position [1564, 0]
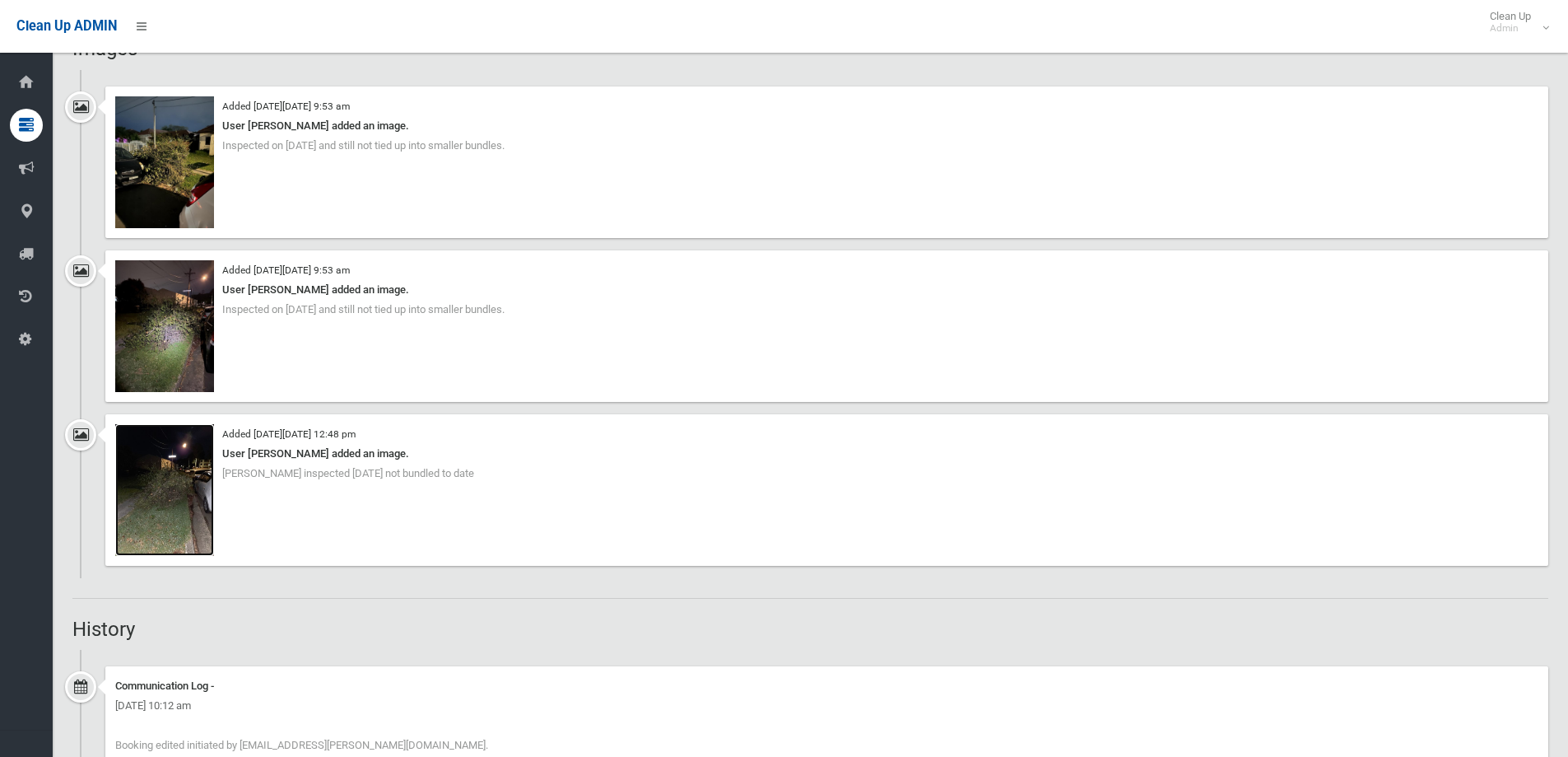
click at [198, 485] on img at bounding box center [164, 490] width 99 height 132
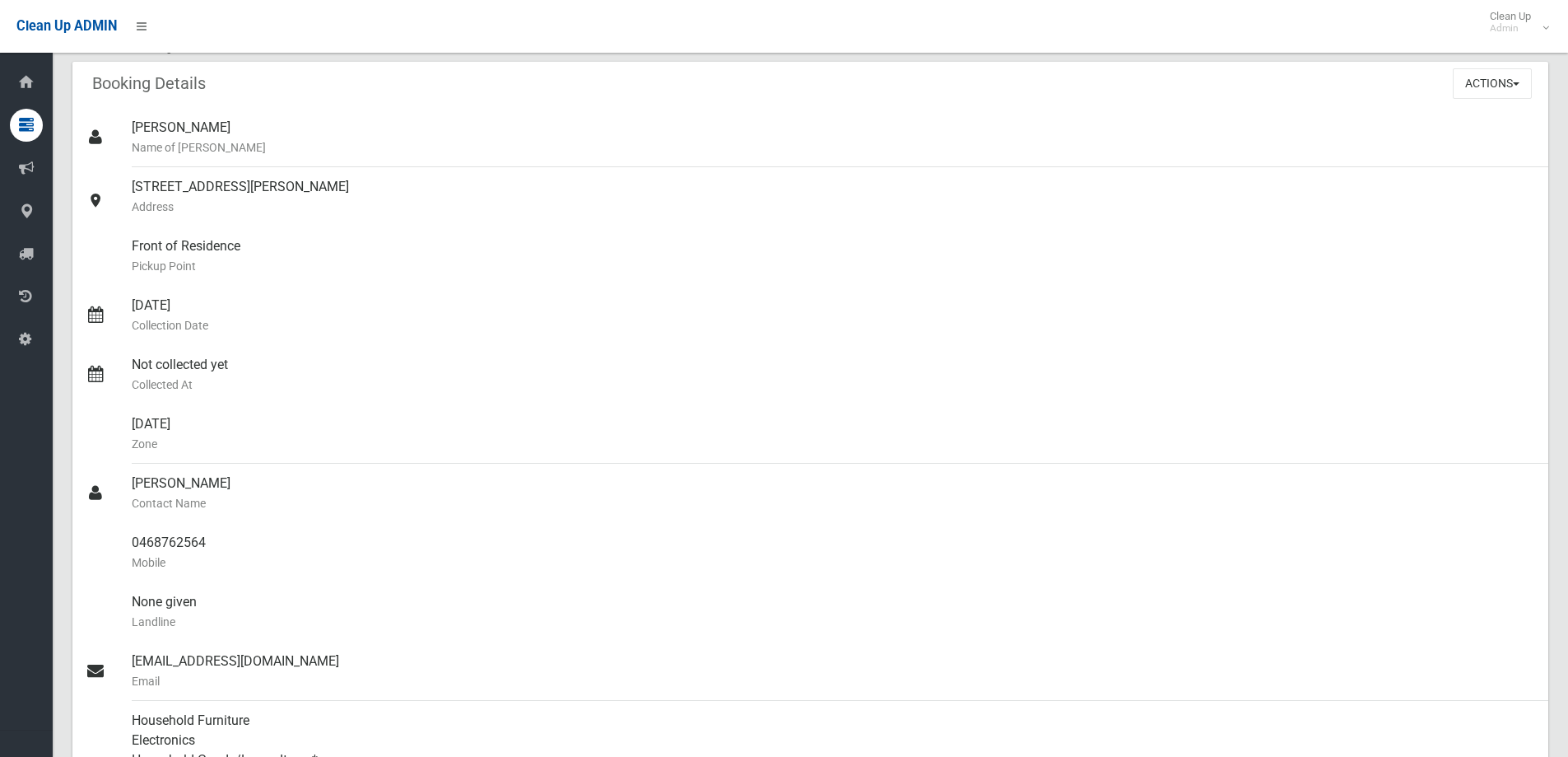
scroll to position [0, 0]
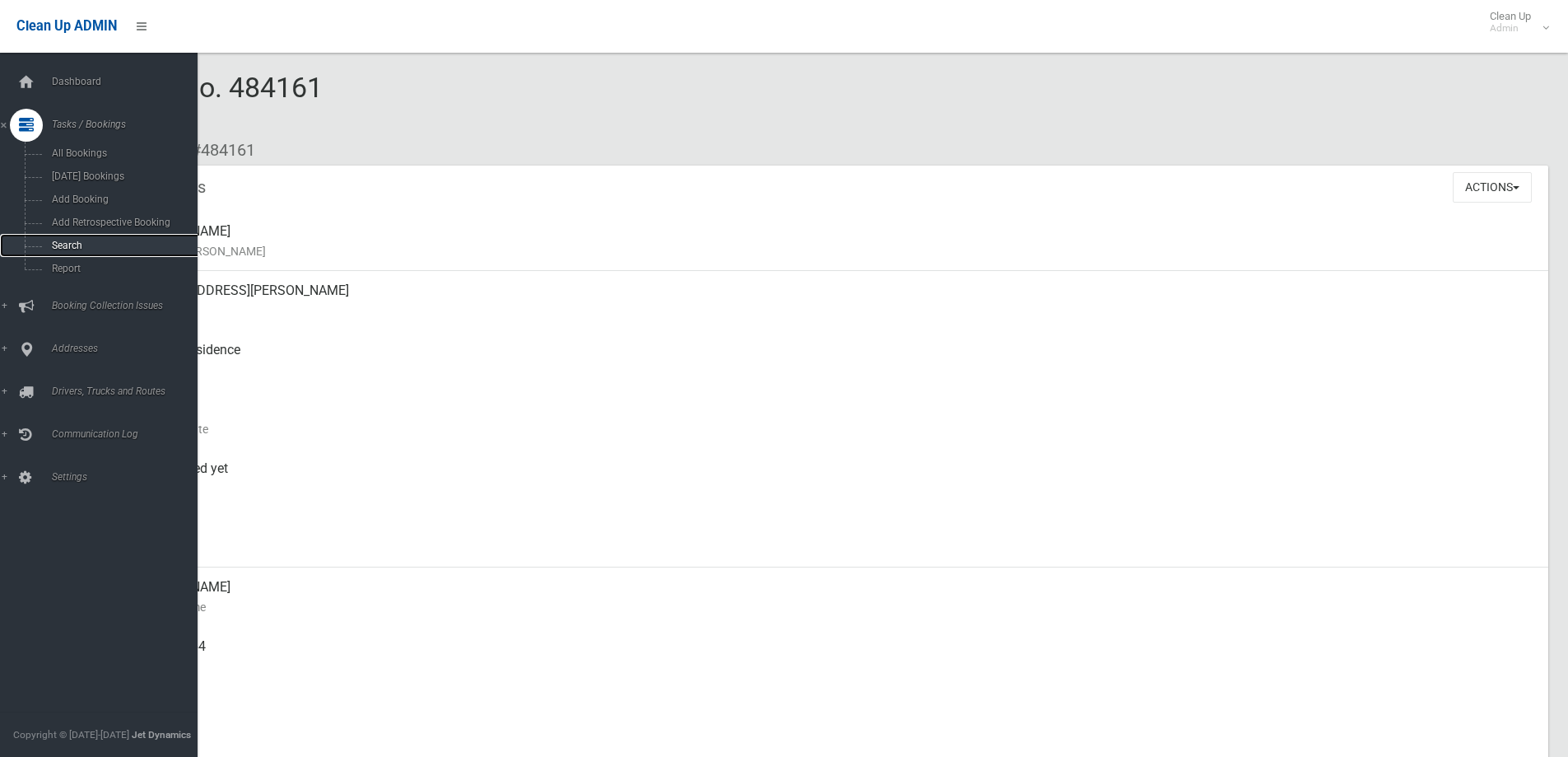
click at [67, 243] on span "Search" at bounding box center [122, 245] width 149 height 11
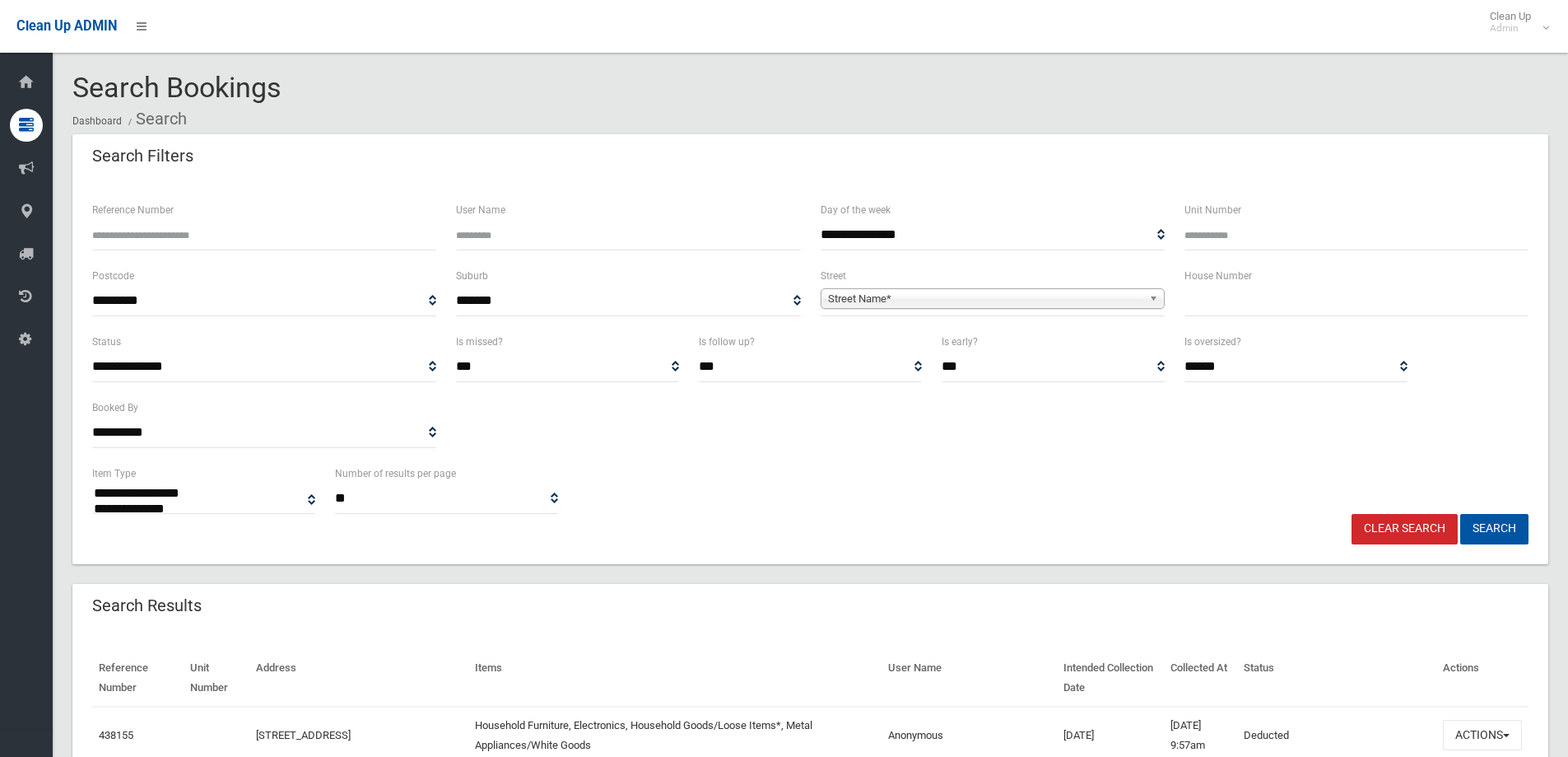
select select
click at [1238, 309] on input "text" at bounding box center [1356, 301] width 344 height 30
type input "**"
click at [1126, 300] on span "Street Name*" at bounding box center [986, 299] width 315 height 20
type input "******"
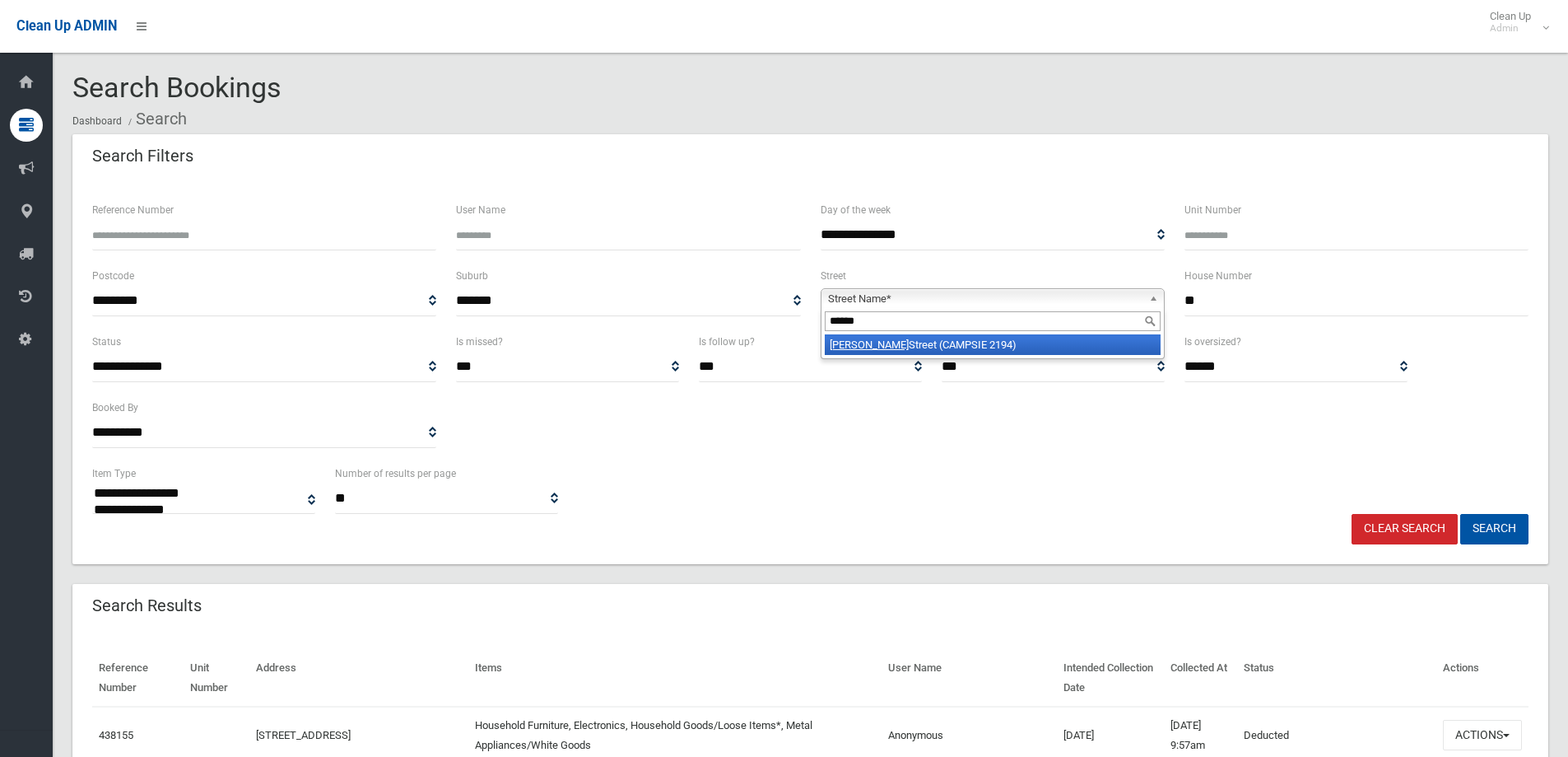
click at [1102, 337] on li "McKern Street (CAMPSIE 2194)" at bounding box center [992, 345] width 335 height 21
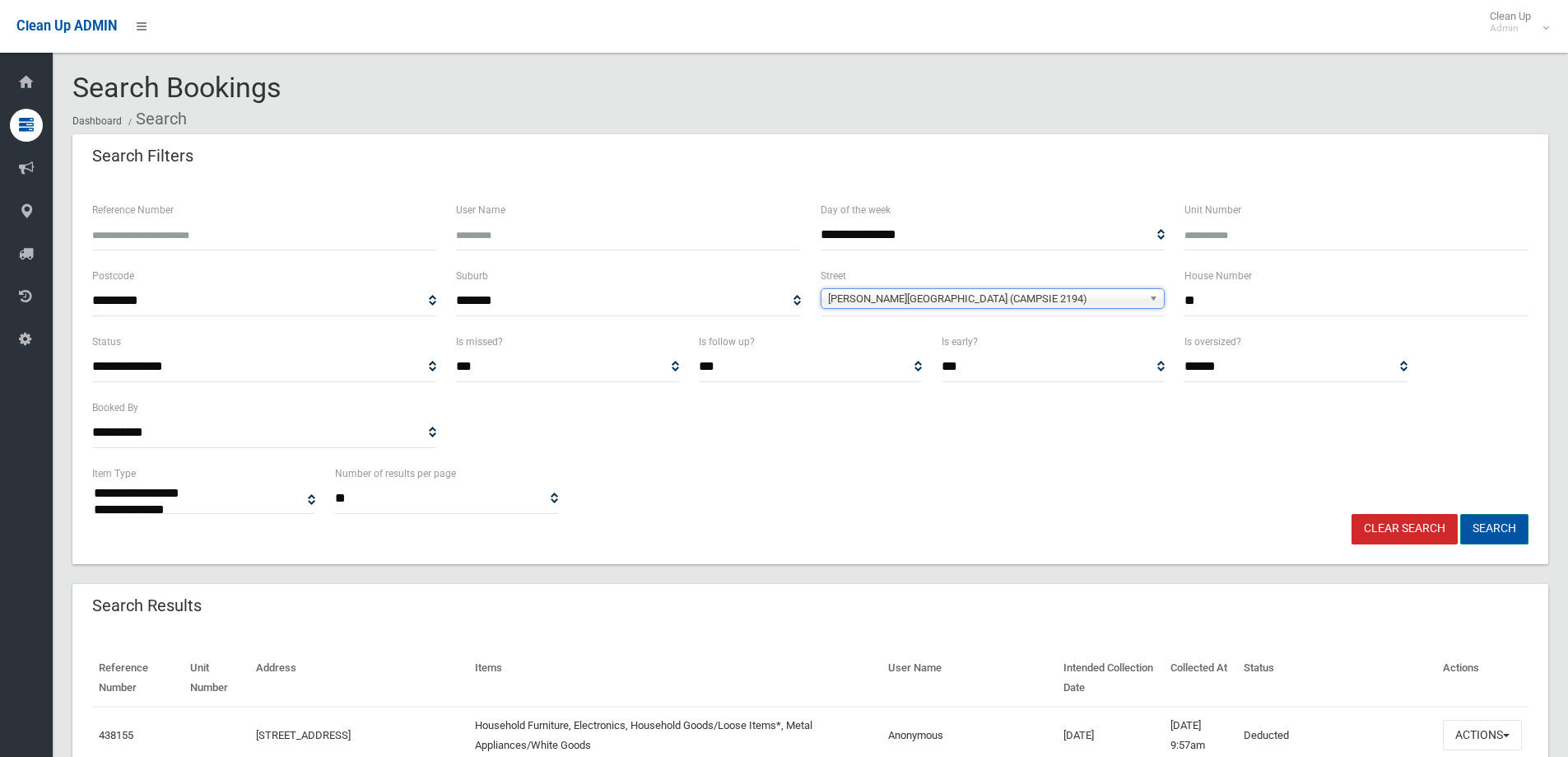
click at [1520, 530] on button "Search" at bounding box center [1494, 529] width 68 height 30
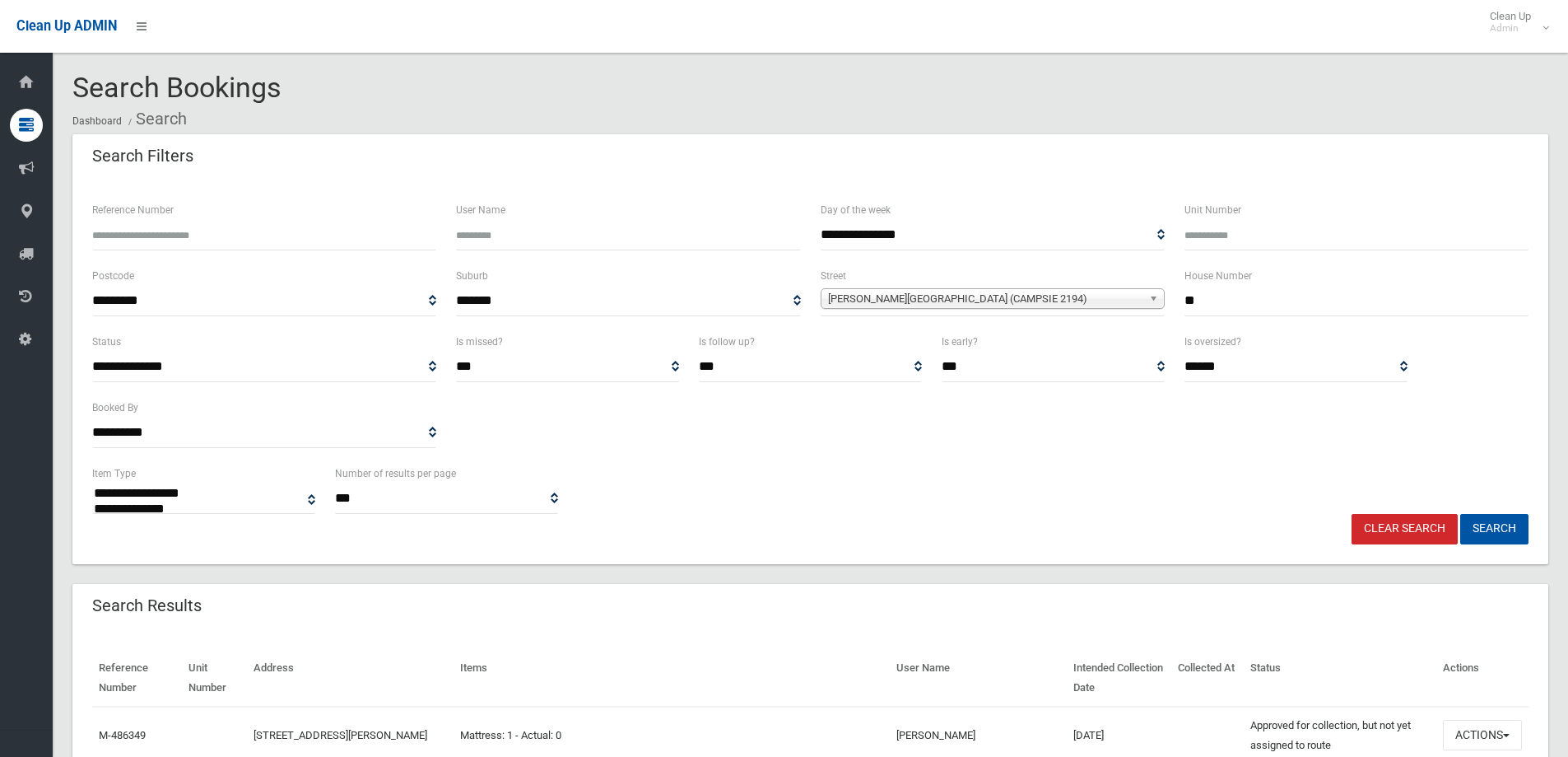
select select
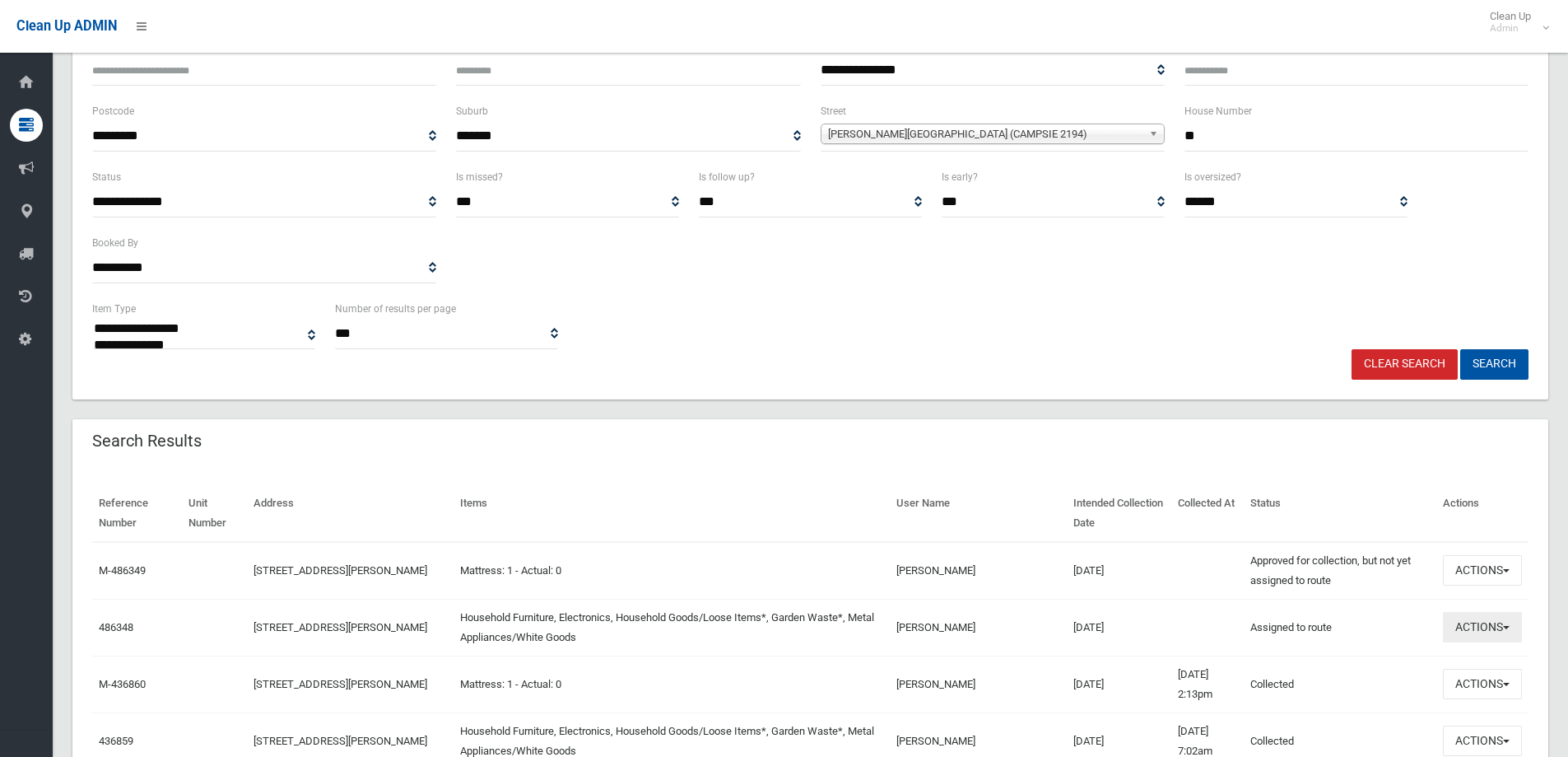
click at [1458, 621] on button "Actions" at bounding box center [1482, 627] width 79 height 30
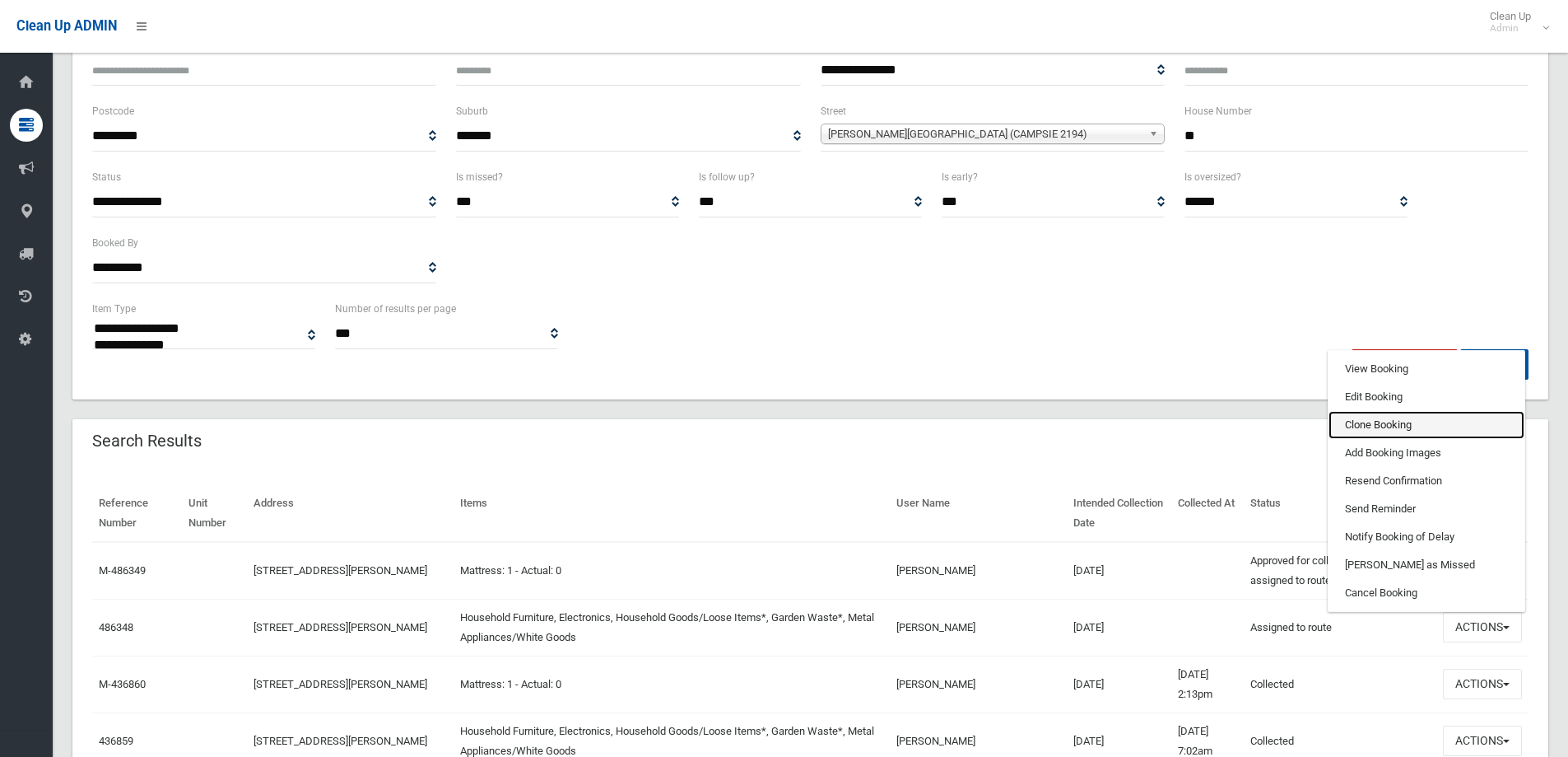
click at [1364, 429] on link "Clone Booking" at bounding box center [1427, 425] width 196 height 28
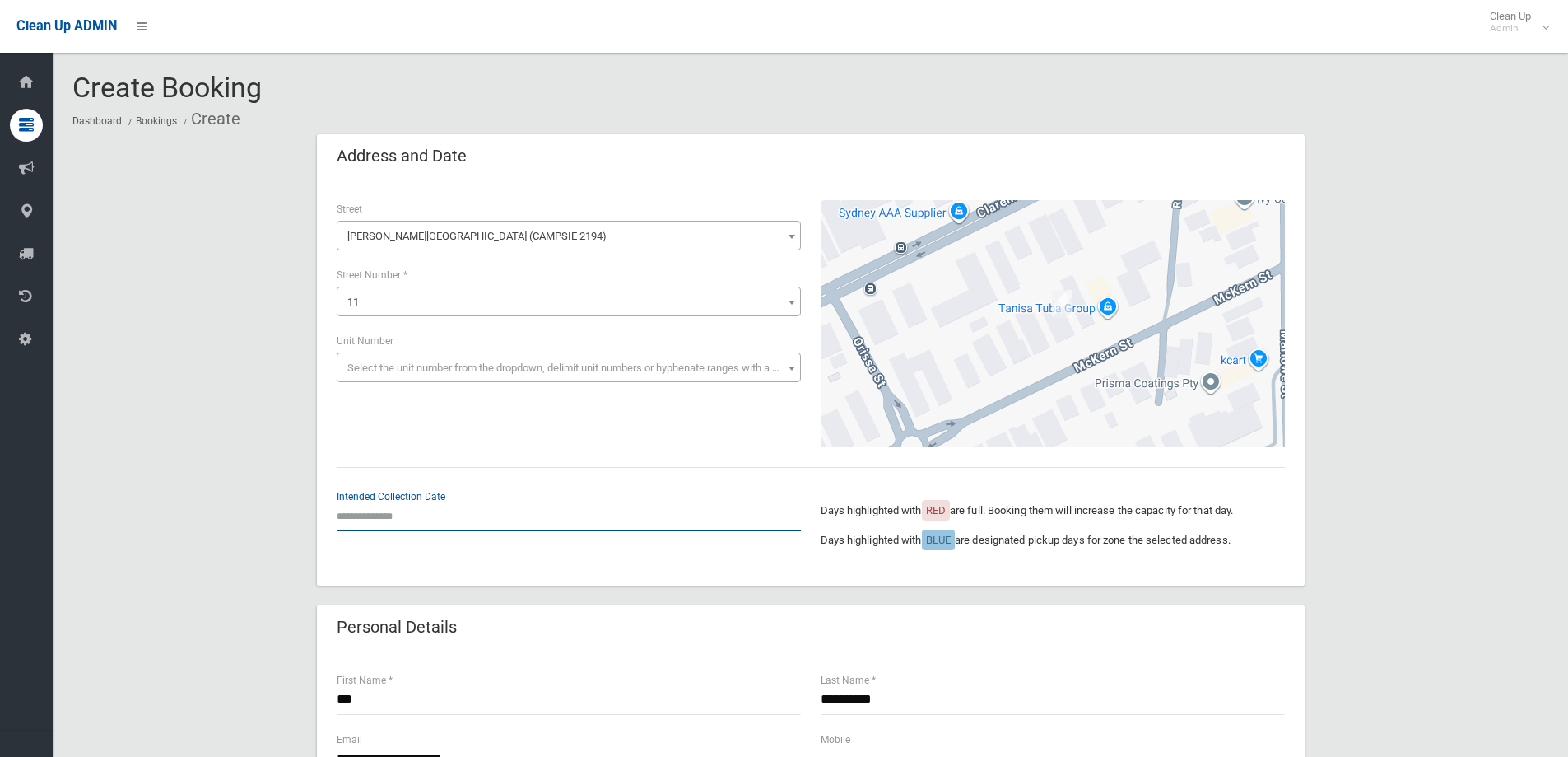
click at [547, 524] on input "text" at bounding box center [568, 516] width 465 height 30
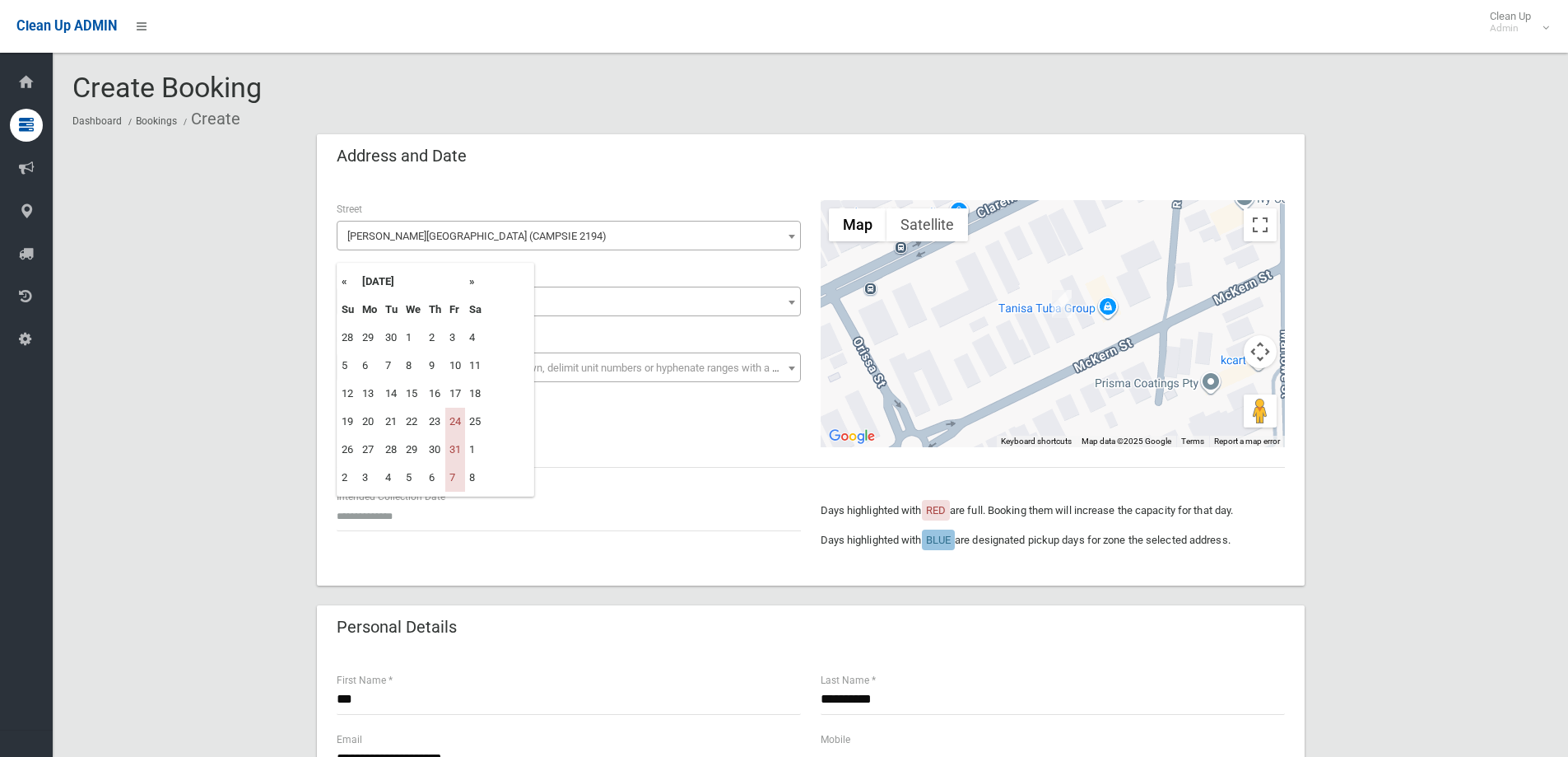
click at [466, 281] on th "»" at bounding box center [475, 282] width 21 height 28
click at [452, 395] on td "14" at bounding box center [454, 394] width 20 height 28
type input "**********"
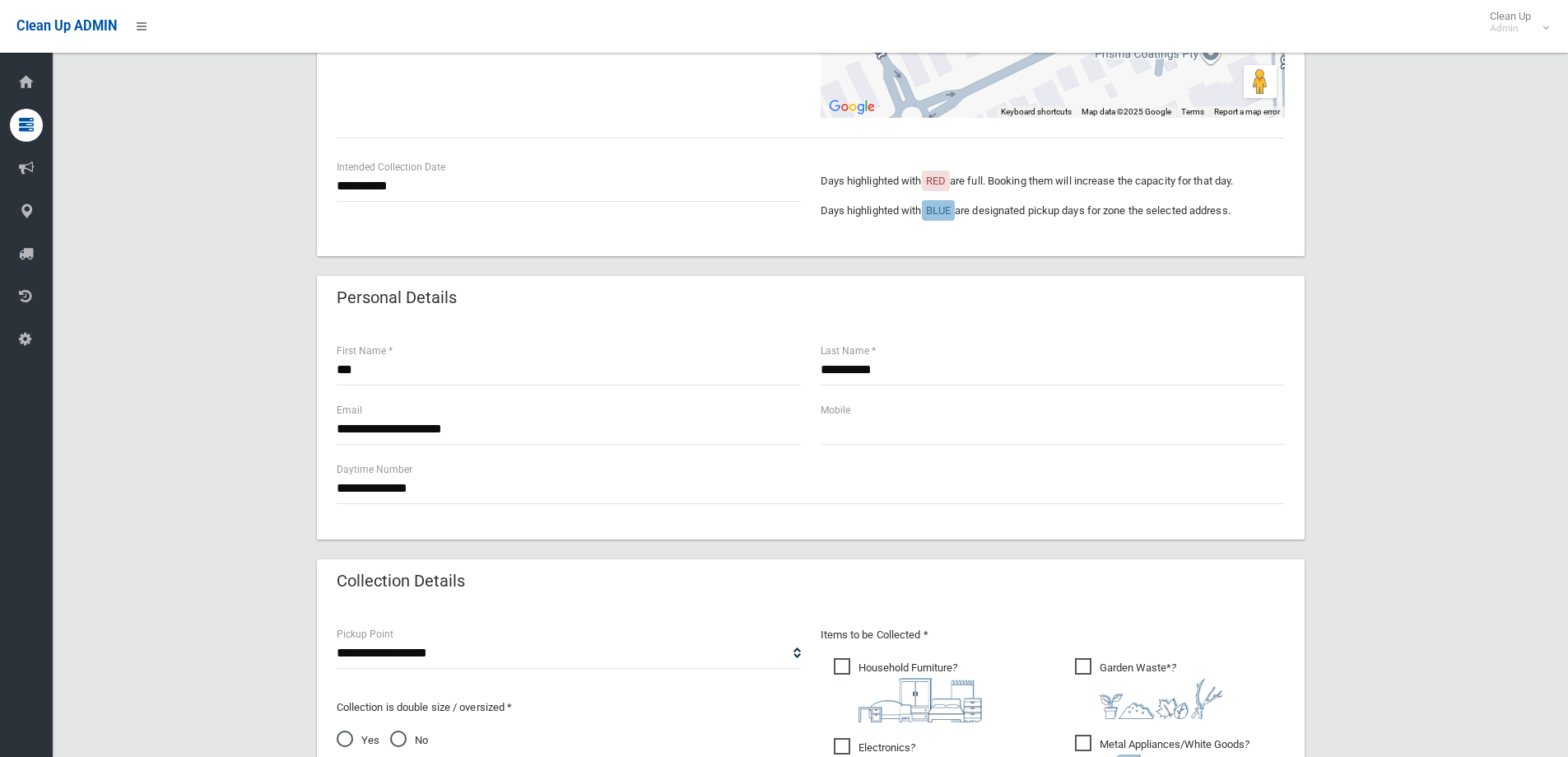
scroll to position [741, 0]
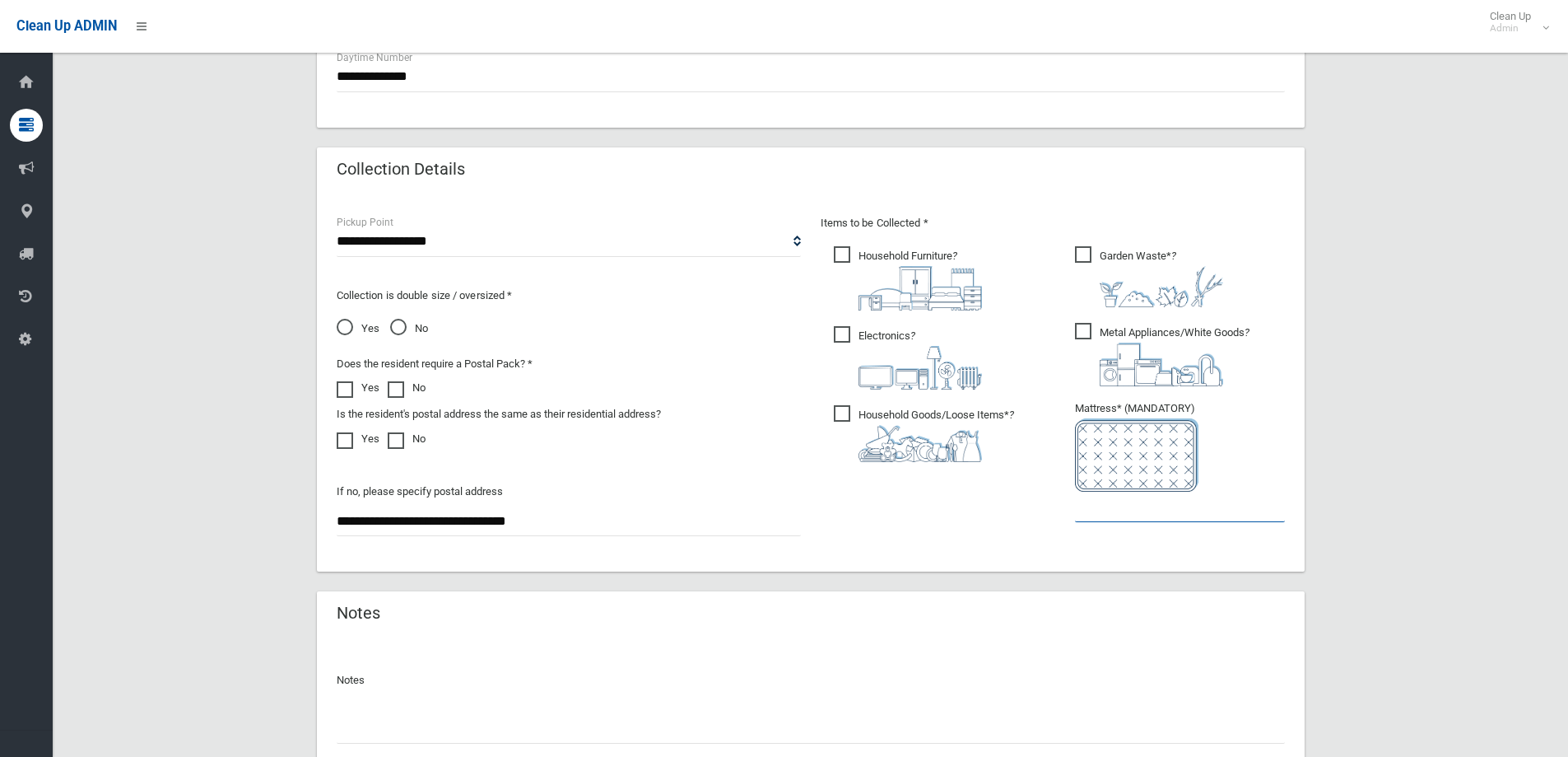
click at [1107, 505] on input "text" at bounding box center [1180, 506] width 210 height 30
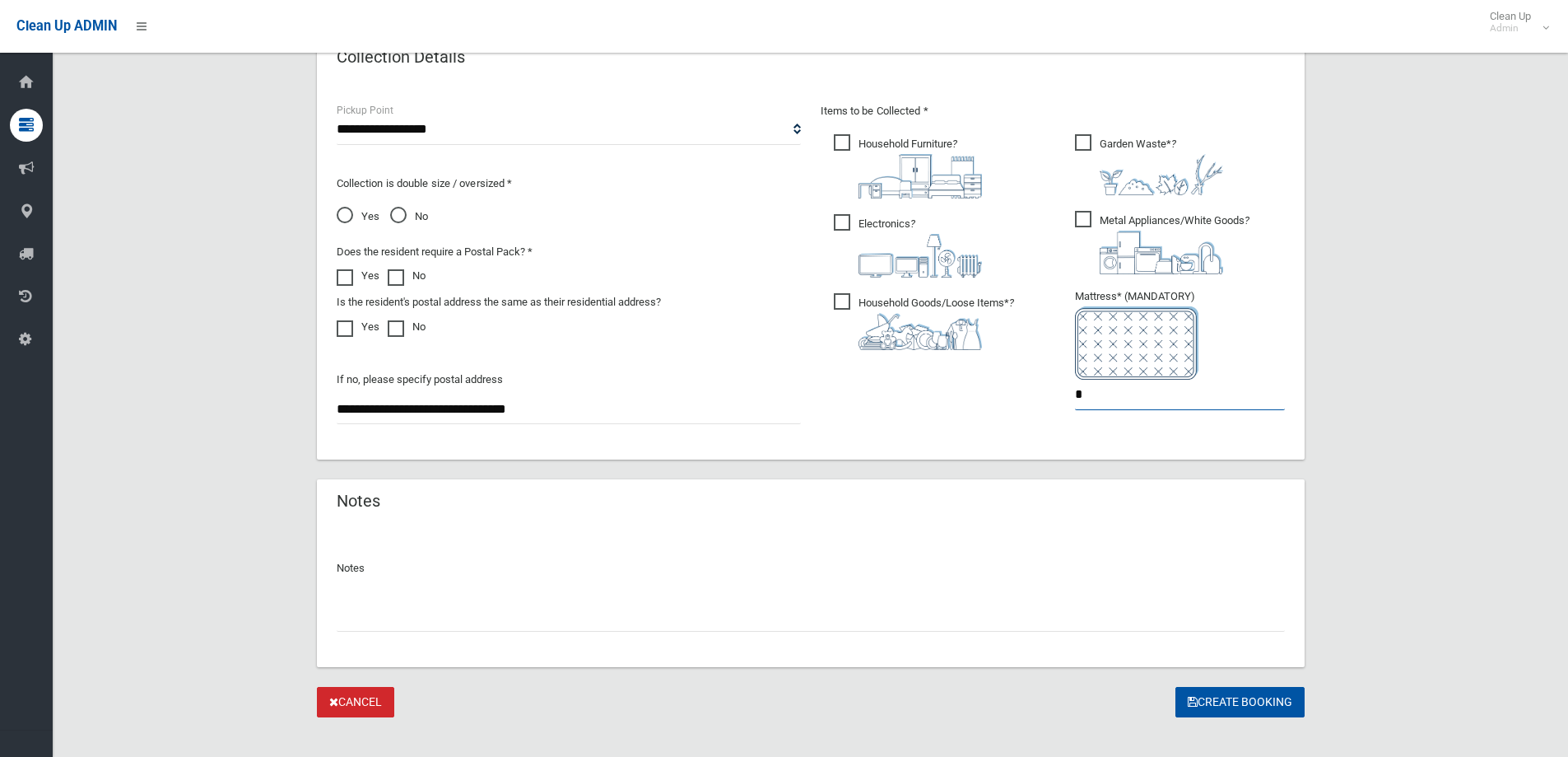
scroll to position [873, 0]
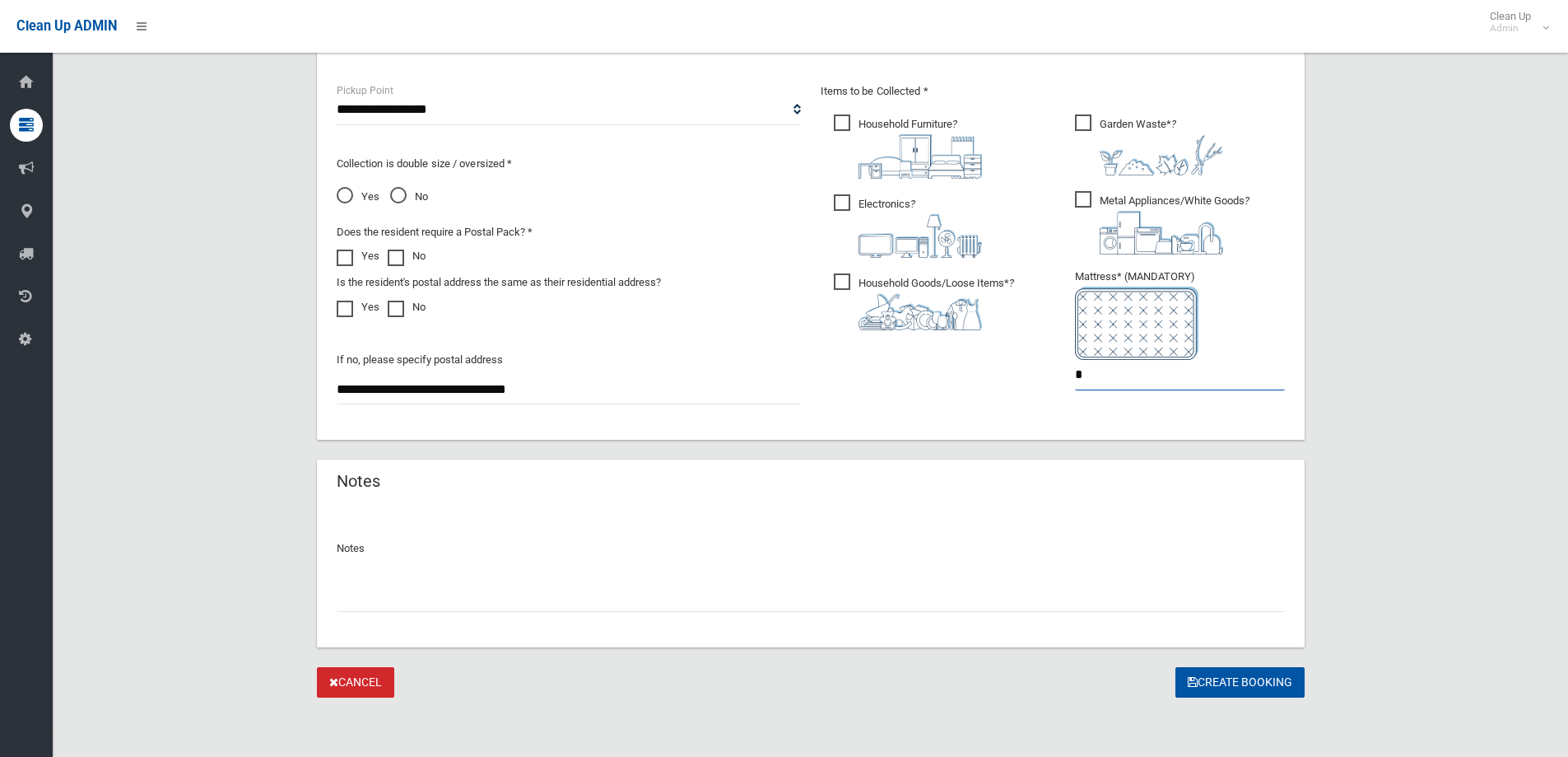
type input "*"
click at [505, 603] on input "text" at bounding box center [810, 597] width 948 height 30
type input "**********"
drag, startPoint x: 1234, startPoint y: 681, endPoint x: 1222, endPoint y: 673, distance: 14.4
click at [1233, 681] on button "Create Booking" at bounding box center [1239, 682] width 129 height 30
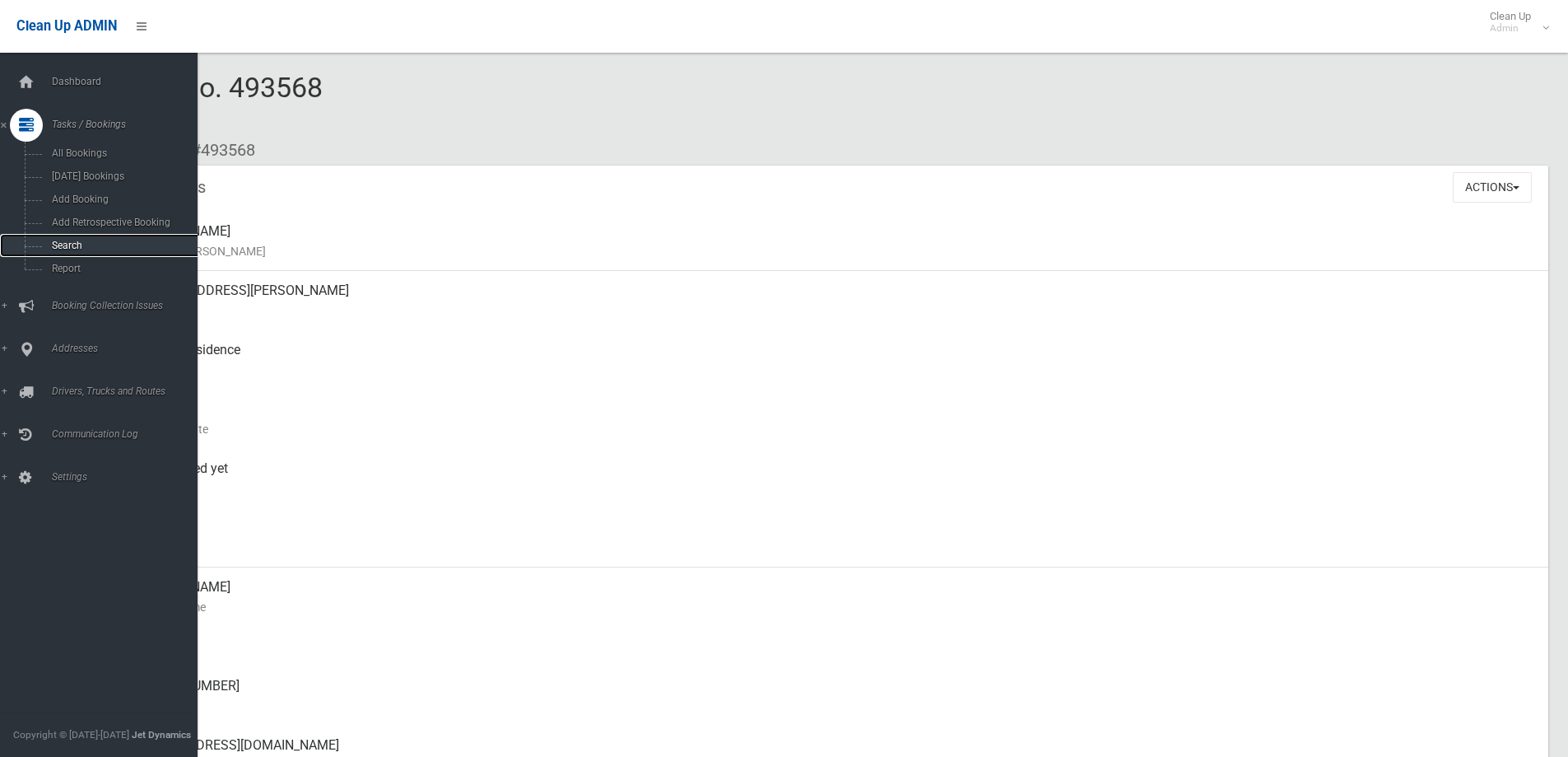
click at [98, 251] on link "Search" at bounding box center [105, 245] width 210 height 23
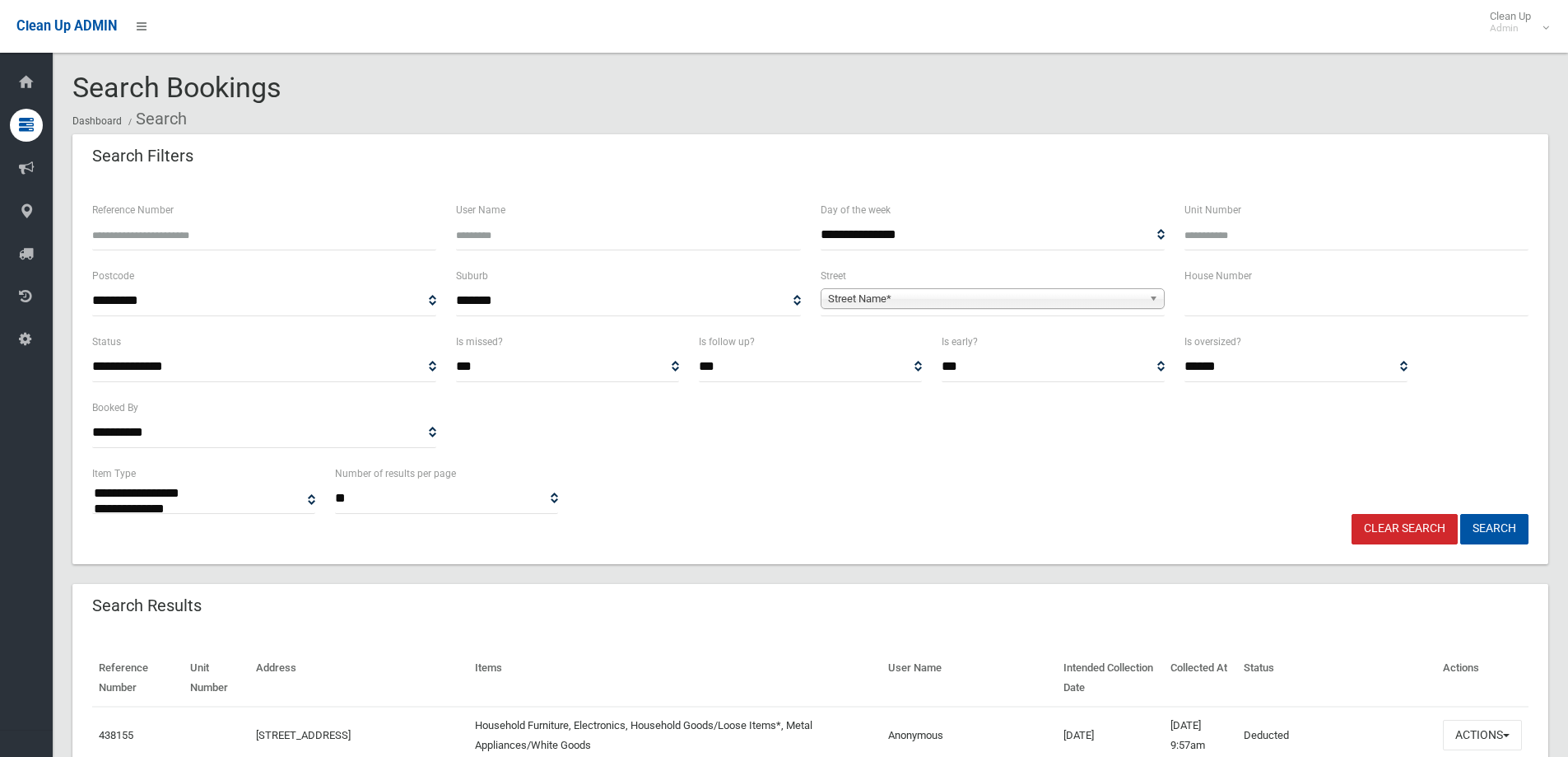
select select
click at [1210, 305] on input "text" at bounding box center [1356, 301] width 344 height 30
drag, startPoint x: 1103, startPoint y: 543, endPoint x: 1096, endPoint y: 528, distance: 16.6
click at [1103, 543] on div "Clear Search Search" at bounding box center [809, 529] width 1456 height 30
click at [1227, 308] on input "text" at bounding box center [1356, 301] width 344 height 30
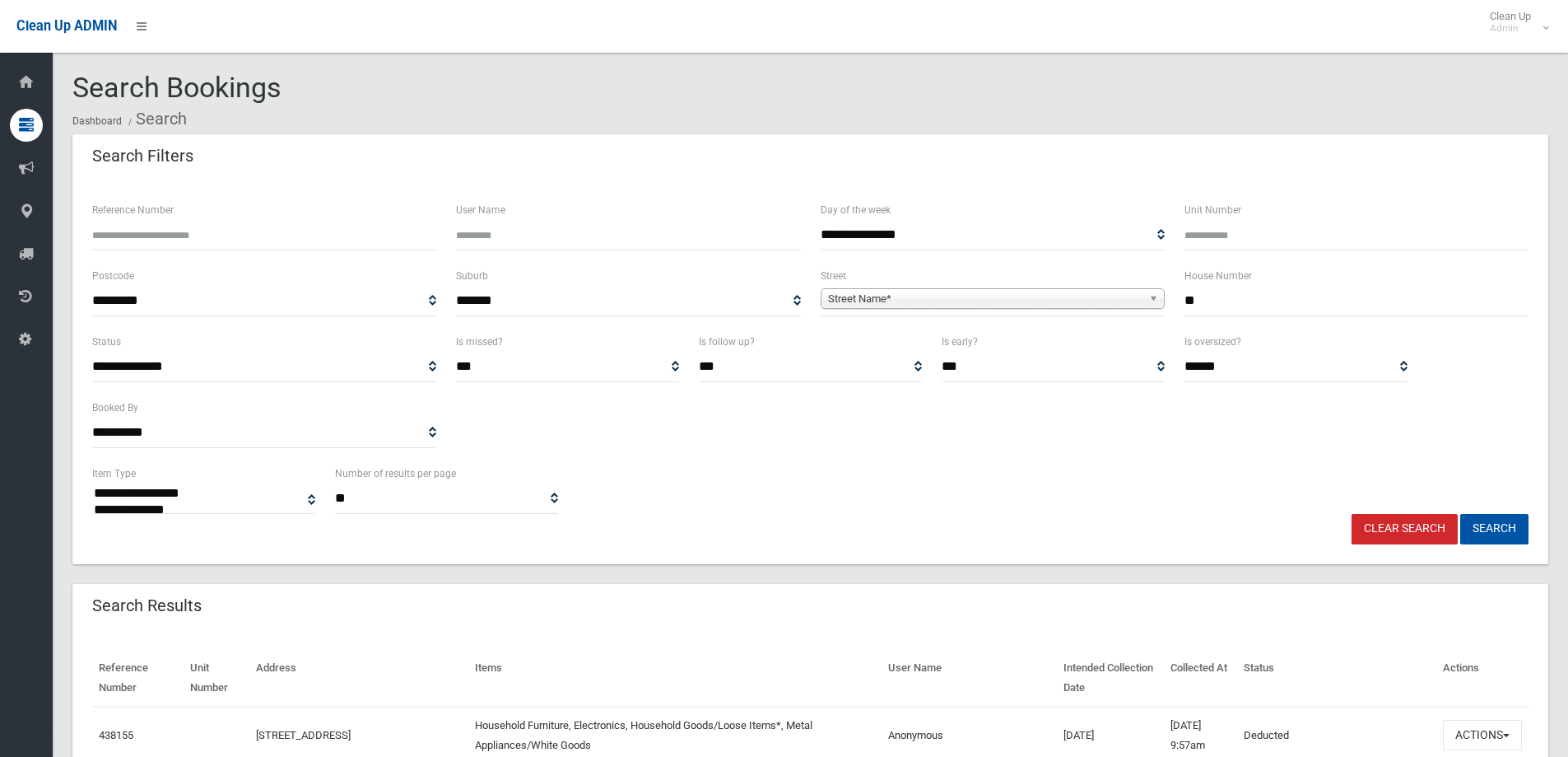
type input "**"
click at [1144, 299] on link "Street Name*" at bounding box center [992, 299] width 344 height 21
type input "******"
click at [991, 341] on li "Leeton Crescent (PANANIA 2213)" at bounding box center [992, 345] width 335 height 21
click at [1485, 523] on button "Search" at bounding box center [1494, 529] width 68 height 30
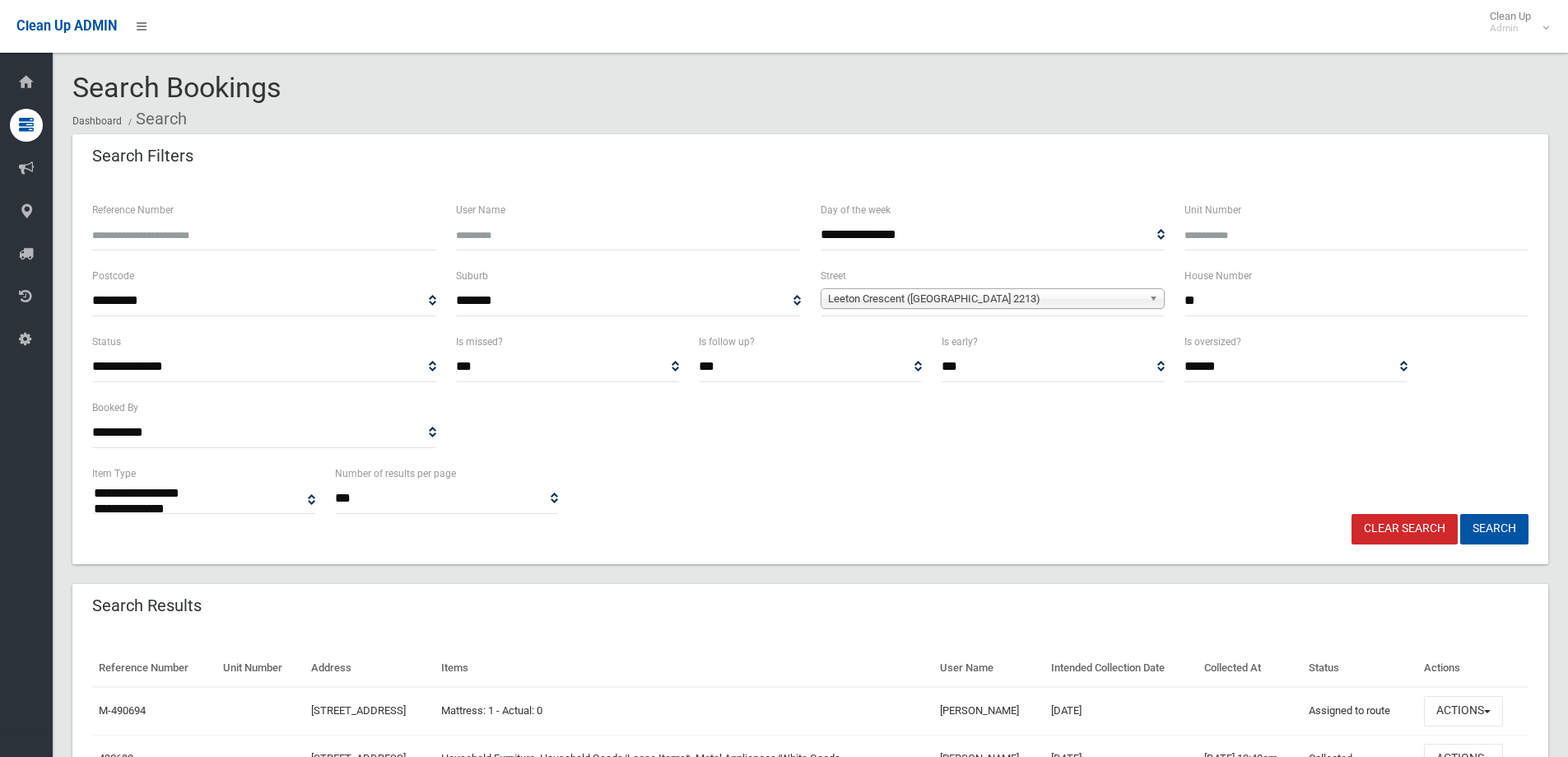
select select
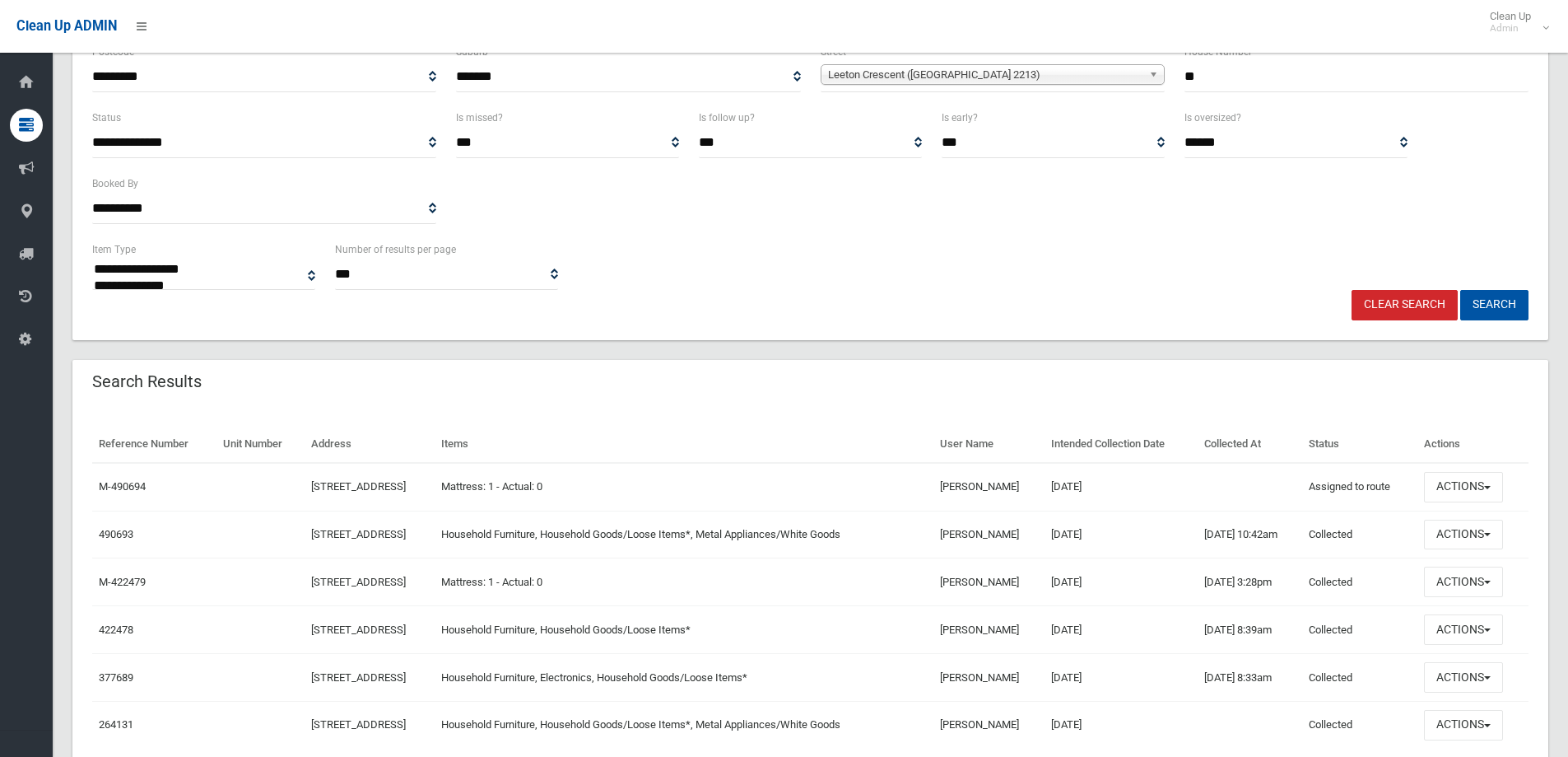
scroll to position [247, 0]
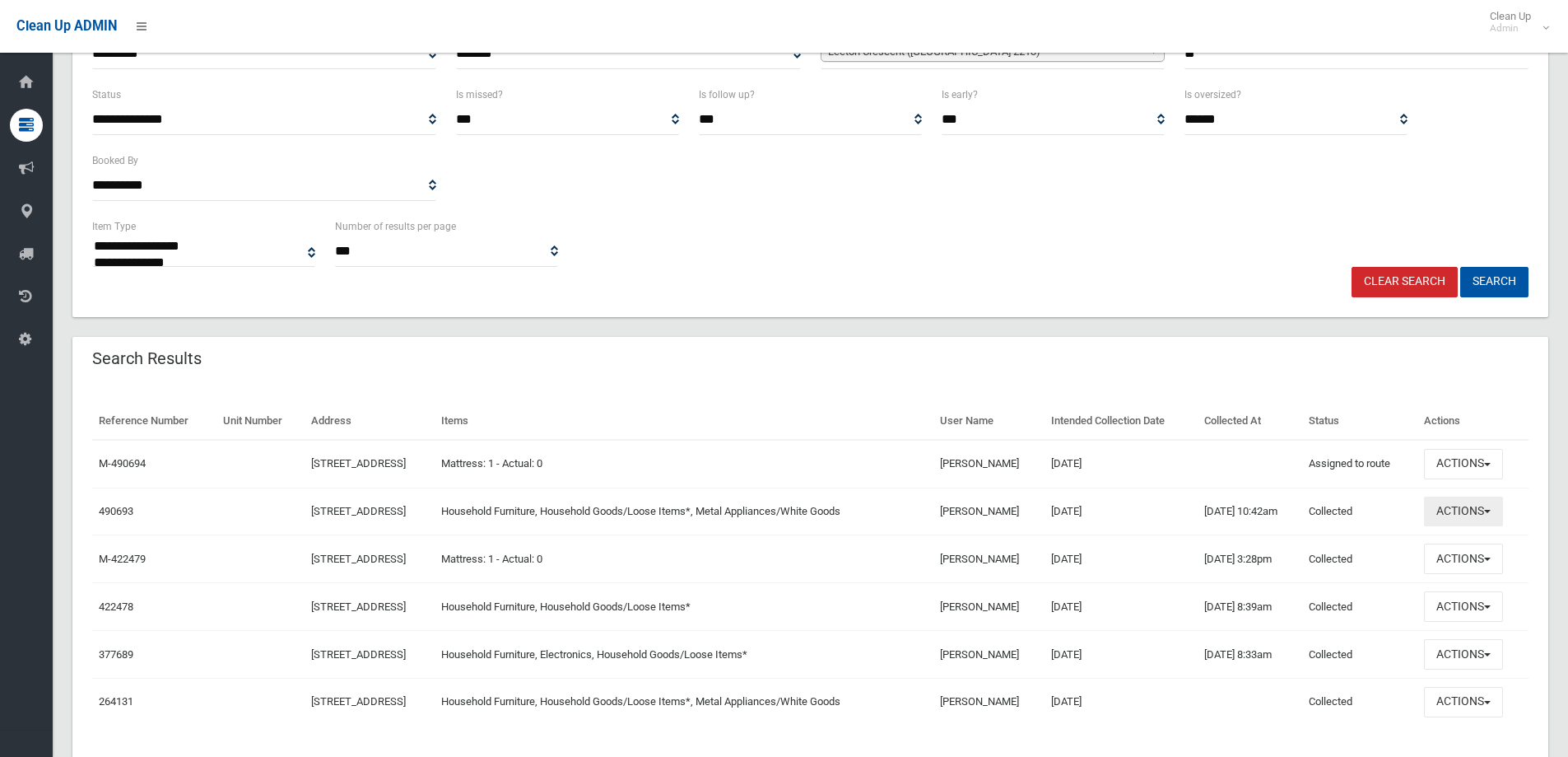
click at [1491, 510] on span "button" at bounding box center [1487, 511] width 7 height 3
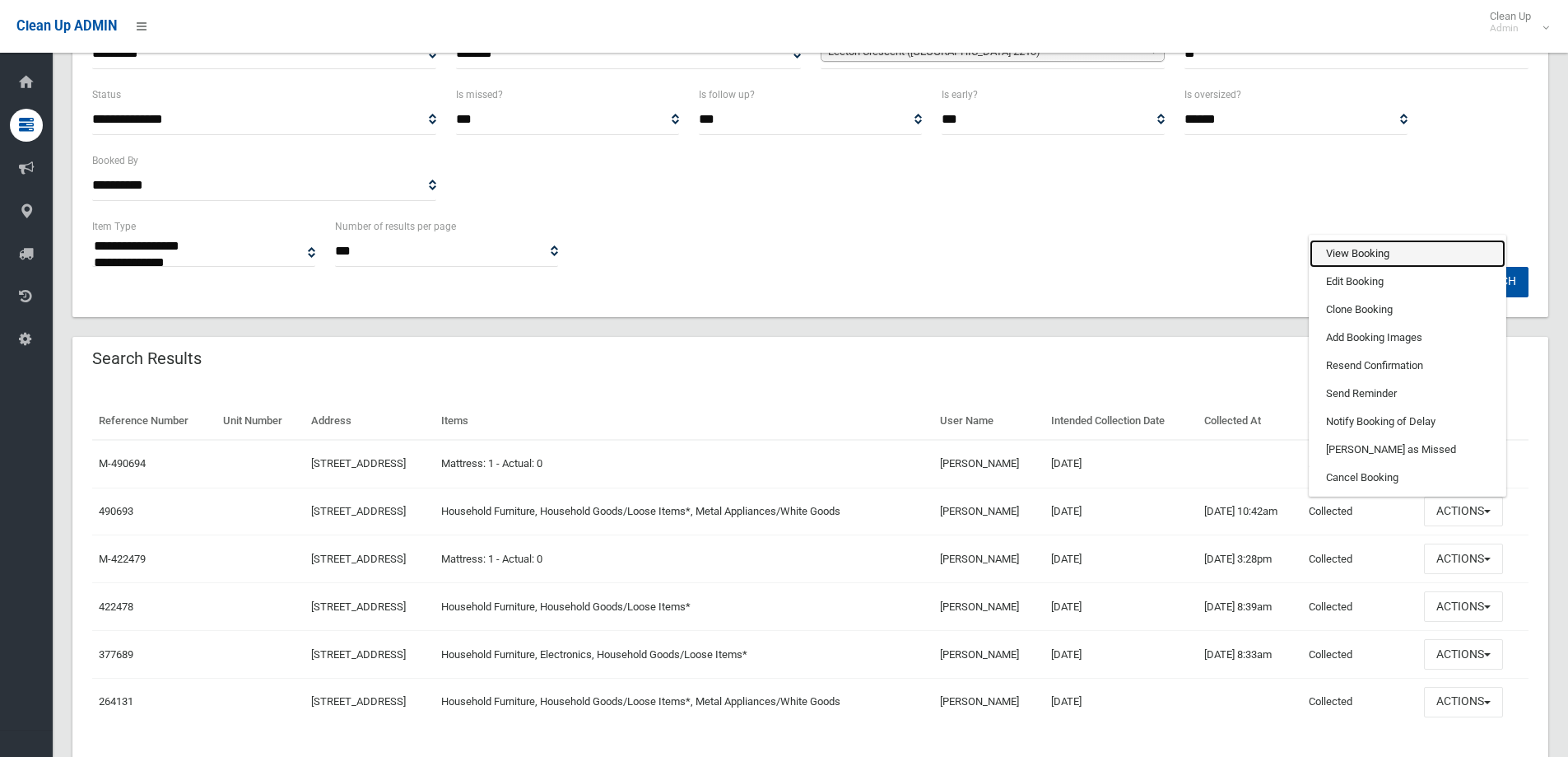
click at [1395, 250] on link "View Booking" at bounding box center [1408, 254] width 196 height 28
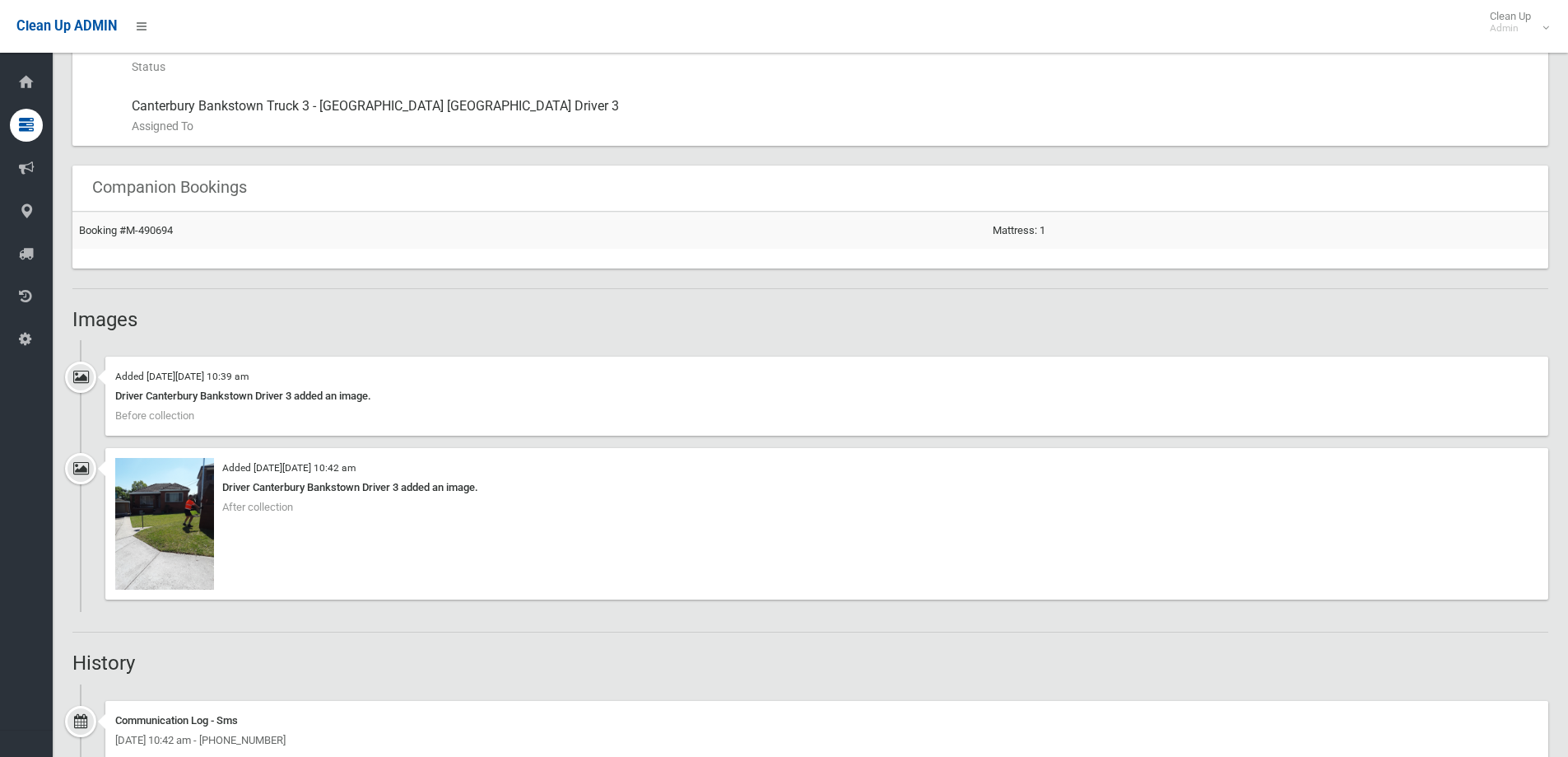
scroll to position [988, 0]
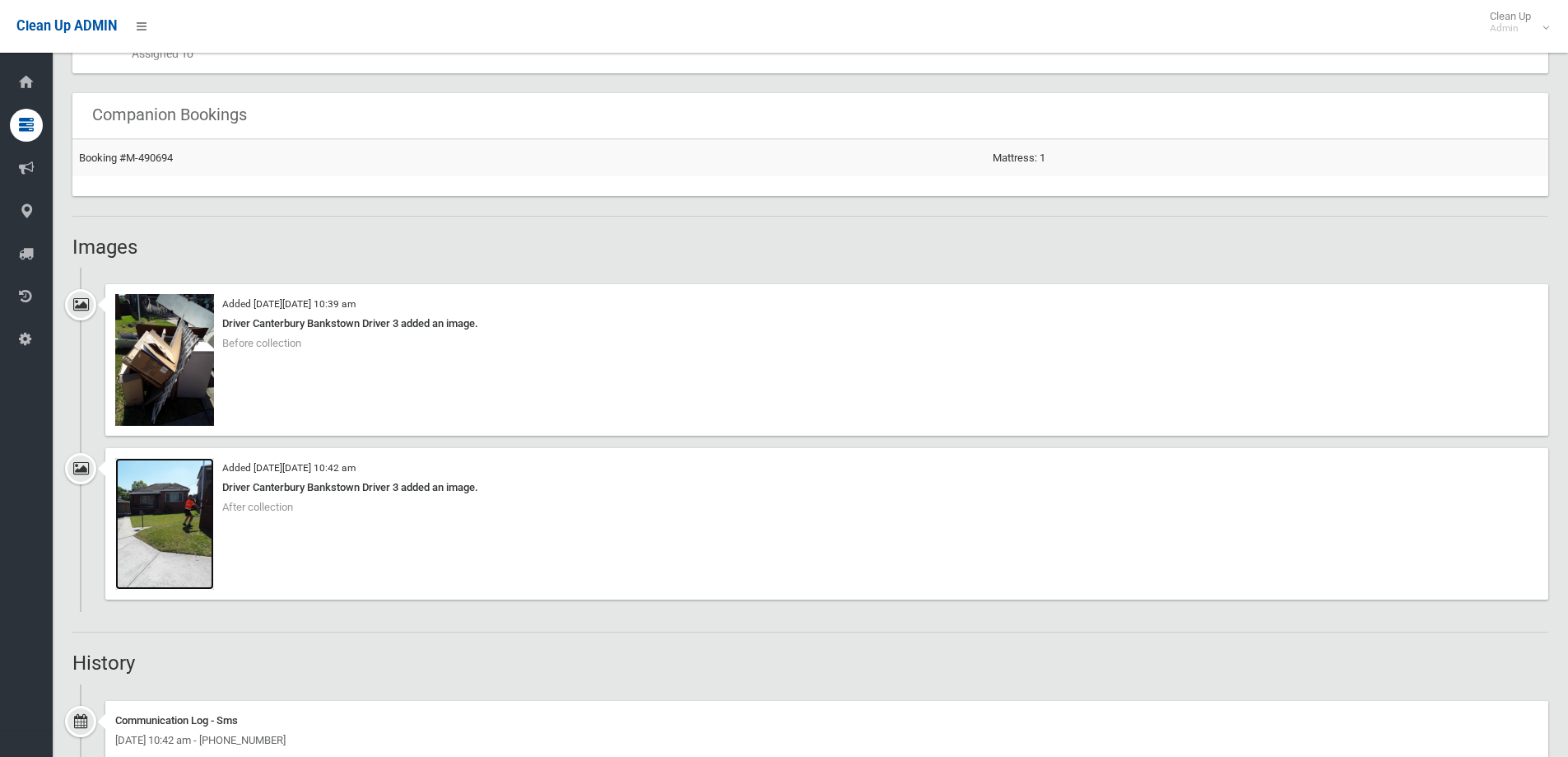
click at [172, 520] on img at bounding box center [164, 524] width 99 height 132
click at [180, 370] on img at bounding box center [164, 360] width 99 height 132
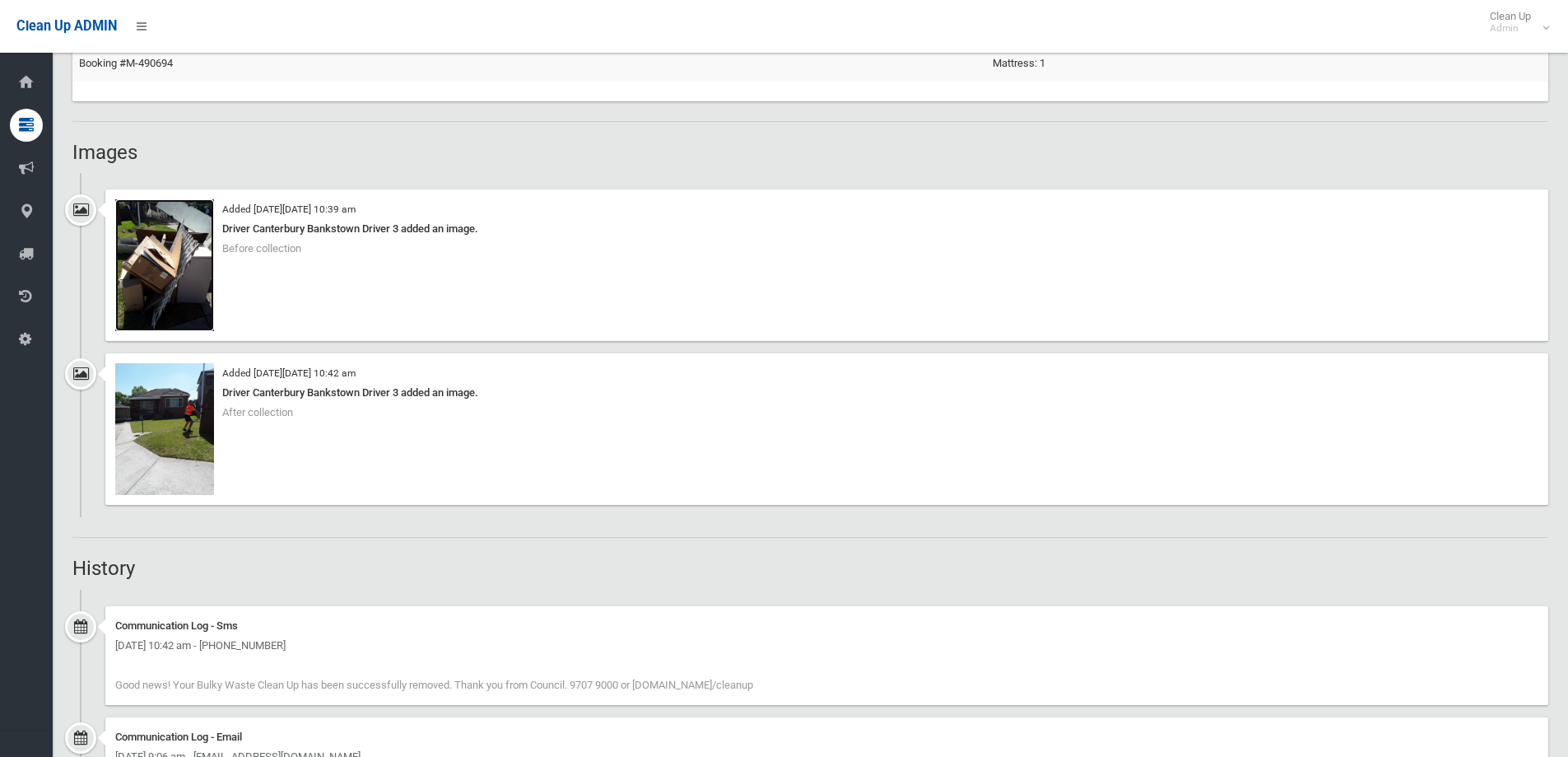
scroll to position [1070, 0]
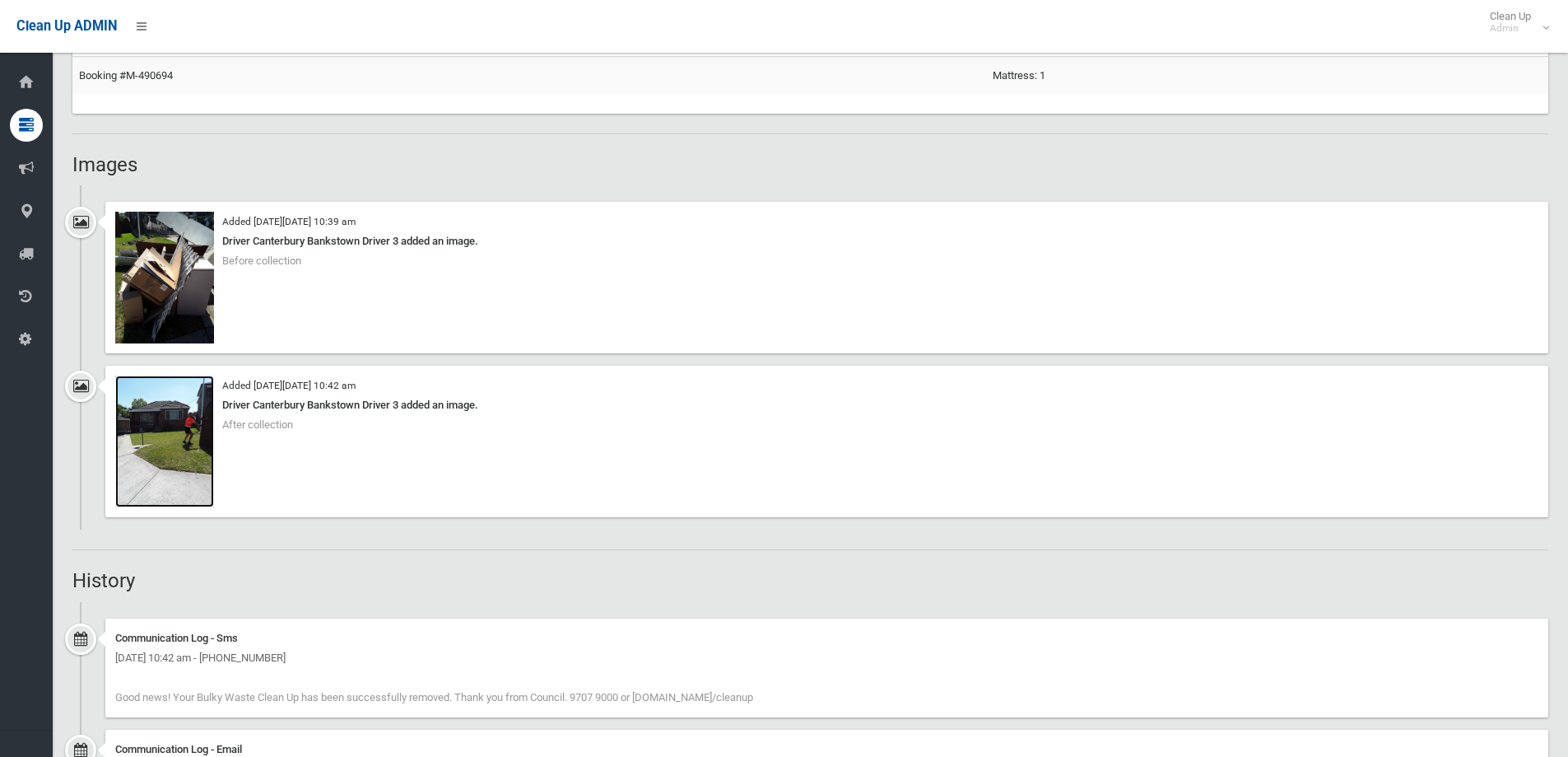
click at [191, 426] on img at bounding box center [164, 441] width 99 height 132
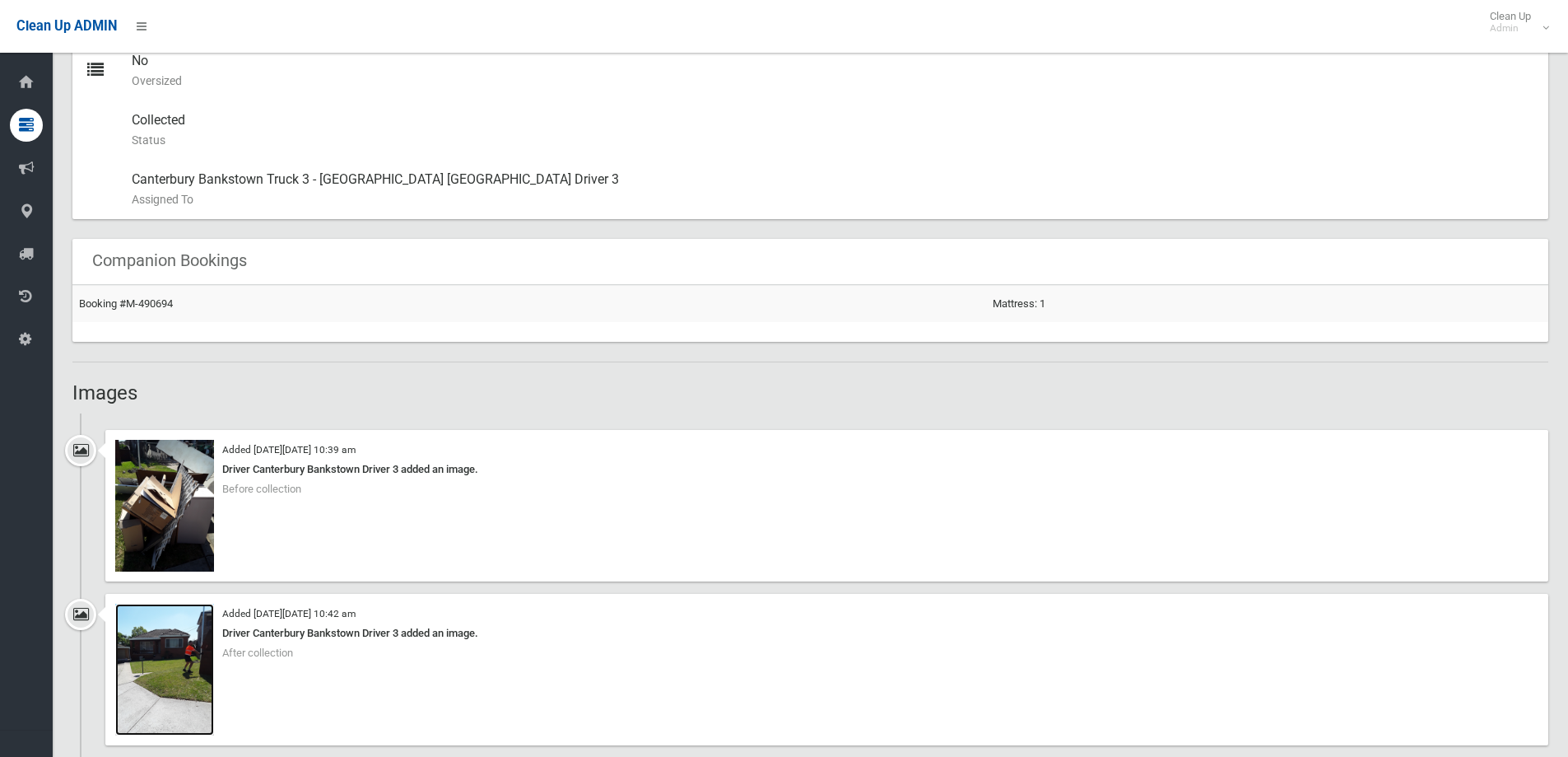
scroll to position [823, 0]
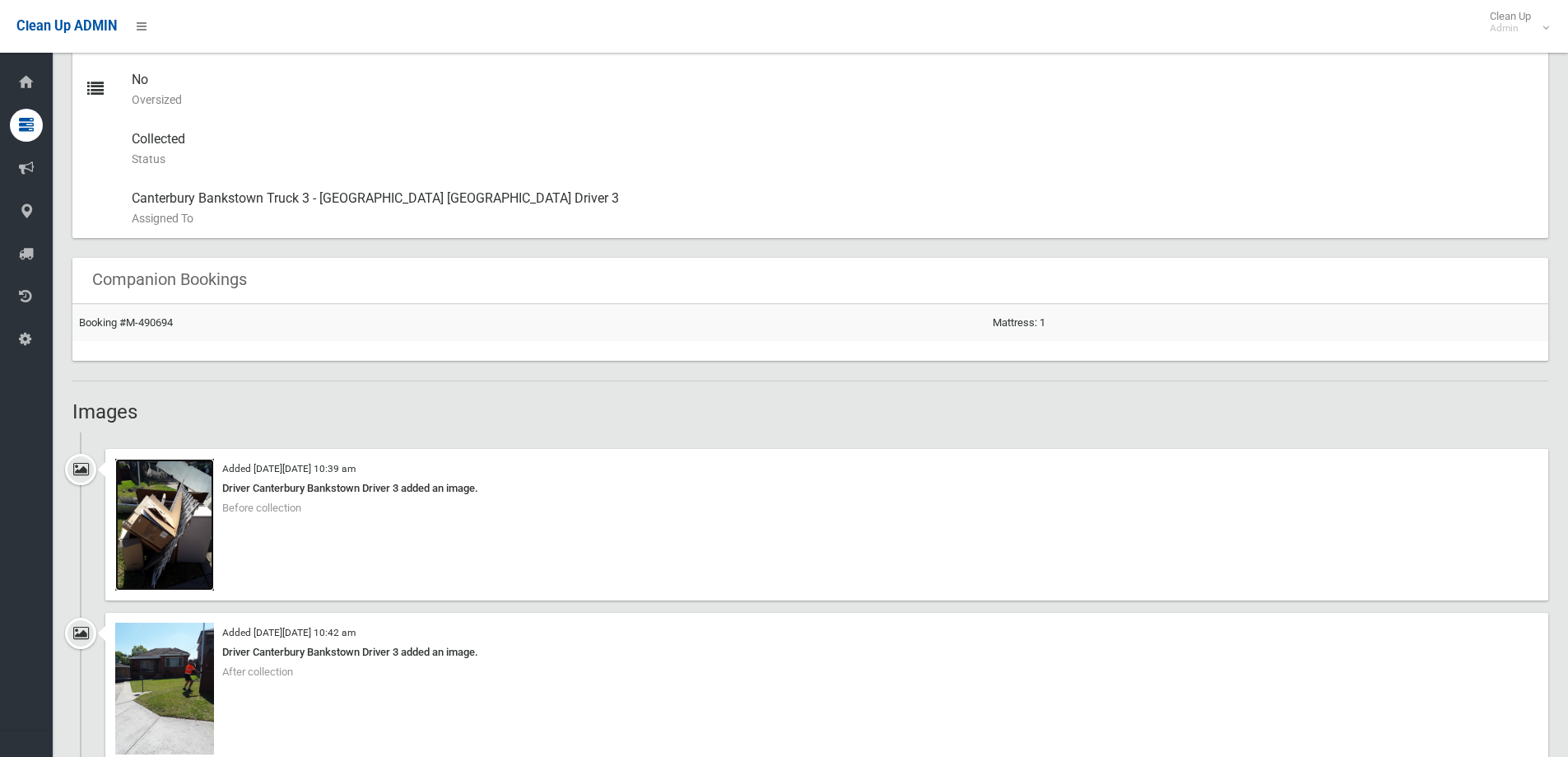
click at [172, 510] on img at bounding box center [164, 524] width 99 height 132
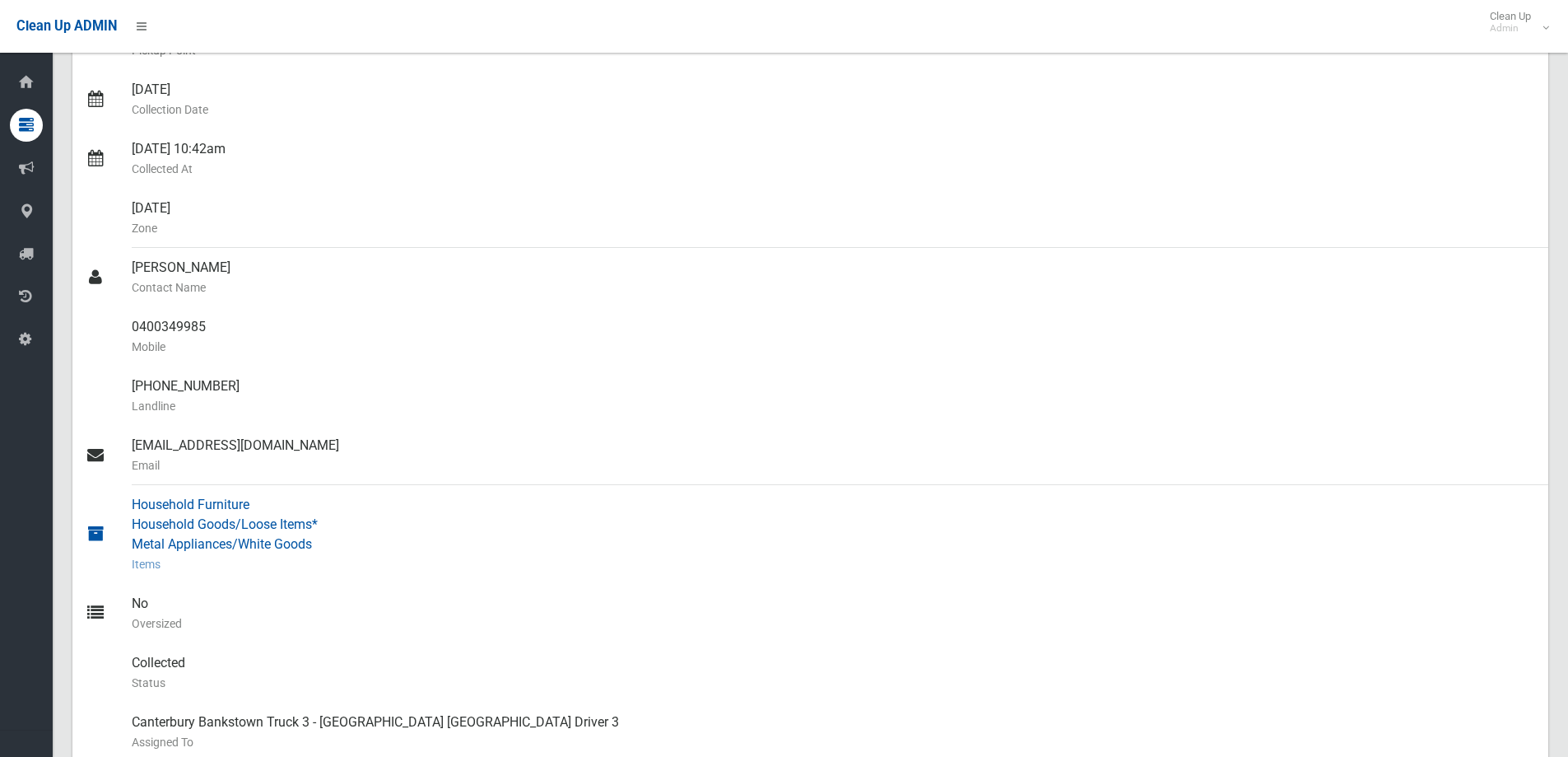
scroll to position [165, 0]
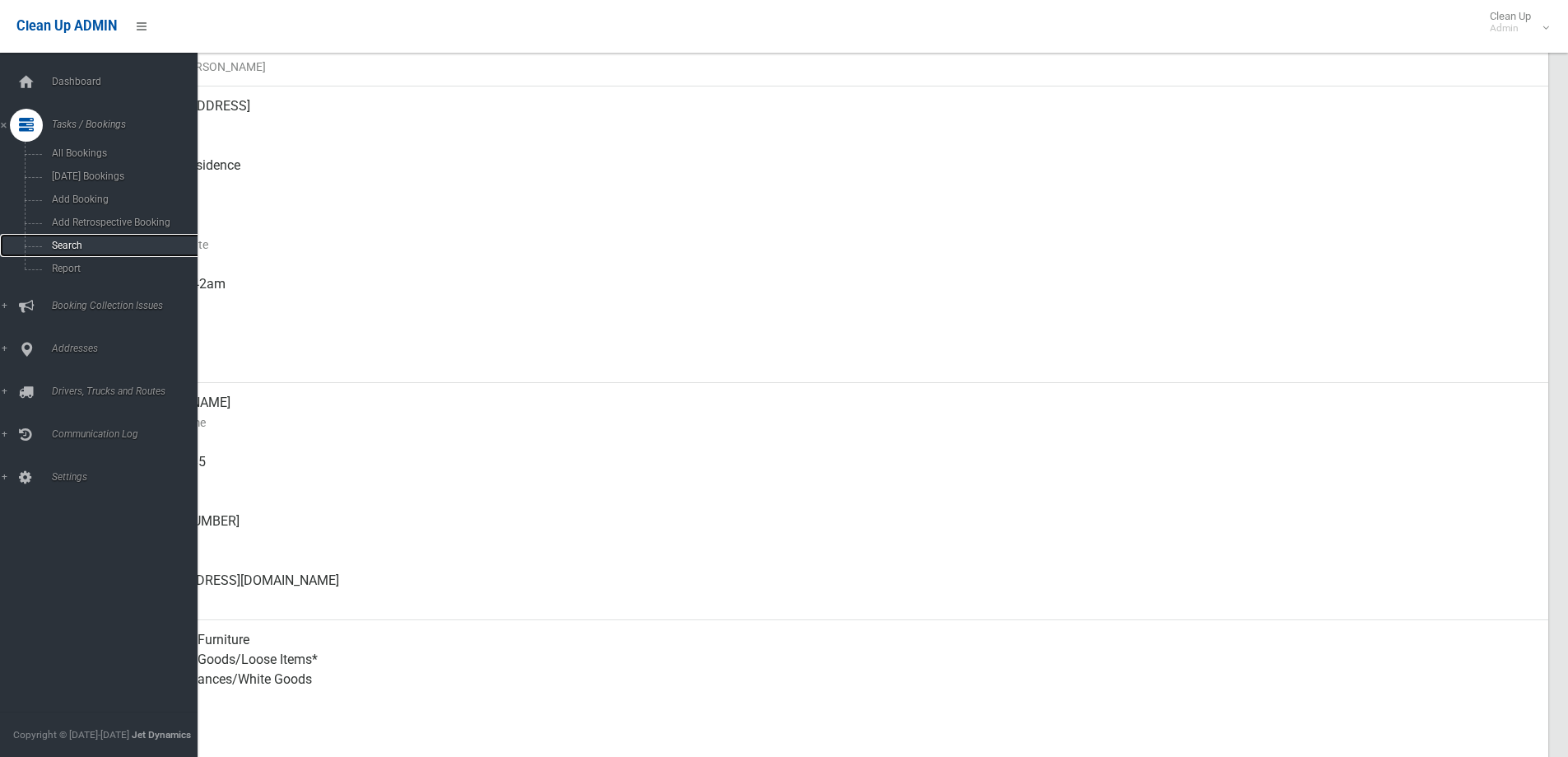
click at [86, 246] on span "Search" at bounding box center [122, 245] width 149 height 11
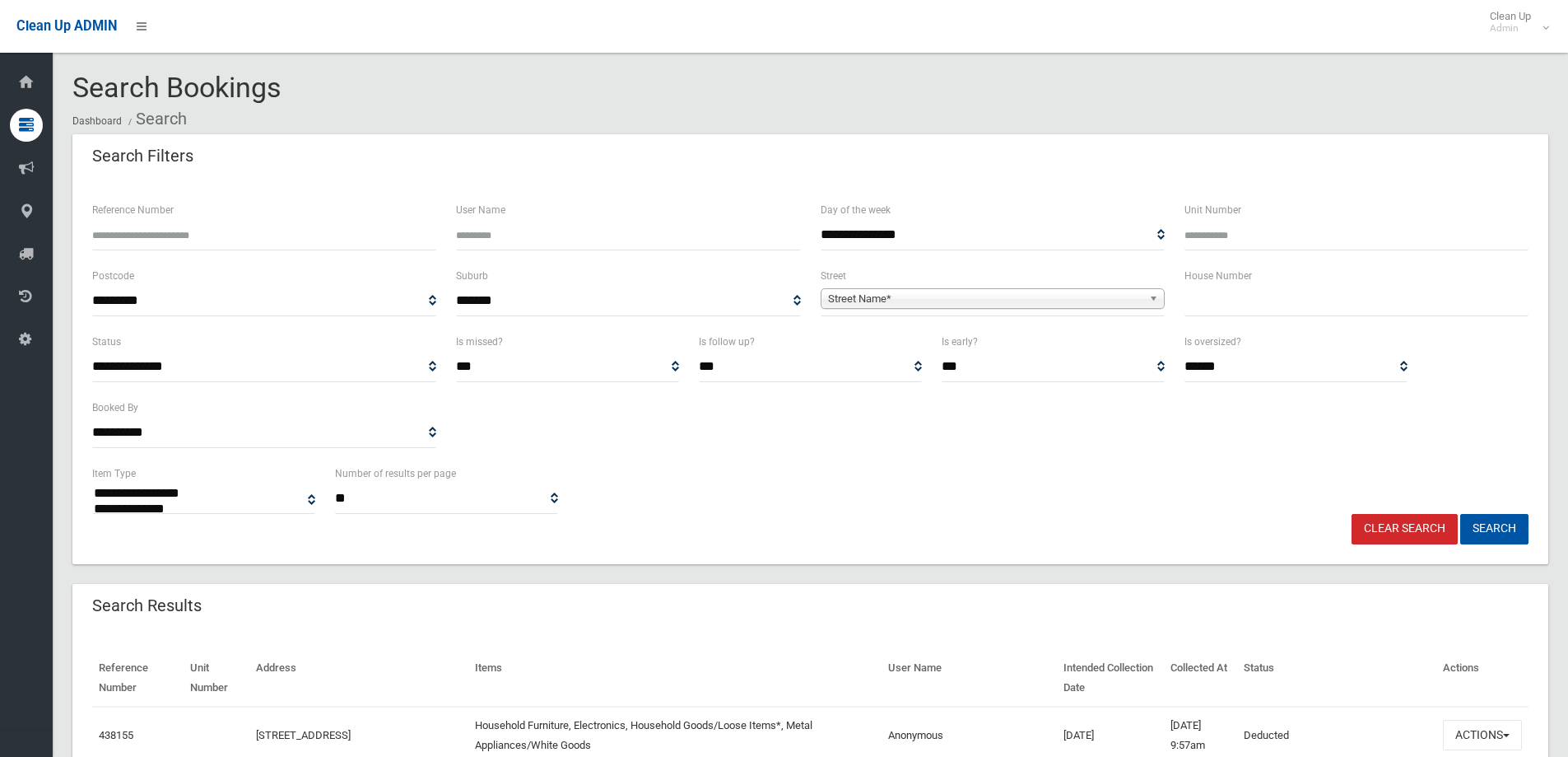
select select
click at [1197, 308] on input "text" at bounding box center [1356, 301] width 344 height 30
click at [1259, 306] on input "text" at bounding box center [1356, 301] width 344 height 30
click at [1216, 298] on input "text" at bounding box center [1356, 301] width 344 height 30
type input "**"
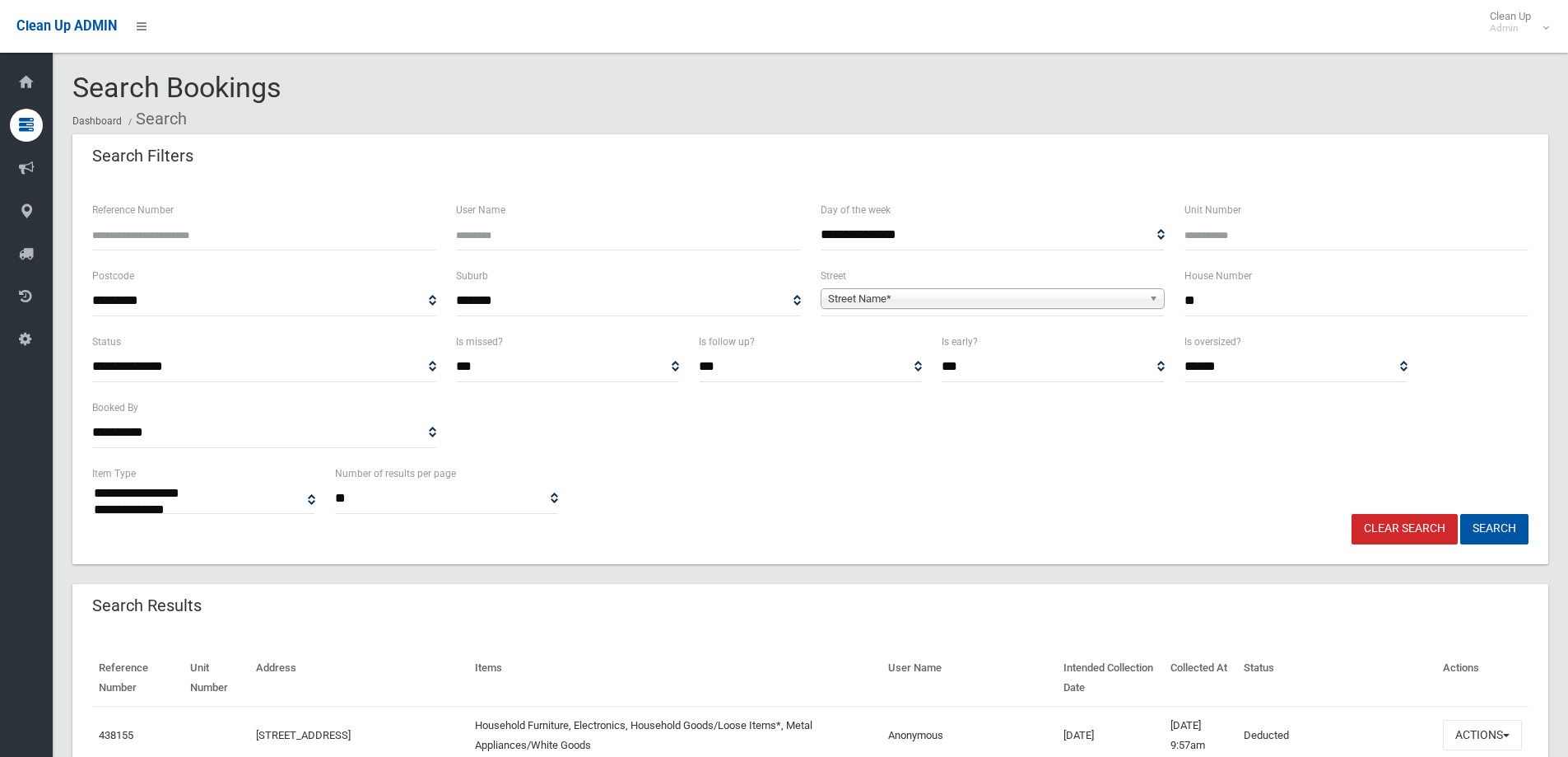
click at [1096, 307] on span "Street Name*" at bounding box center [986, 299] width 315 height 20
type input "******"
click at [1050, 343] on li "Jacobs Street (BANKSTOWN 2200)" at bounding box center [992, 345] width 335 height 21
click at [1506, 533] on button "Search" at bounding box center [1494, 529] width 68 height 30
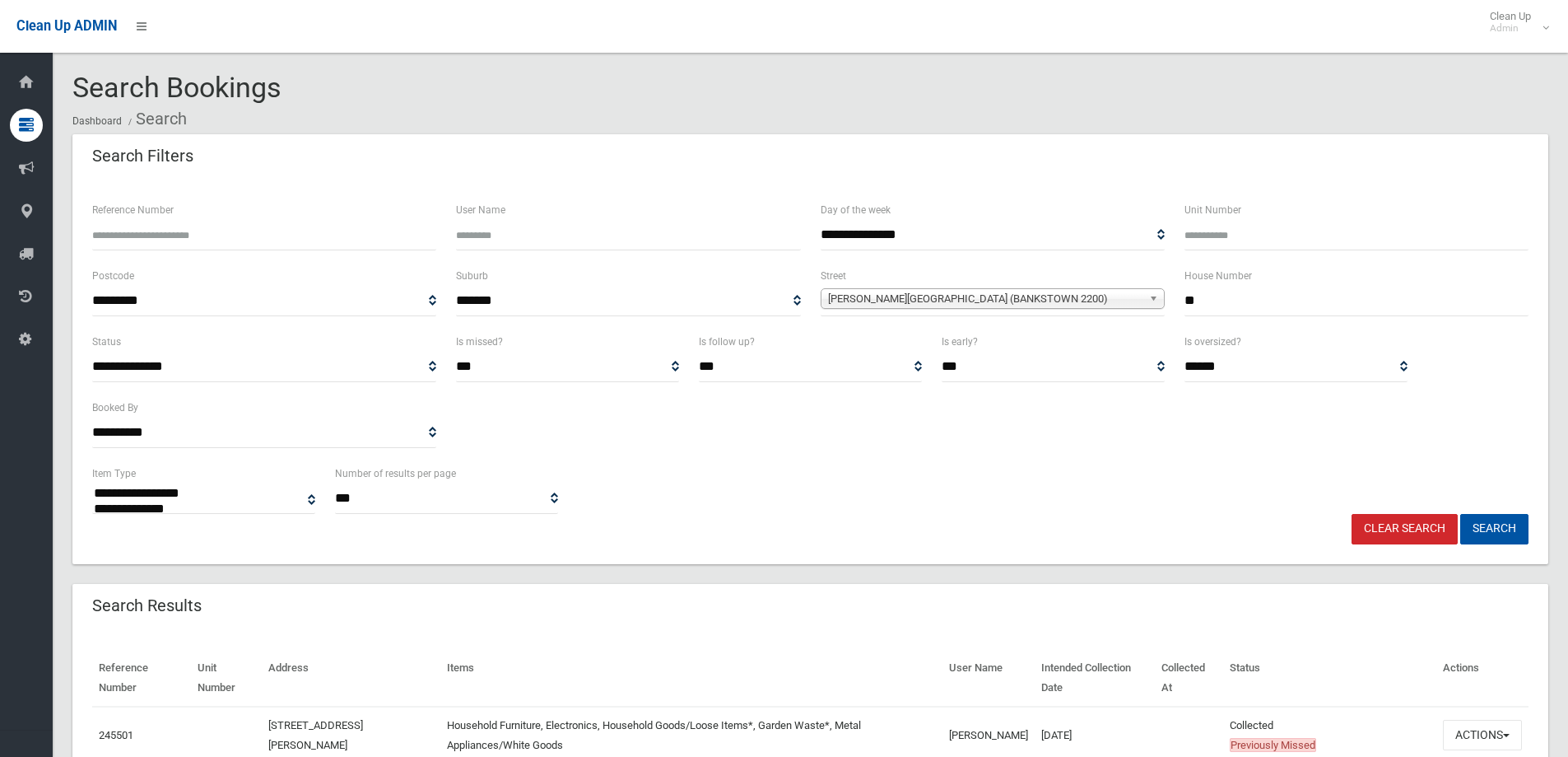
select select
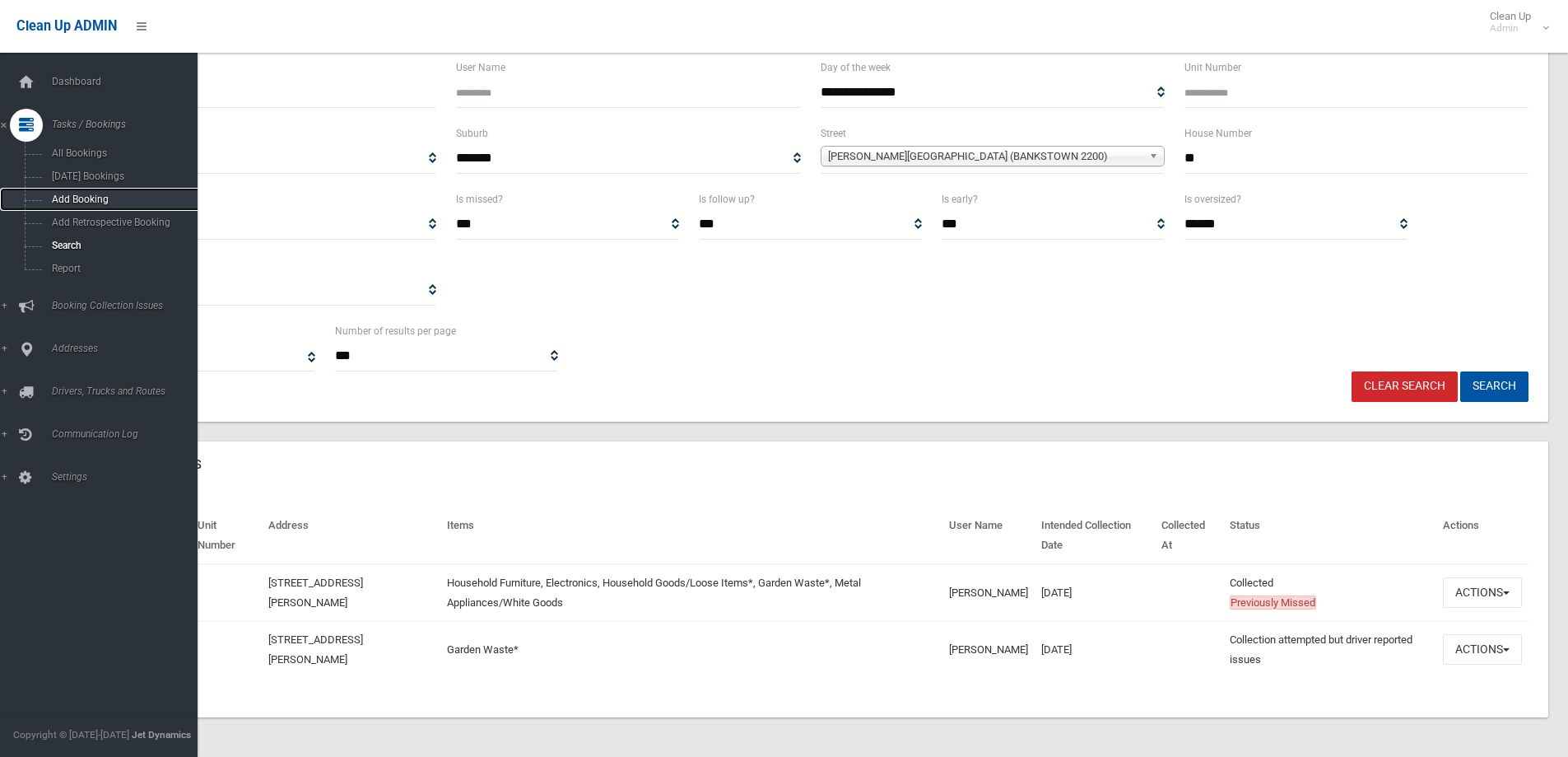
click at [72, 197] on span "Add Booking" at bounding box center [122, 199] width 149 height 11
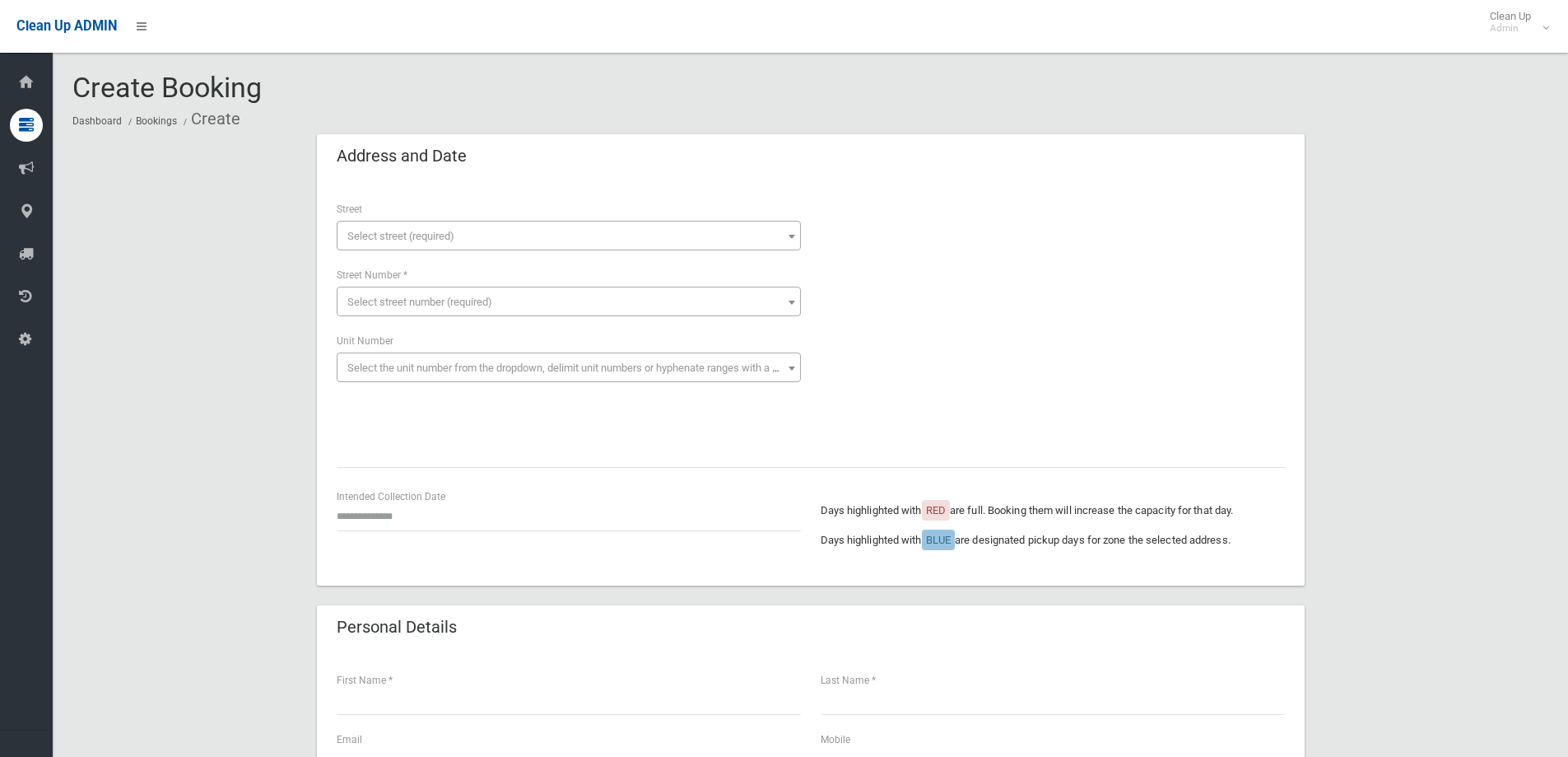
click at [507, 242] on span "Select street (required)" at bounding box center [569, 236] width 456 height 23
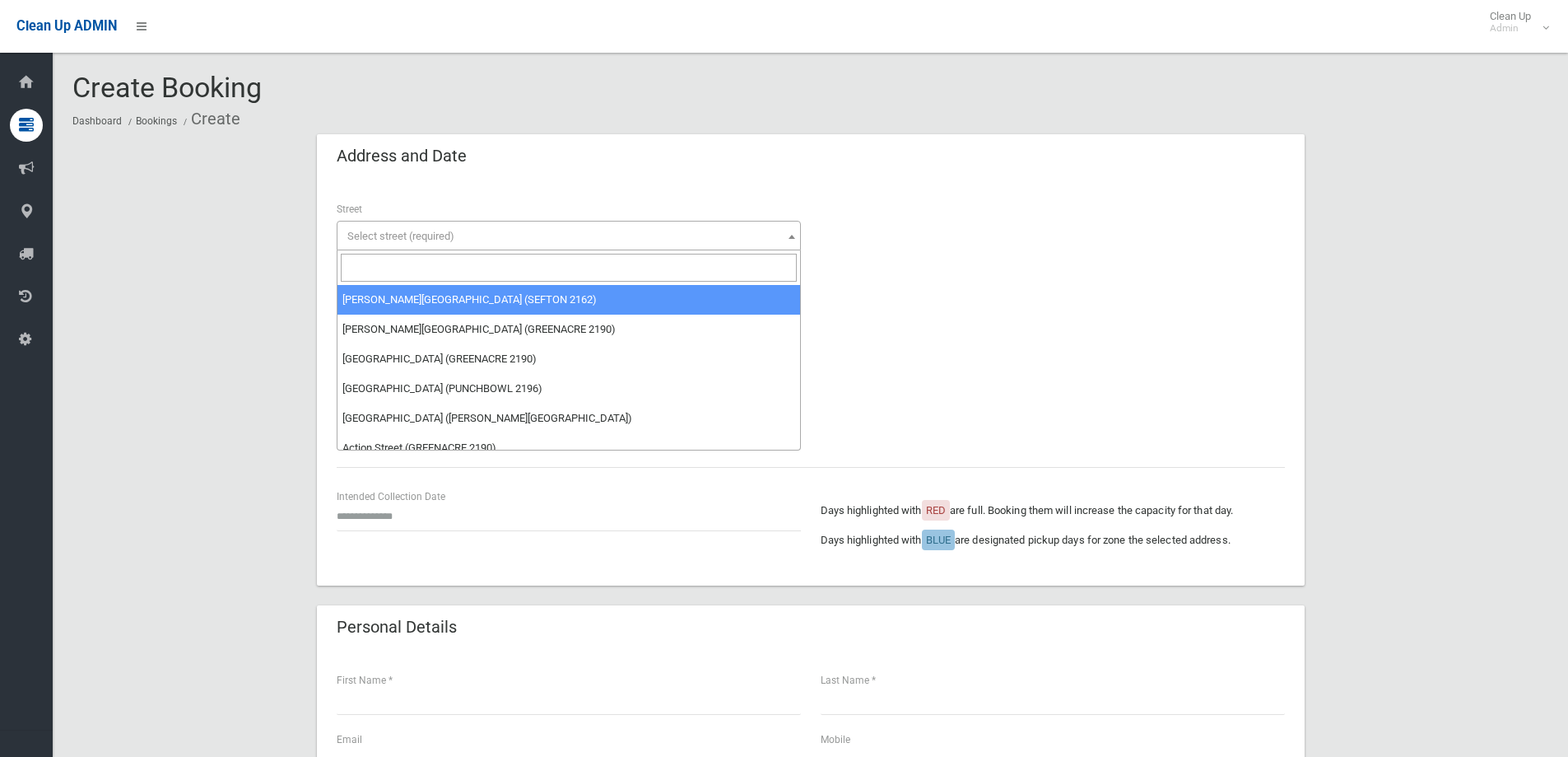
click at [450, 269] on input "search" at bounding box center [569, 268] width 456 height 28
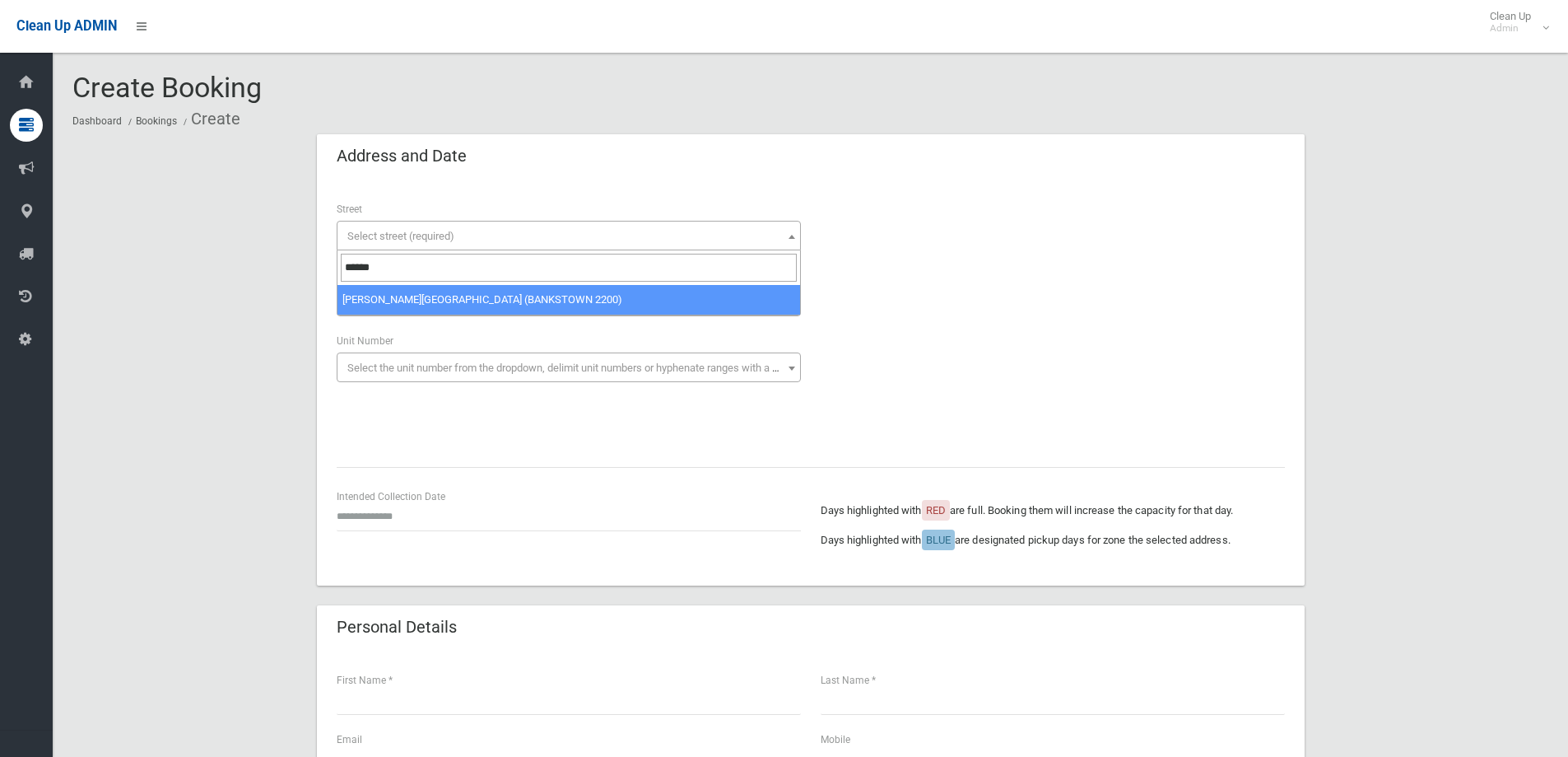
type input "******"
select select "****"
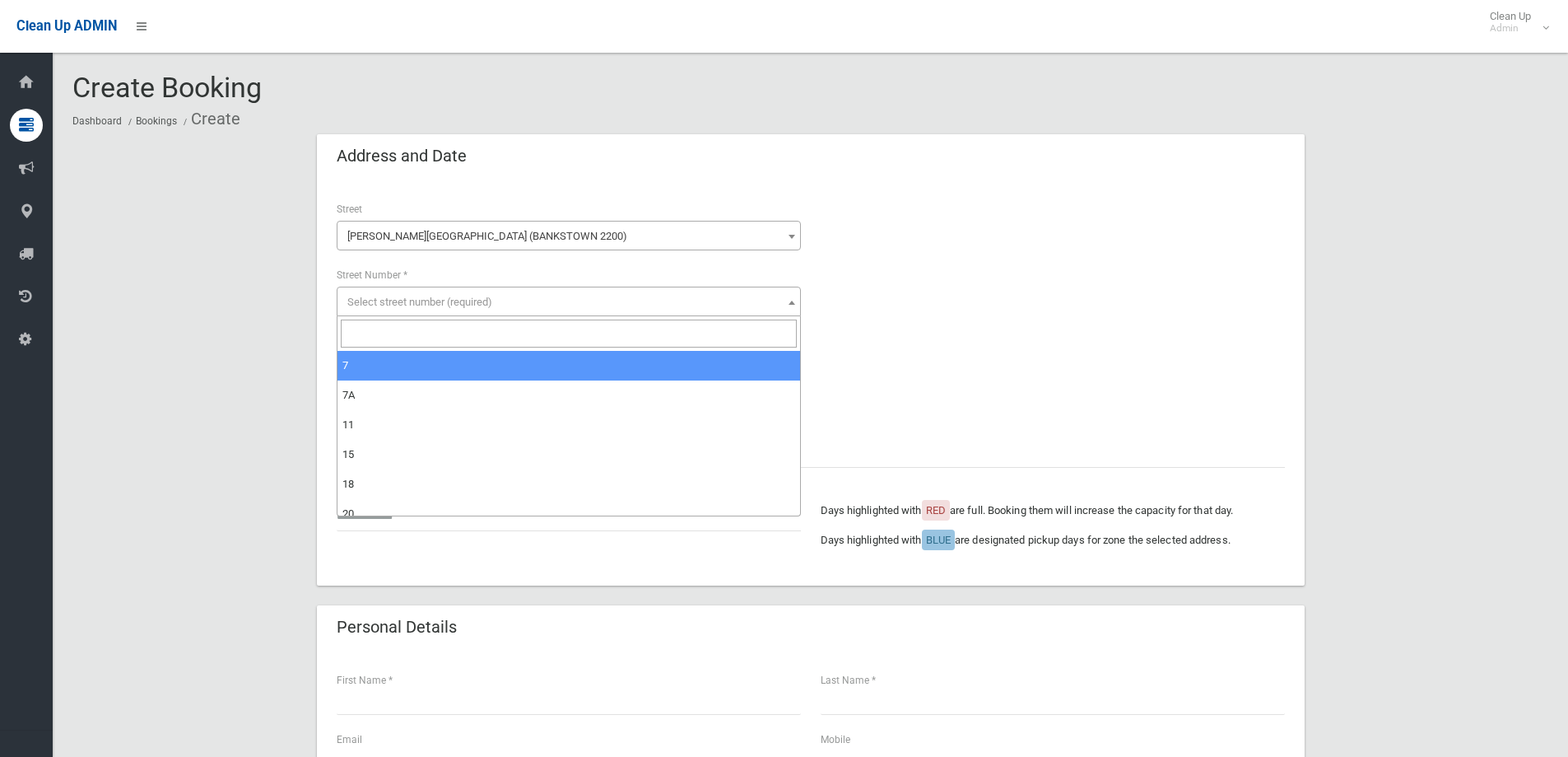
click at [407, 303] on span "Select street number (required)" at bounding box center [420, 302] width 145 height 12
click at [389, 337] on input "search" at bounding box center [569, 334] width 456 height 28
type input "**"
select select "**"
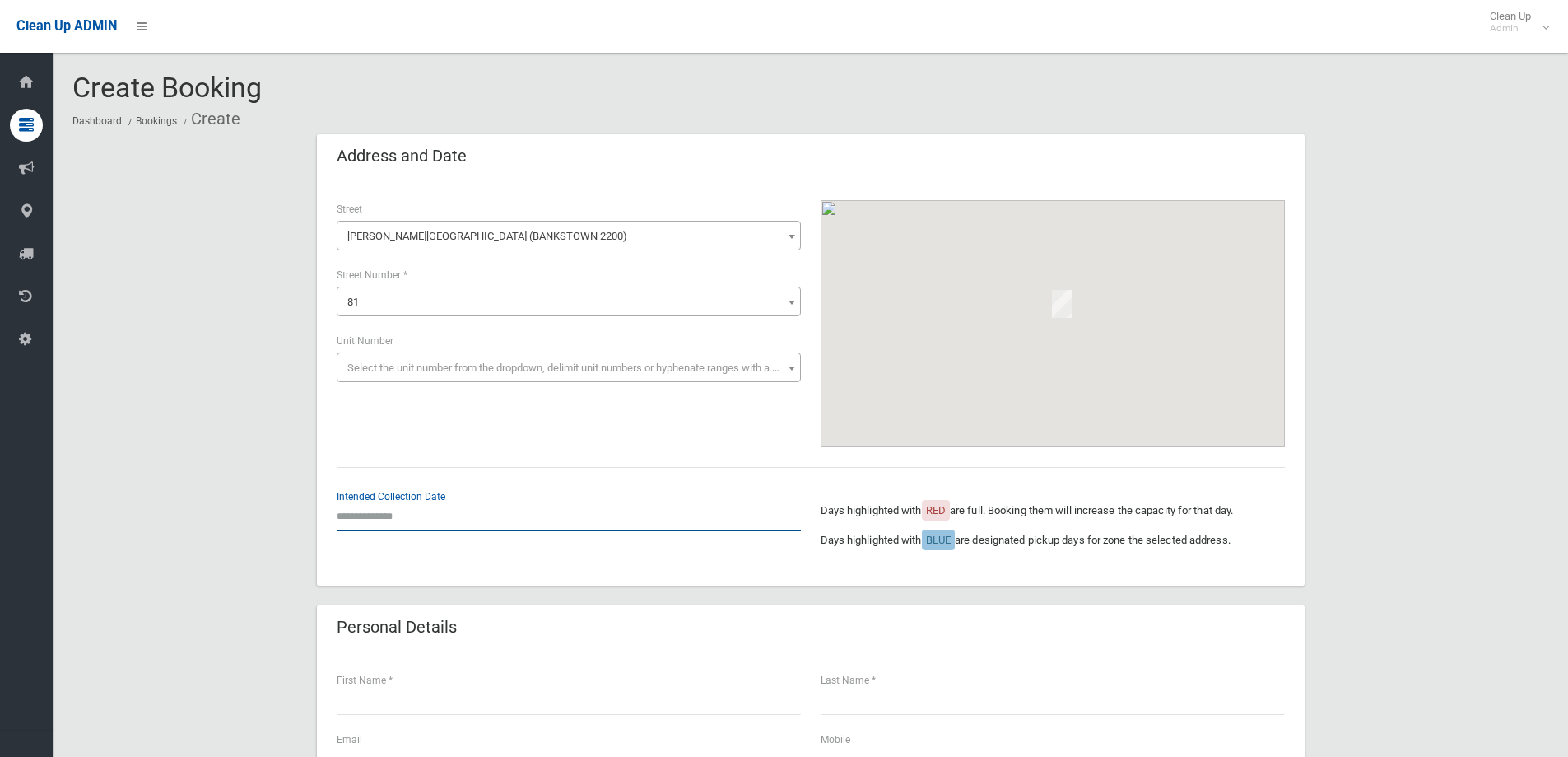
click at [414, 523] on input "text" at bounding box center [568, 516] width 465 height 30
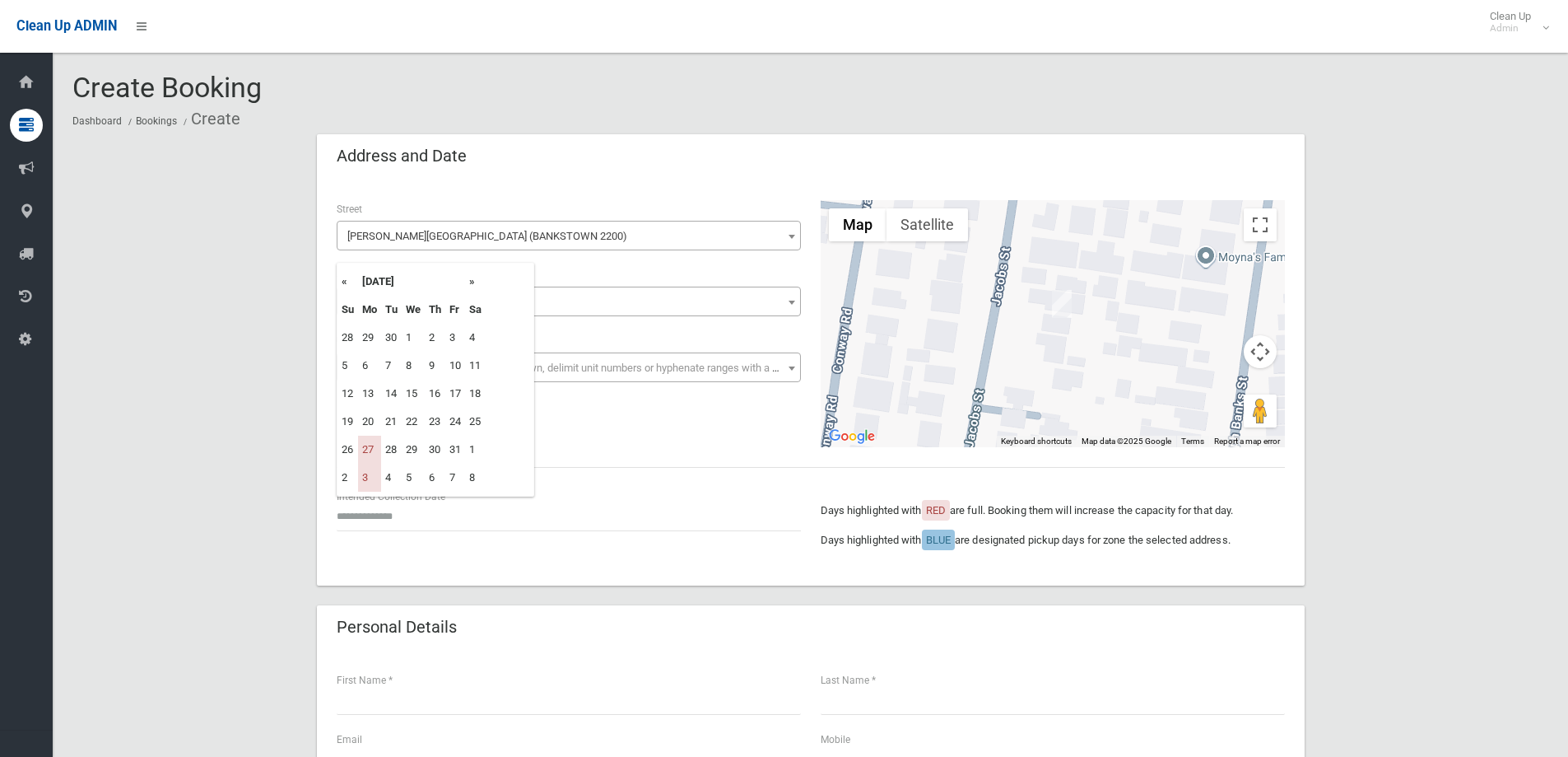
click at [475, 285] on th "»" at bounding box center [475, 282] width 21 height 28
click at [372, 396] on td "10" at bounding box center [369, 394] width 23 height 28
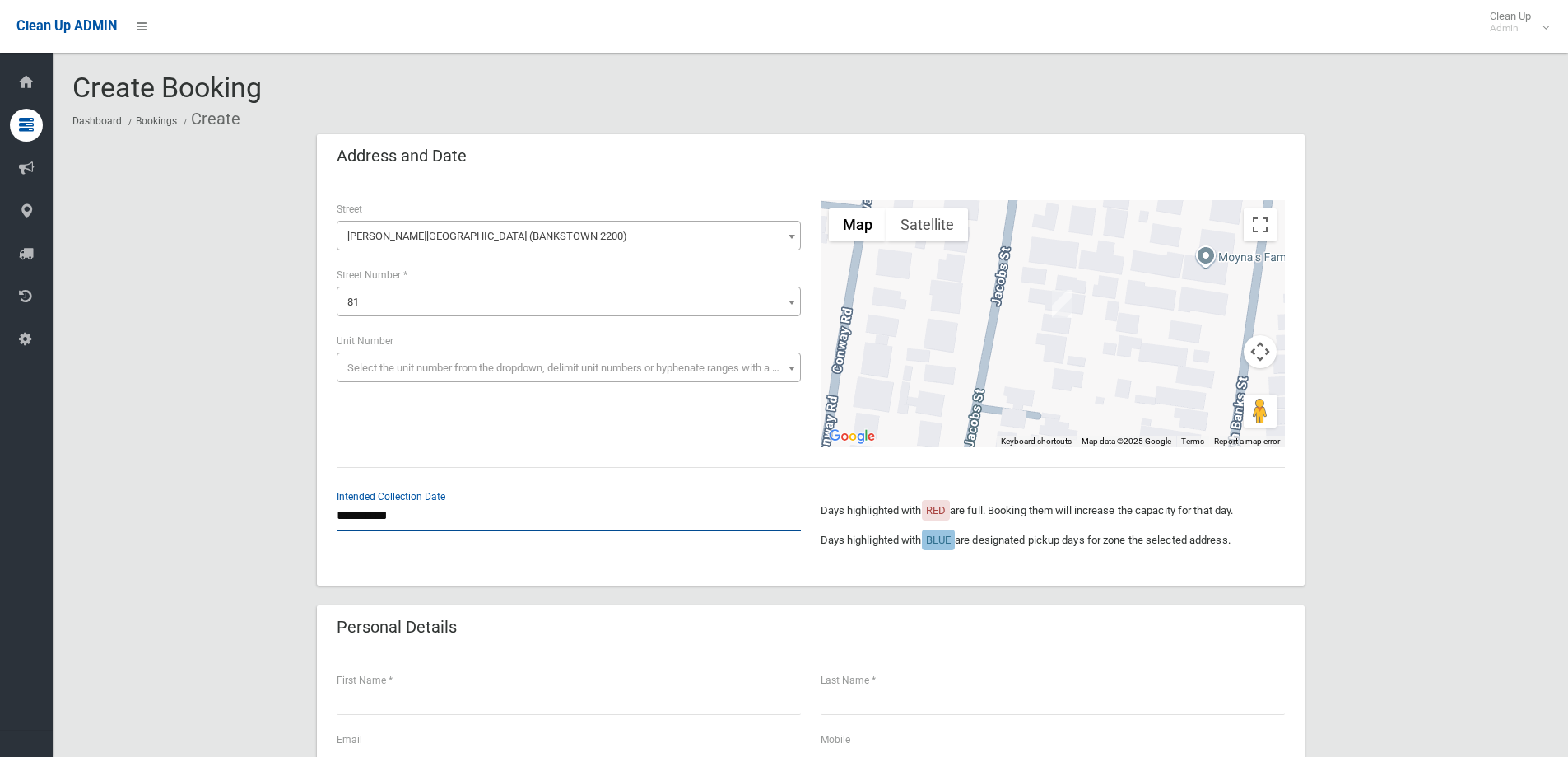
click at [426, 522] on input "**********" at bounding box center [568, 516] width 465 height 30
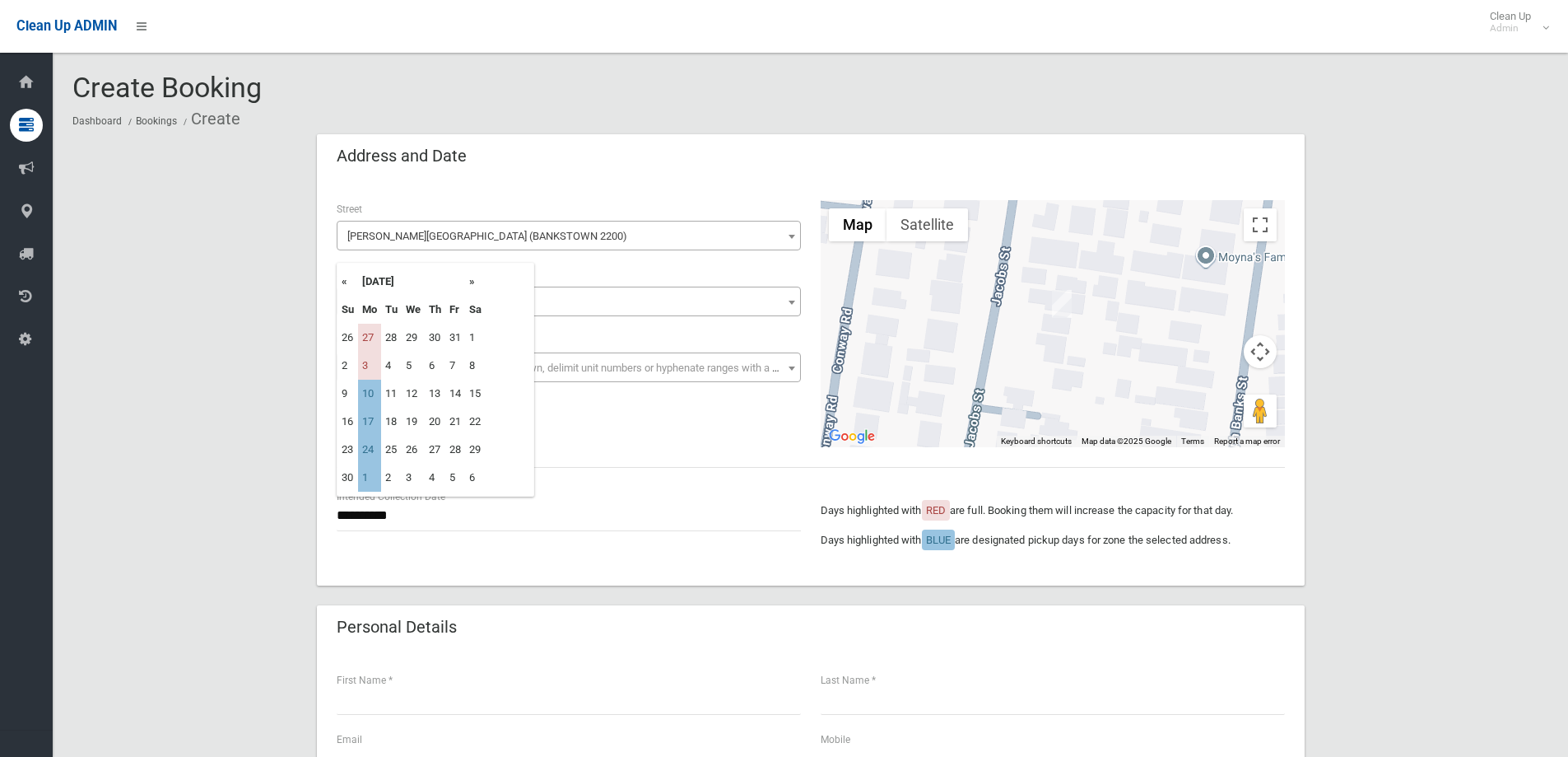
click at [473, 280] on th "»" at bounding box center [475, 282] width 21 height 28
click at [347, 279] on th "«" at bounding box center [348, 282] width 21 height 28
click at [372, 453] on td "24" at bounding box center [369, 450] width 23 height 28
type input "**********"
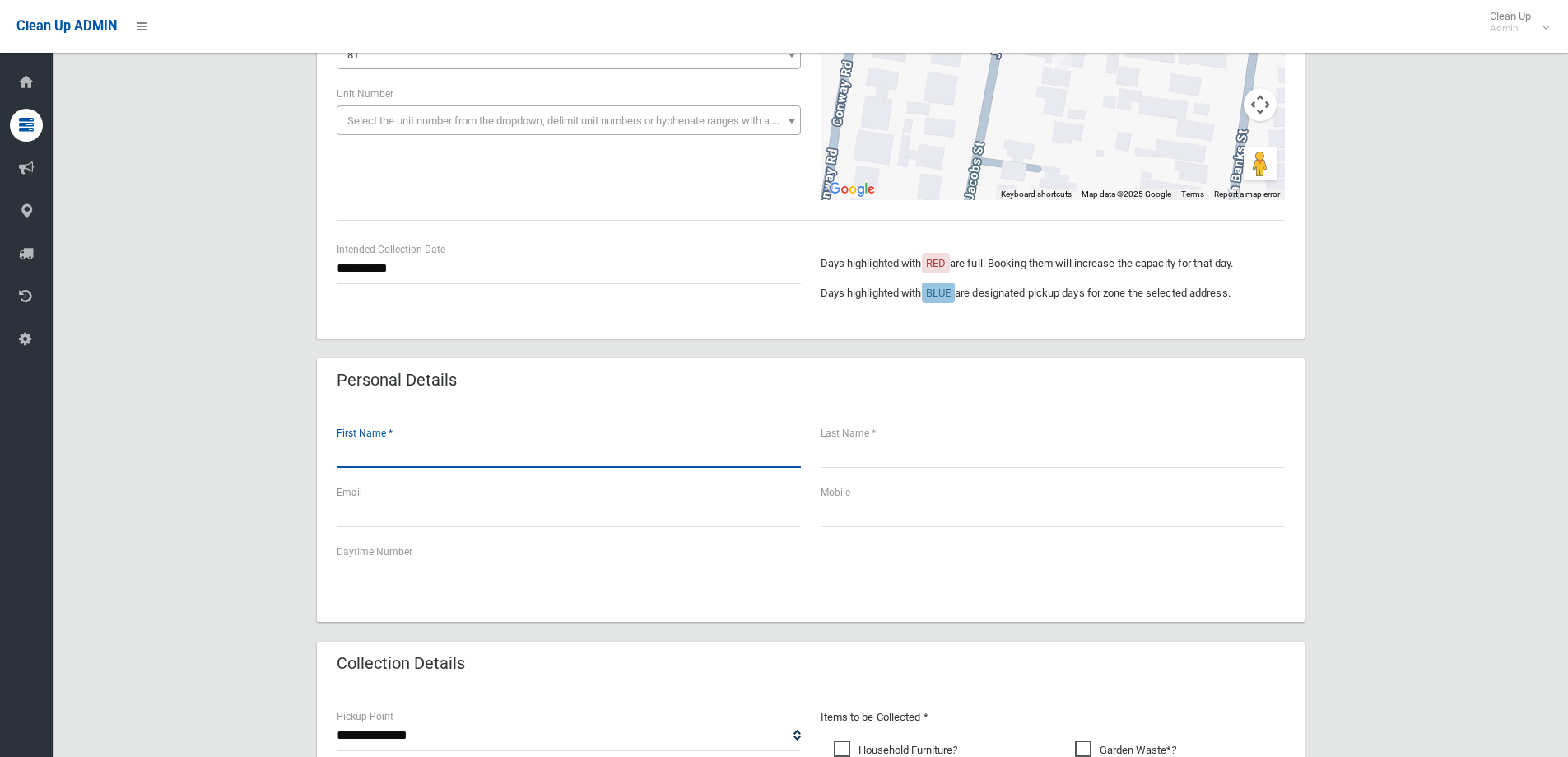
click at [417, 458] on input "text" at bounding box center [568, 453] width 465 height 30
type input "***"
click at [1030, 445] on input "text" at bounding box center [1053, 453] width 465 height 30
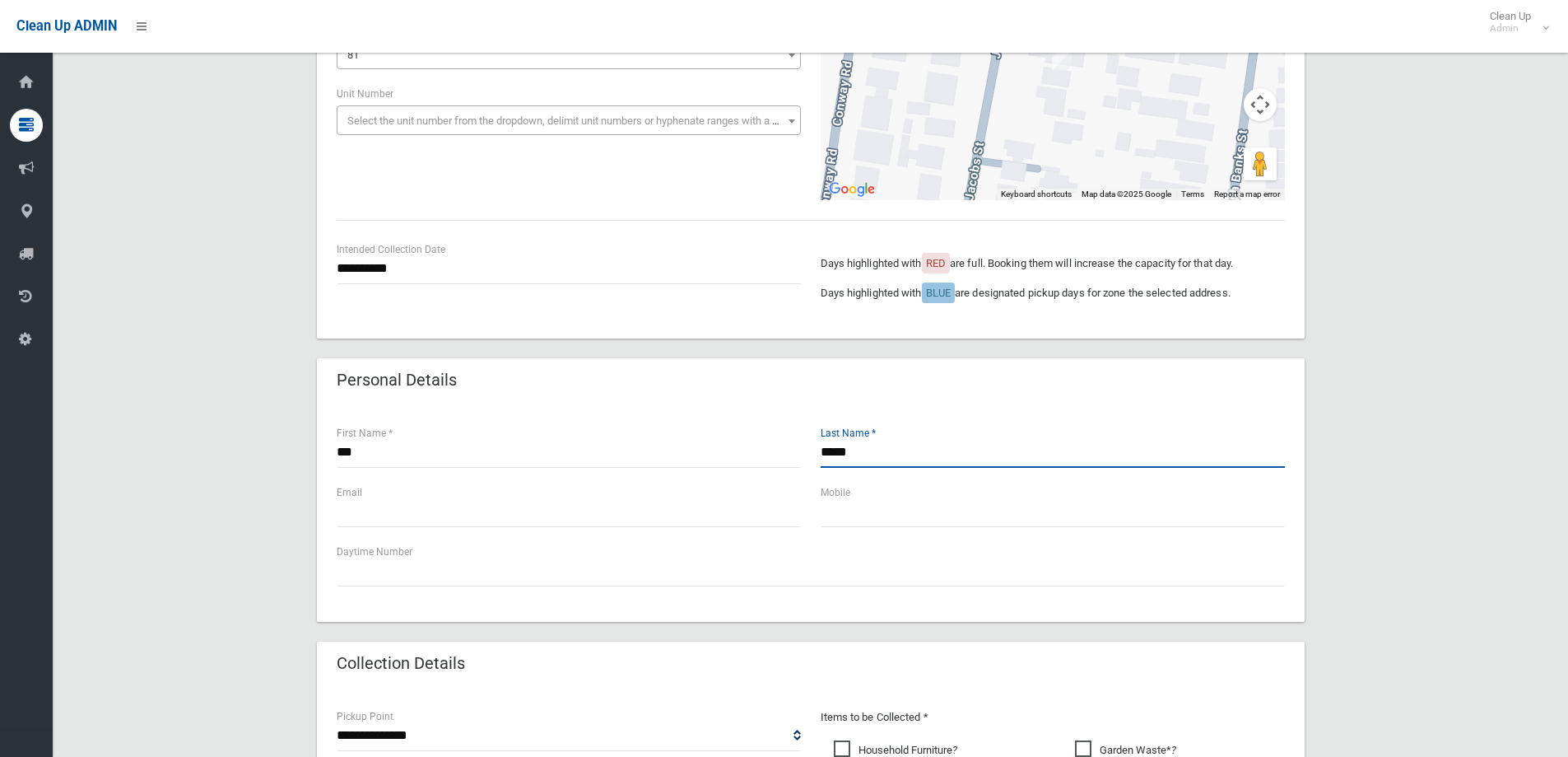
type input "*****"
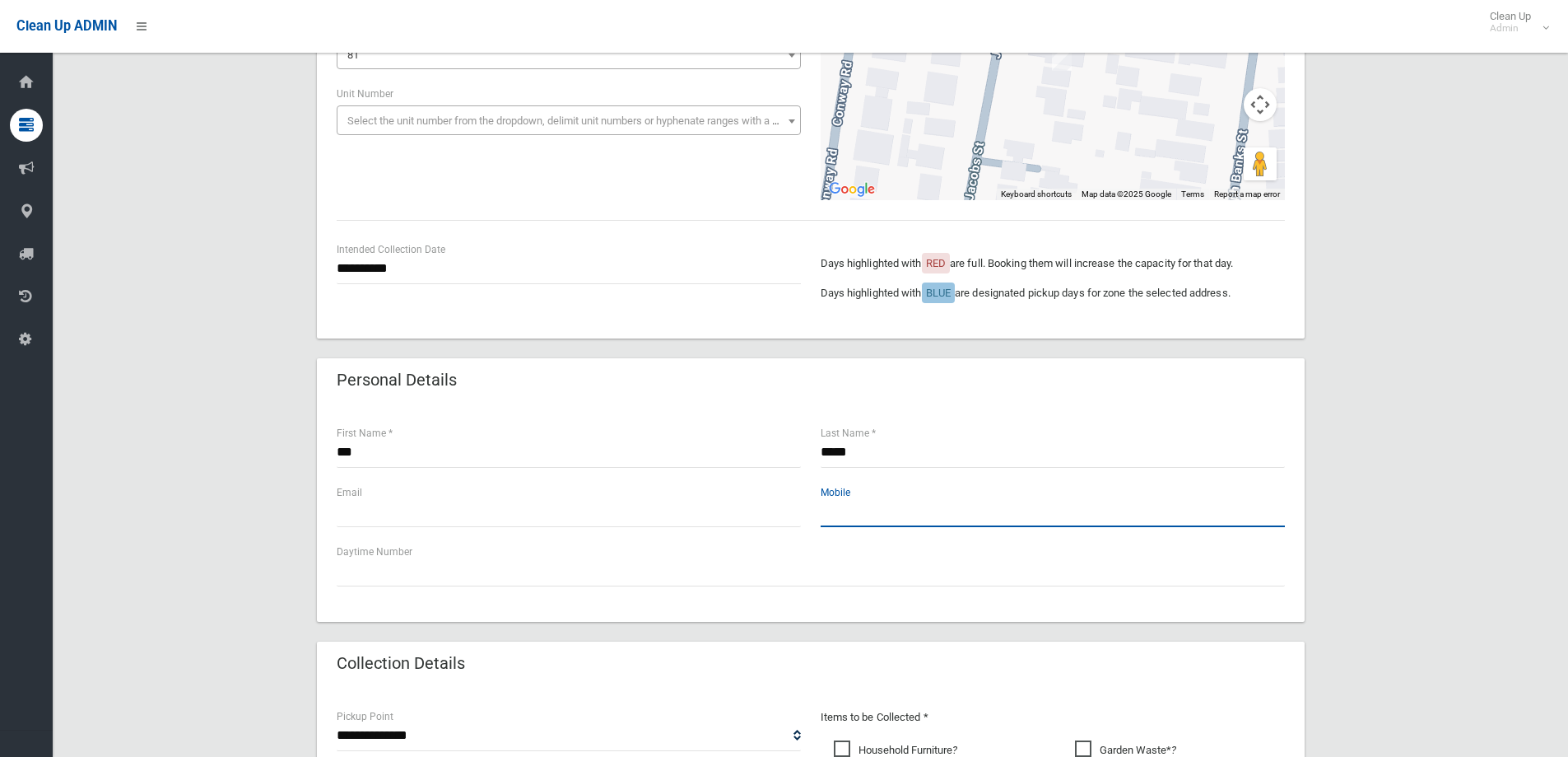
click at [884, 511] on input "text" at bounding box center [1053, 512] width 465 height 30
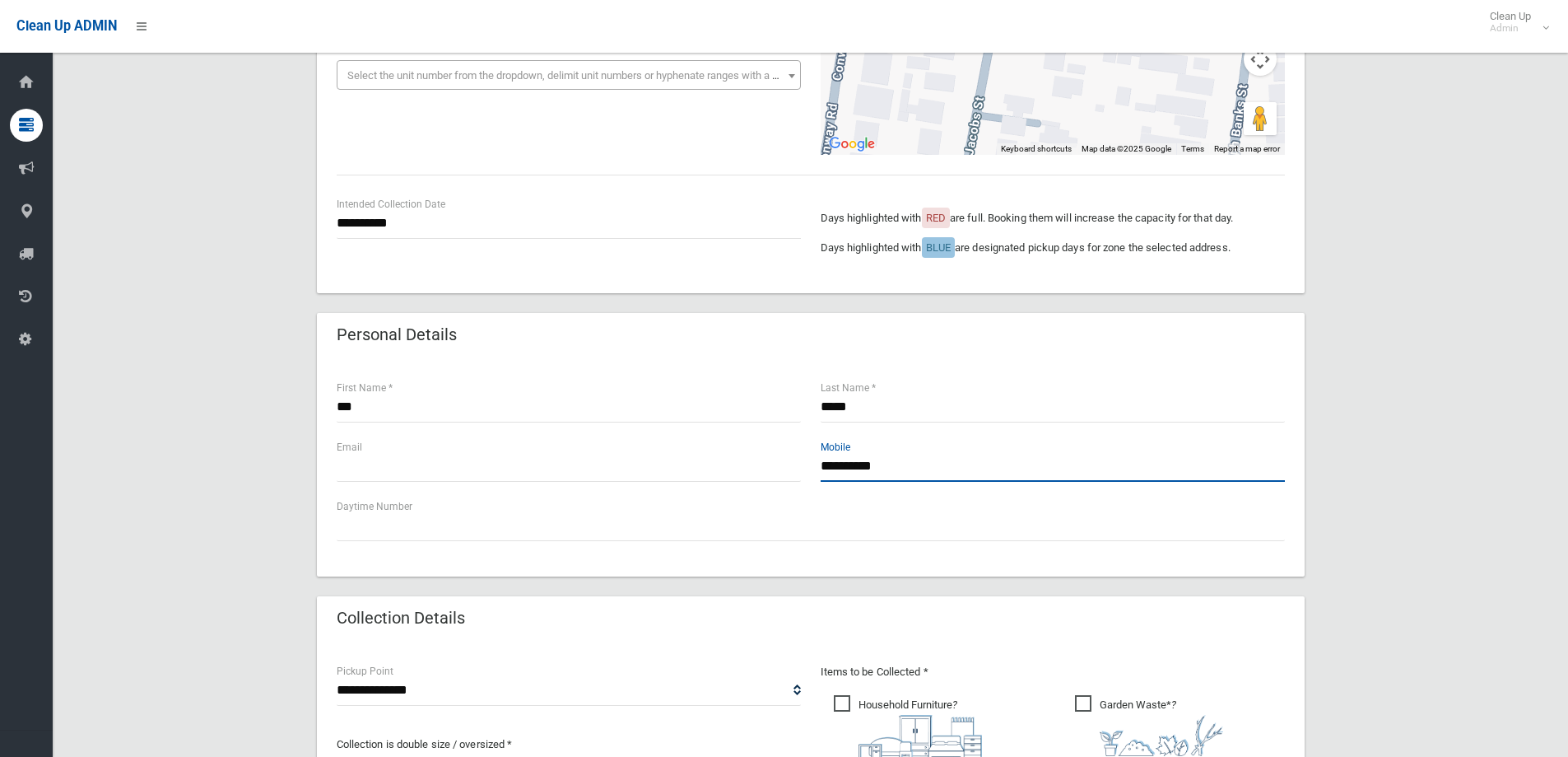
scroll to position [329, 0]
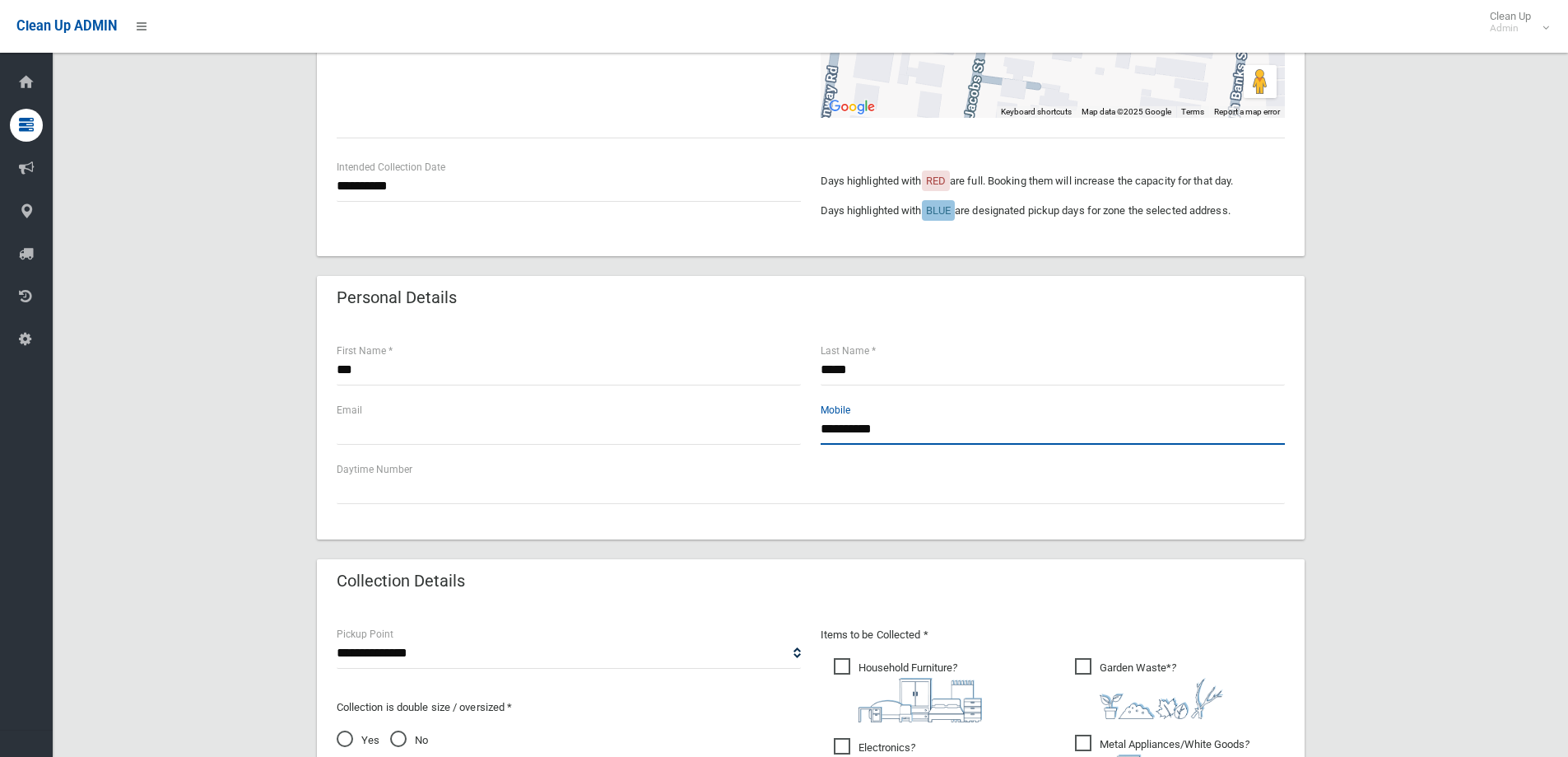
type input "**********"
click at [578, 430] on input "text" at bounding box center [568, 429] width 465 height 30
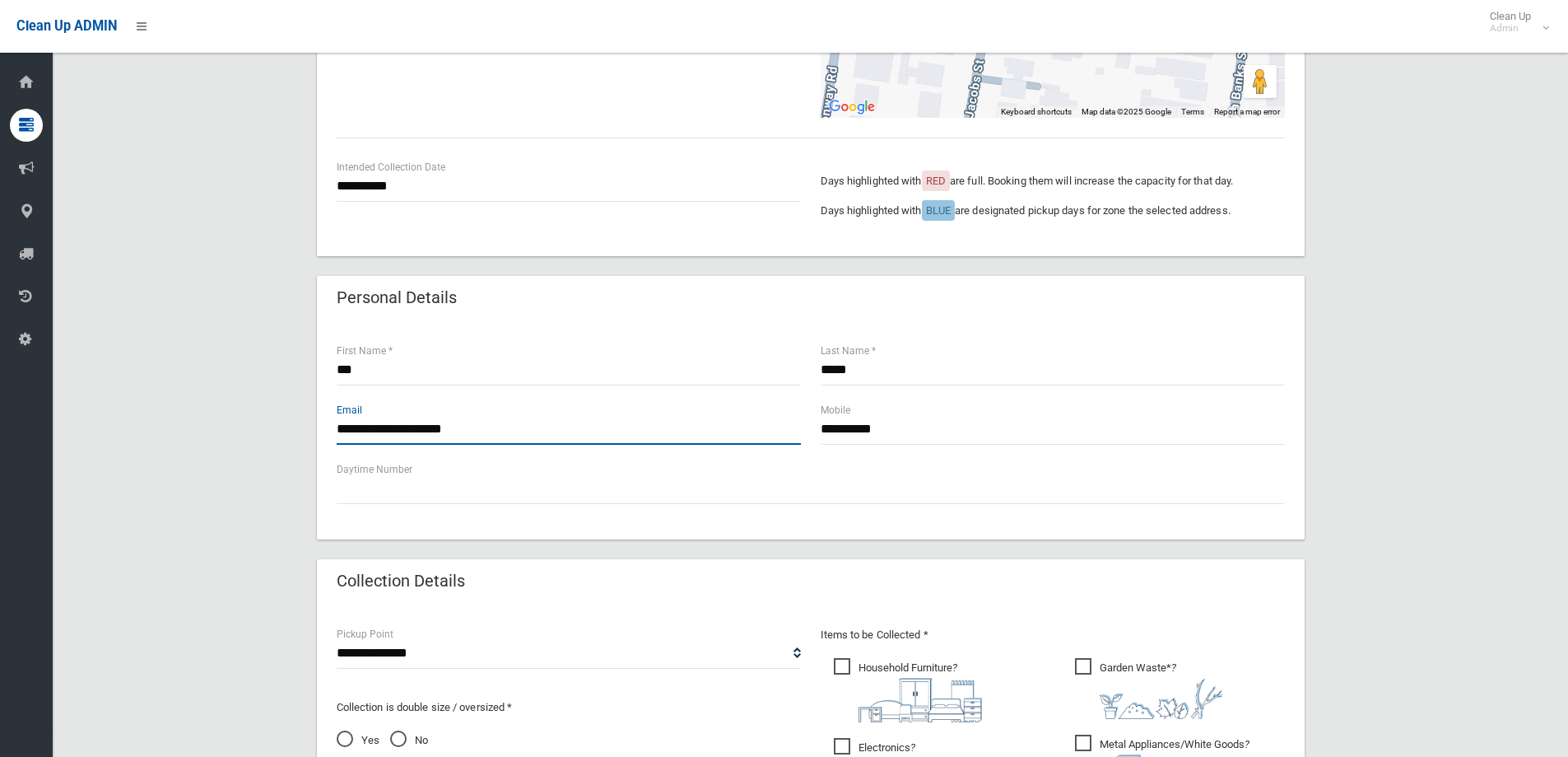
scroll to position [741, 0]
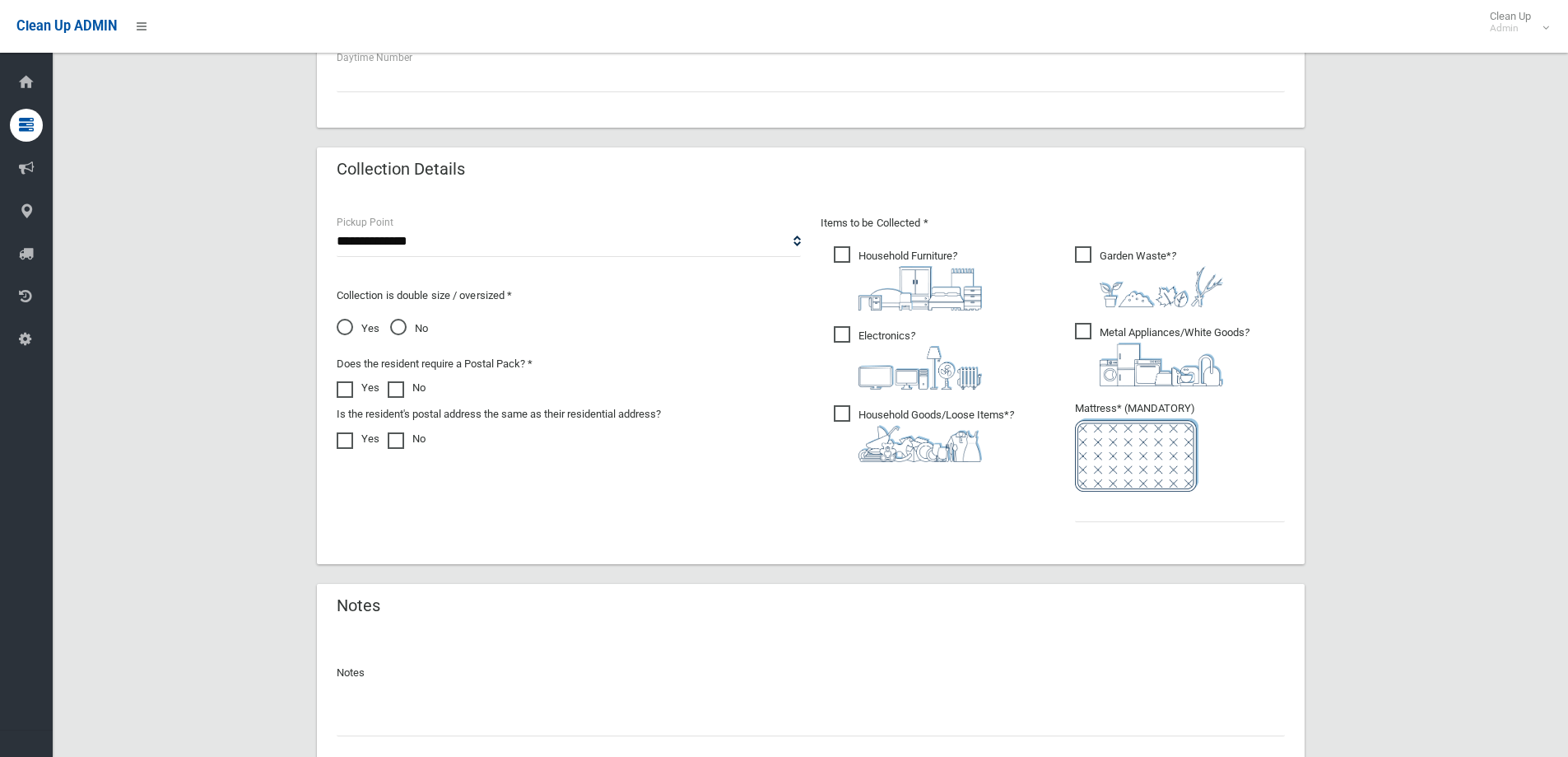
type input "**********"
click at [849, 249] on span "Household Furniture ?" at bounding box center [907, 278] width 148 height 64
drag, startPoint x: 841, startPoint y: 341, endPoint x: 841, endPoint y: 360, distance: 19.0
click at [841, 341] on span "Electronics ?" at bounding box center [907, 357] width 148 height 63
click at [852, 406] on span "Household Goods/Loose Items* ?" at bounding box center [923, 434] width 180 height 57
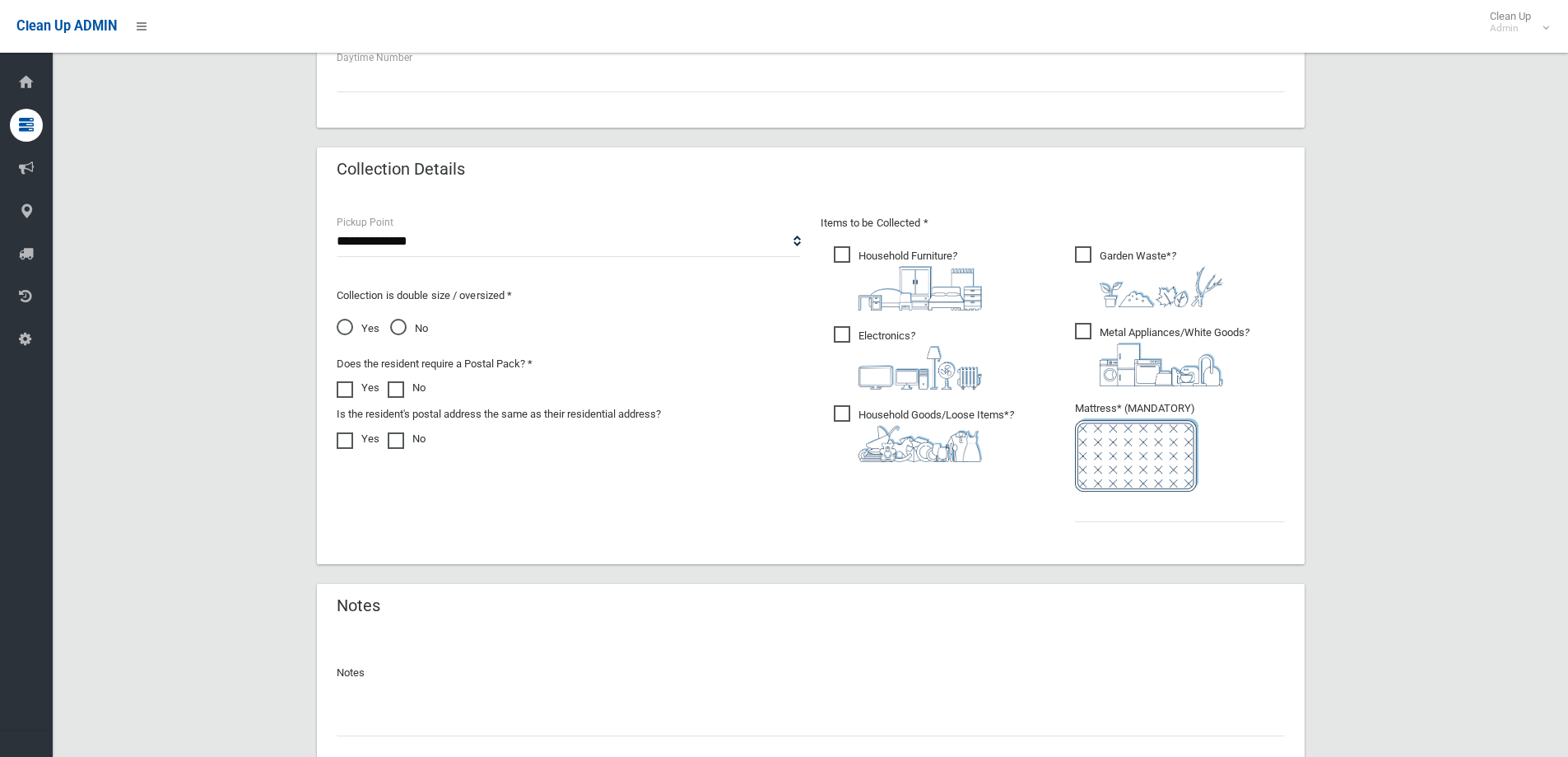
click at [1088, 335] on span "Metal Appliances/White Goods ?" at bounding box center [1162, 354] width 174 height 63
drag, startPoint x: 1086, startPoint y: 255, endPoint x: 917, endPoint y: 282, distance: 171.1
click at [1086, 255] on span "Garden Waste* ?" at bounding box center [1149, 276] width 148 height 61
click at [1199, 504] on input "text" at bounding box center [1180, 506] width 210 height 30
type input "*"
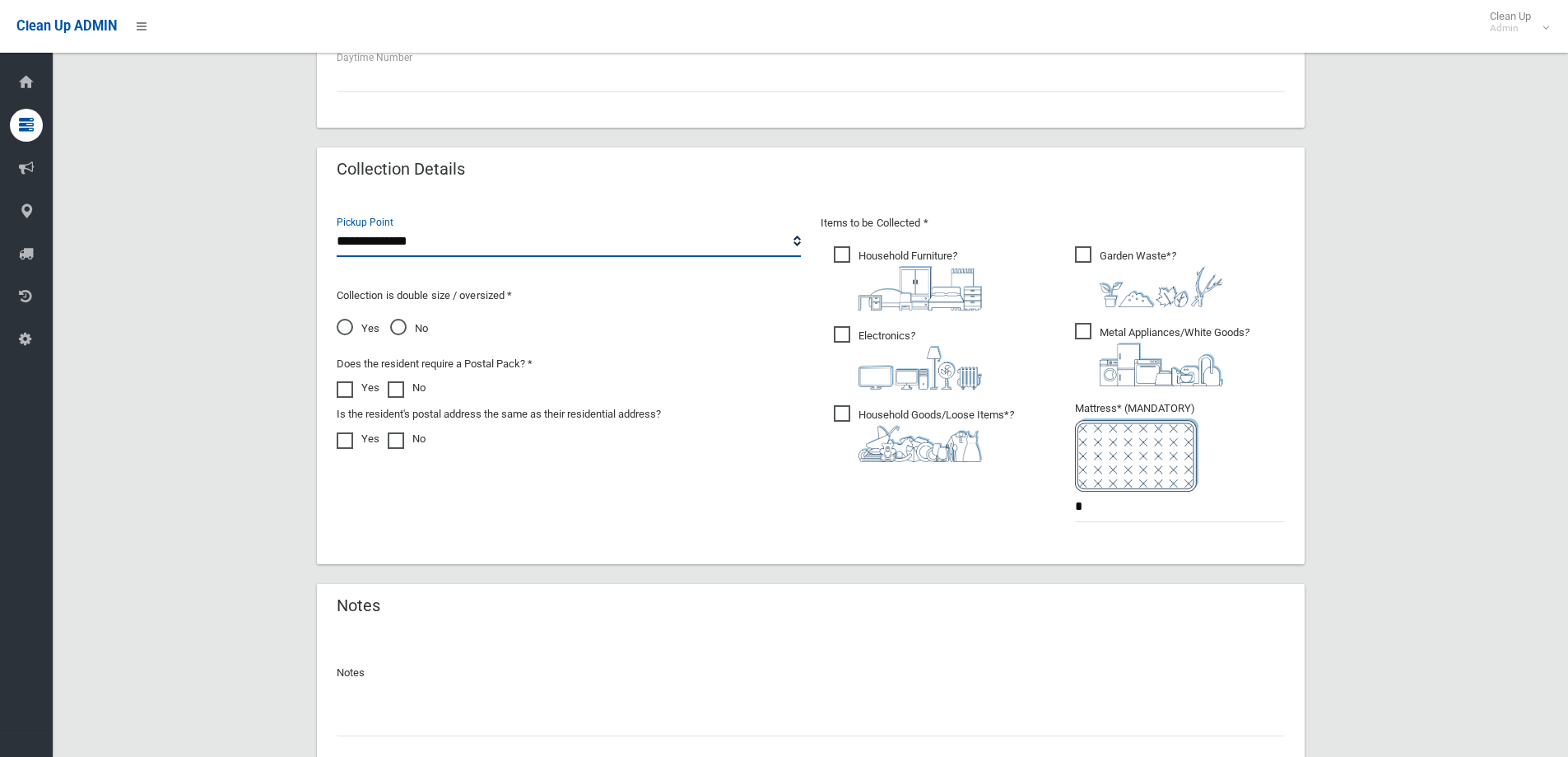
click at [623, 245] on select "**********" at bounding box center [568, 241] width 465 height 30
select select "*"
click at [336, 226] on select "**********" at bounding box center [568, 241] width 465 height 30
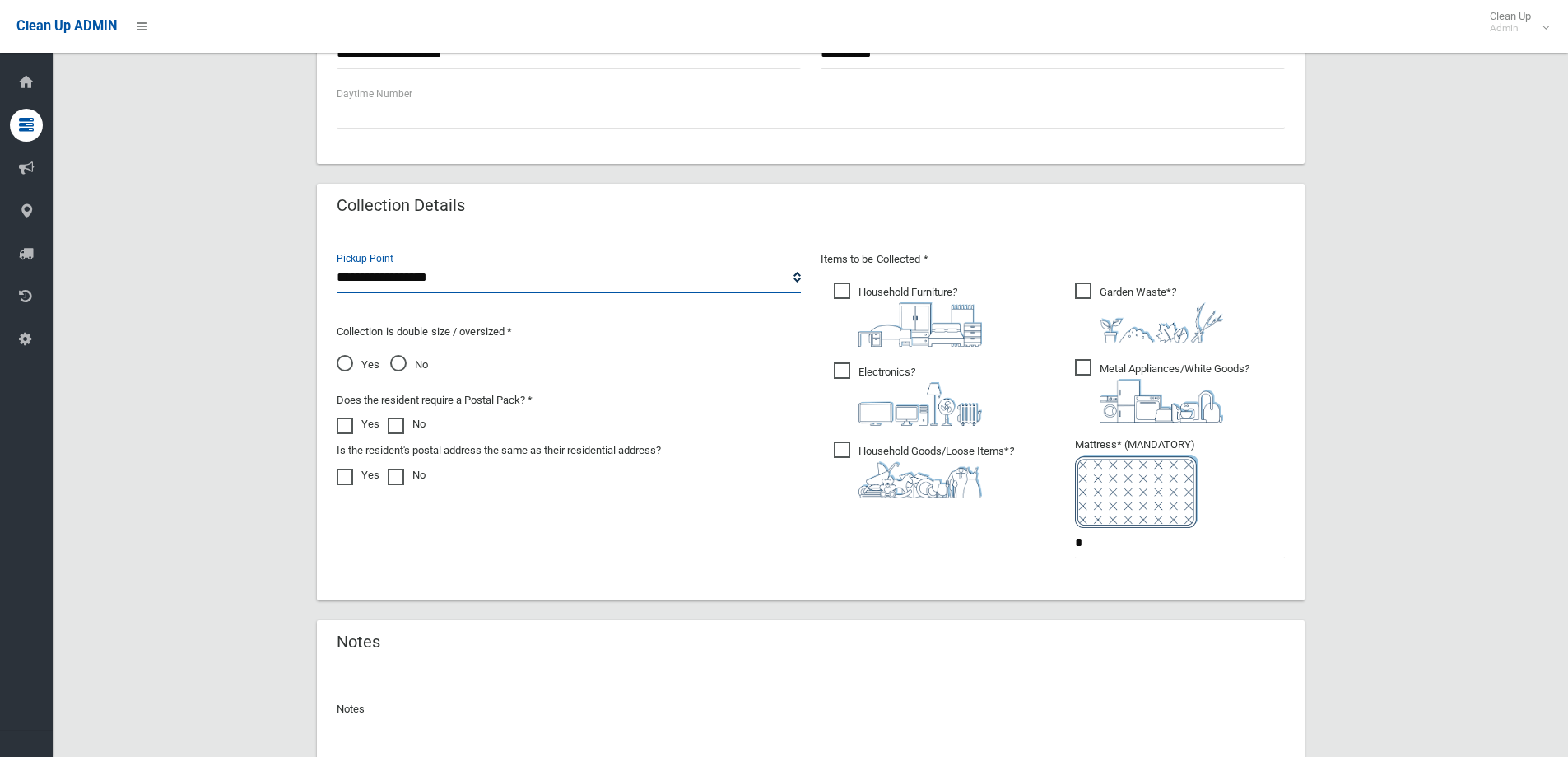
scroll to position [699, 0]
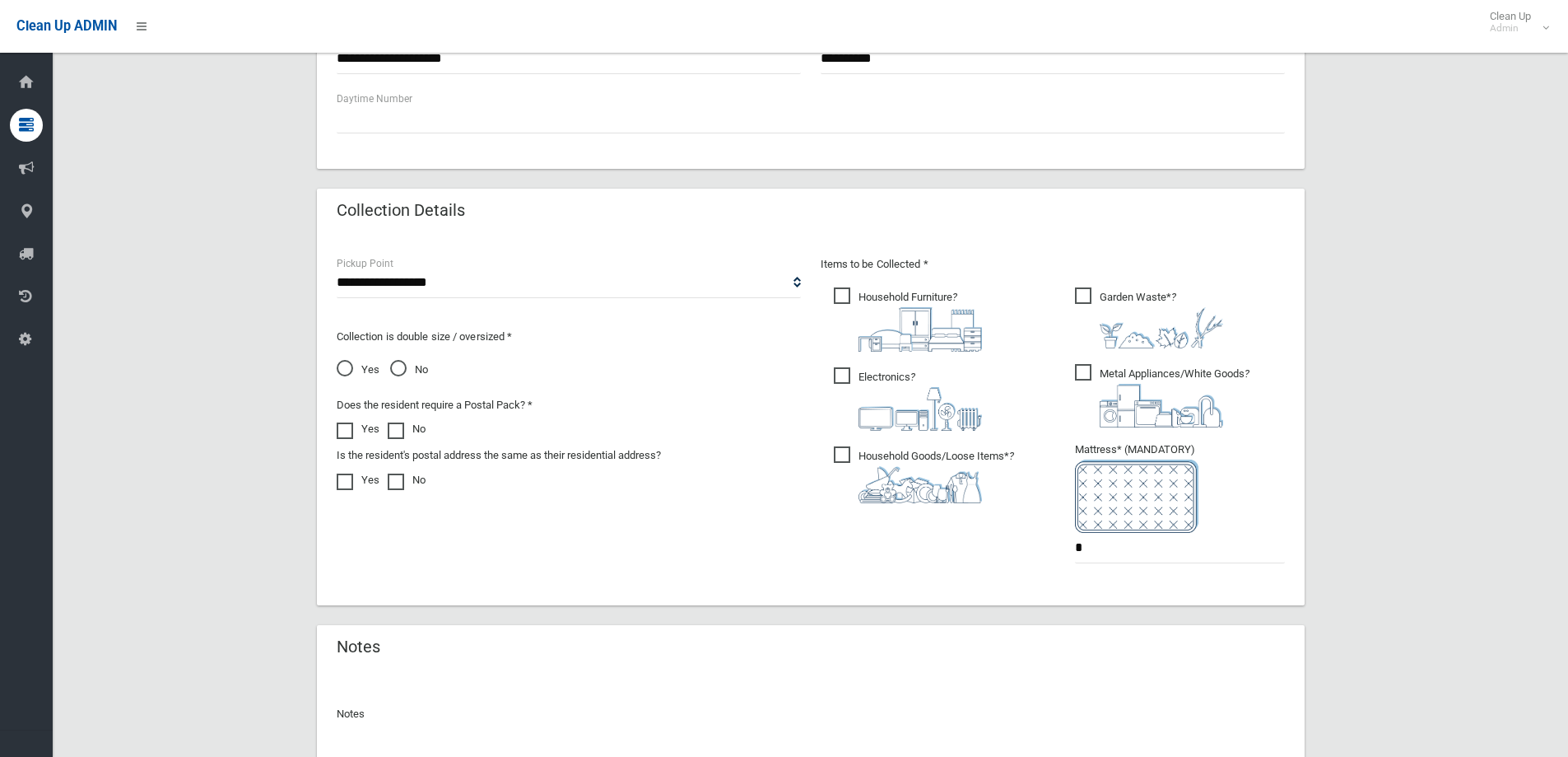
click at [347, 367] on span "Yes" at bounding box center [357, 370] width 42 height 20
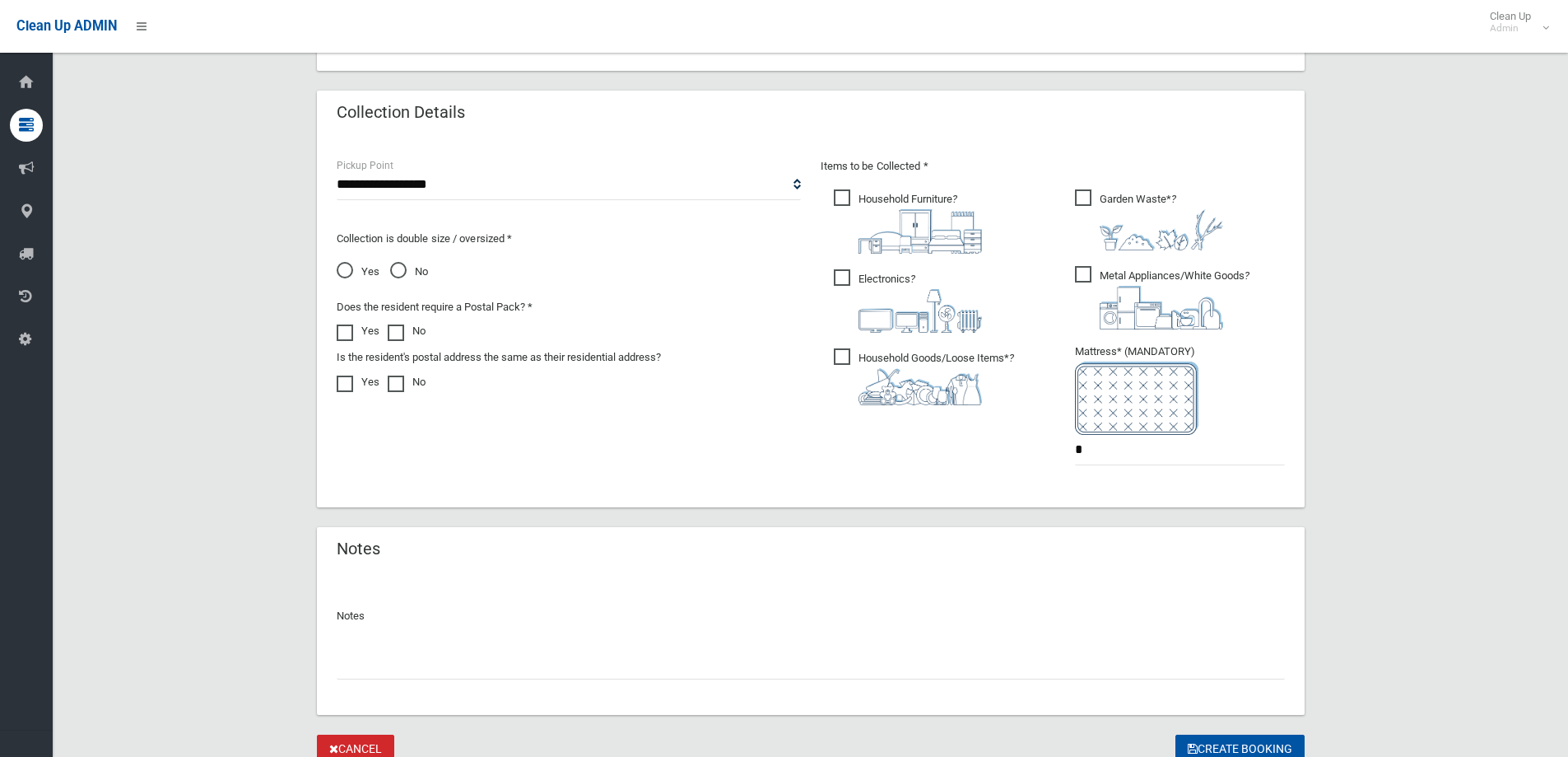
scroll to position [864, 0]
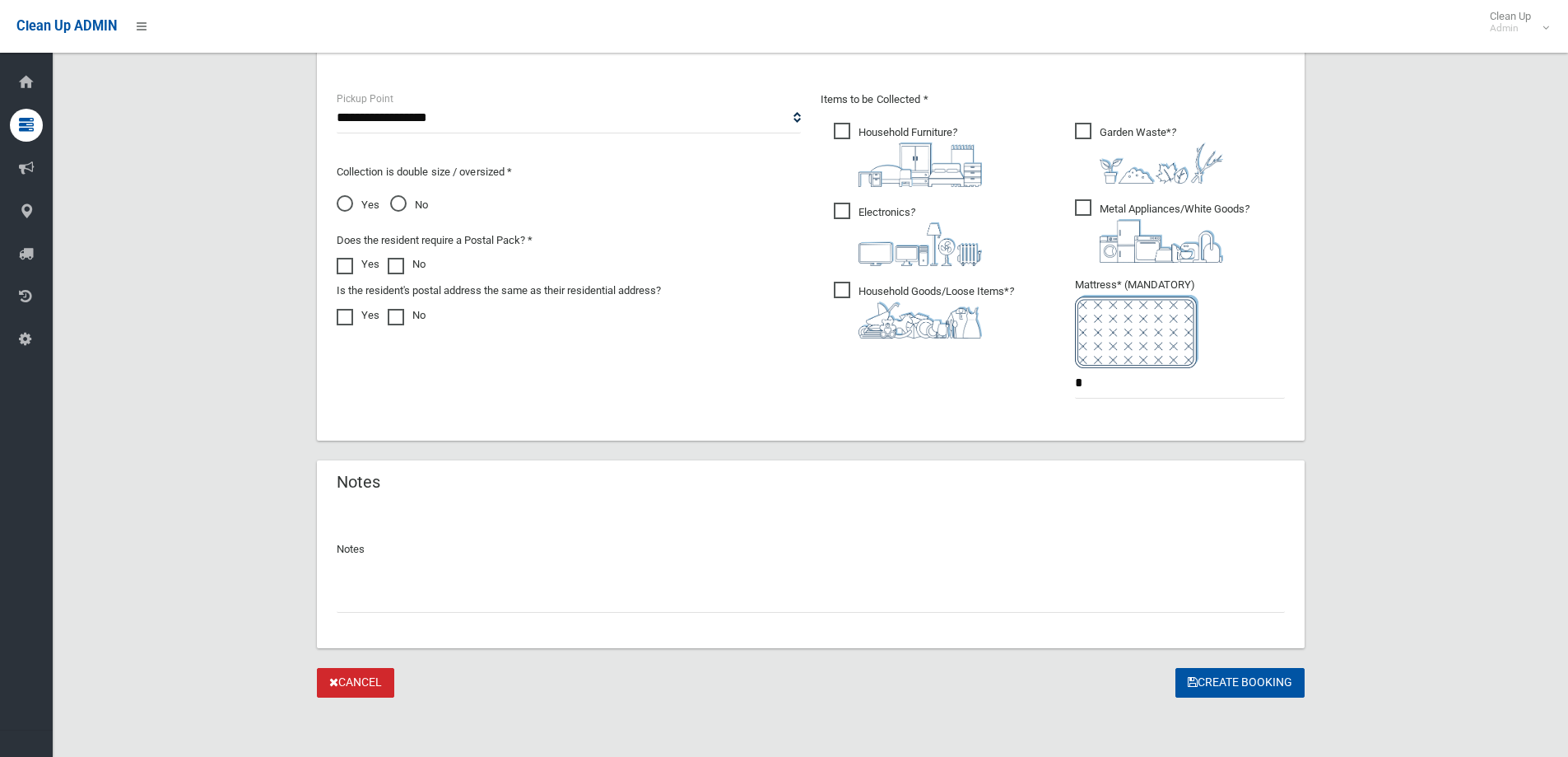
click at [558, 598] on input "text" at bounding box center [810, 597] width 948 height 30
type input "**********"
click at [1248, 690] on button "Create Booking" at bounding box center [1239, 683] width 129 height 30
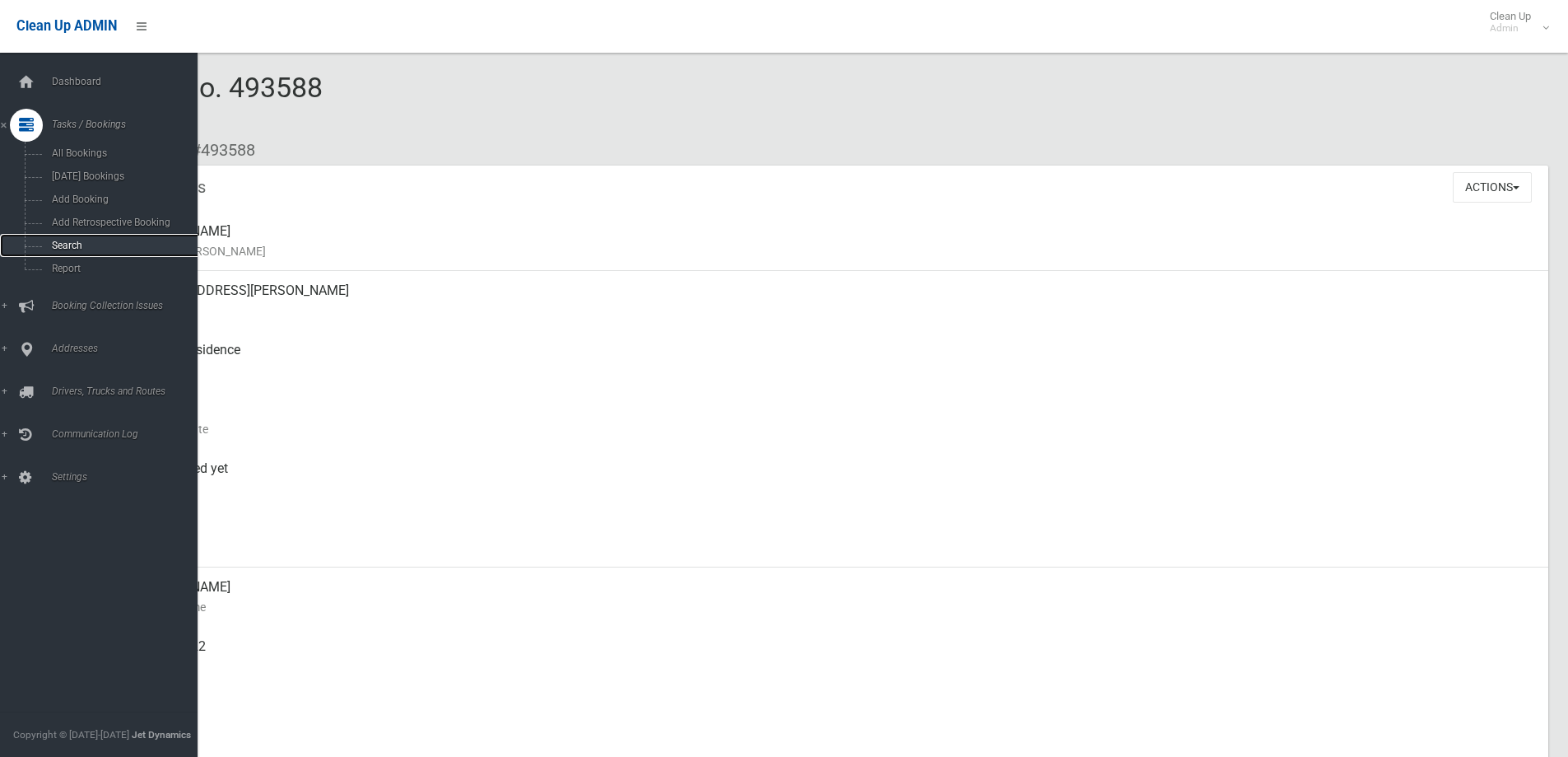
click at [82, 238] on link "Search" at bounding box center [105, 245] width 210 height 23
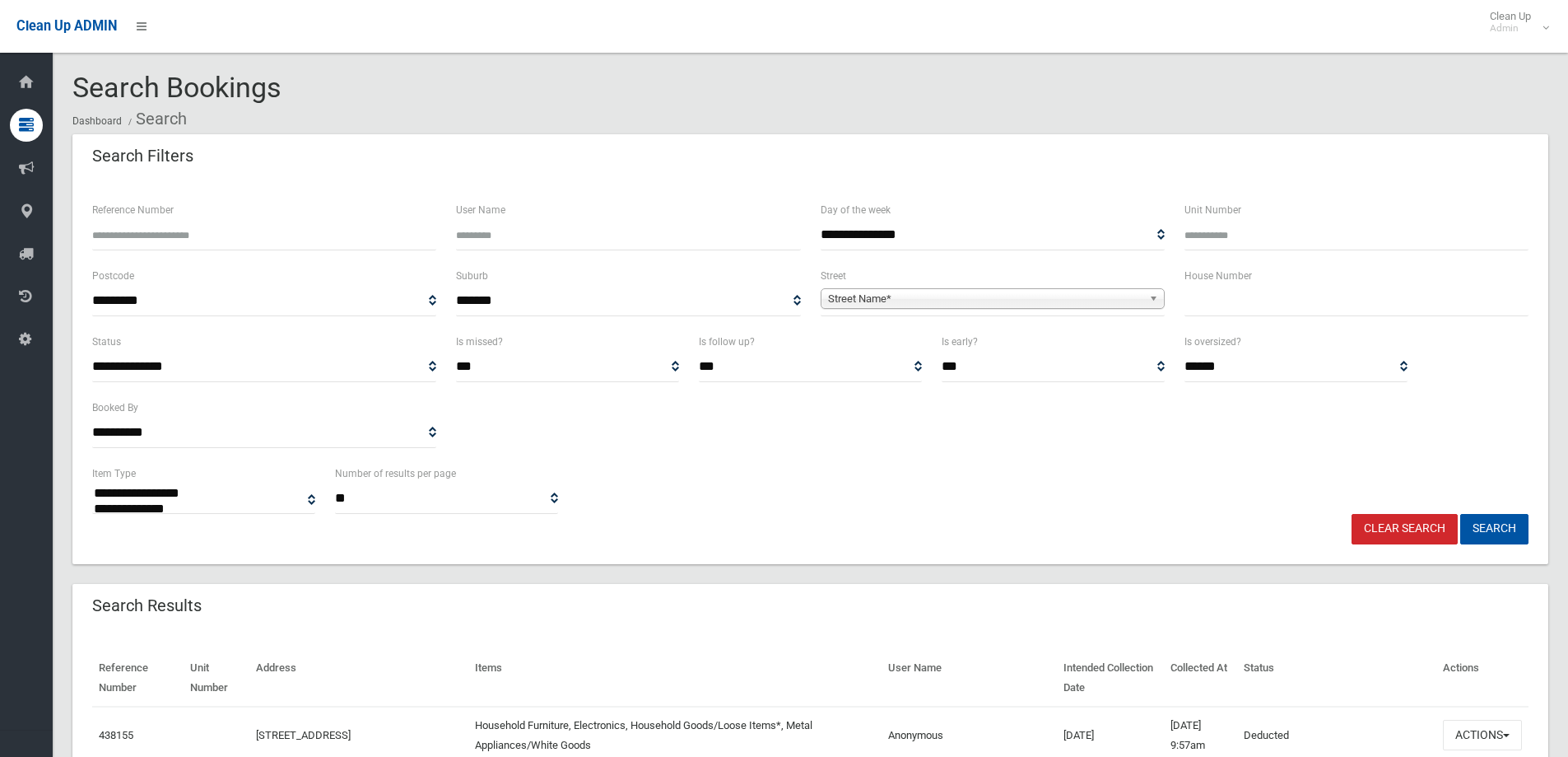
select select
click at [1266, 308] on input "text" at bounding box center [1356, 301] width 344 height 30
click at [1200, 301] on input "text" at bounding box center [1356, 301] width 344 height 30
type input "**"
click at [1136, 298] on span "Street Name*" at bounding box center [986, 299] width 315 height 20
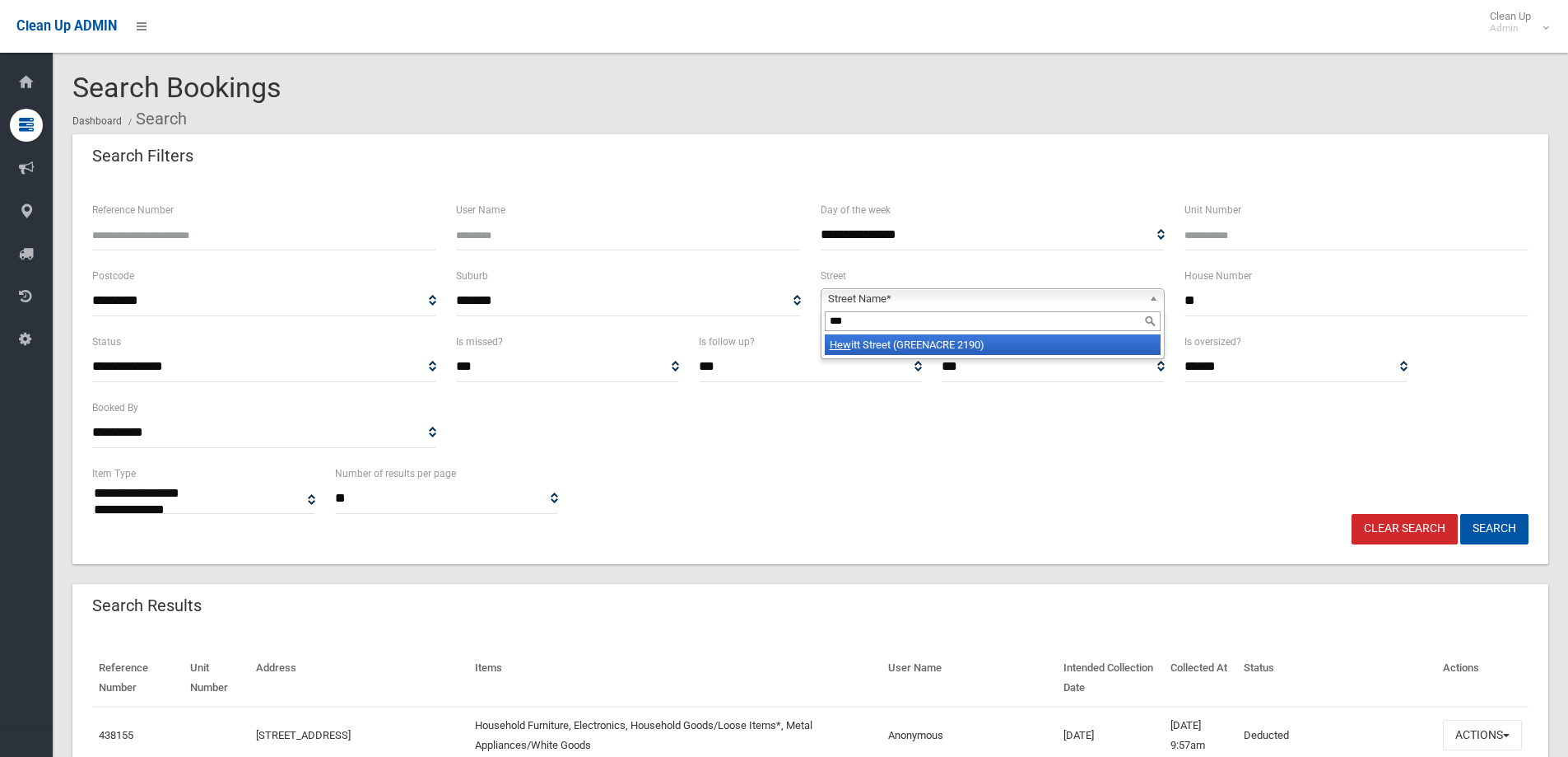
type input "***"
click at [998, 344] on li "Hew itt Street (GREENACRE 2190)" at bounding box center [992, 345] width 335 height 21
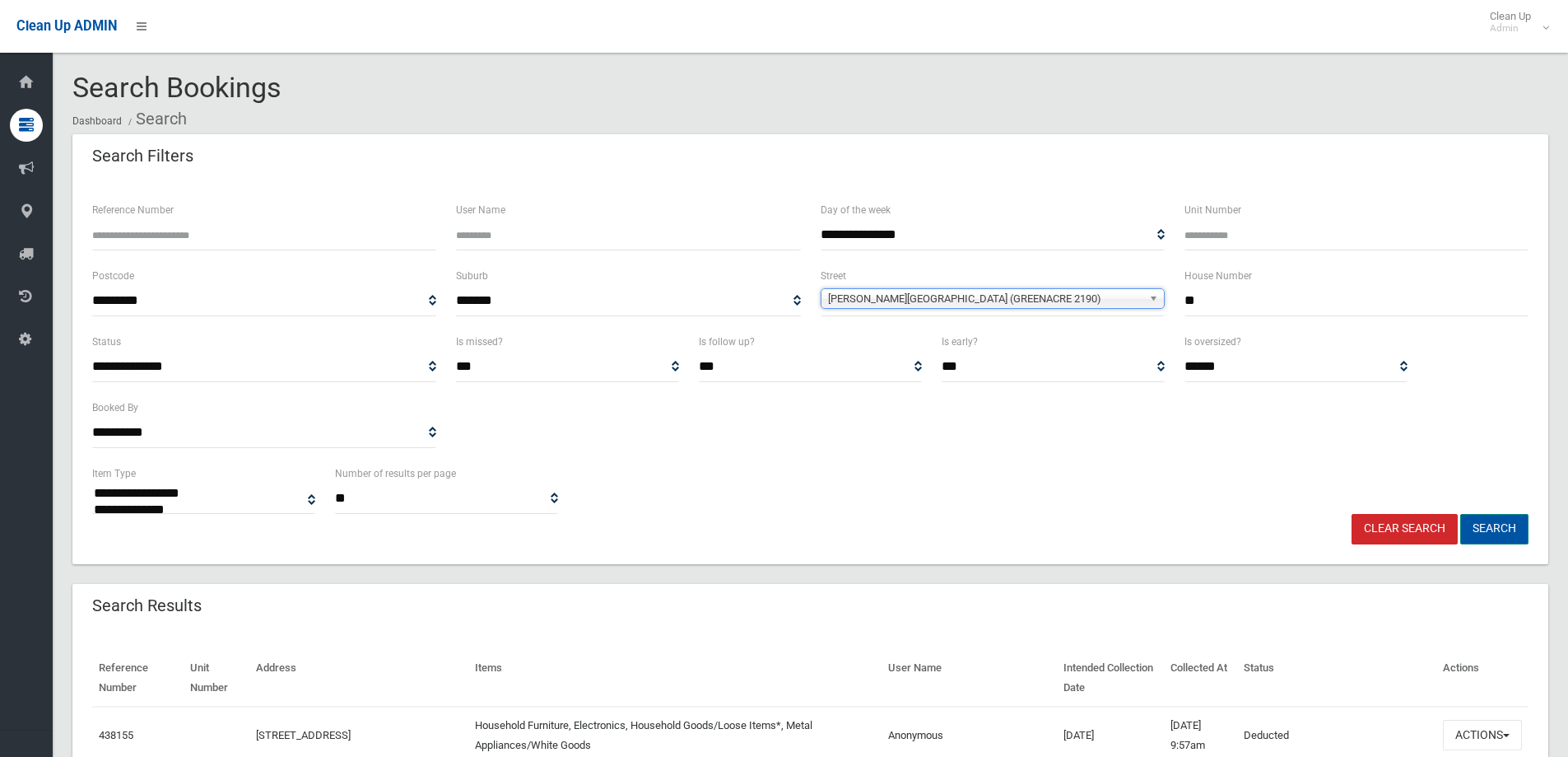
click at [1498, 528] on button "Search" at bounding box center [1494, 529] width 68 height 30
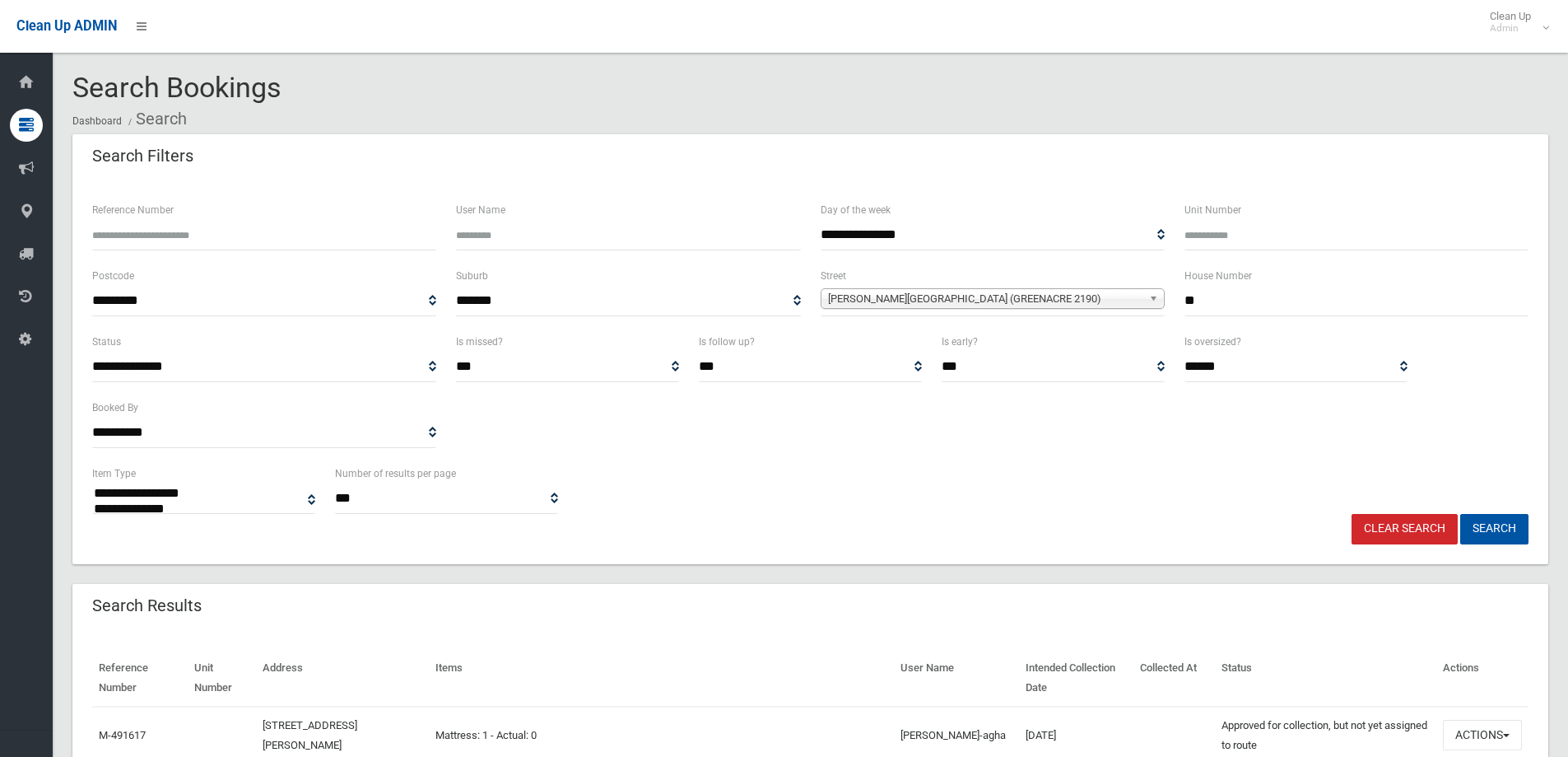
select select
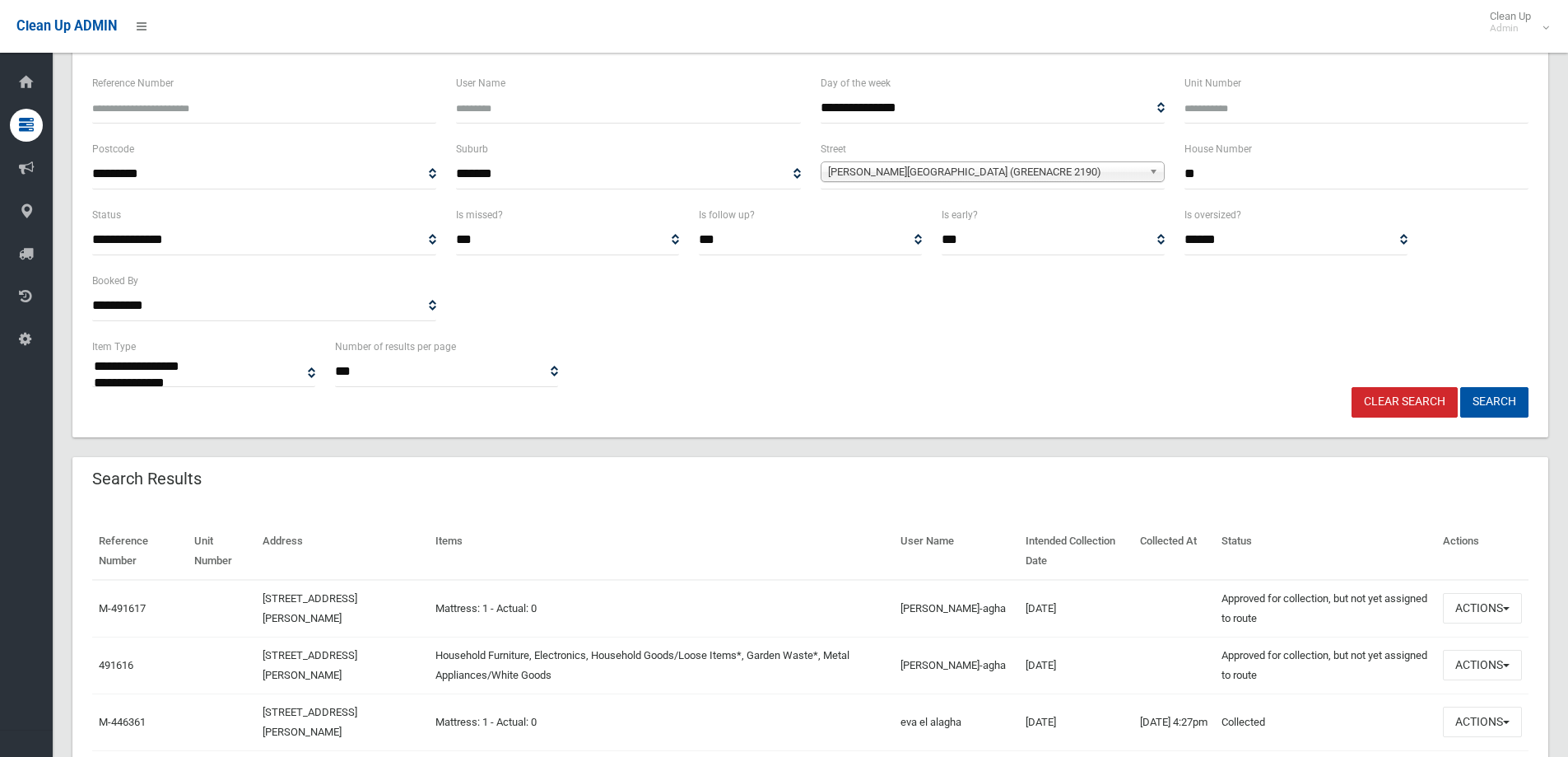
scroll to position [247, 0]
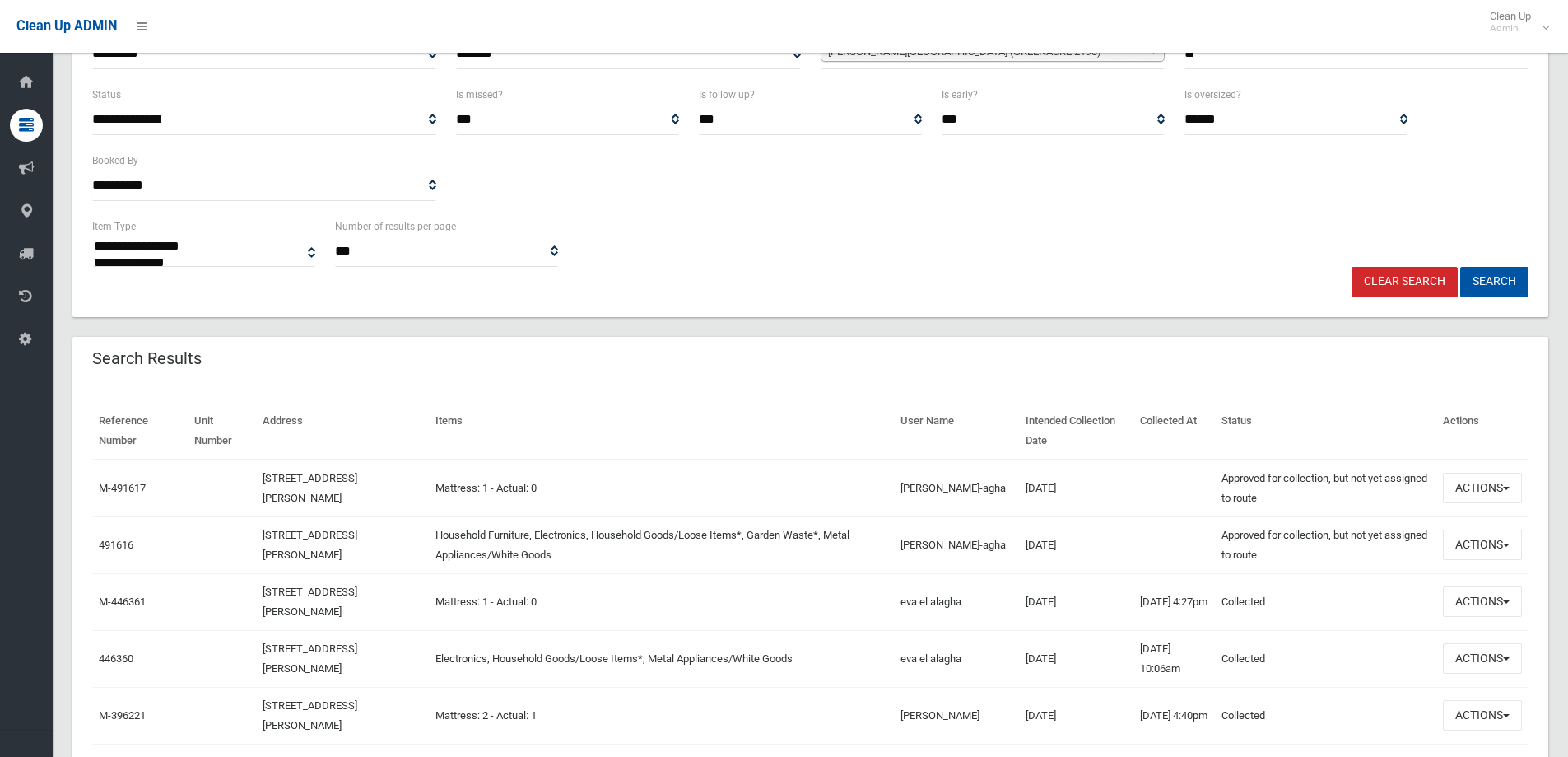
click at [1088, 326] on div "**********" at bounding box center [810, 732] width 1476 height 1691
click at [1482, 543] on button "Actions" at bounding box center [1482, 545] width 79 height 30
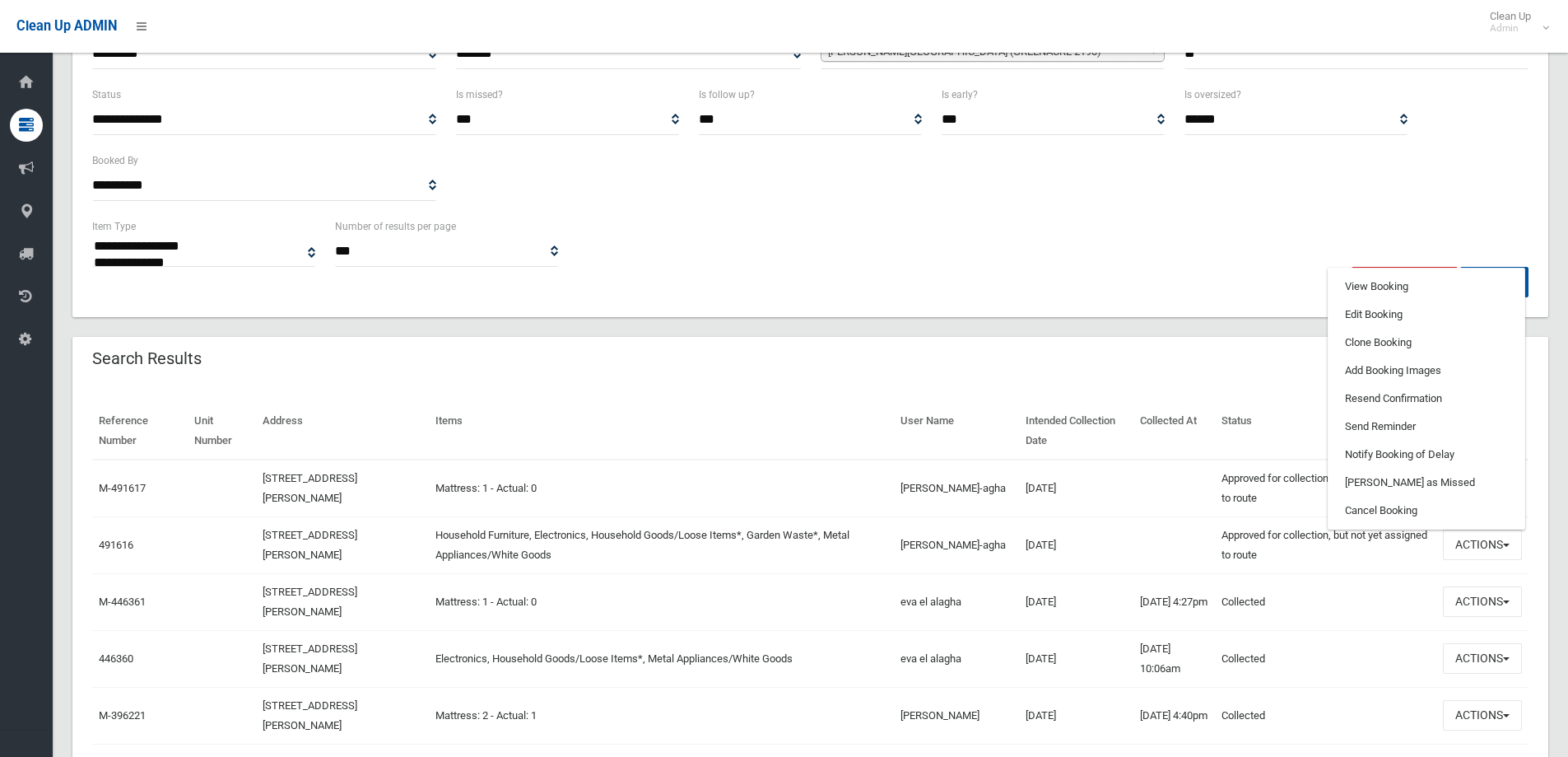
click at [1194, 344] on div "Search Results" at bounding box center [810, 359] width 1476 height 46
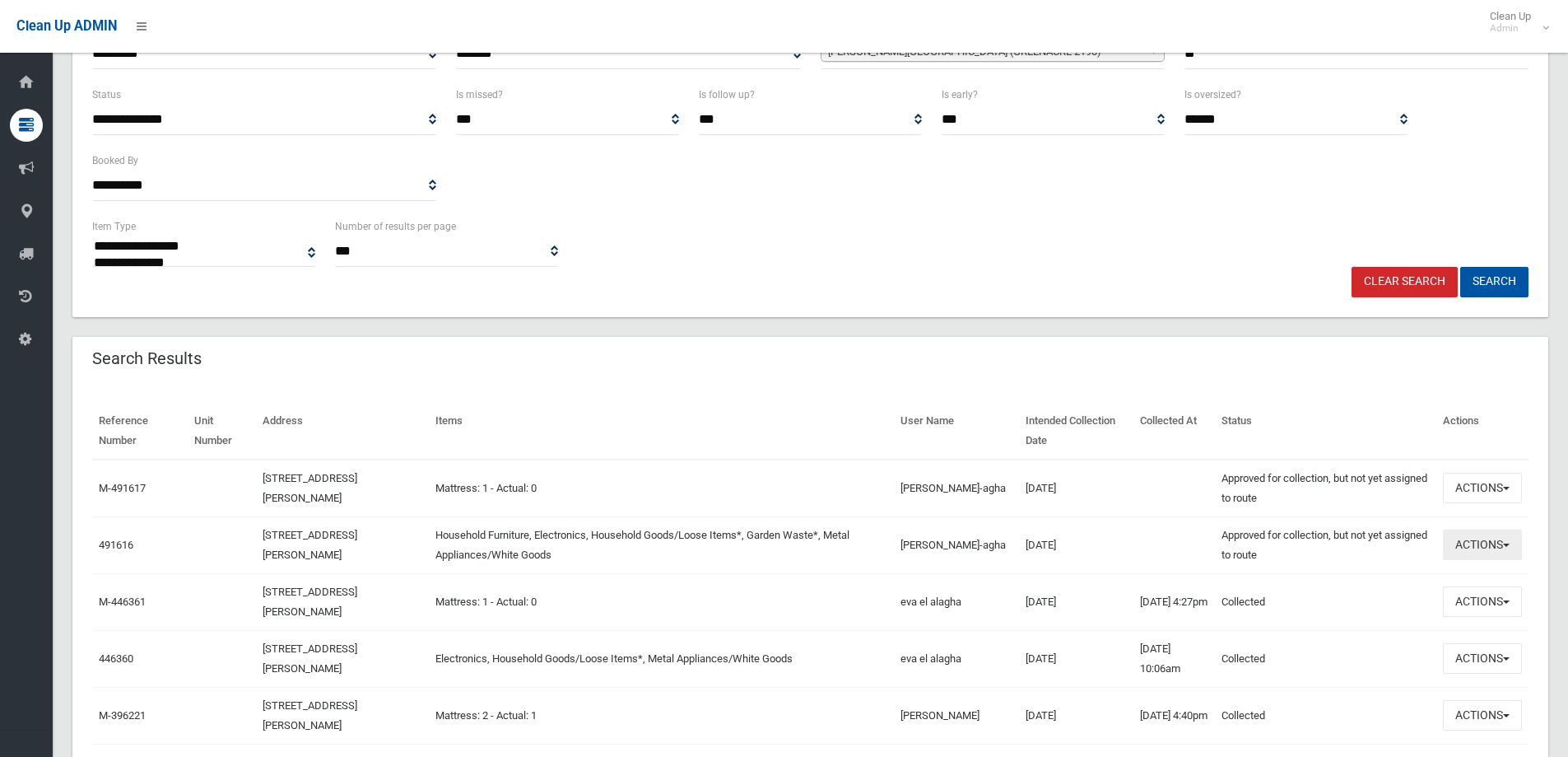
click at [1460, 539] on button "Actions" at bounding box center [1482, 545] width 79 height 30
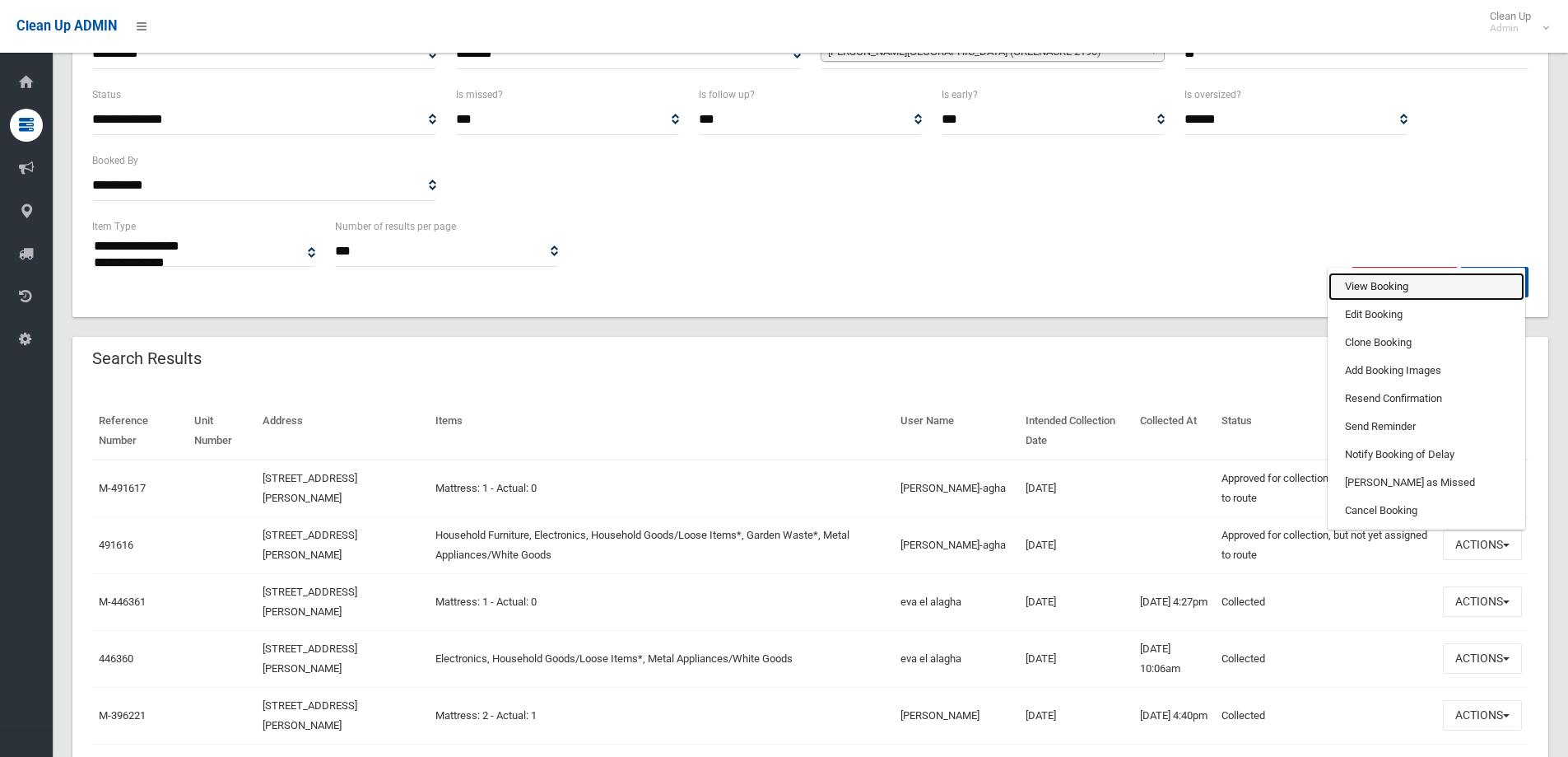
click at [1376, 287] on link "View Booking" at bounding box center [1427, 287] width 196 height 28
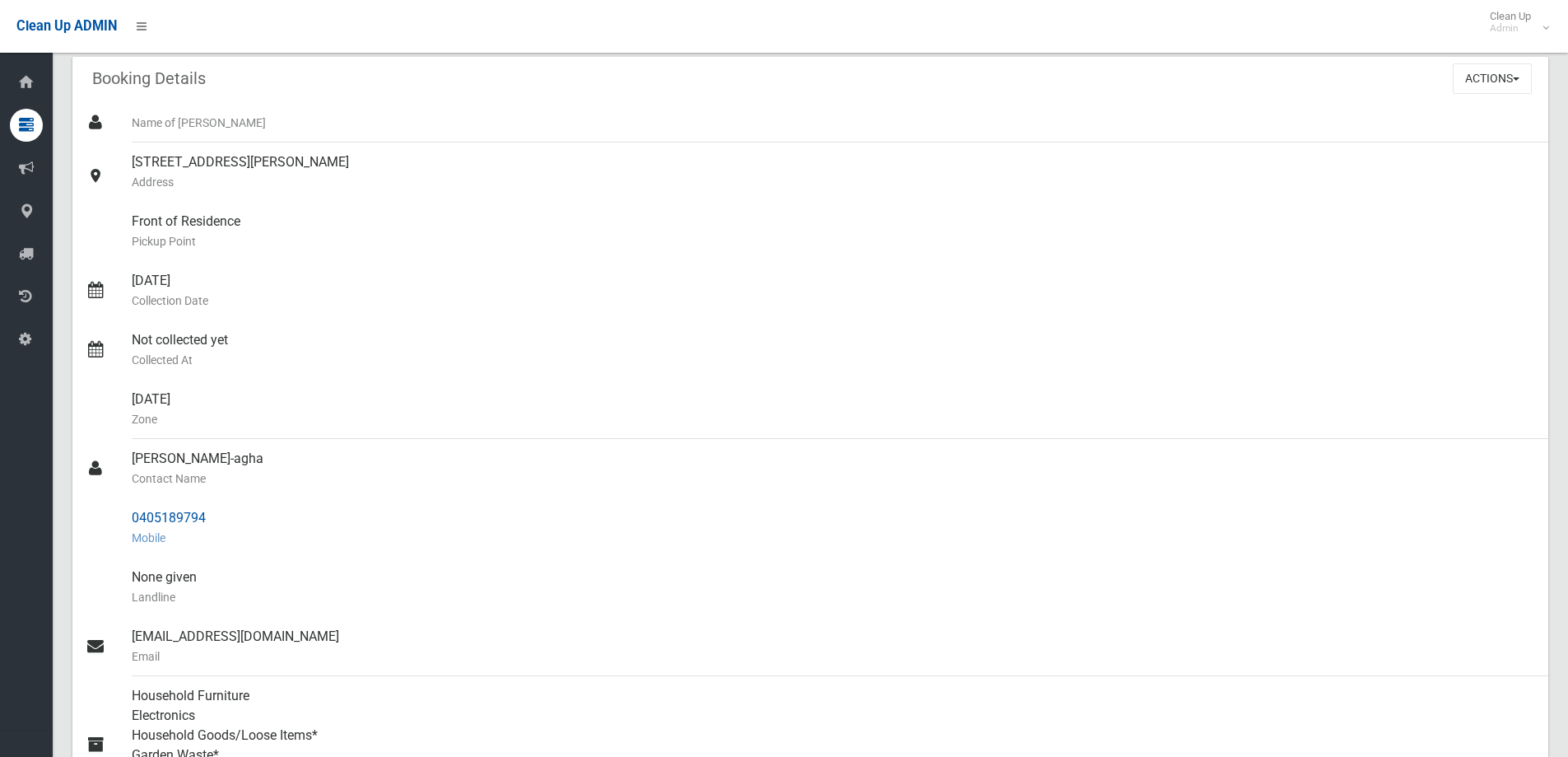
scroll to position [82, 0]
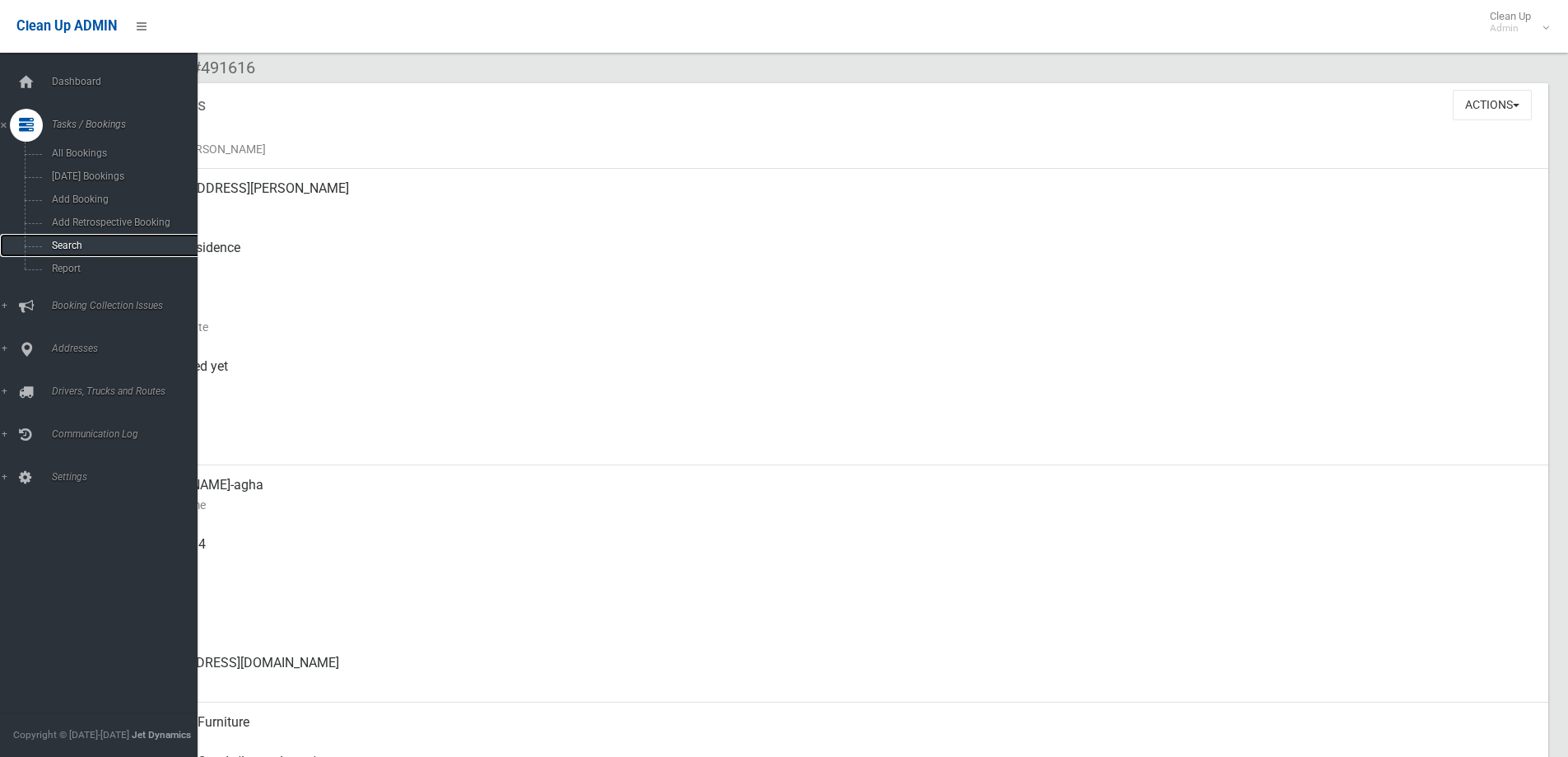
click at [71, 245] on span "Search" at bounding box center [122, 245] width 149 height 11
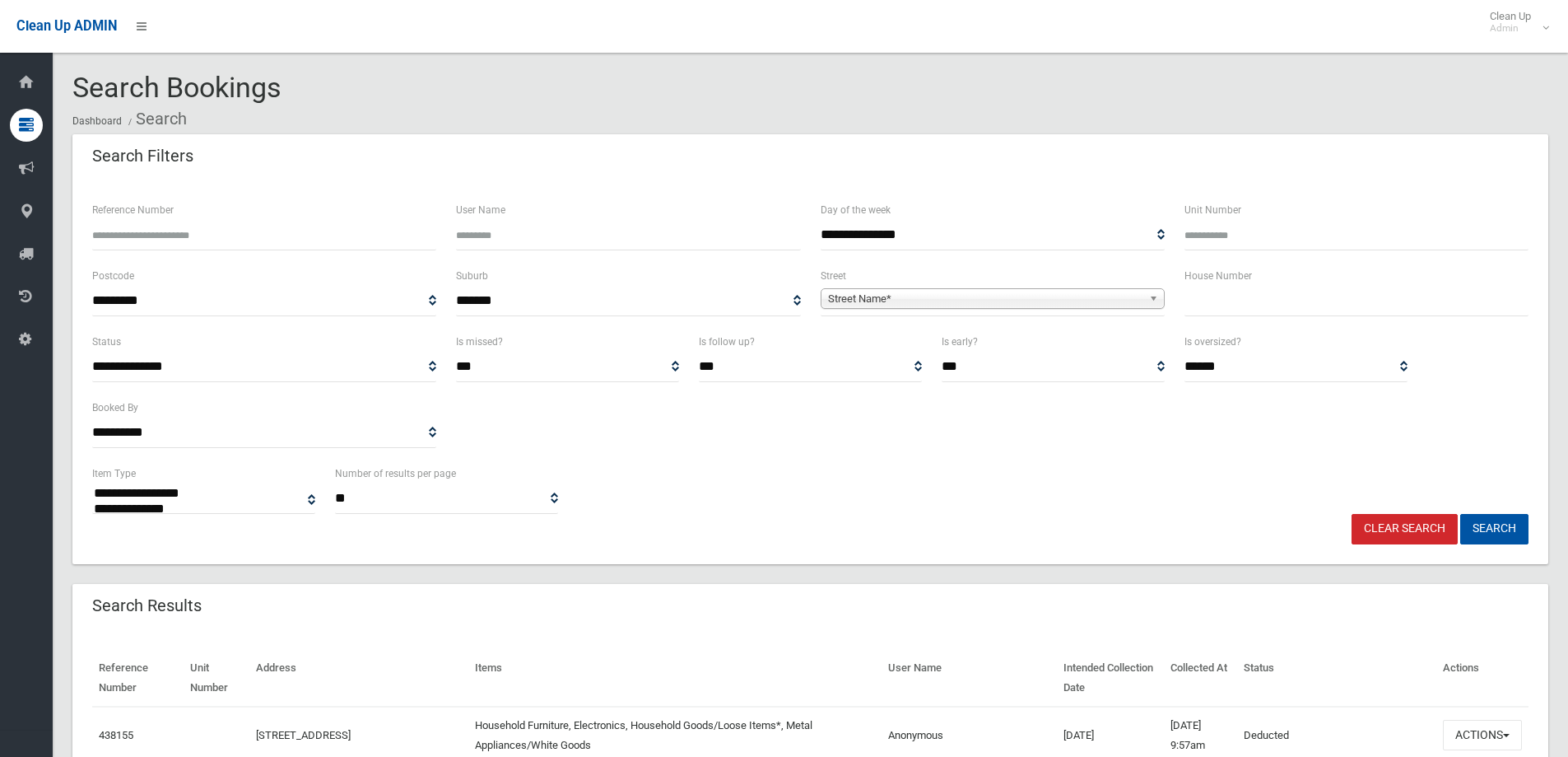
select select
